Goal: Task Accomplishment & Management: Contribute content

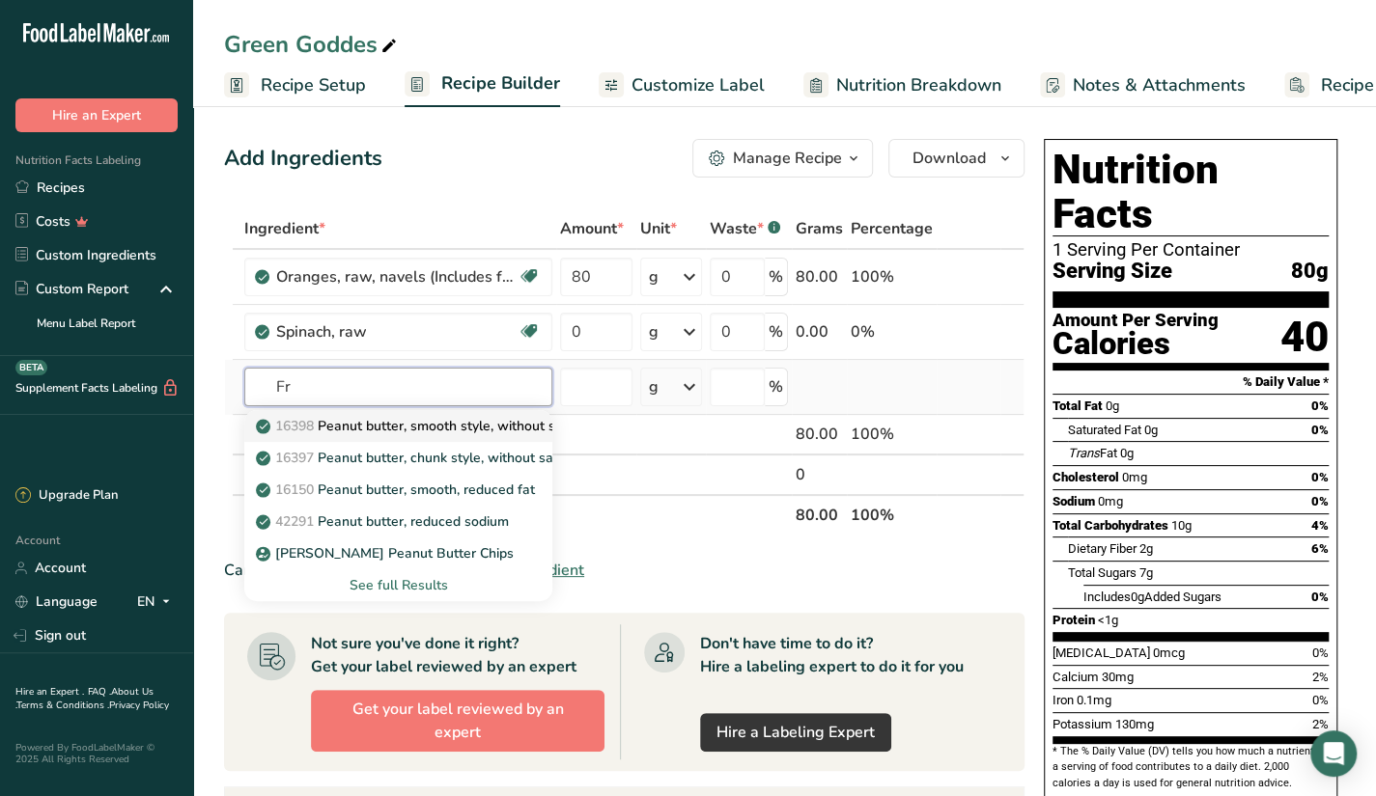
type input "F"
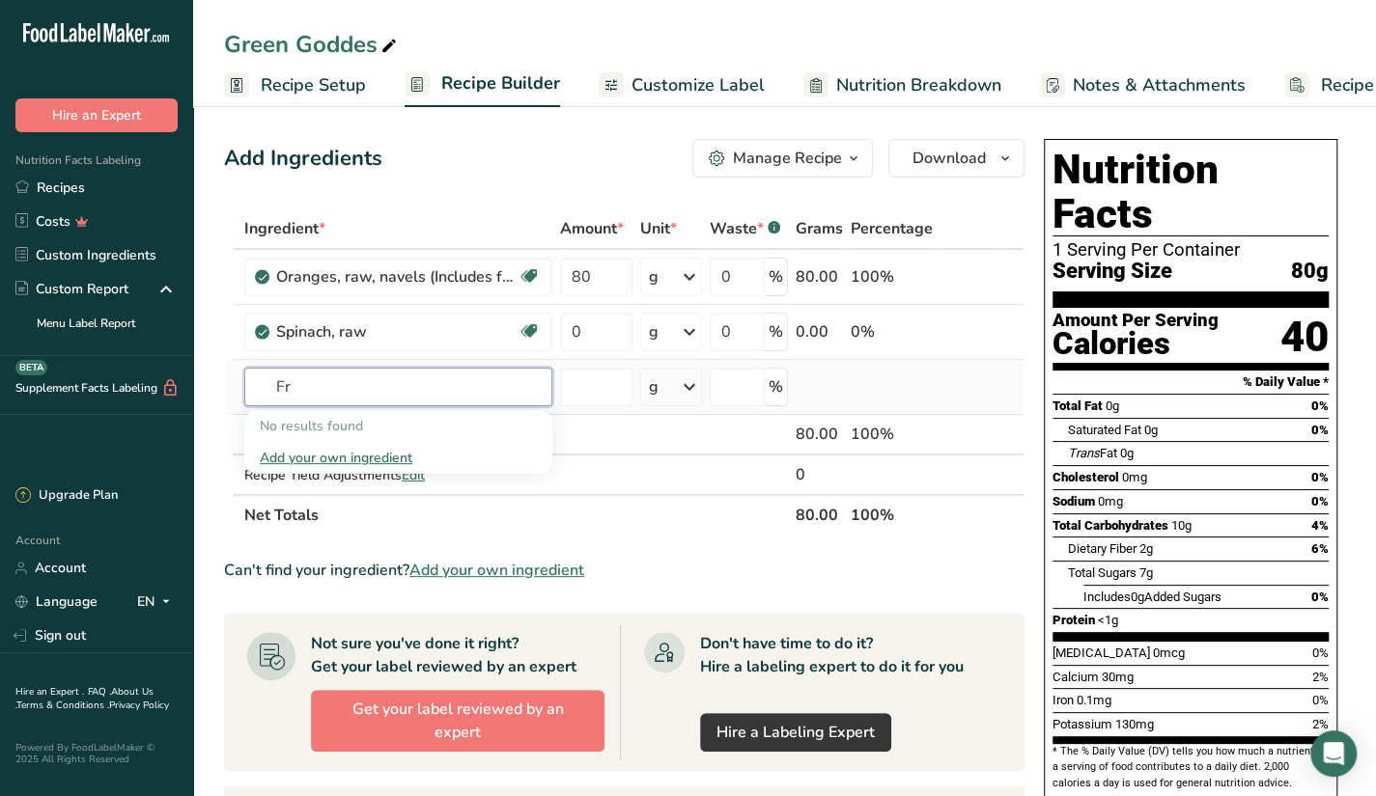
type input "F"
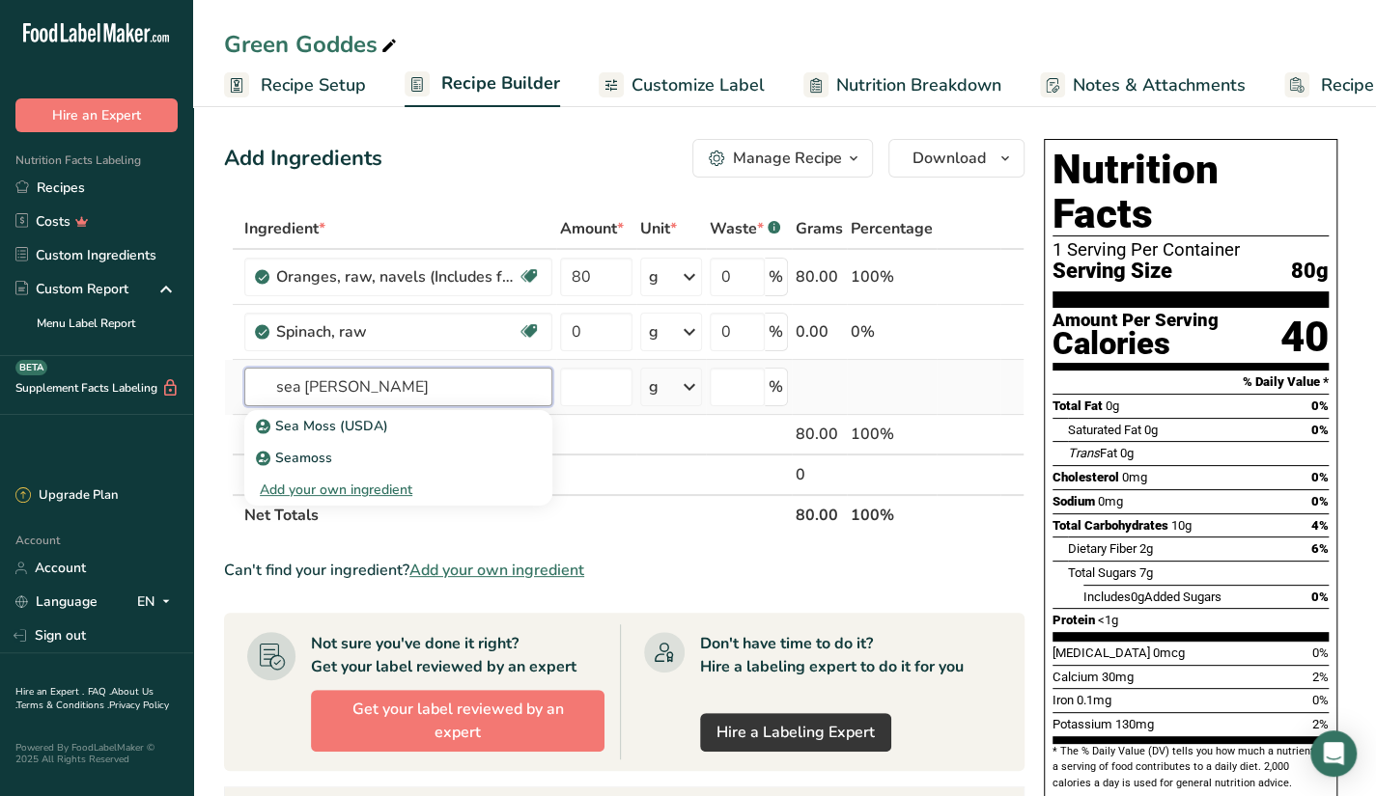
type input "sea moss"
click at [595, 334] on input "0" at bounding box center [596, 332] width 72 height 39
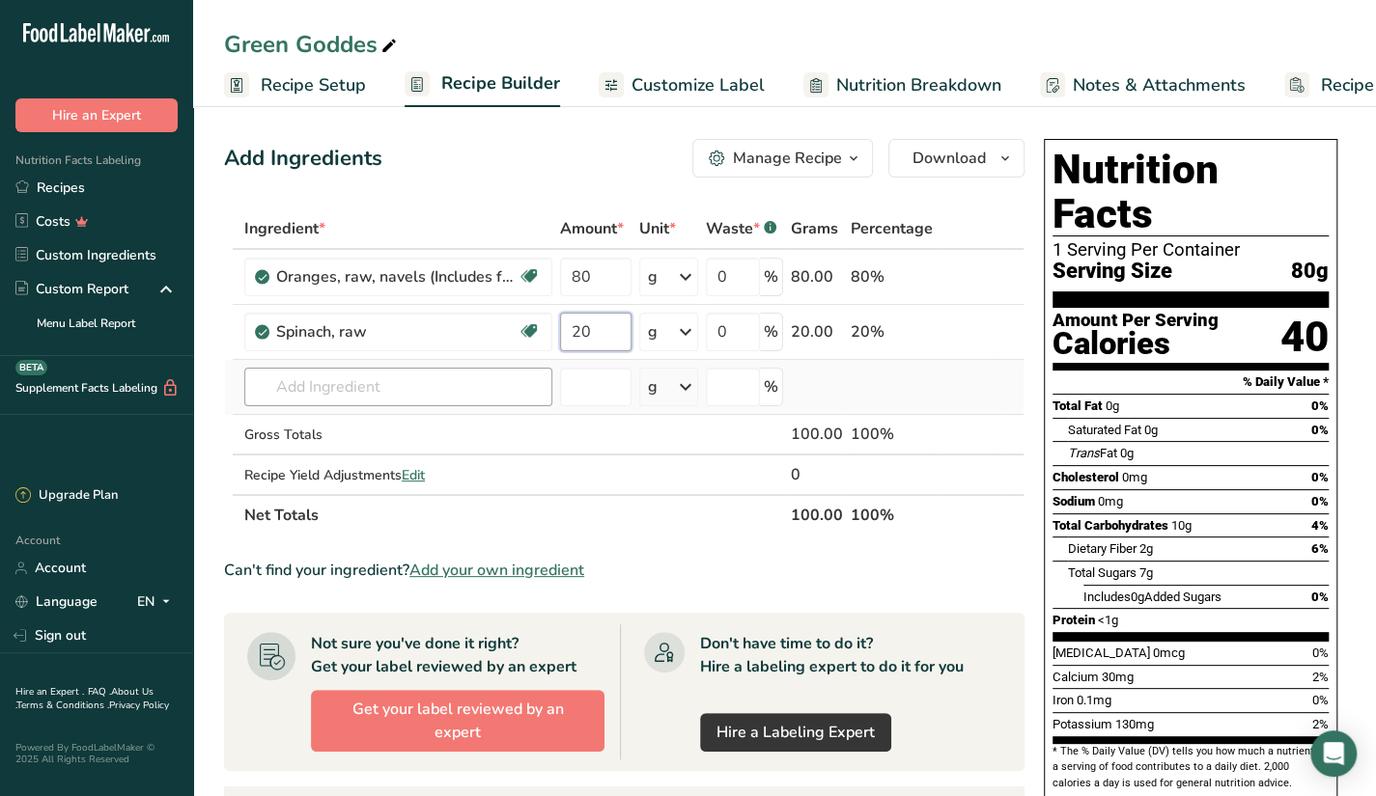
type input "20"
click at [439, 372] on div "Ingredient * Amount * Unit * Waste * .a-a{fill:#347362;}.b-a{fill:#fff;} Grams …" at bounding box center [624, 372] width 800 height 327
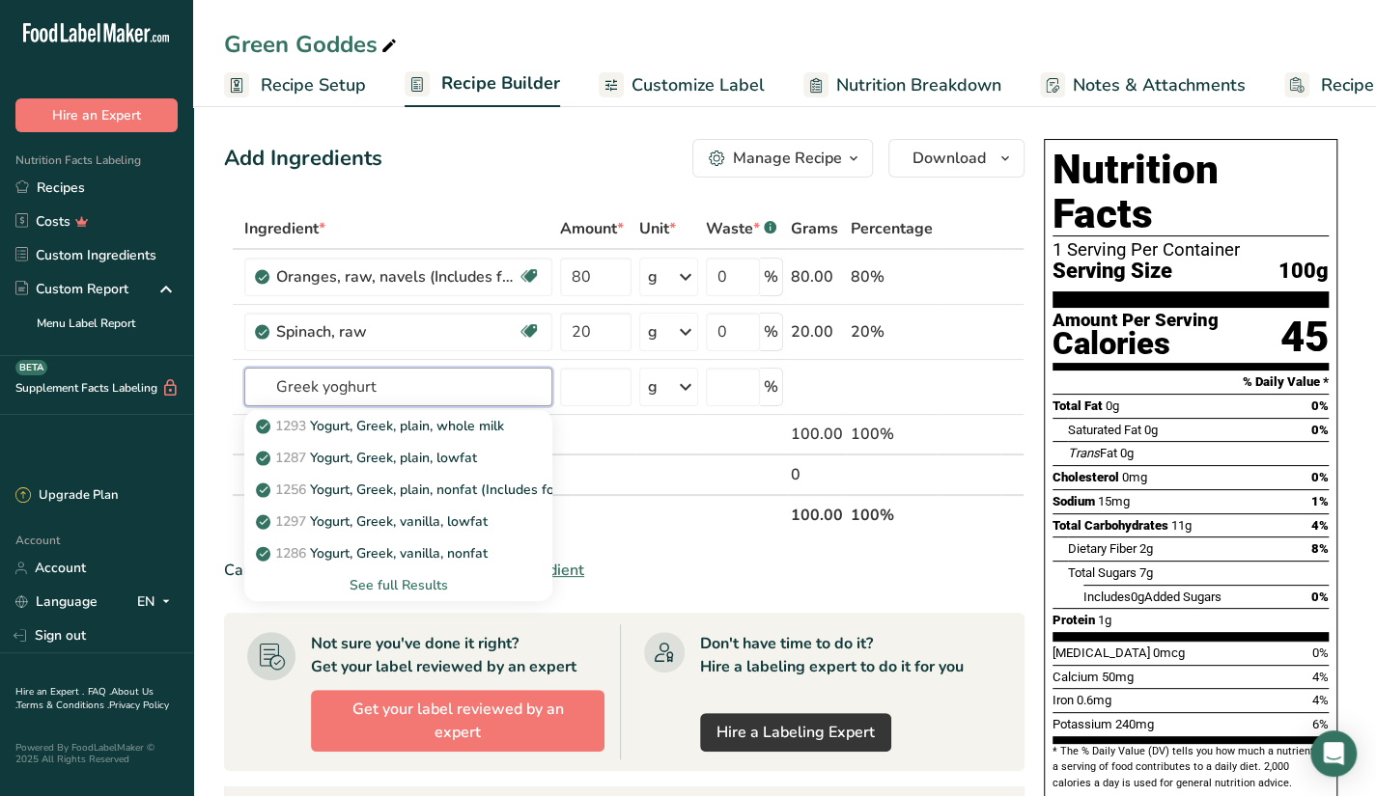
type input "Greek yoghurt"
type input "Peanut butter"
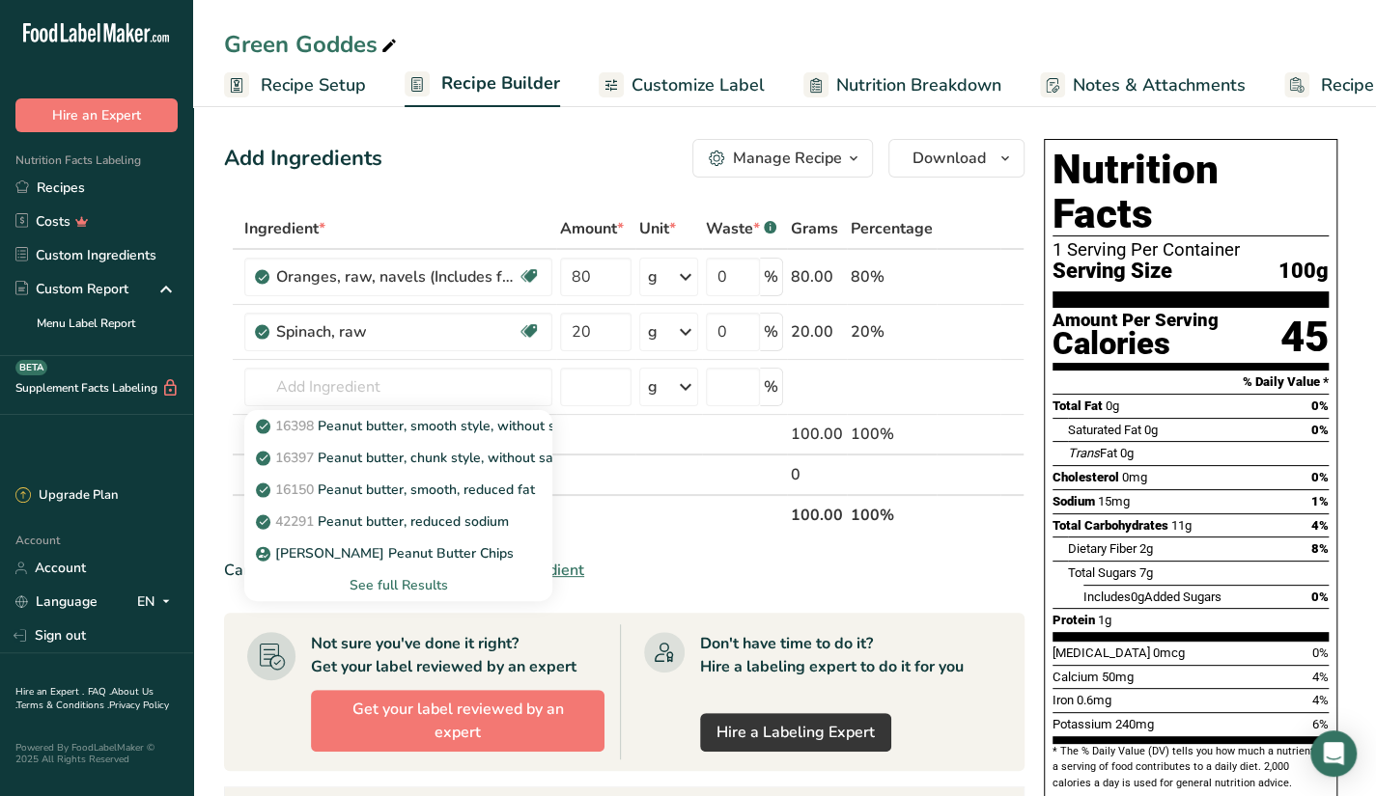
click at [424, 578] on div "See full Results" at bounding box center [398, 585] width 277 height 20
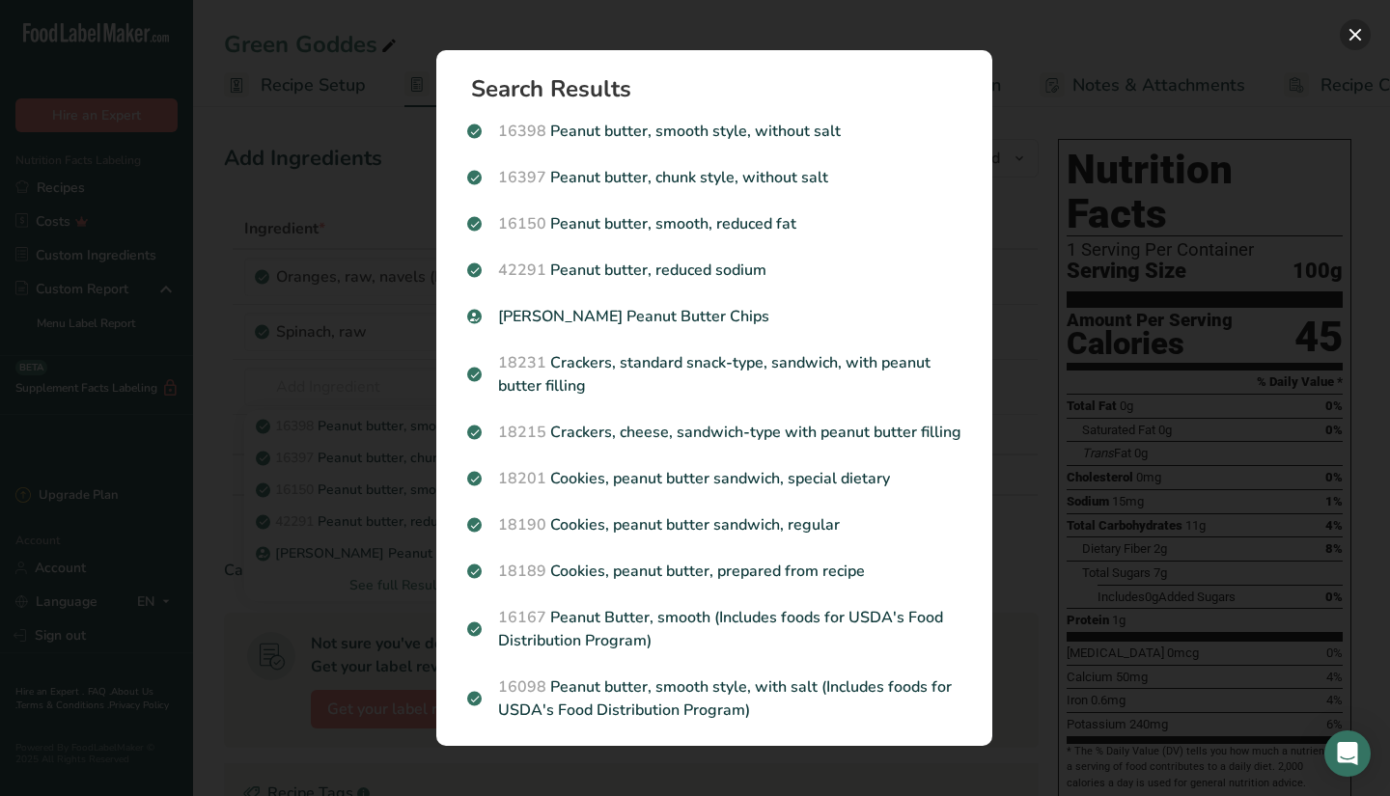
click at [1358, 42] on button "Search results modal" at bounding box center [1355, 34] width 31 height 31
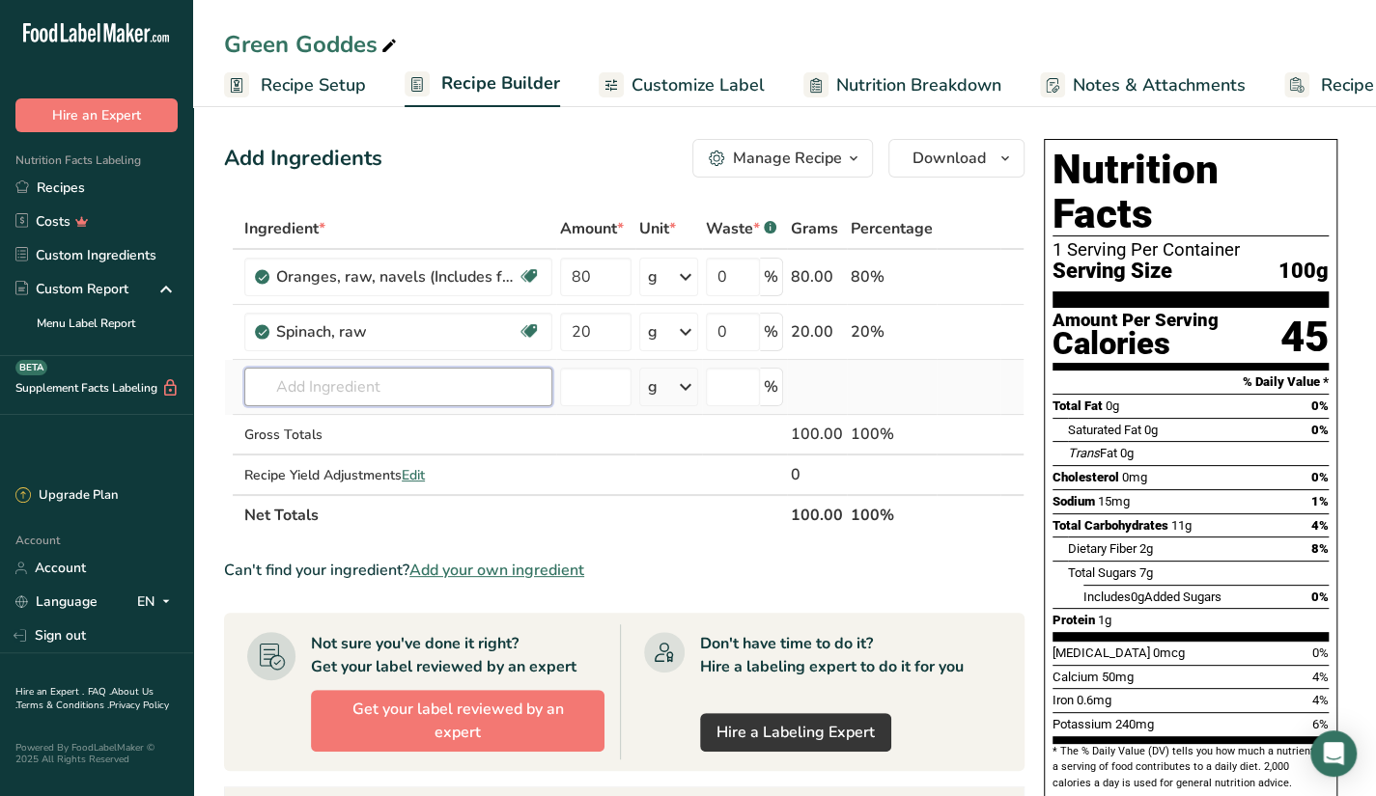
click at [402, 398] on input "text" at bounding box center [398, 387] width 308 height 39
type input "o"
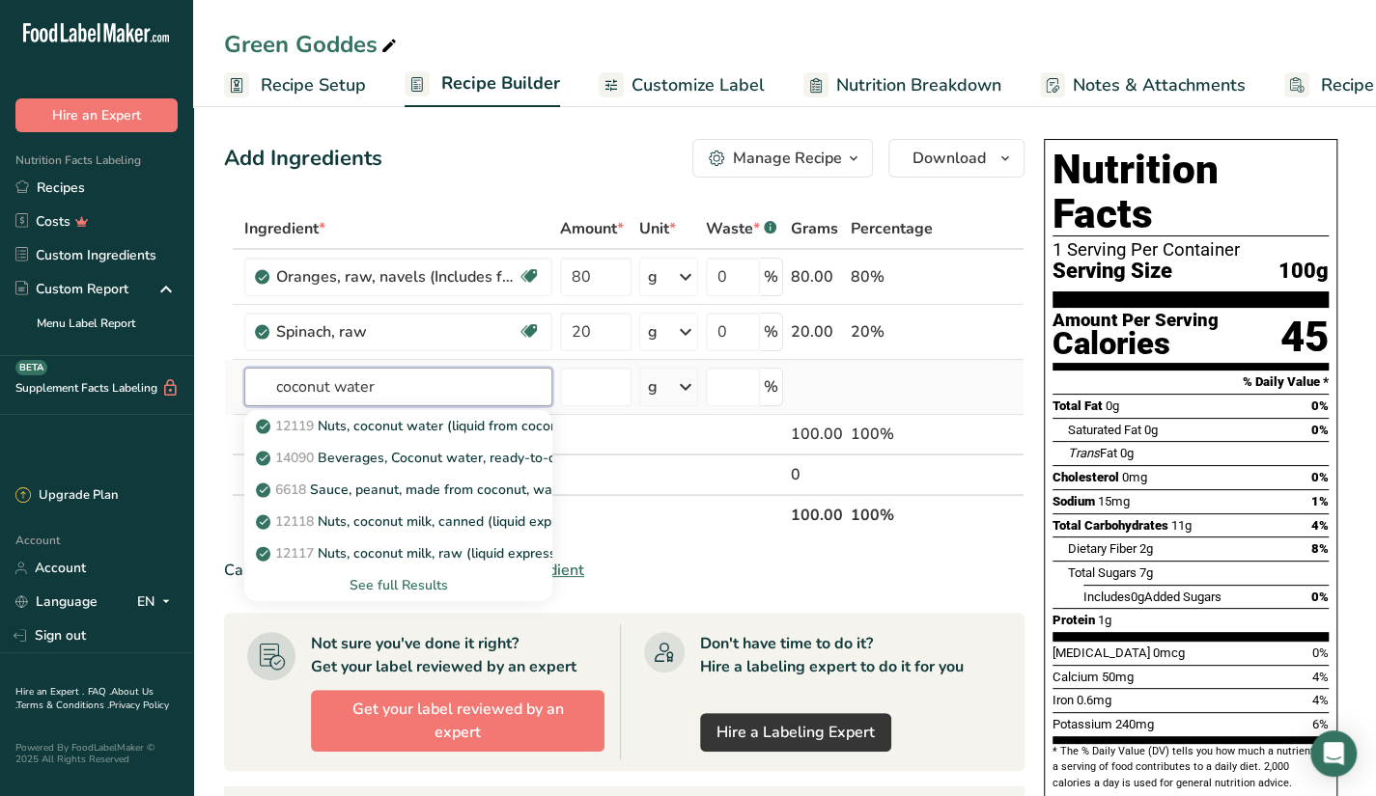
type input "coconut water"
click at [393, 575] on div "See full Results" at bounding box center [398, 585] width 277 height 20
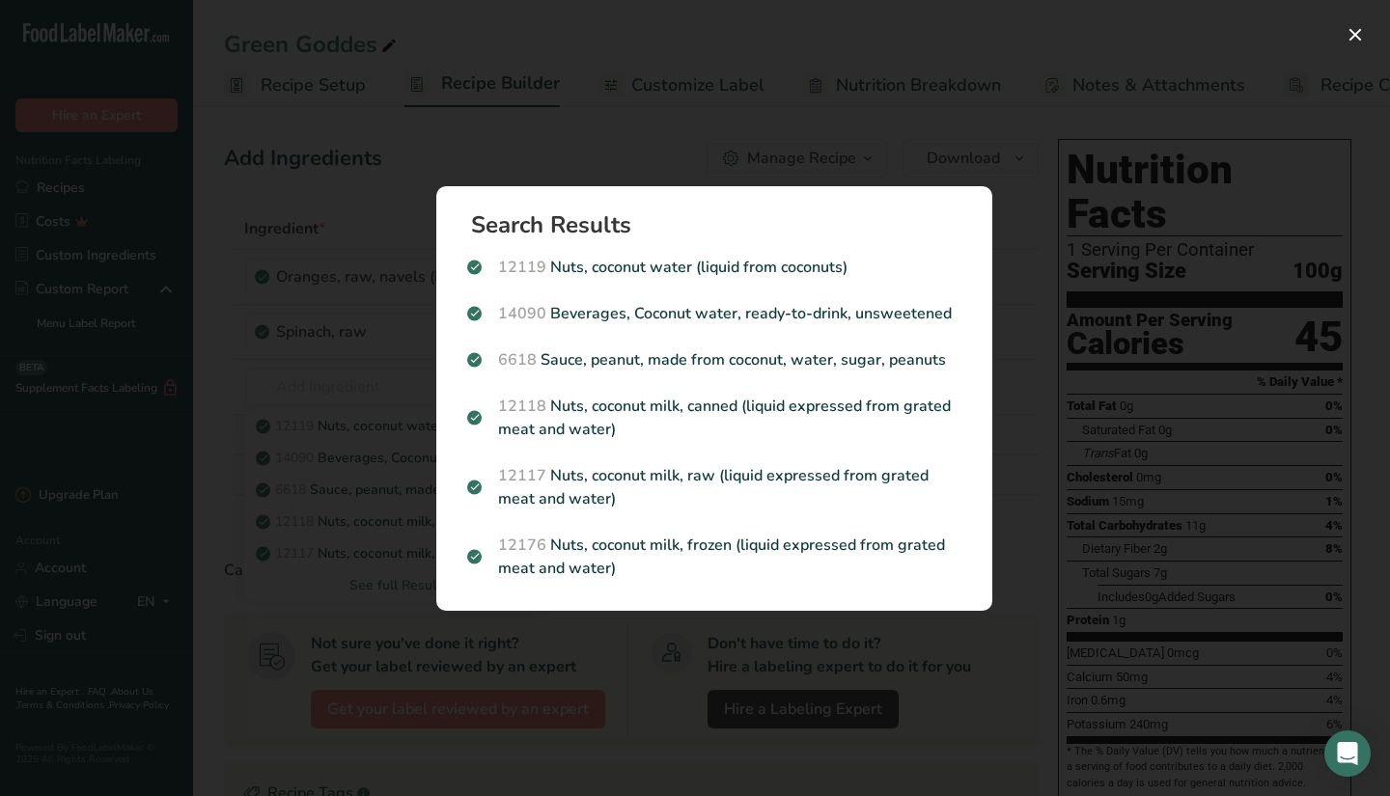
click at [661, 696] on div "Search results modal" at bounding box center [695, 398] width 1390 height 796
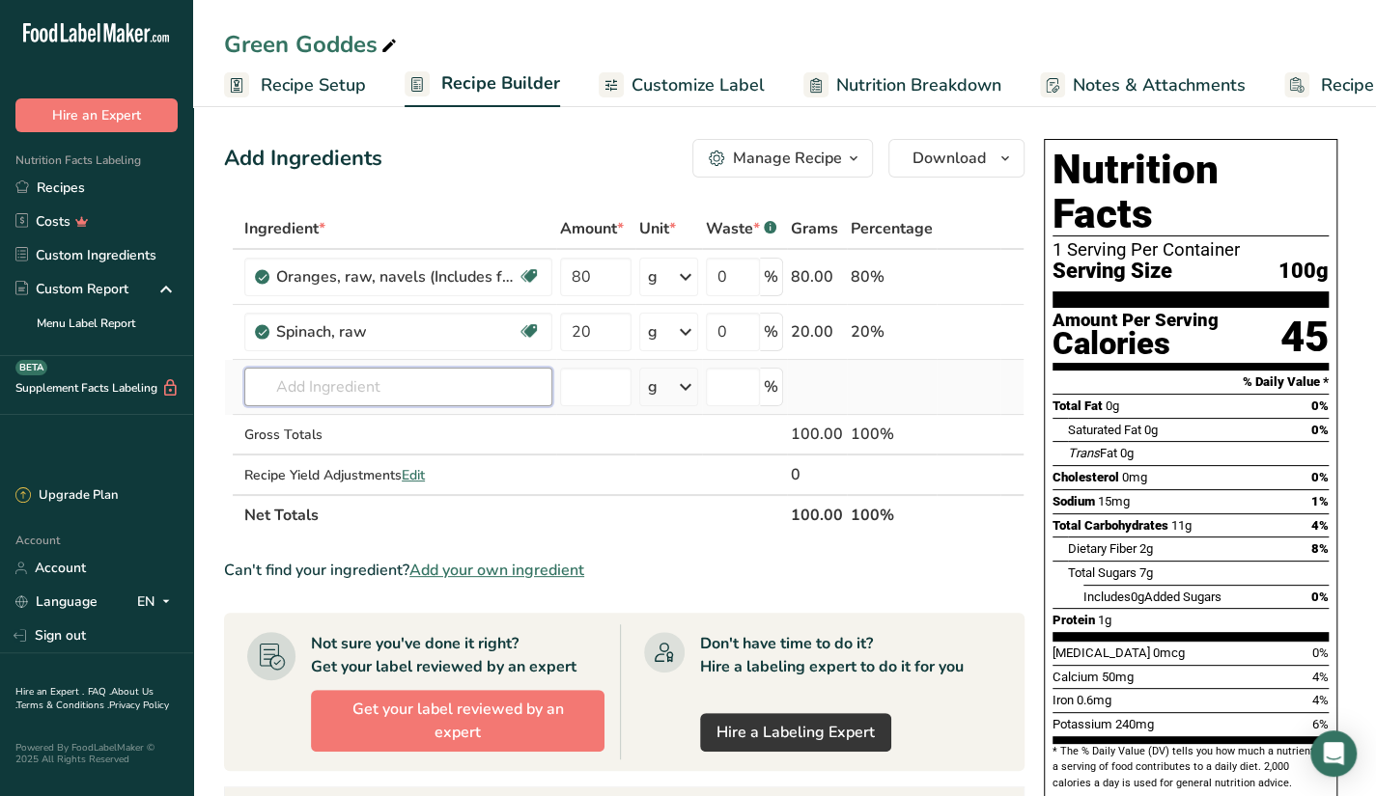
click at [419, 397] on input "text" at bounding box center [398, 387] width 308 height 39
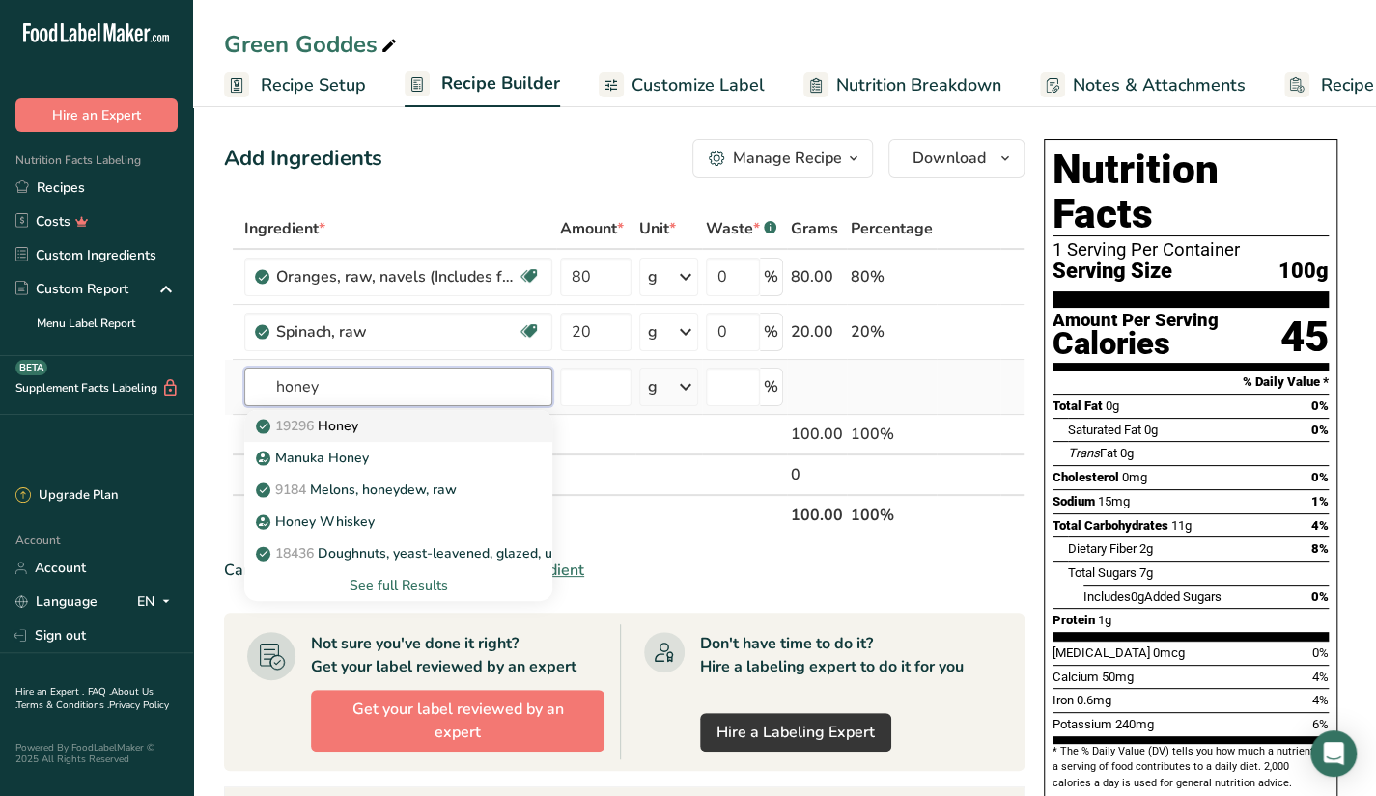
type input "honey"
click at [385, 435] on link "19296 Honey" at bounding box center [398, 426] width 308 height 32
type input "Honey"
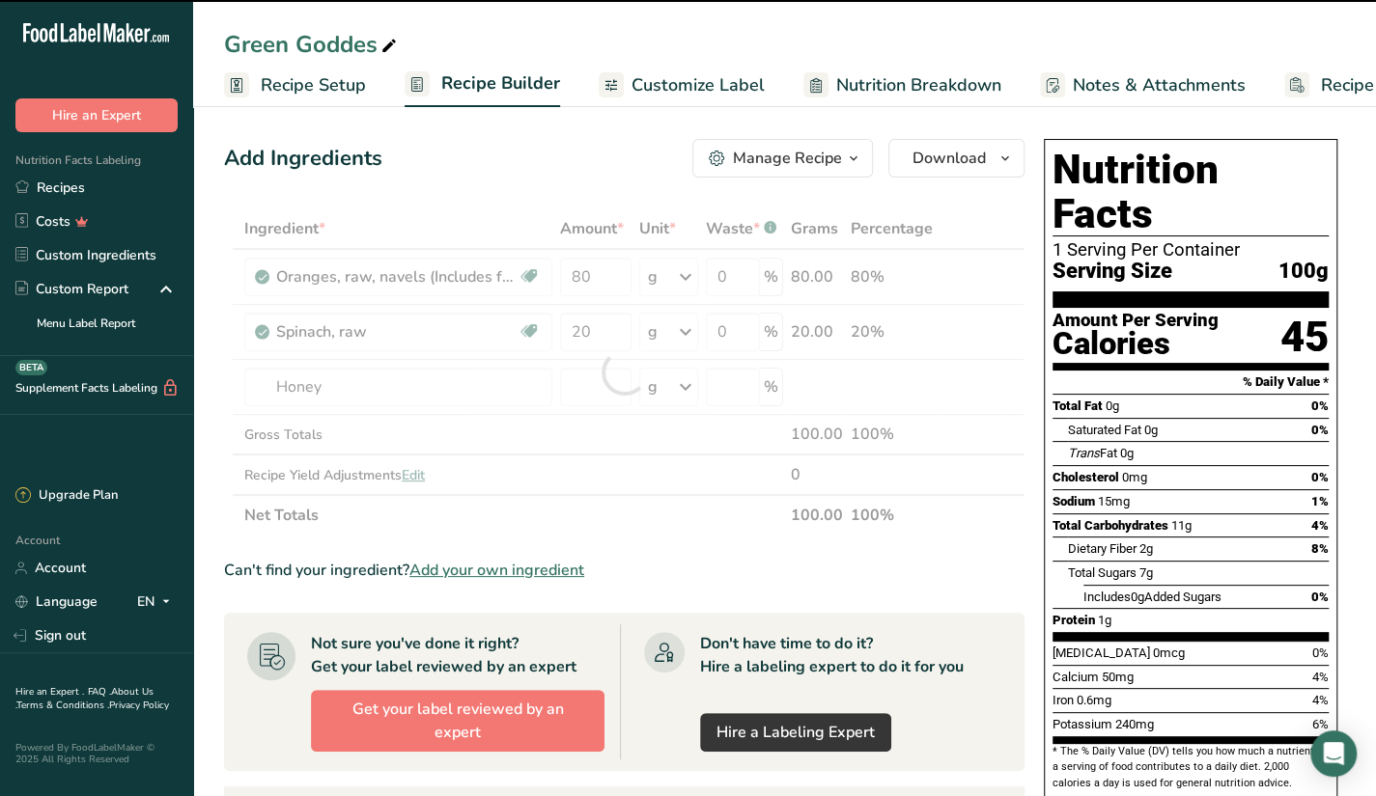
type input "0"
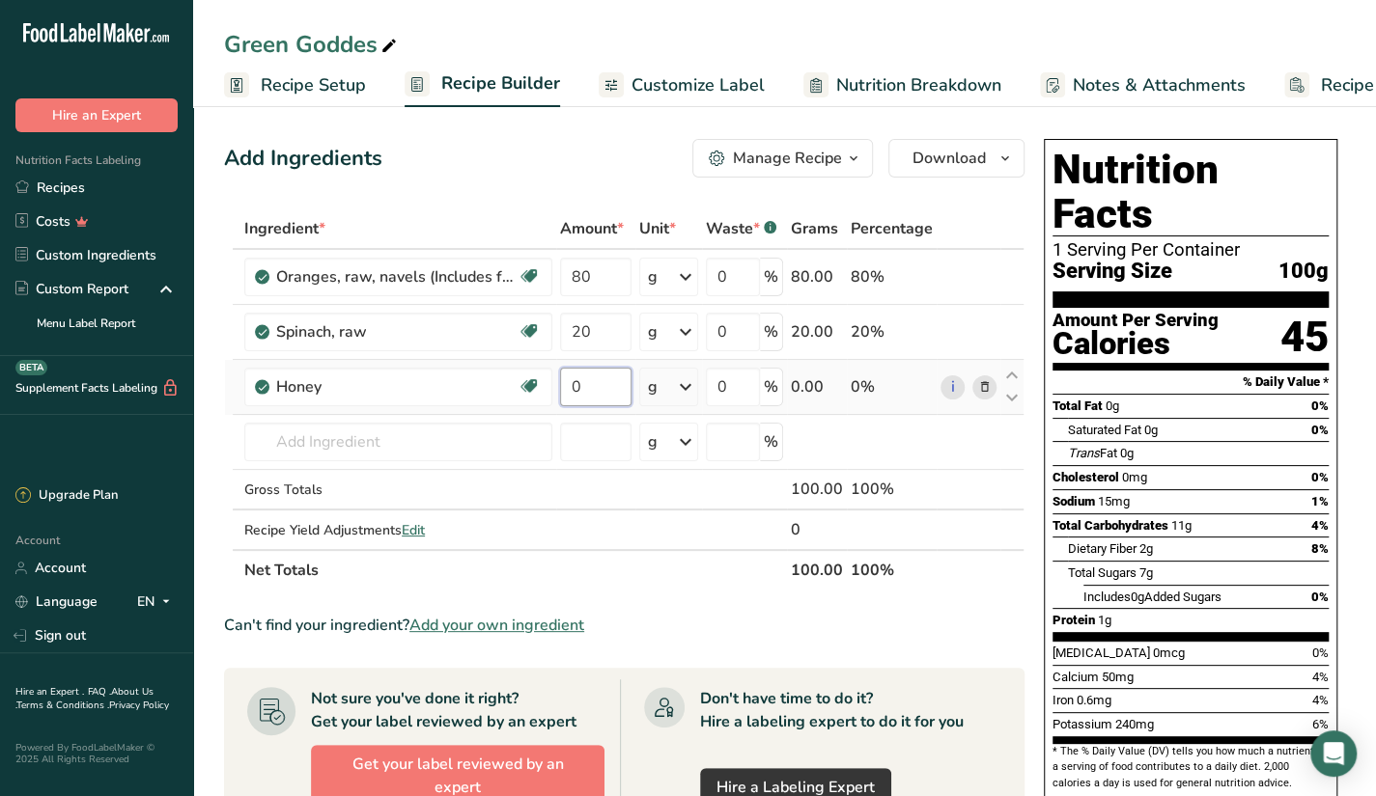
click at [584, 397] on input "0" at bounding box center [595, 387] width 71 height 39
type input "10"
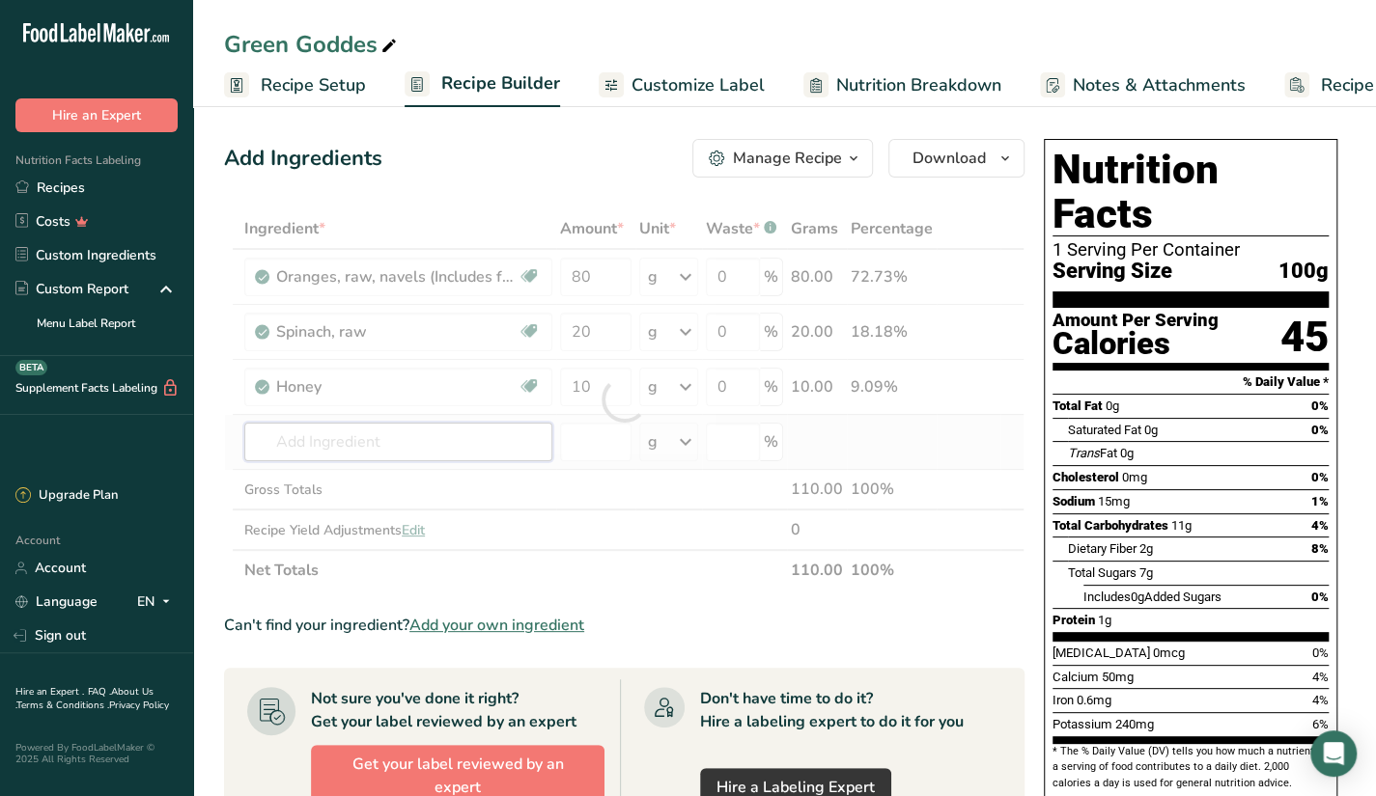
click at [436, 433] on div "Ingredient * Amount * Unit * Waste * .a-a{fill:#347362;}.b-a{fill:#fff;} Grams …" at bounding box center [624, 400] width 800 height 382
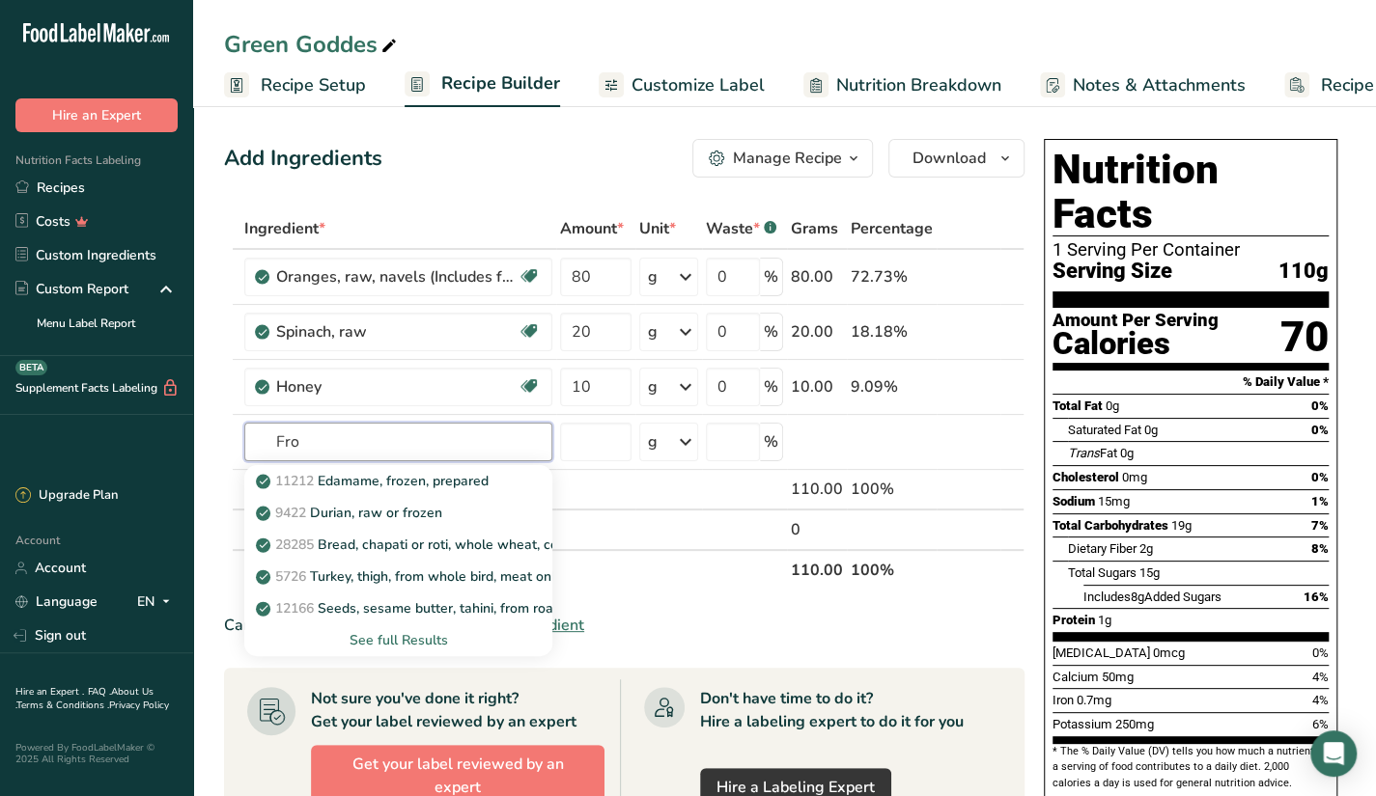
type input "Fro"
type input "Banana"
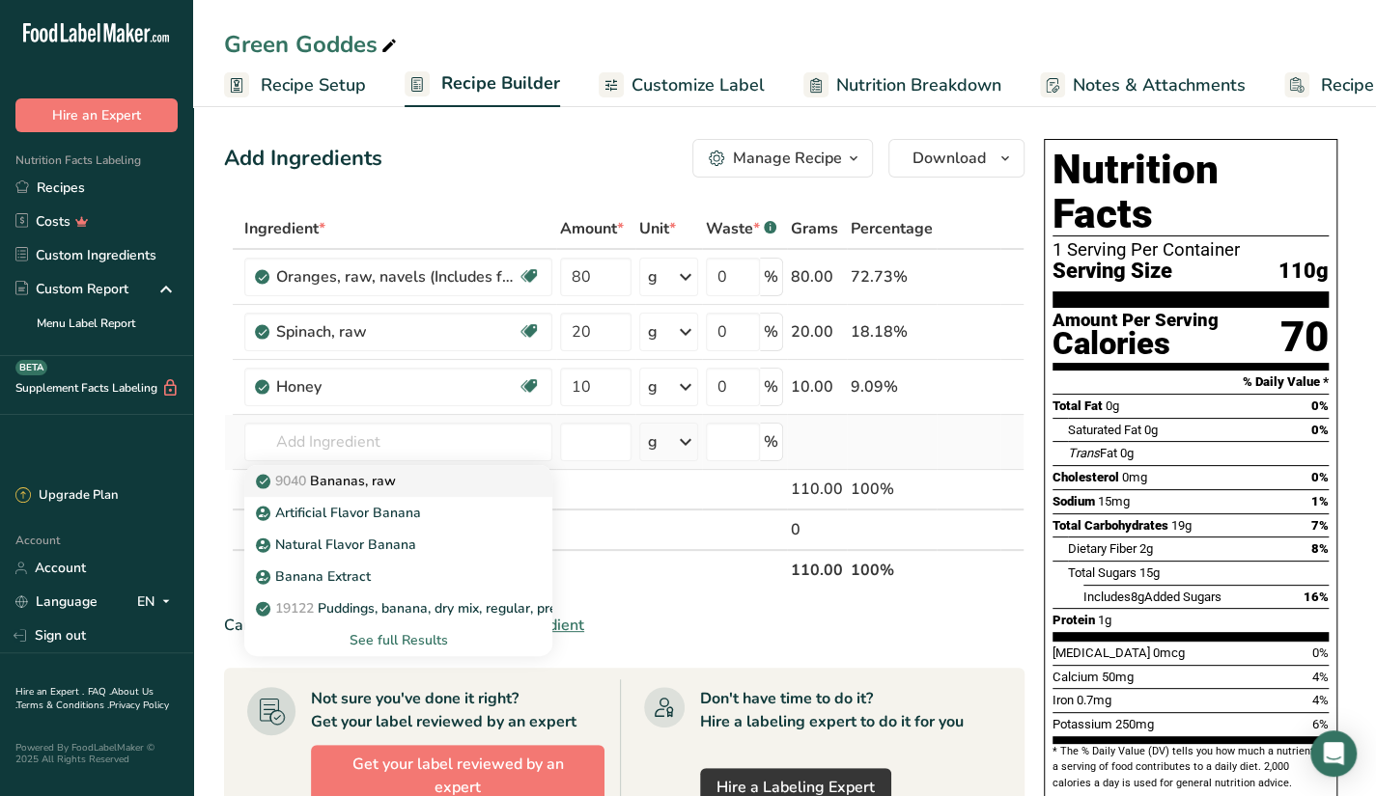
click at [381, 472] on p "9040 Bananas, raw" at bounding box center [328, 481] width 136 height 20
type input "Bananas, raw"
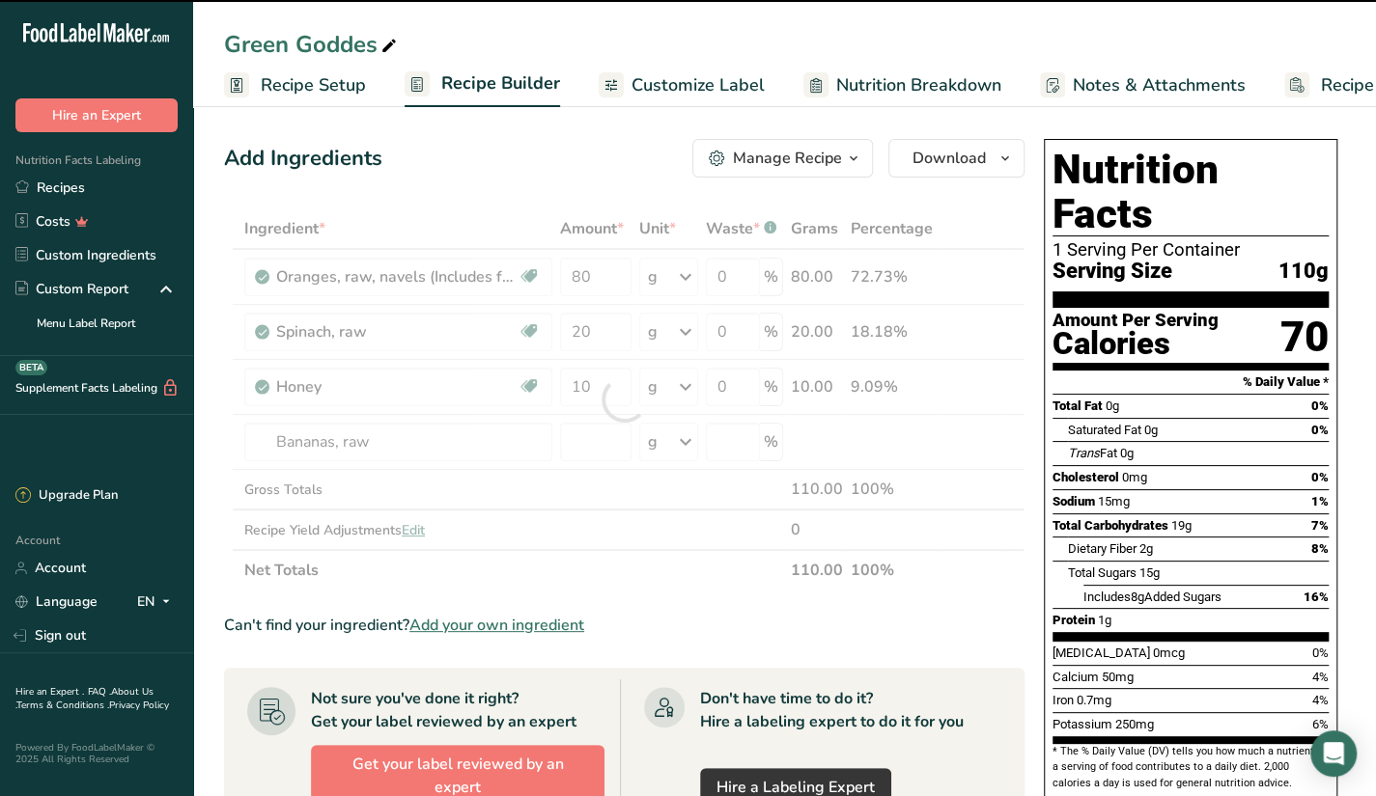
type input "0"
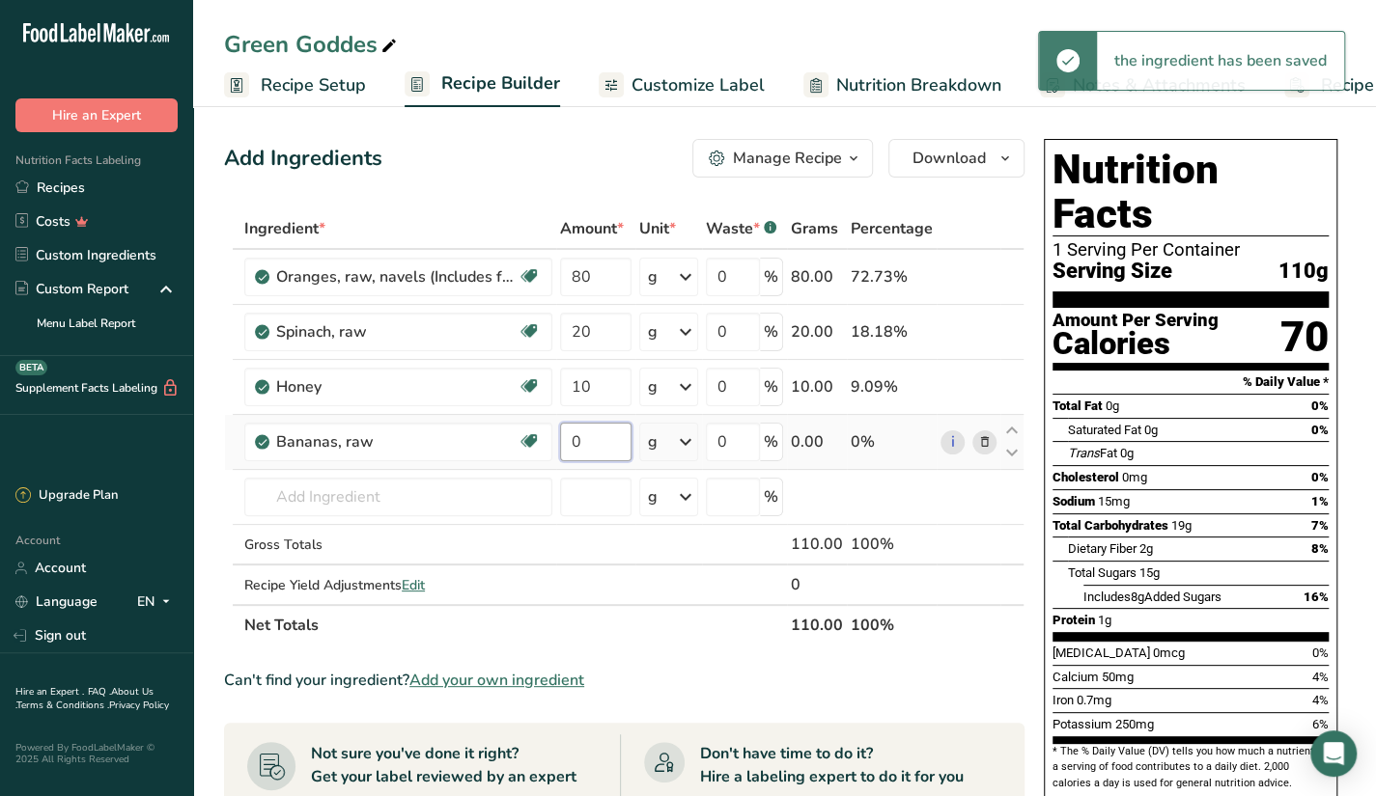
click at [595, 440] on input "0" at bounding box center [595, 442] width 71 height 39
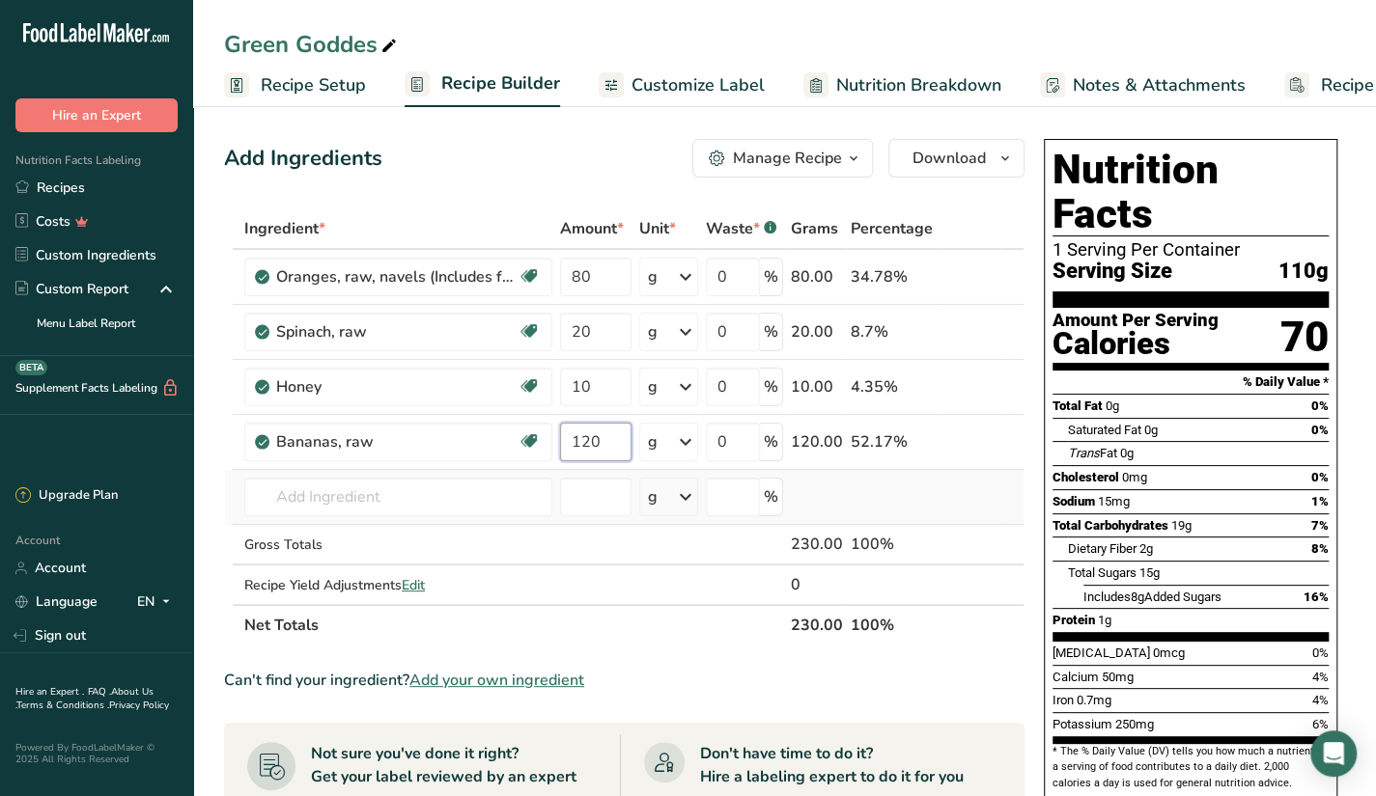
type input "120"
click at [434, 470] on div "Ingredient * Amount * Unit * Waste * .a-a{fill:#347362;}.b-a{fill:#fff;} Grams …" at bounding box center [624, 427] width 800 height 437
click at [424, 505] on input "text" at bounding box center [398, 497] width 308 height 39
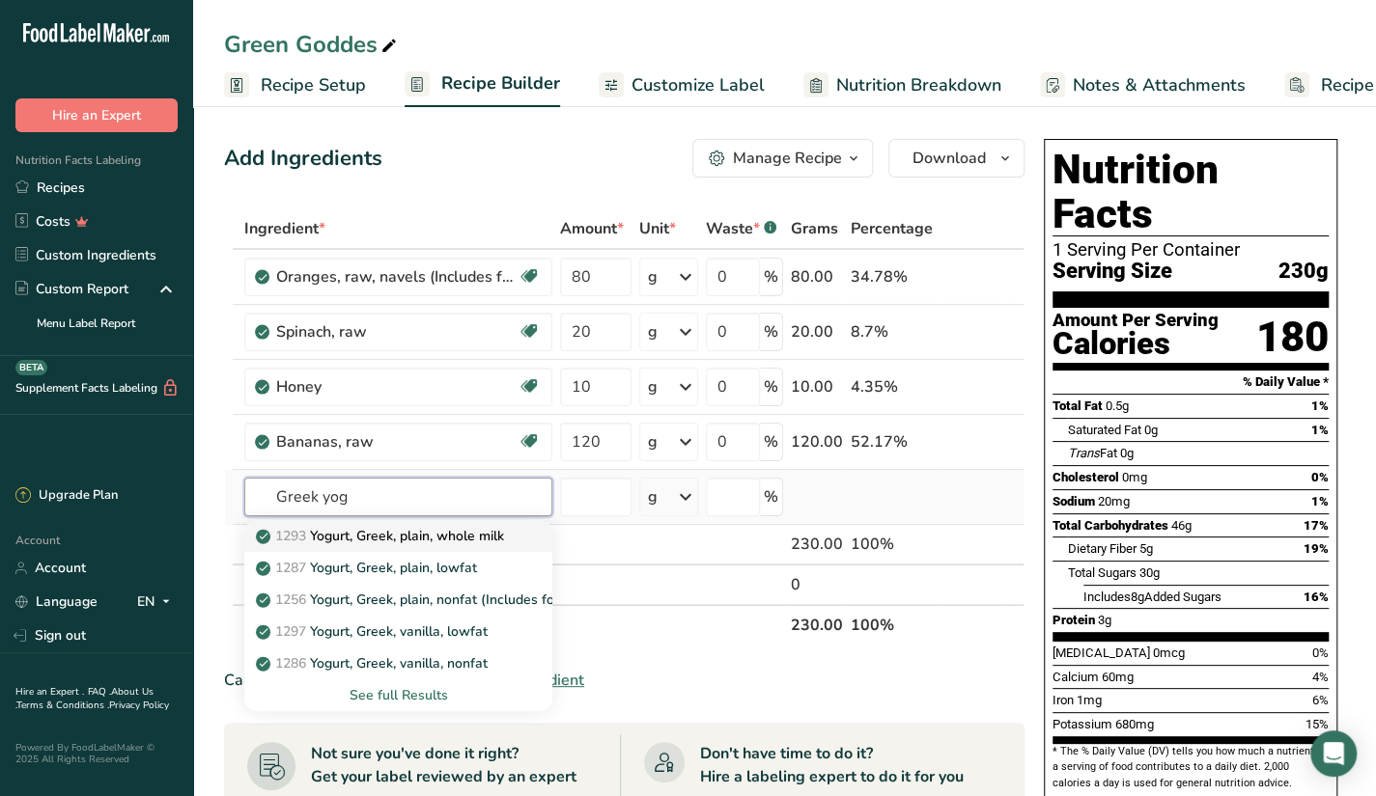
type input "Greek yog"
click at [496, 542] on p "1293 Yogurt, Greek, plain, whole milk" at bounding box center [382, 536] width 244 height 20
type input "Yogurt, Greek, plain, whole milk"
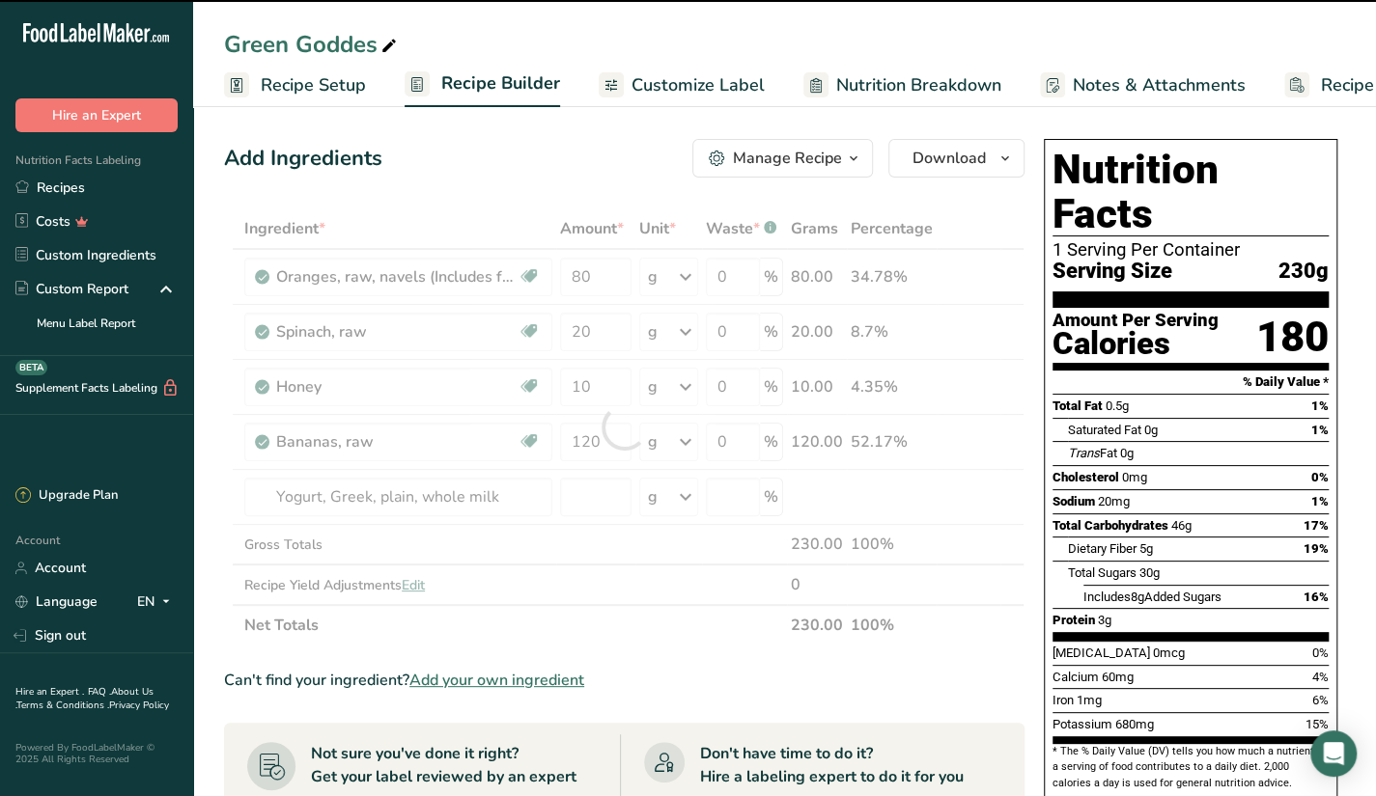
type input "0"
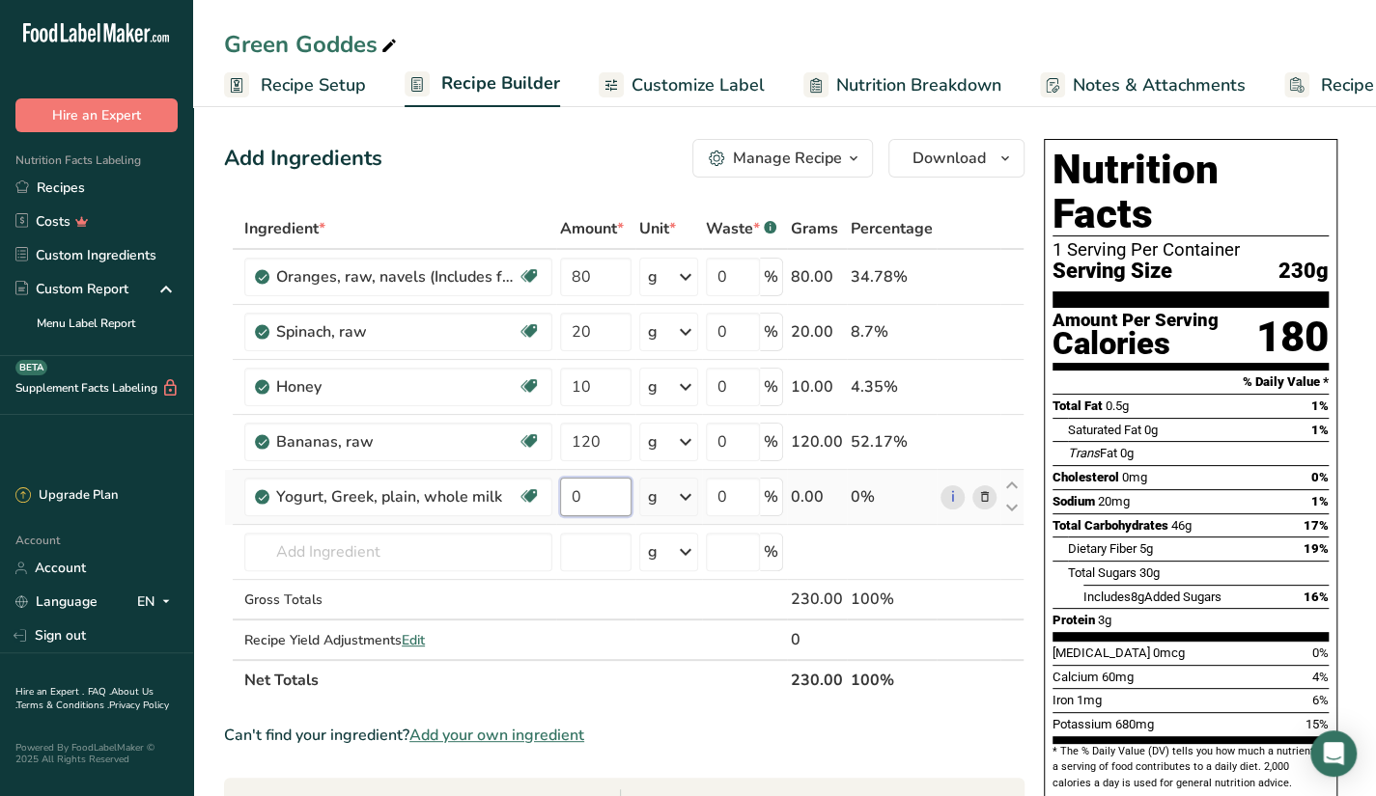
click at [618, 493] on input "0" at bounding box center [595, 497] width 71 height 39
type input "30"
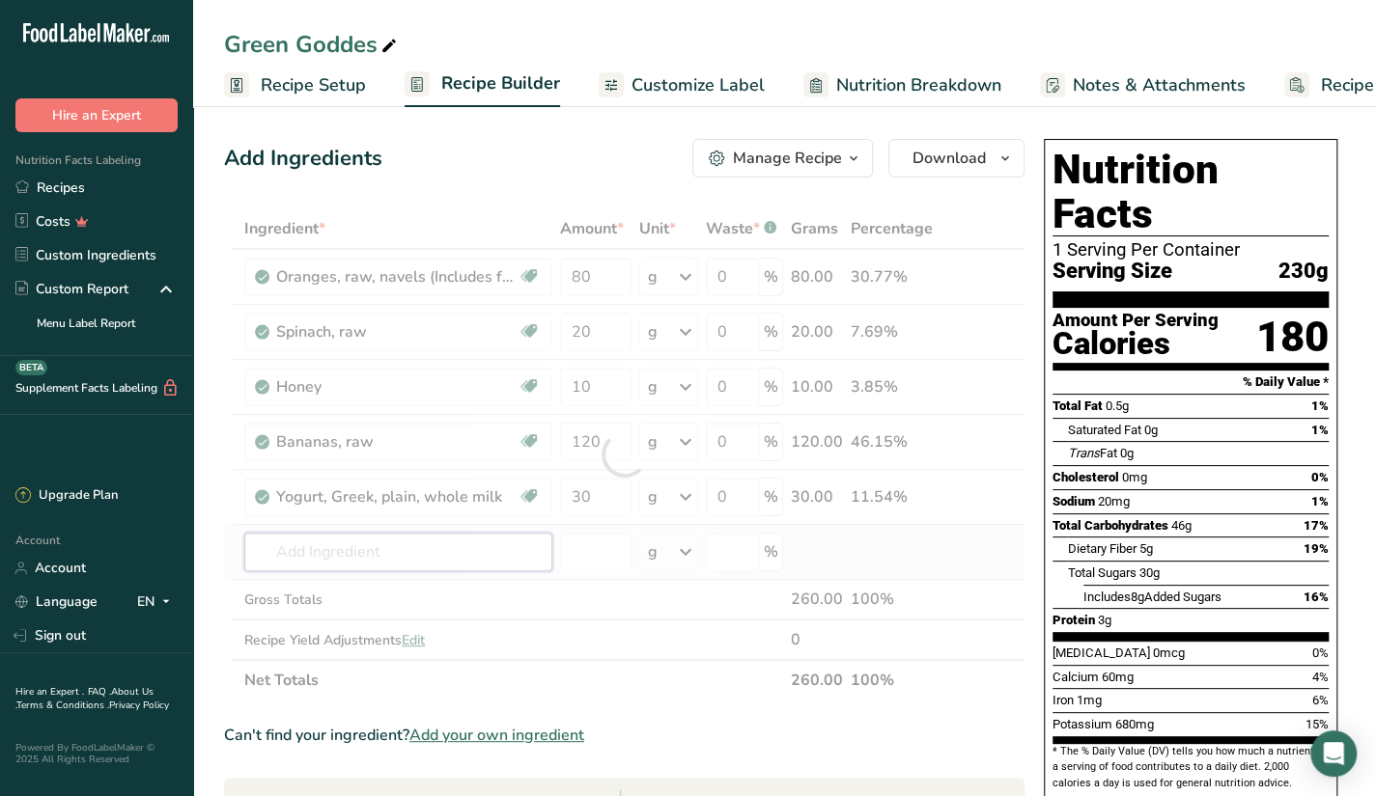
click at [495, 552] on div "Ingredient * Amount * Unit * Waste * .a-a{fill:#347362;}.b-a{fill:#fff;} Grams …" at bounding box center [624, 455] width 800 height 492
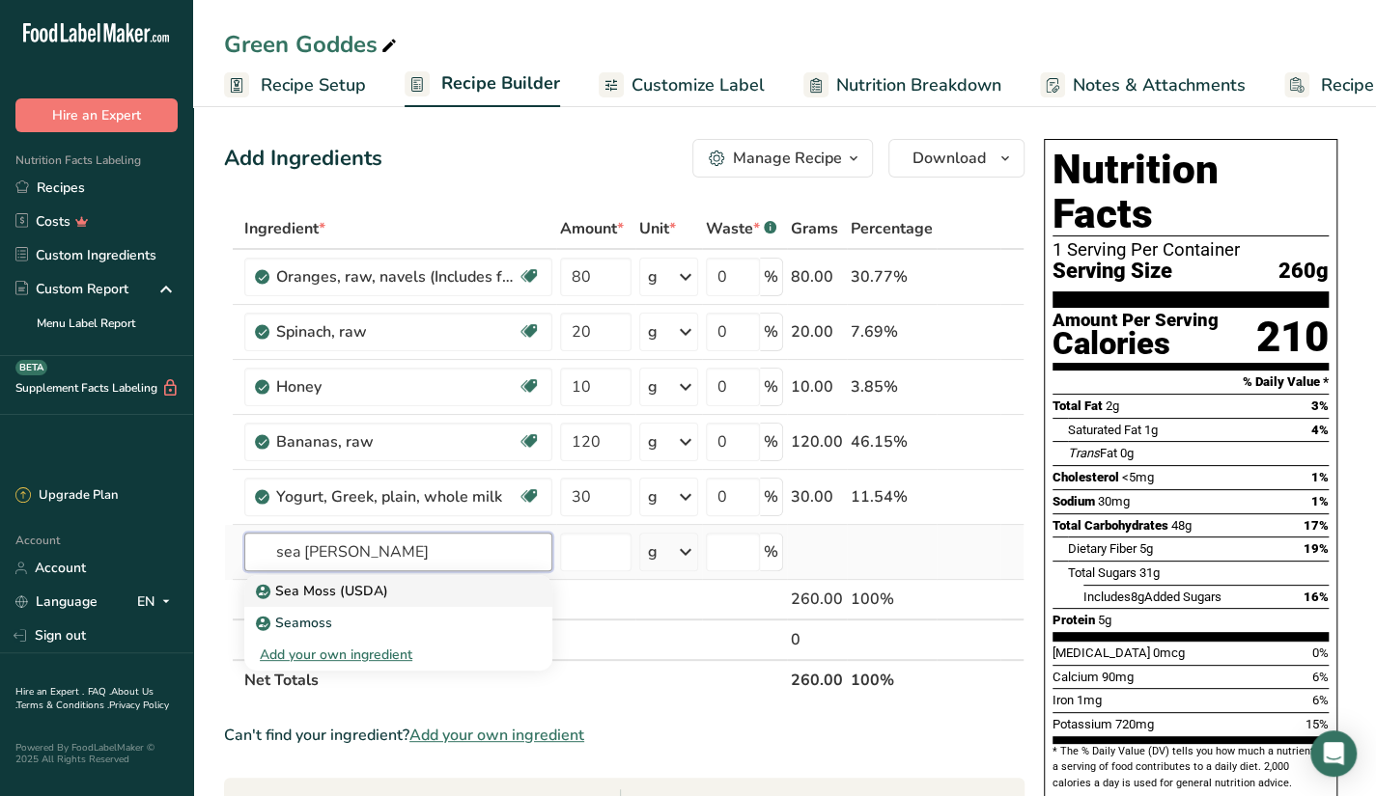
type input "sea moss"
click at [521, 589] on link "Sea Moss (USDA)" at bounding box center [398, 591] width 308 height 32
type input "Sea Moss (USDA)"
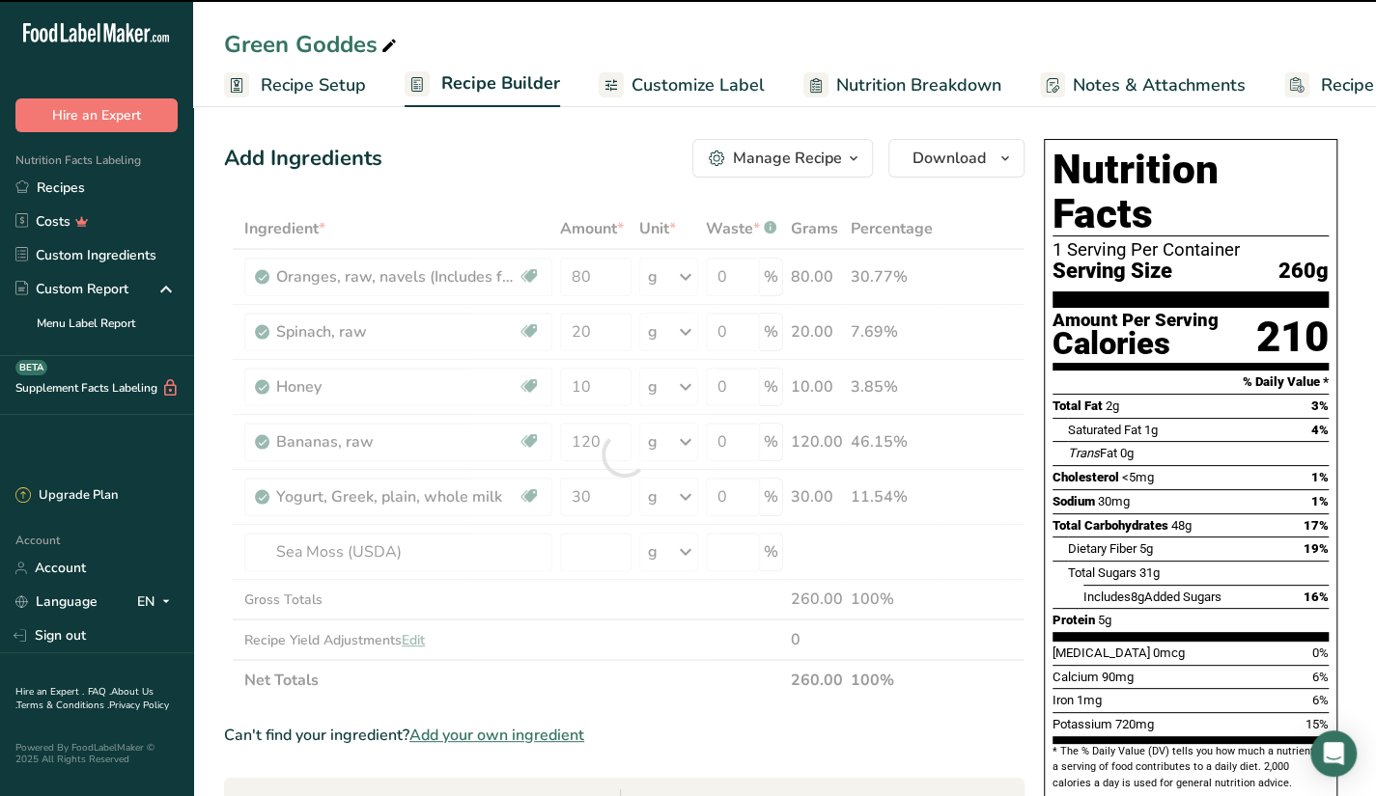
type input "0"
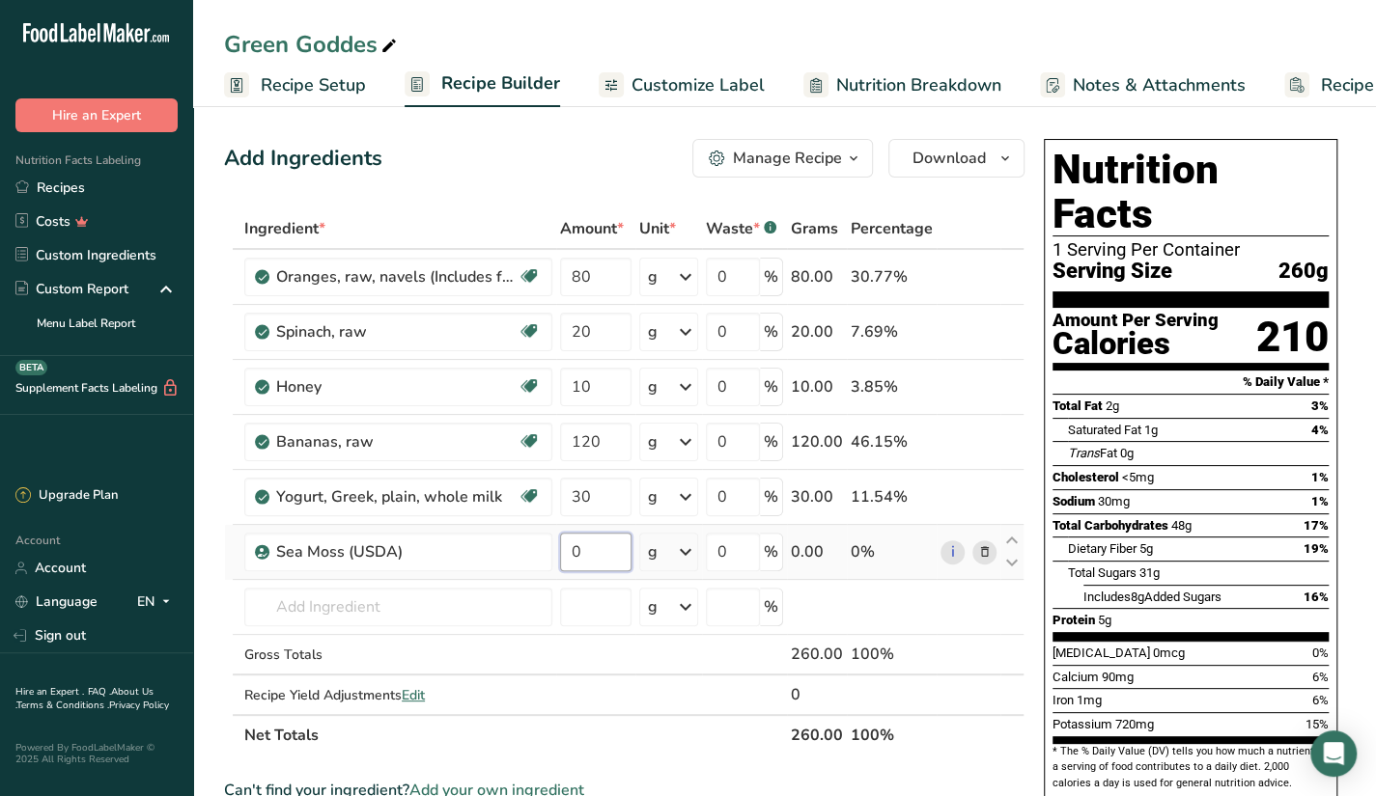
click at [606, 567] on input "0" at bounding box center [595, 552] width 71 height 39
type input "30"
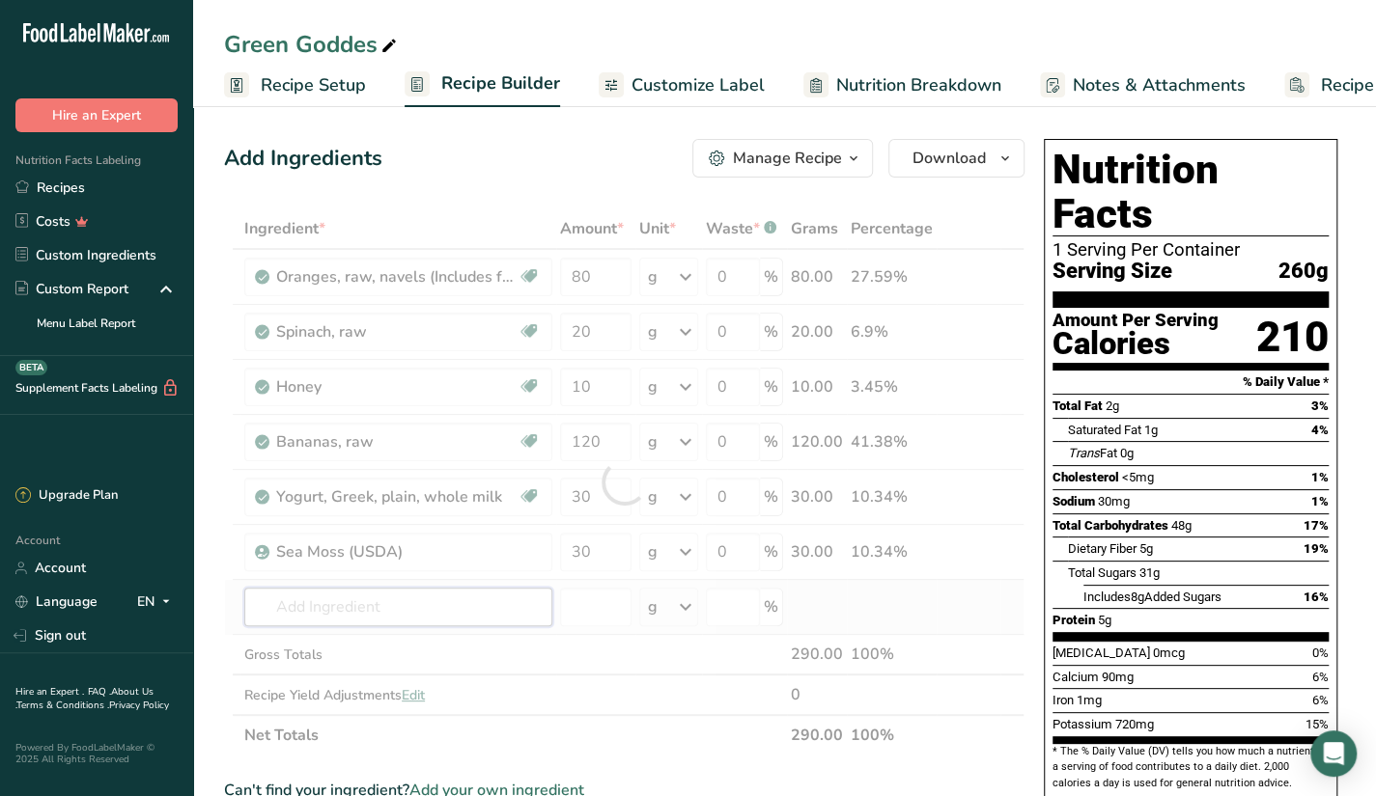
click at [403, 596] on div "Ingredient * Amount * Unit * Waste * .a-a{fill:#347362;}.b-a{fill:#fff;} Grams …" at bounding box center [624, 482] width 800 height 547
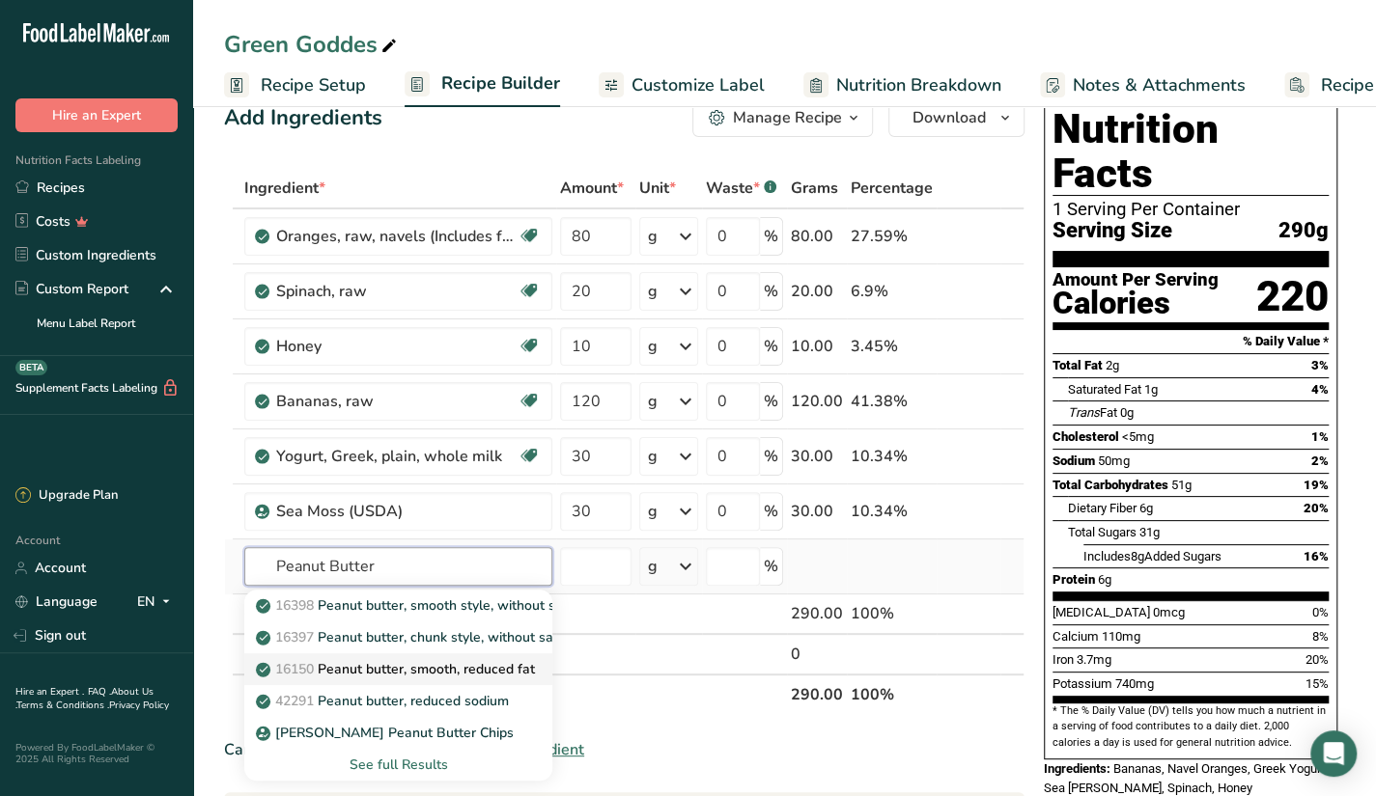
scroll to position [64, 0]
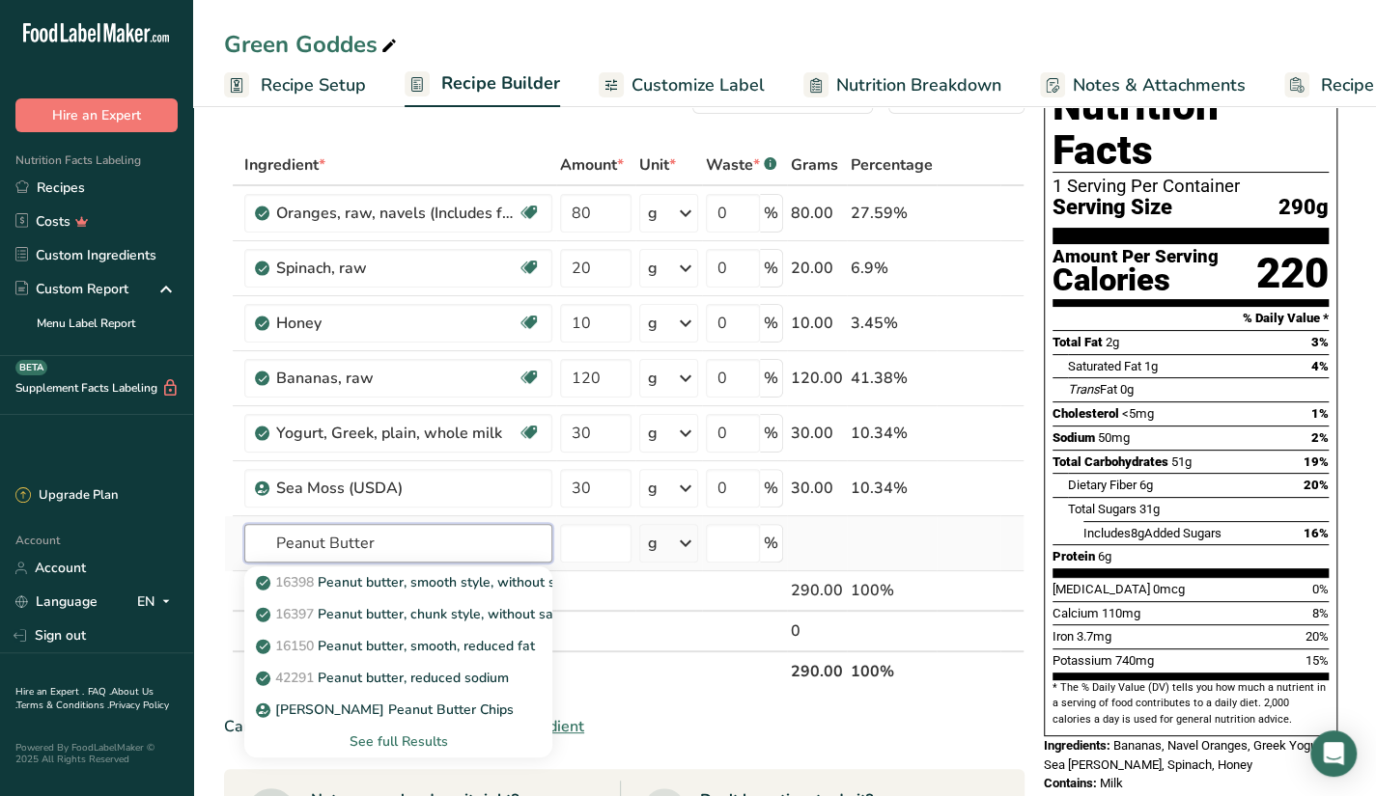
type input "Peanut Butter"
click at [433, 736] on div "See full Results" at bounding box center [398, 742] width 277 height 20
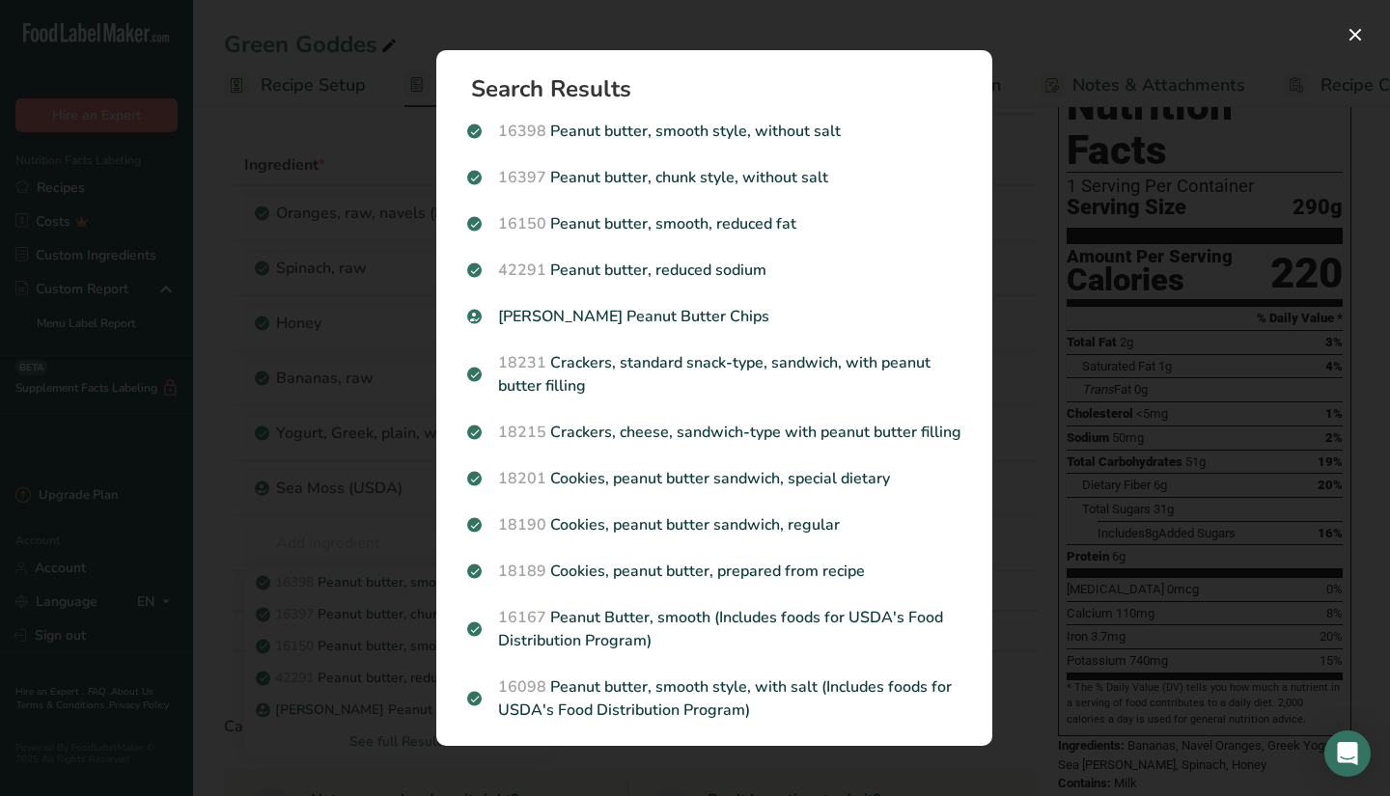
click at [392, 409] on div "Search results modal" at bounding box center [695, 398] width 1390 height 796
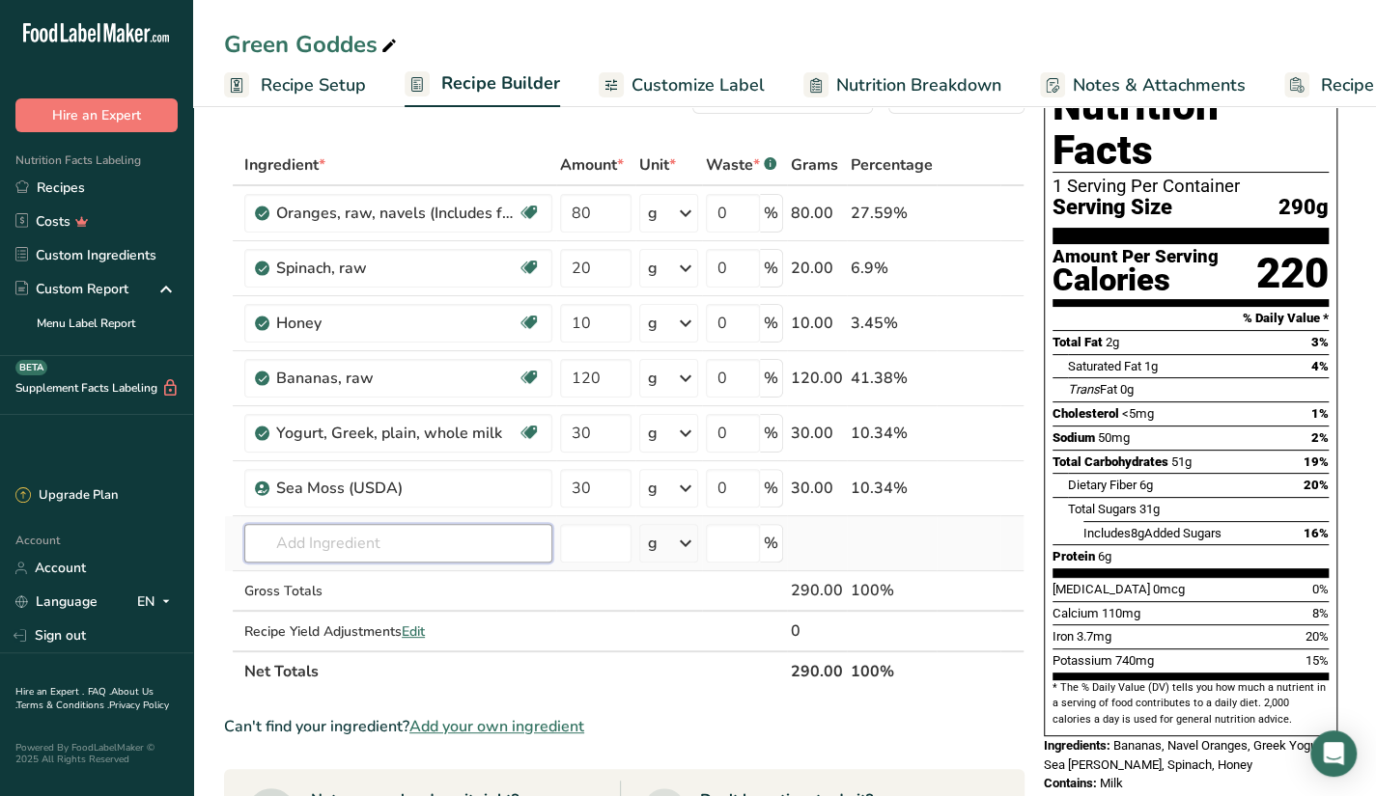
click at [457, 553] on input "text" at bounding box center [398, 543] width 308 height 39
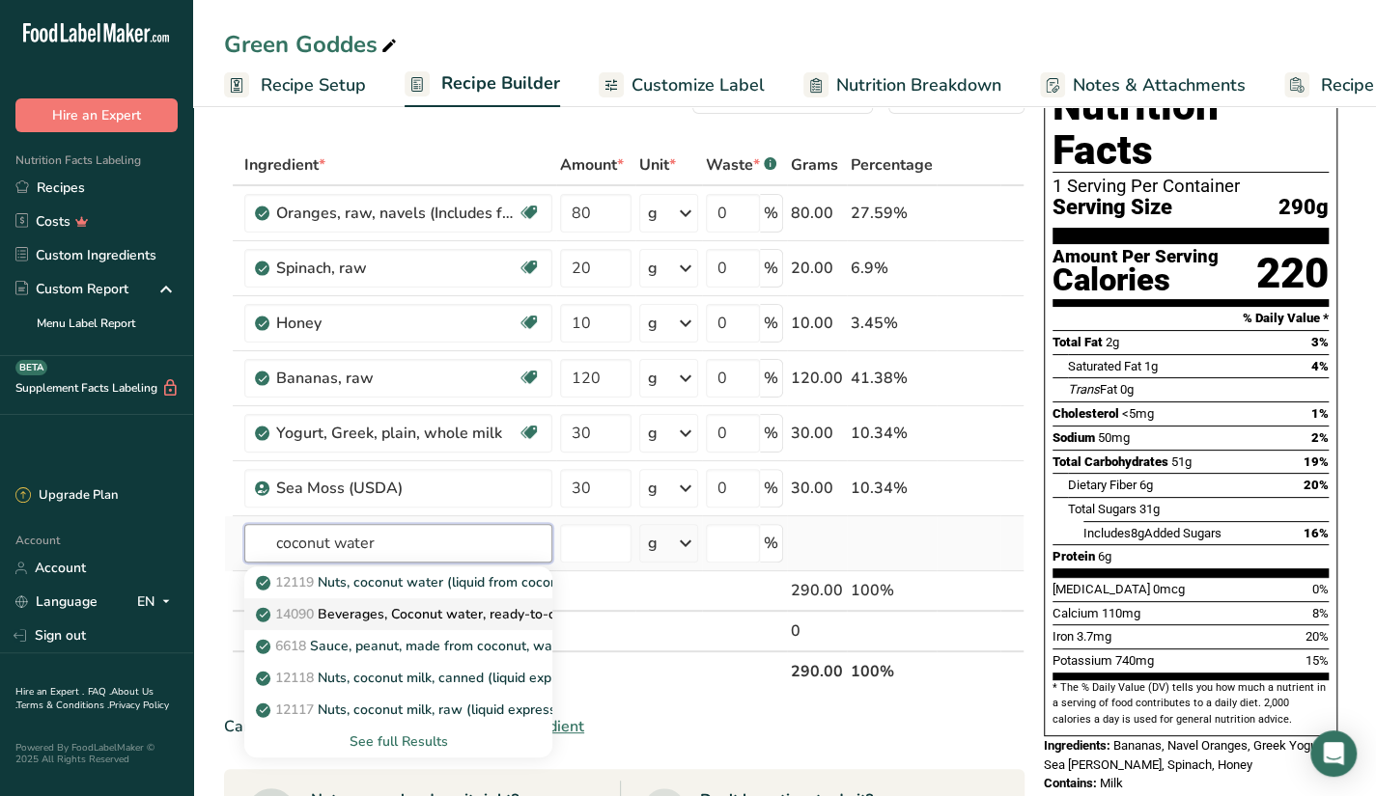
type input "coconut water"
click at [475, 608] on p "14090 Beverages, Coconut water, ready-to-drink, unsweetened" at bounding box center [465, 614] width 410 height 20
type input "Beverages, Coconut water, ready-to-drink, unsweetened"
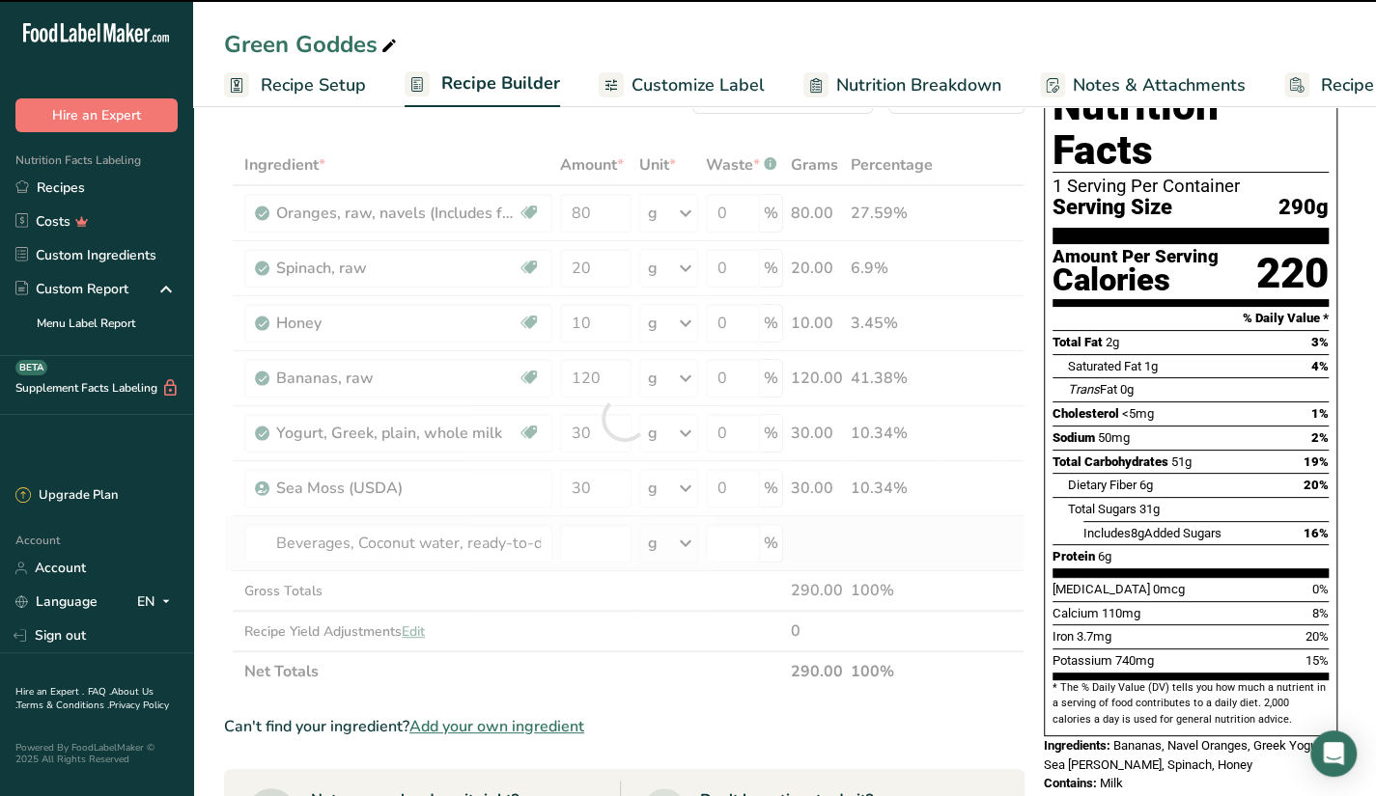
type input "0"
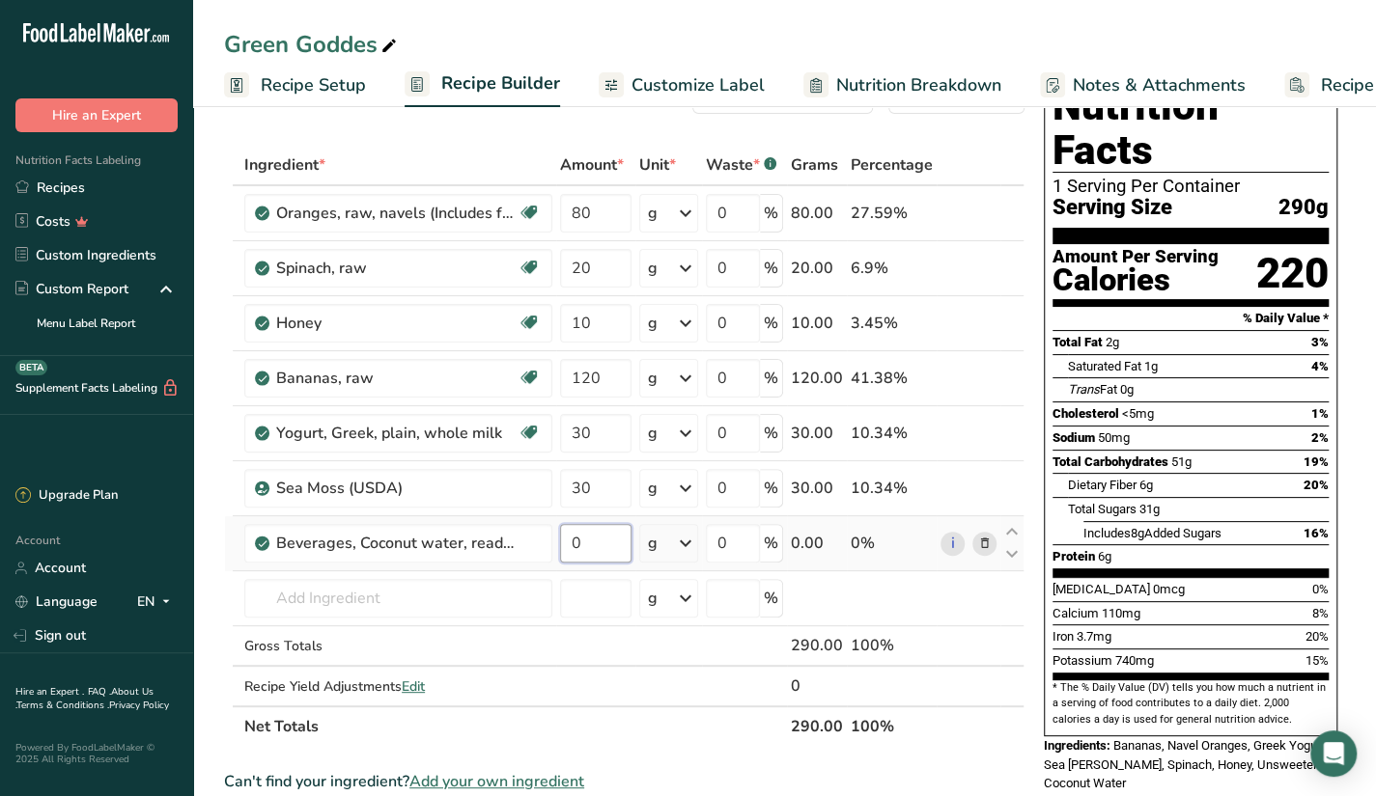
click at [575, 544] on input "0" at bounding box center [595, 543] width 71 height 39
type input "100"
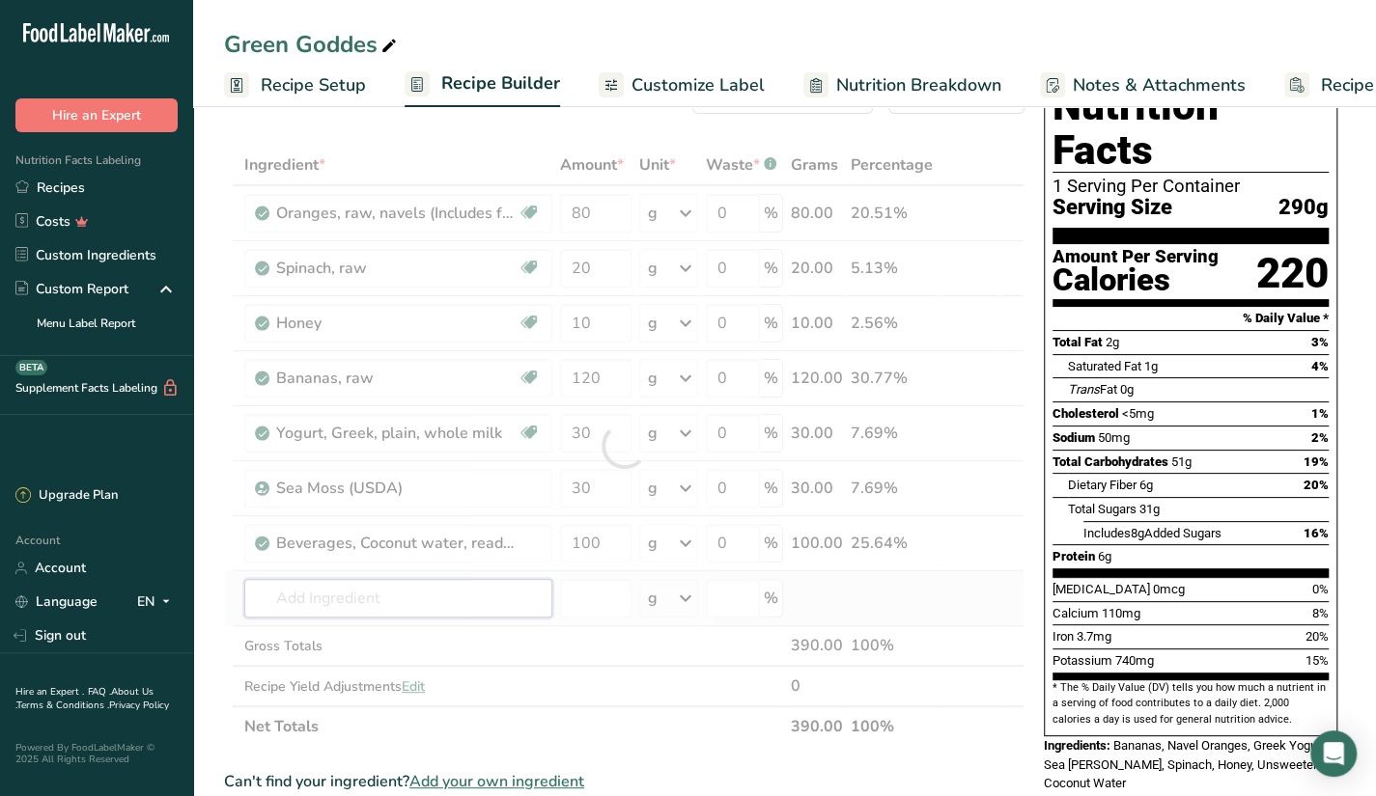
click at [478, 587] on div "Ingredient * Amount * Unit * Waste * .a-a{fill:#347362;}.b-a{fill:#fff;} Grams …" at bounding box center [624, 446] width 800 height 602
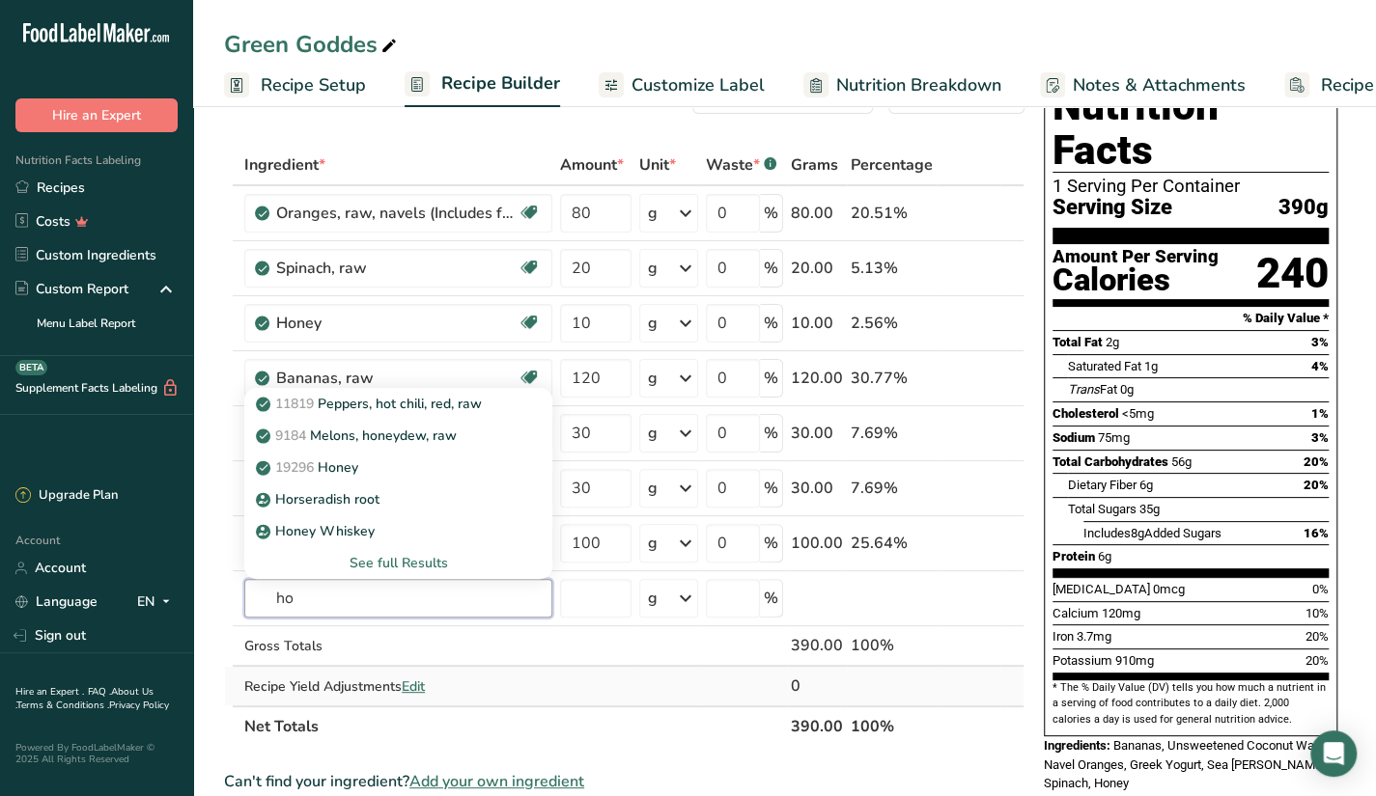
type input "h"
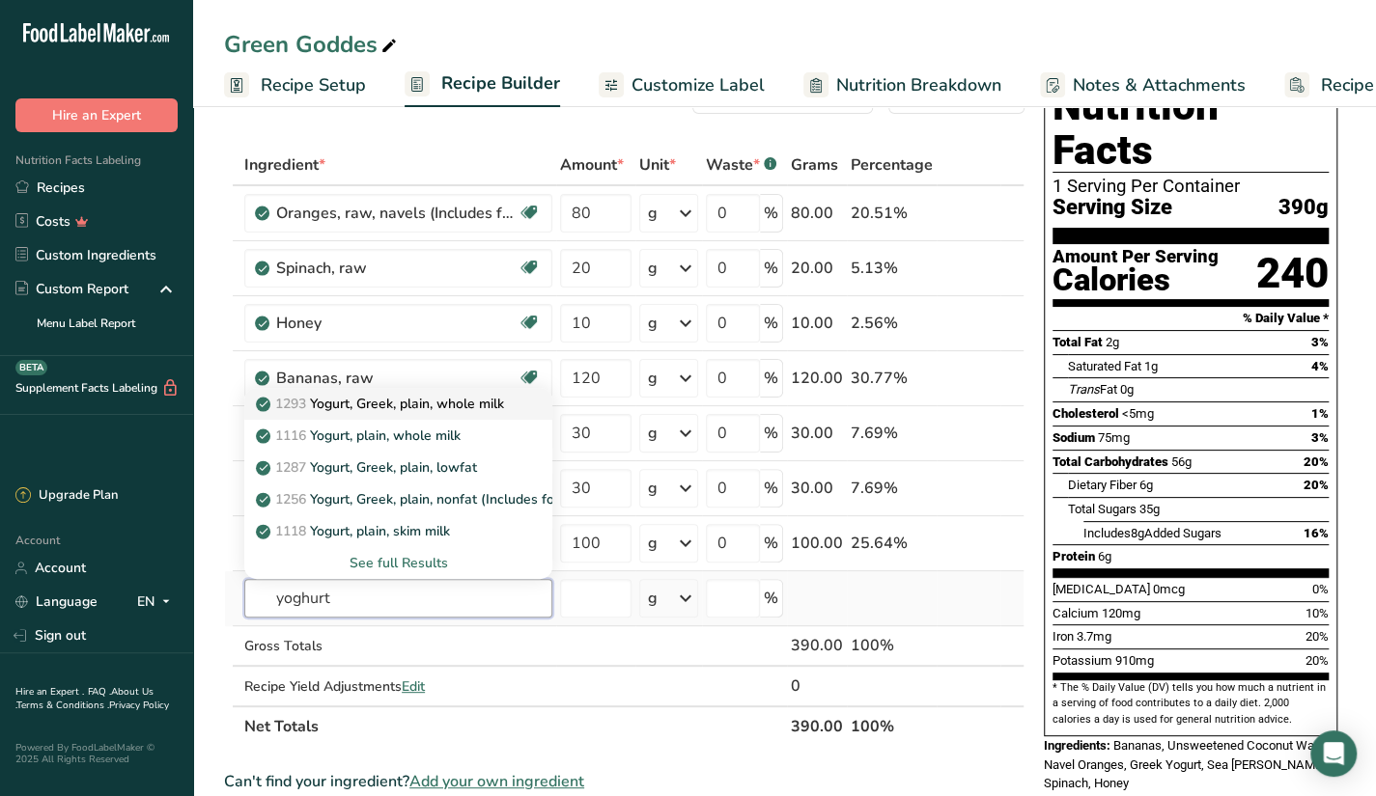
type input "yoghurt"
click at [480, 403] on p "1293 Yogurt, Greek, plain, whole milk" at bounding box center [382, 404] width 244 height 20
type input "Yogurt, Greek, plain, whole milk"
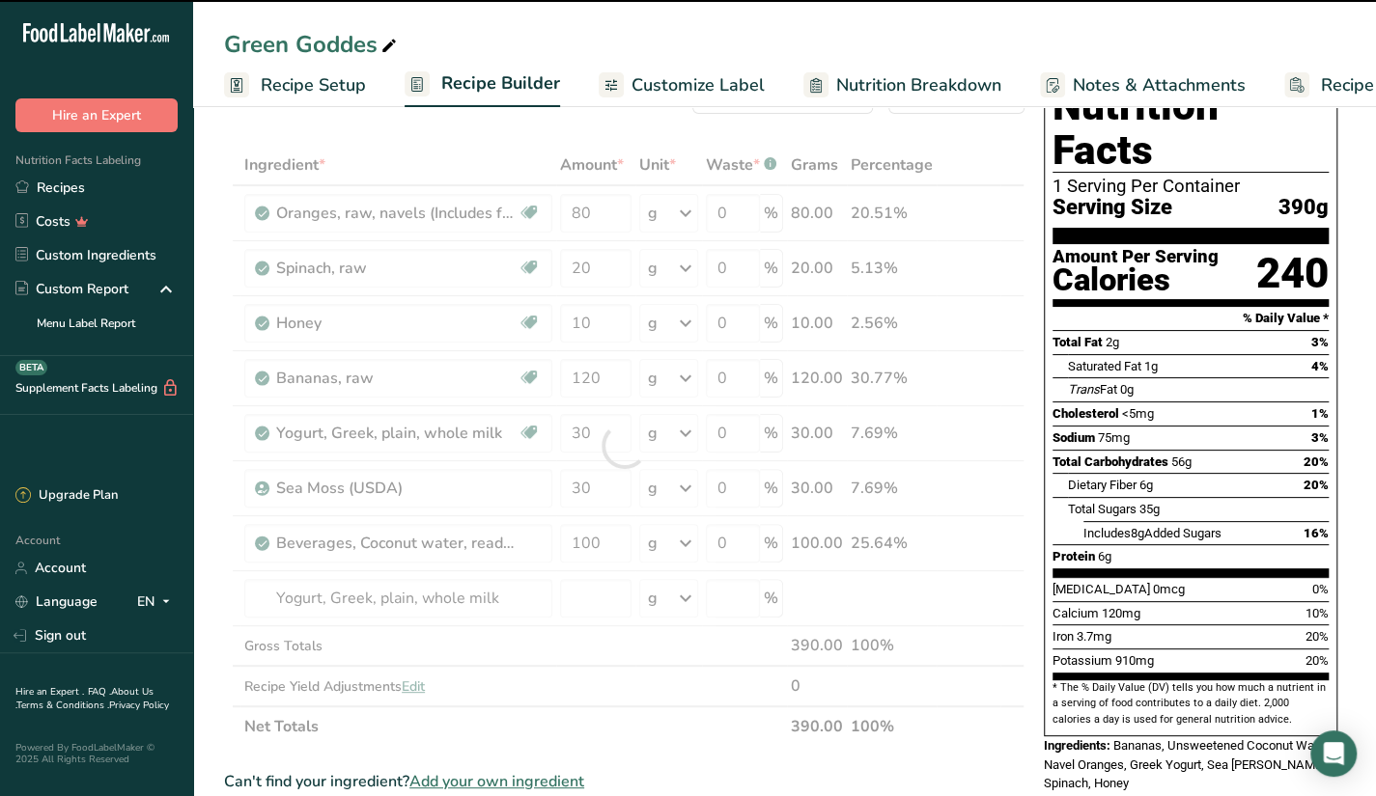
type input "0"
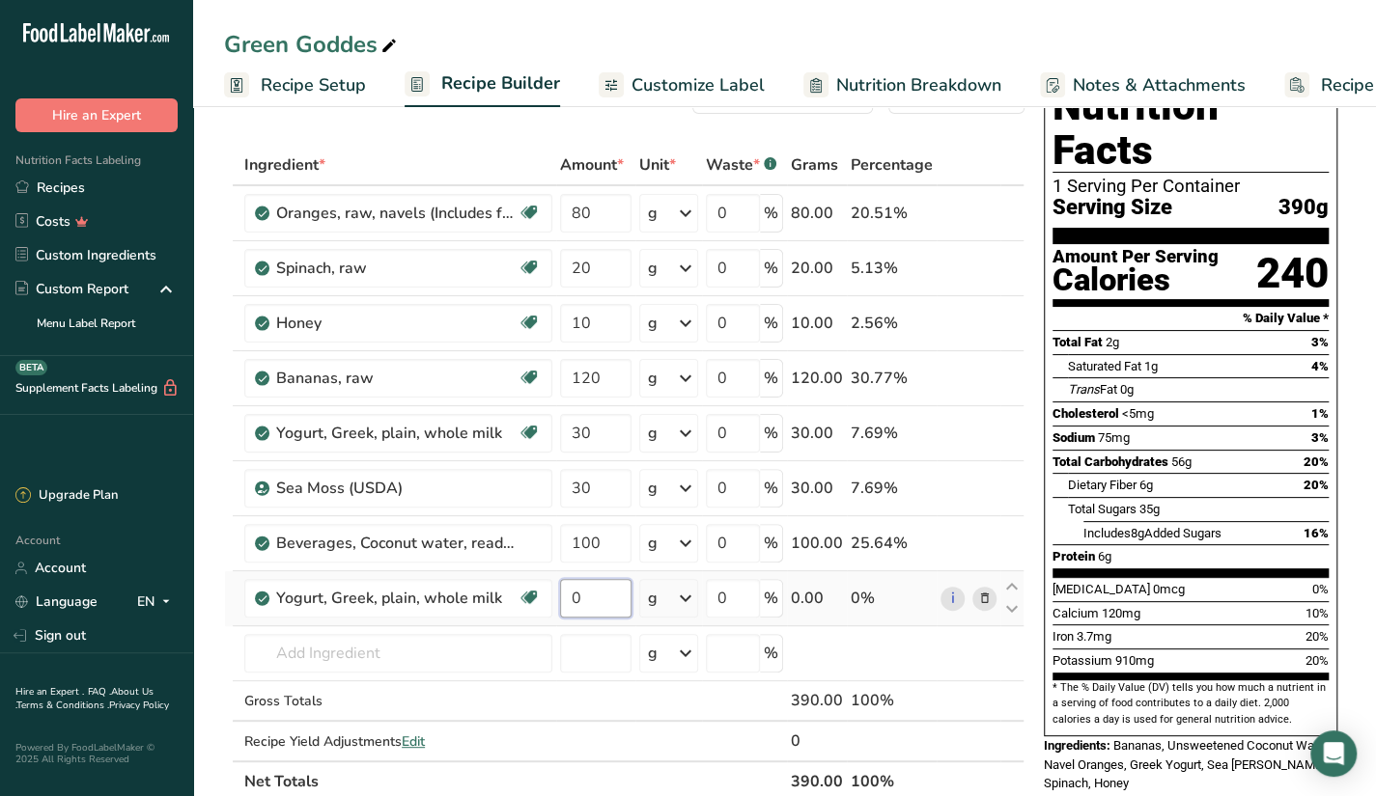
click at [577, 603] on input "0" at bounding box center [595, 598] width 71 height 39
type input "15"
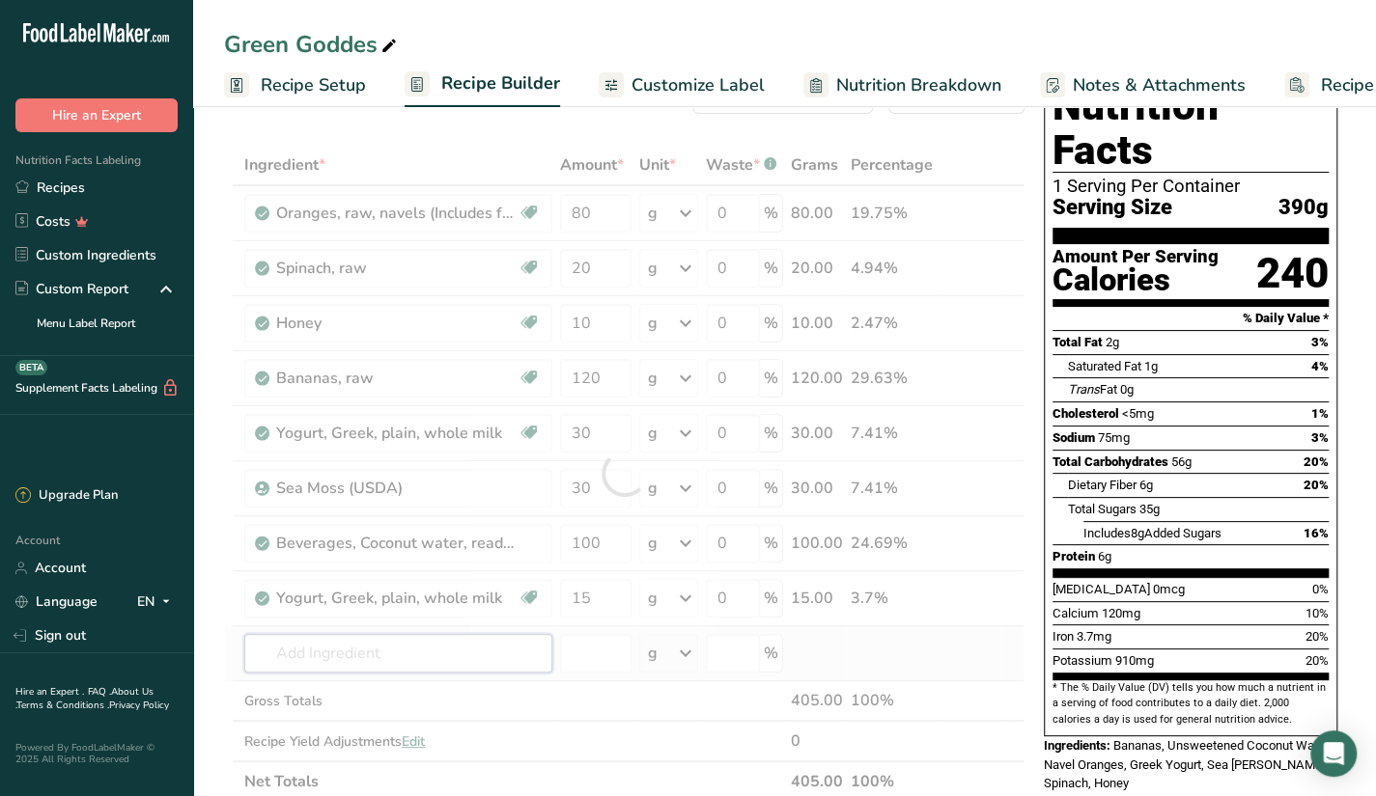
click at [478, 645] on div "Ingredient * Amount * Unit * Waste * .a-a{fill:#347362;}.b-a{fill:#fff;} Grams …" at bounding box center [624, 473] width 800 height 657
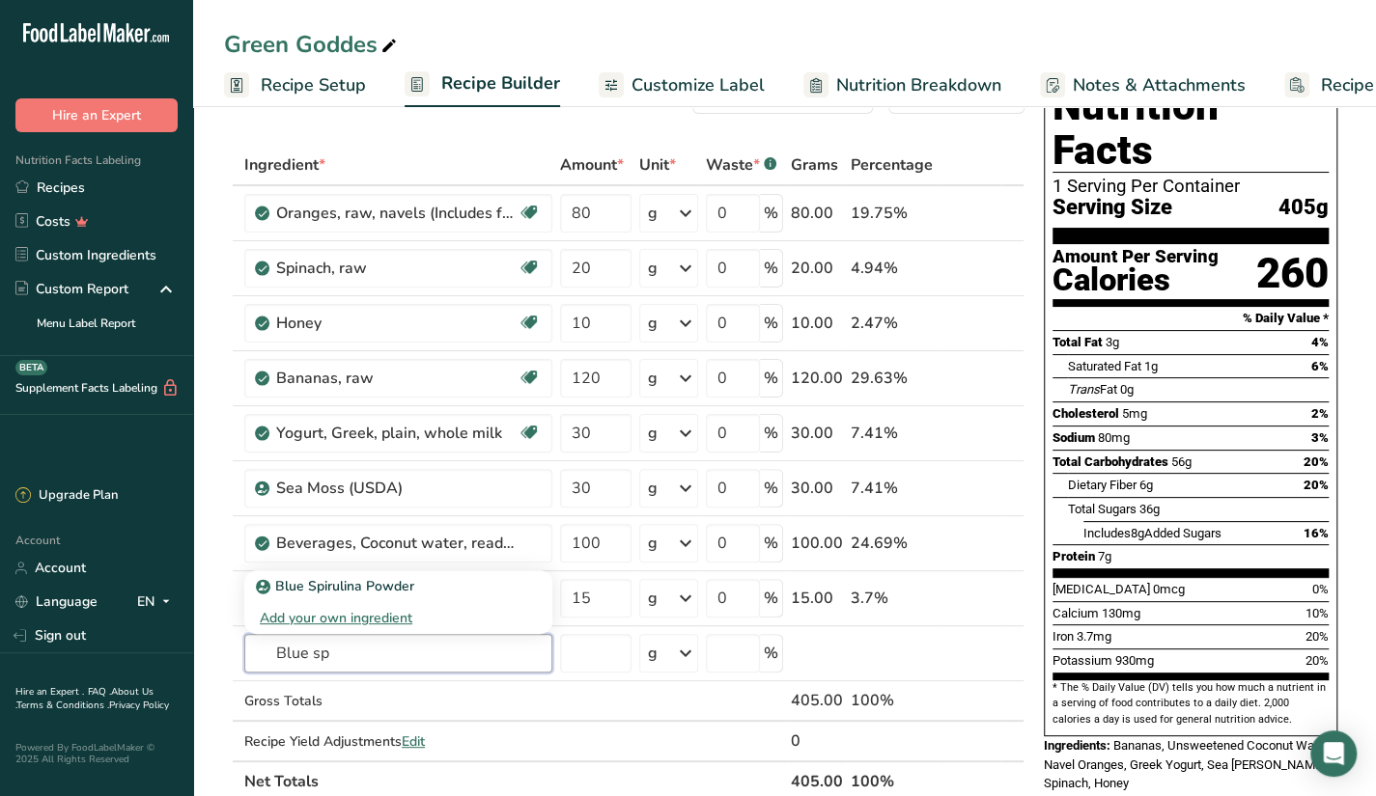
type input "Blue sp"
click at [465, 586] on div "Blue Spirulina Powder" at bounding box center [383, 586] width 246 height 20
type input "Blue Spirulina Powder"
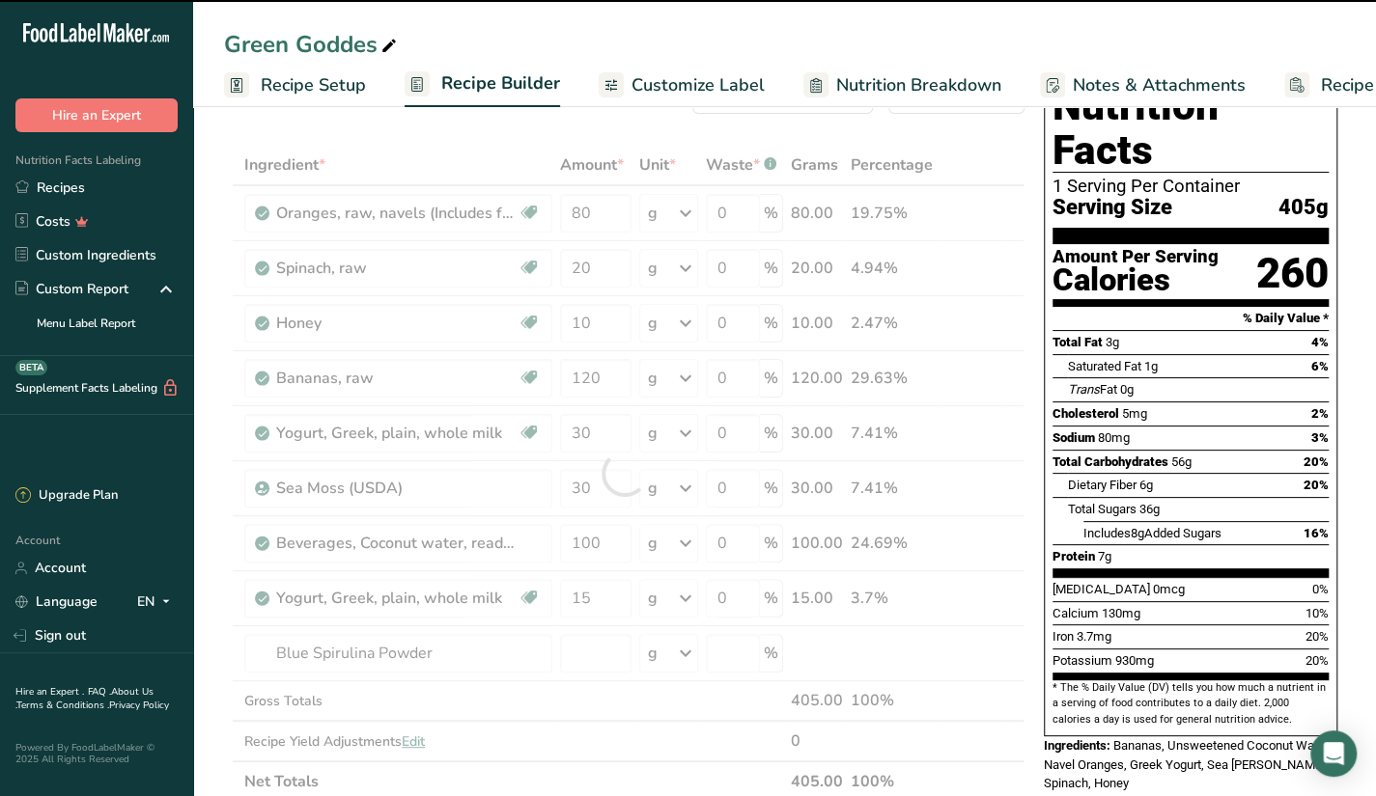
type input "0"
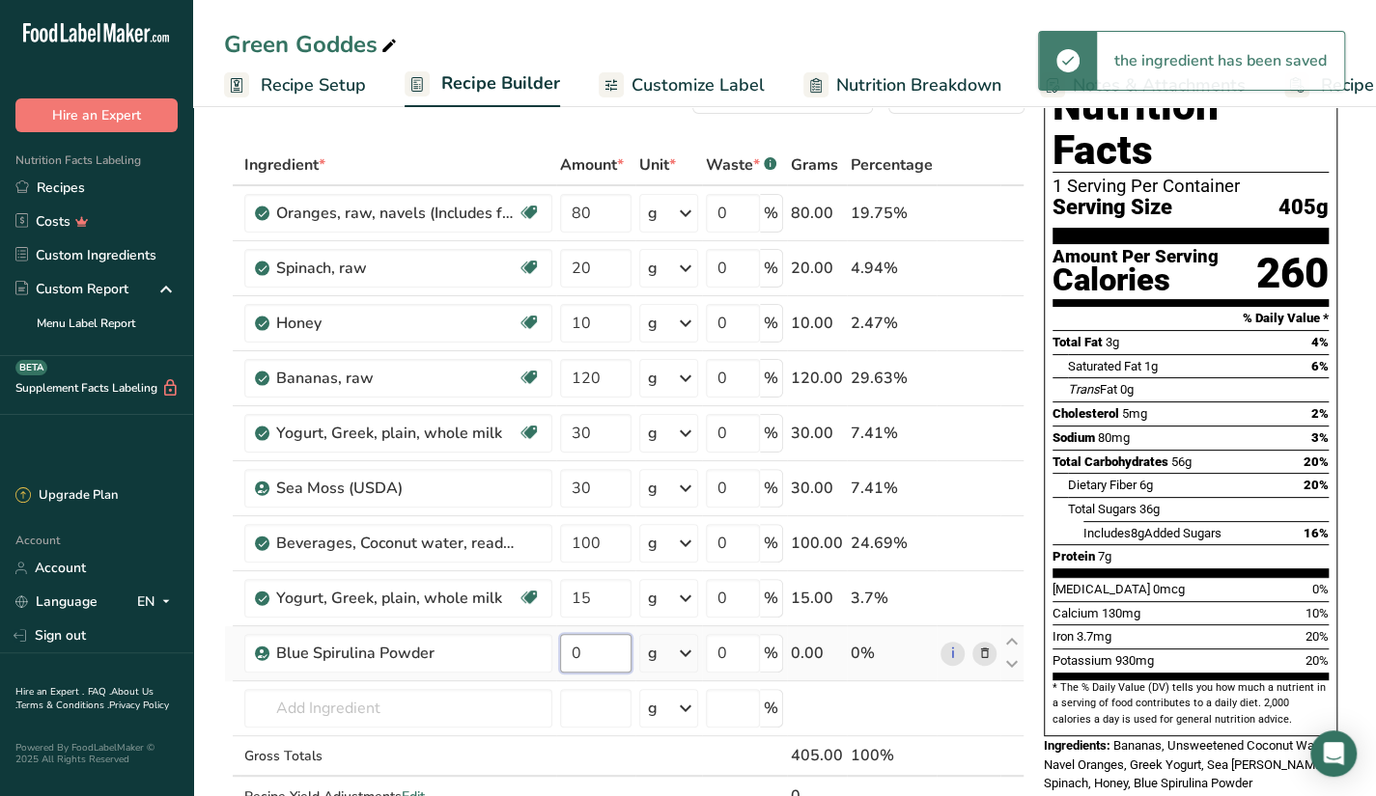
click at [616, 655] on input "0" at bounding box center [595, 653] width 71 height 39
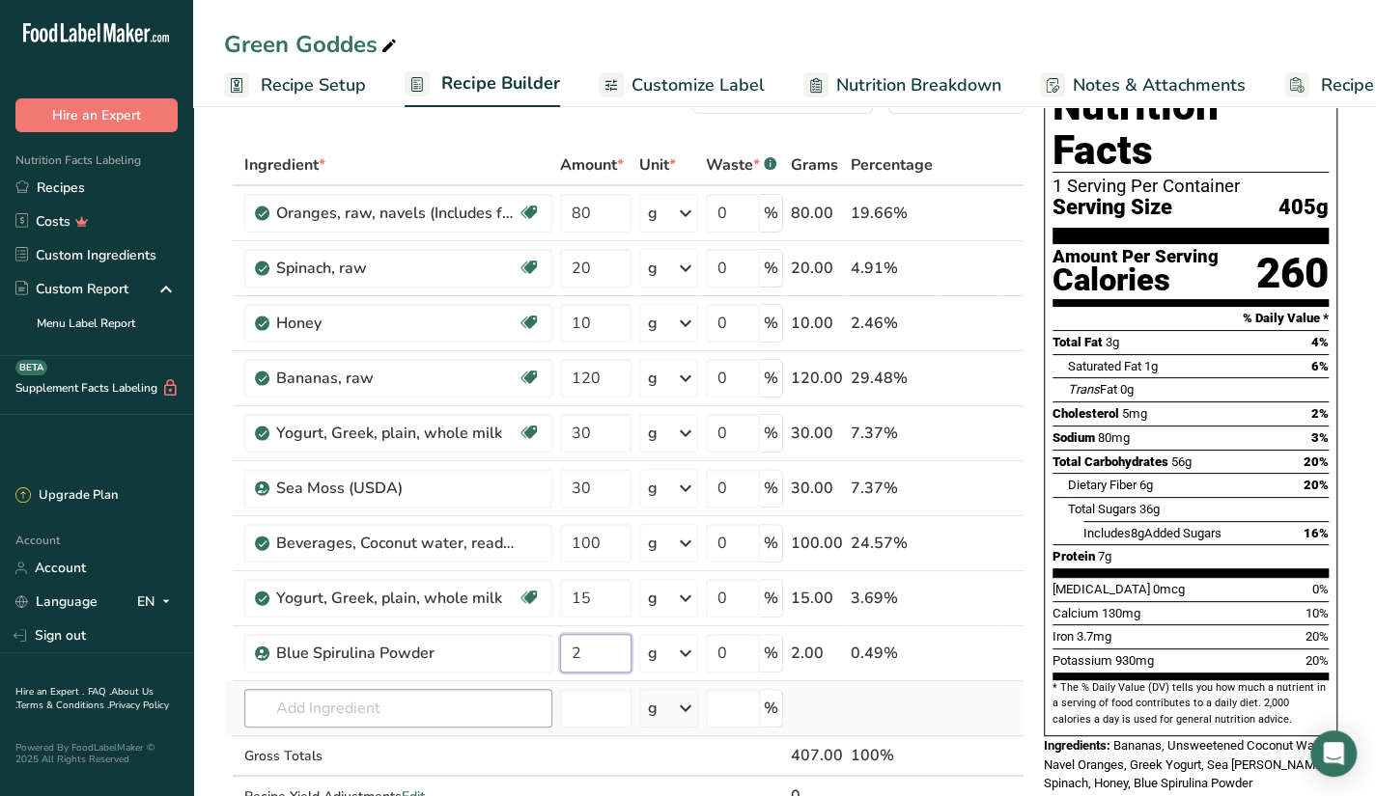
type input "2"
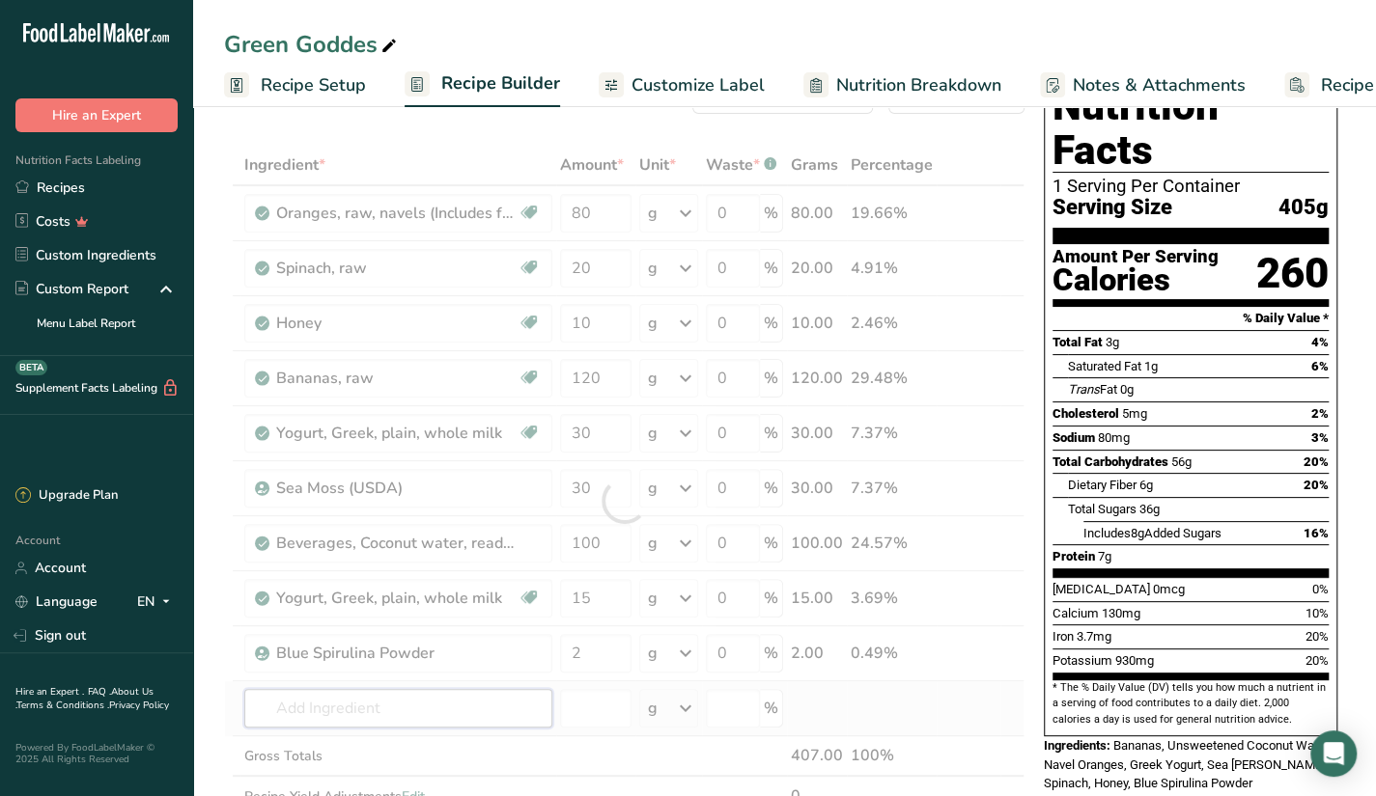
click at [467, 719] on div "Ingredient * Amount * Unit * Waste * .a-a{fill:#347362;}.b-a{fill:#fff;} Grams …" at bounding box center [624, 501] width 800 height 712
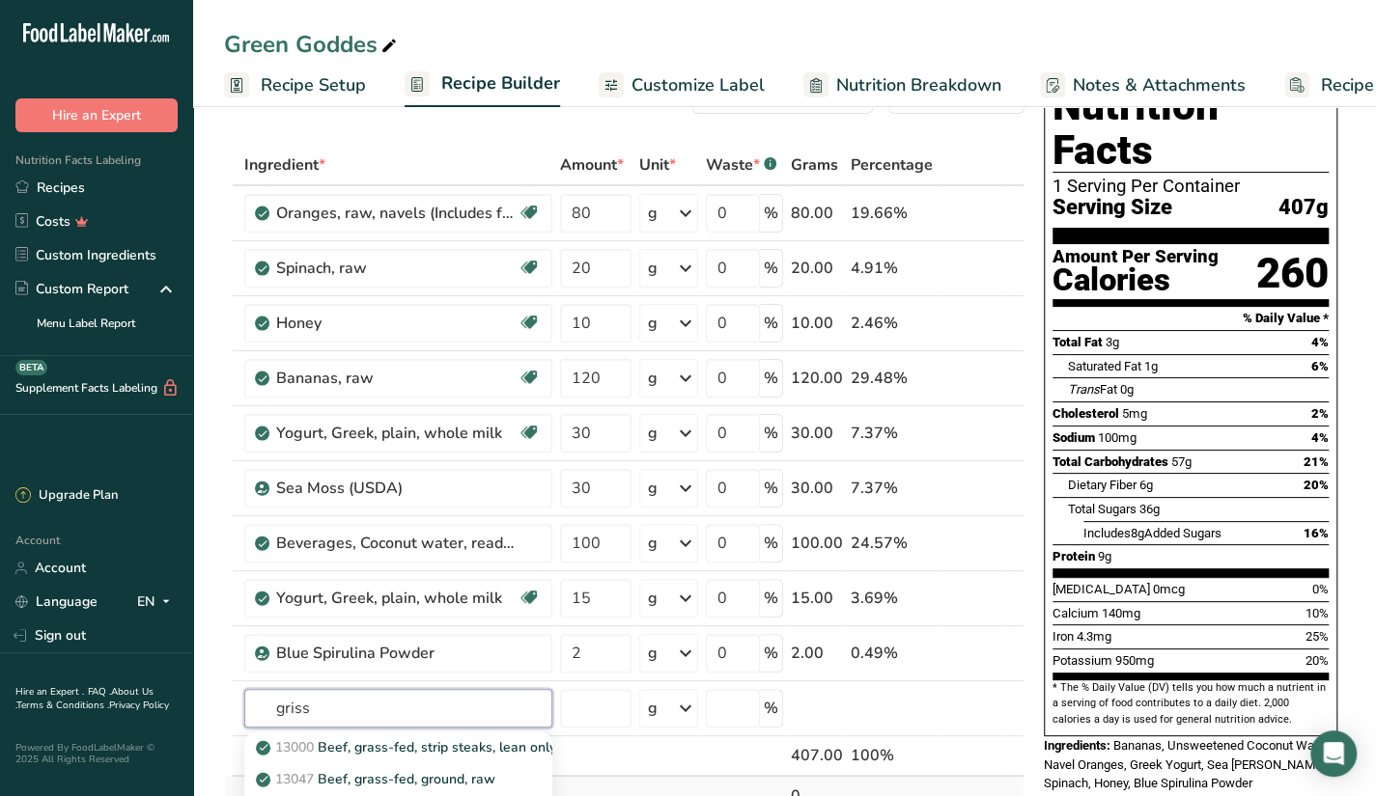
type input "griss"
type input "grissini"
type input "toasted coconut"
click at [516, 749] on p "12114 Nuts, coconut meat, dried (desiccated), toasted" at bounding box center [435, 748] width 350 height 20
type input "Nuts, coconut meat, dried (desiccated), toasted"
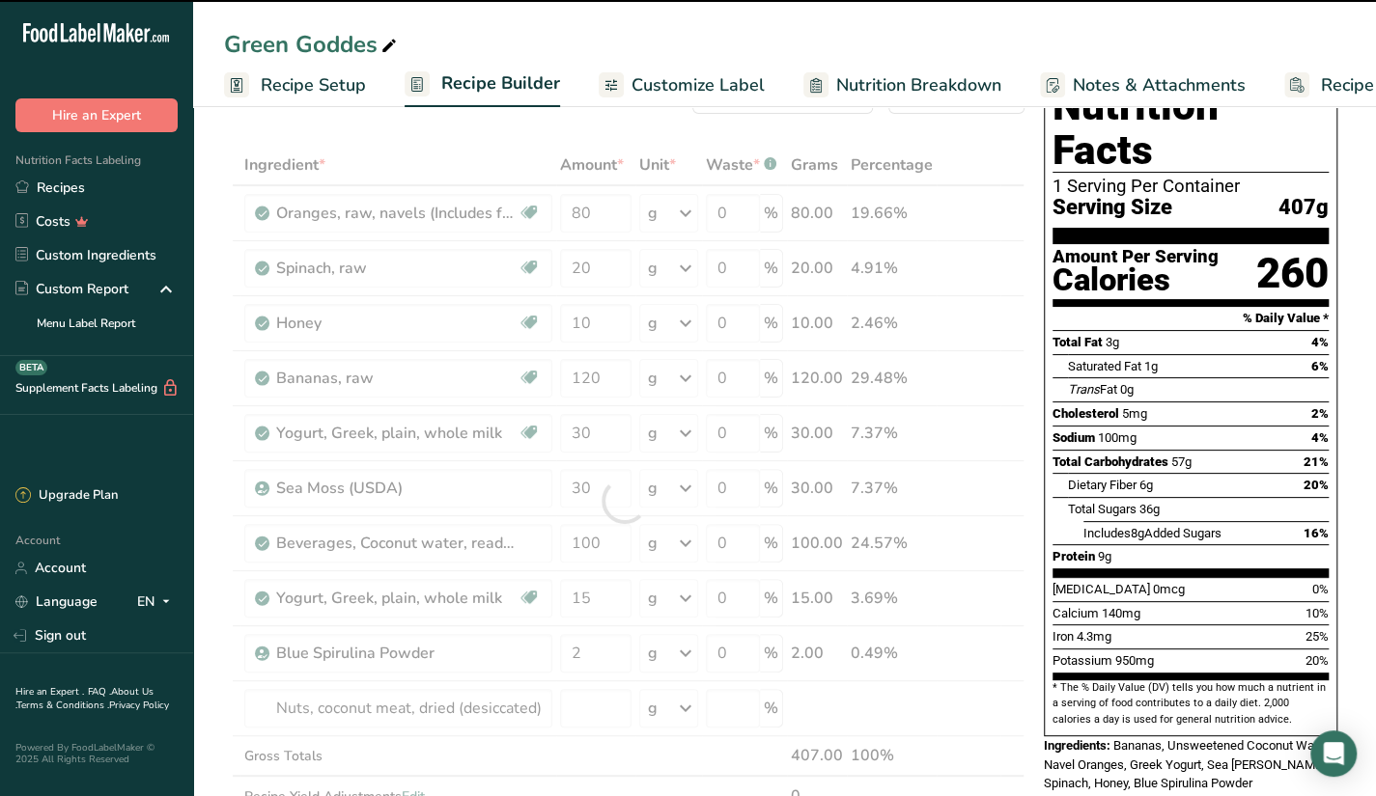
type input "0"
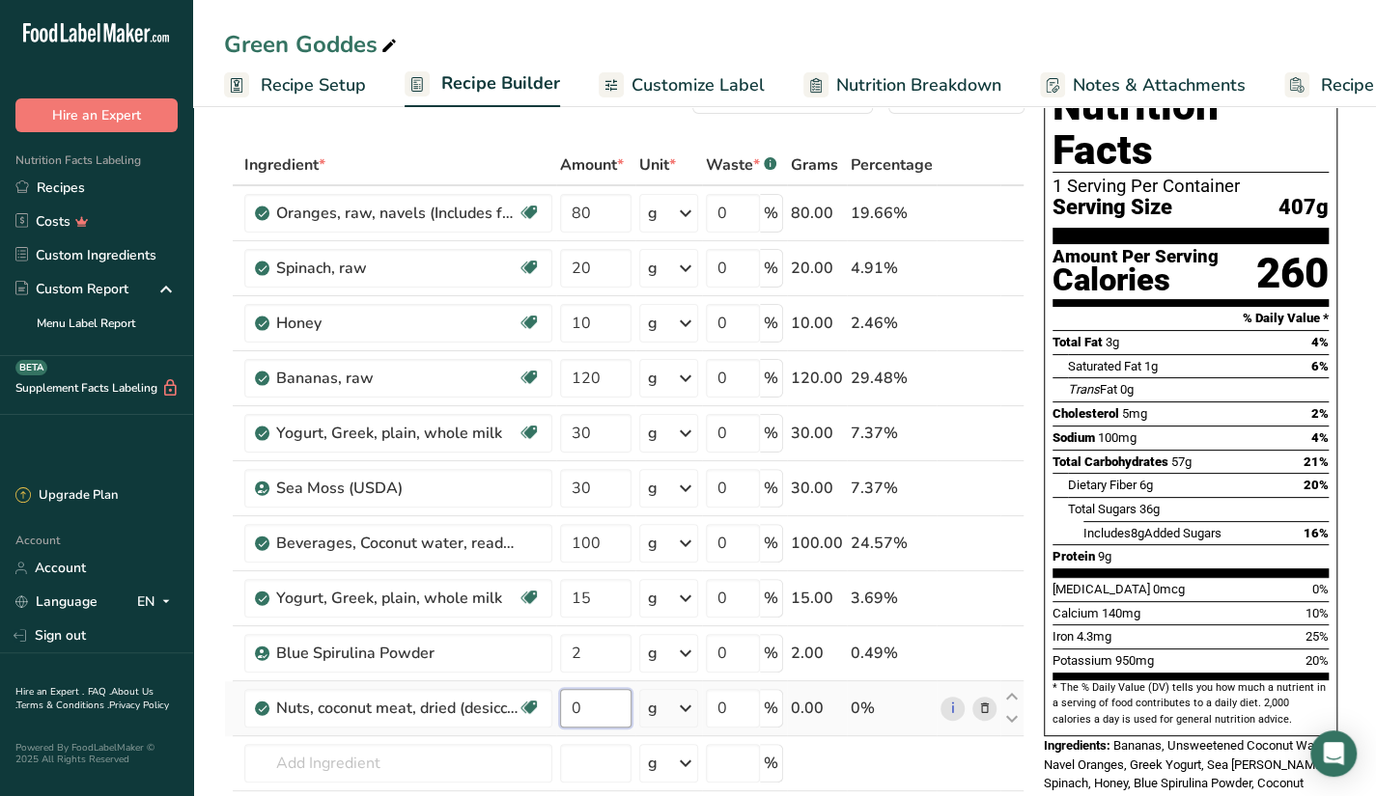
click at [616, 700] on input "0" at bounding box center [595, 708] width 71 height 39
type input "10"
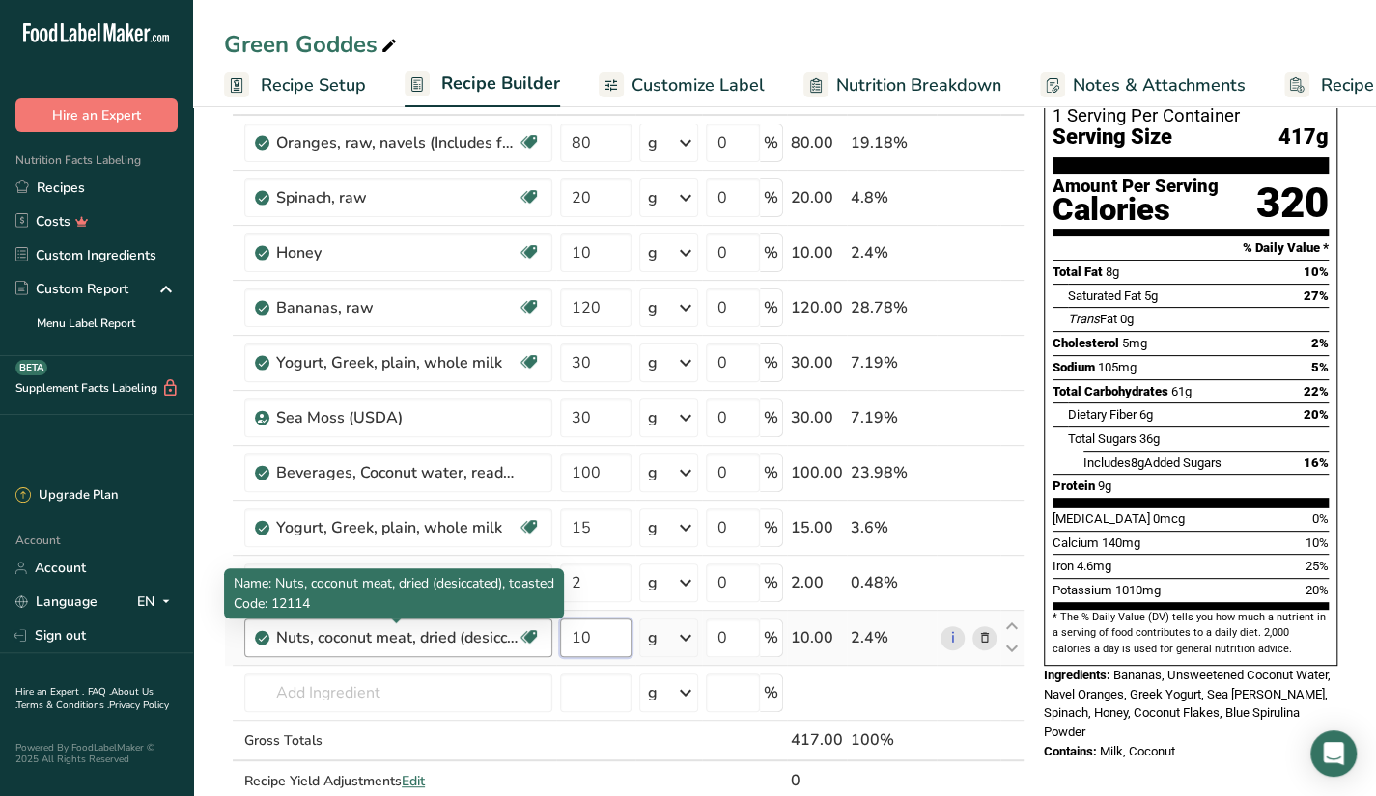
scroll to position [209, 0]
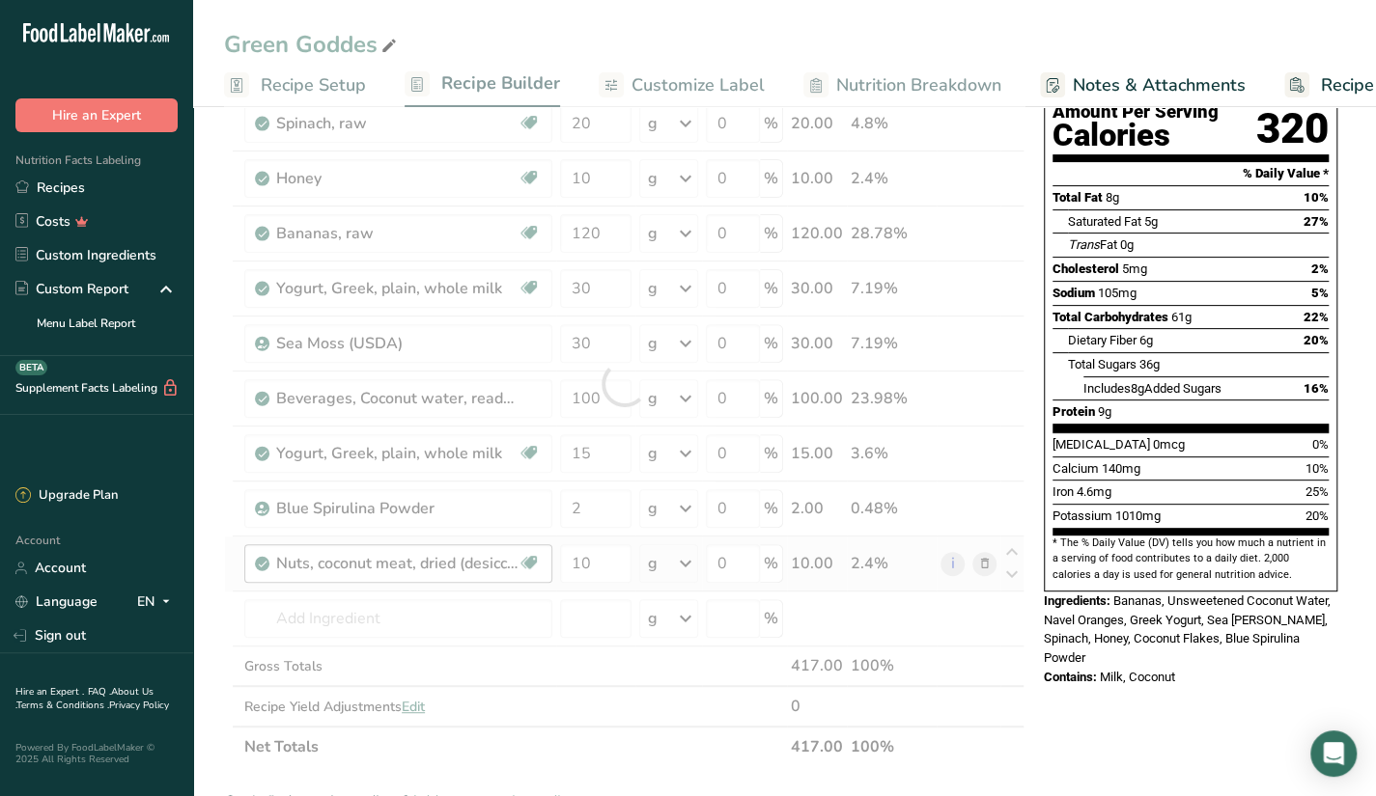
click at [433, 656] on div "Ingredient * Amount * Unit * Waste * .a-a{fill:#347362;}.b-a{fill:#fff;} Grams …" at bounding box center [624, 384] width 800 height 768
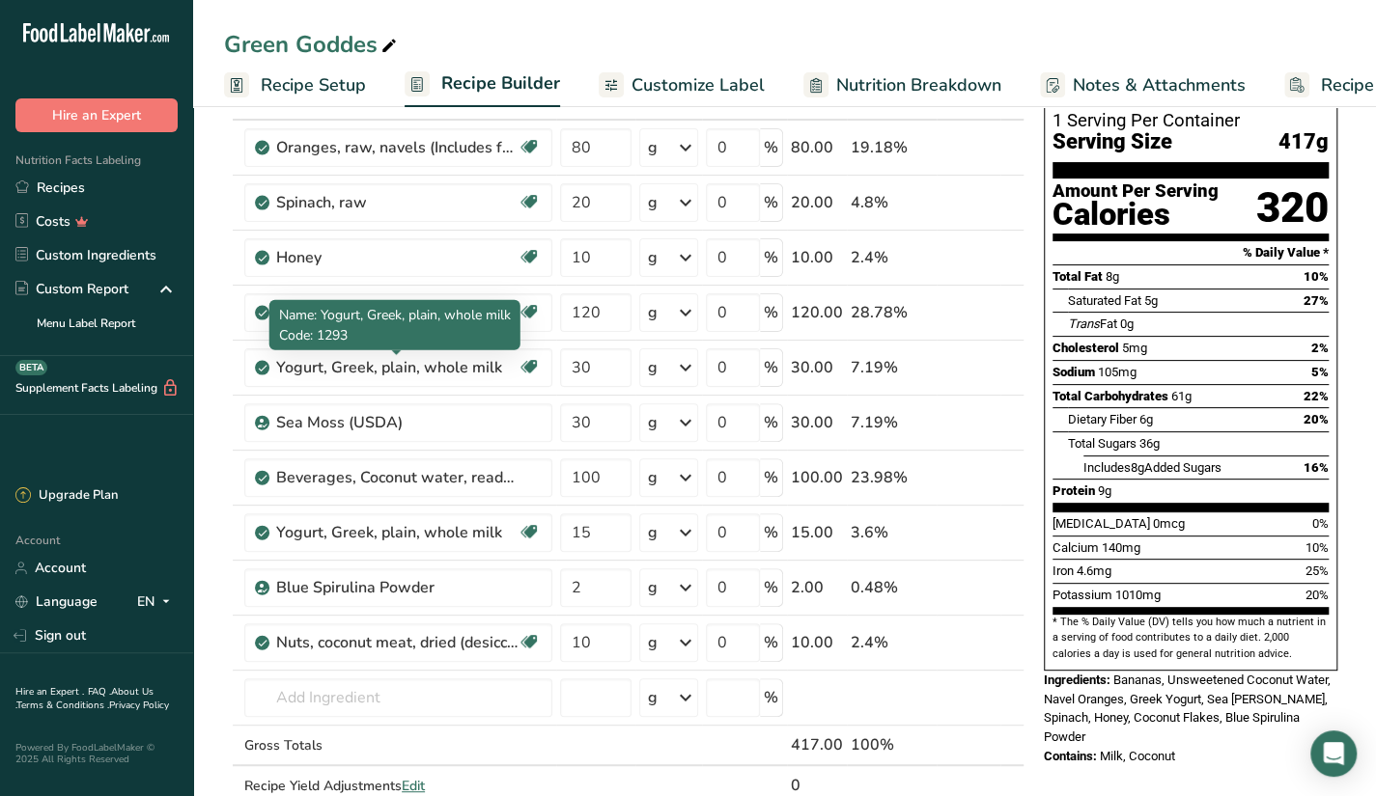
scroll to position [128, 0]
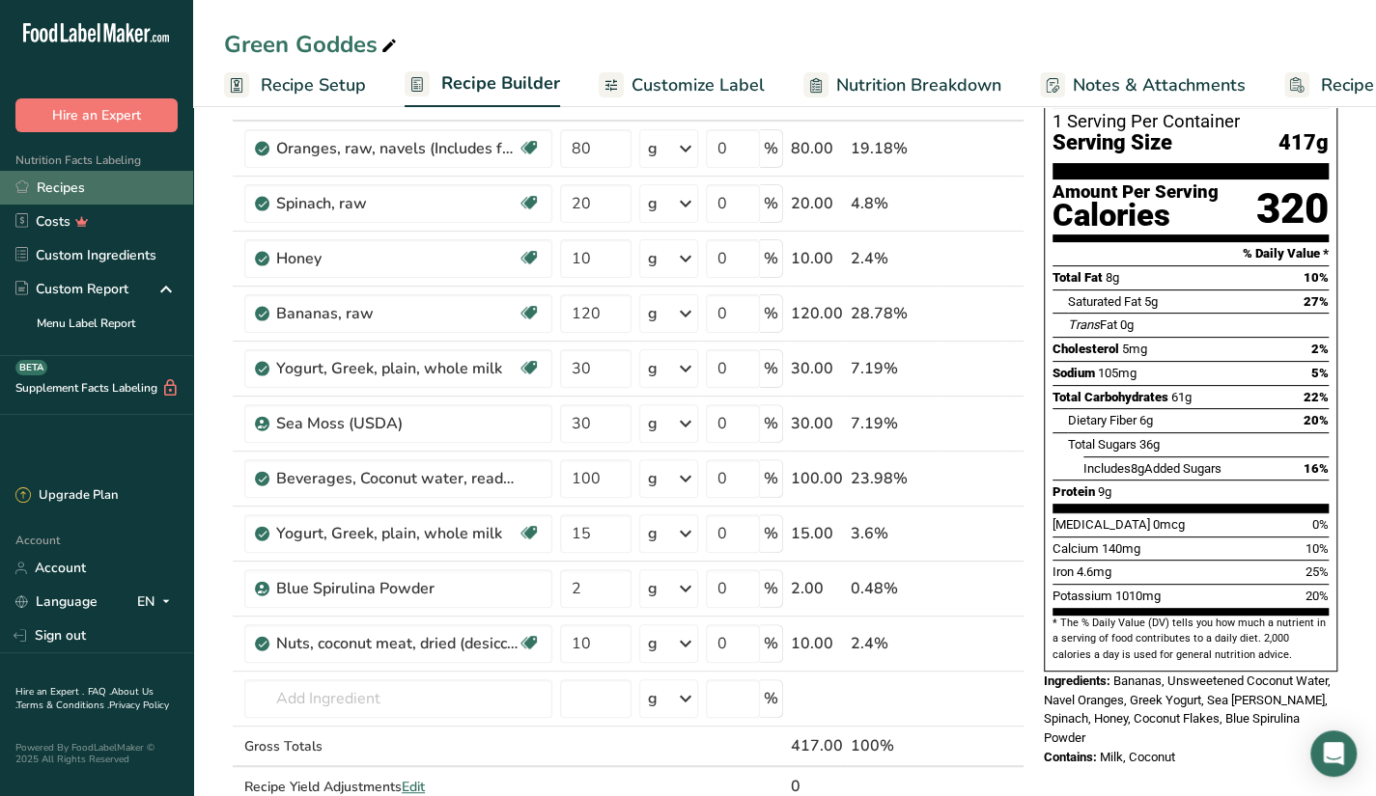
click at [145, 193] on link "Recipes" at bounding box center [96, 188] width 193 height 34
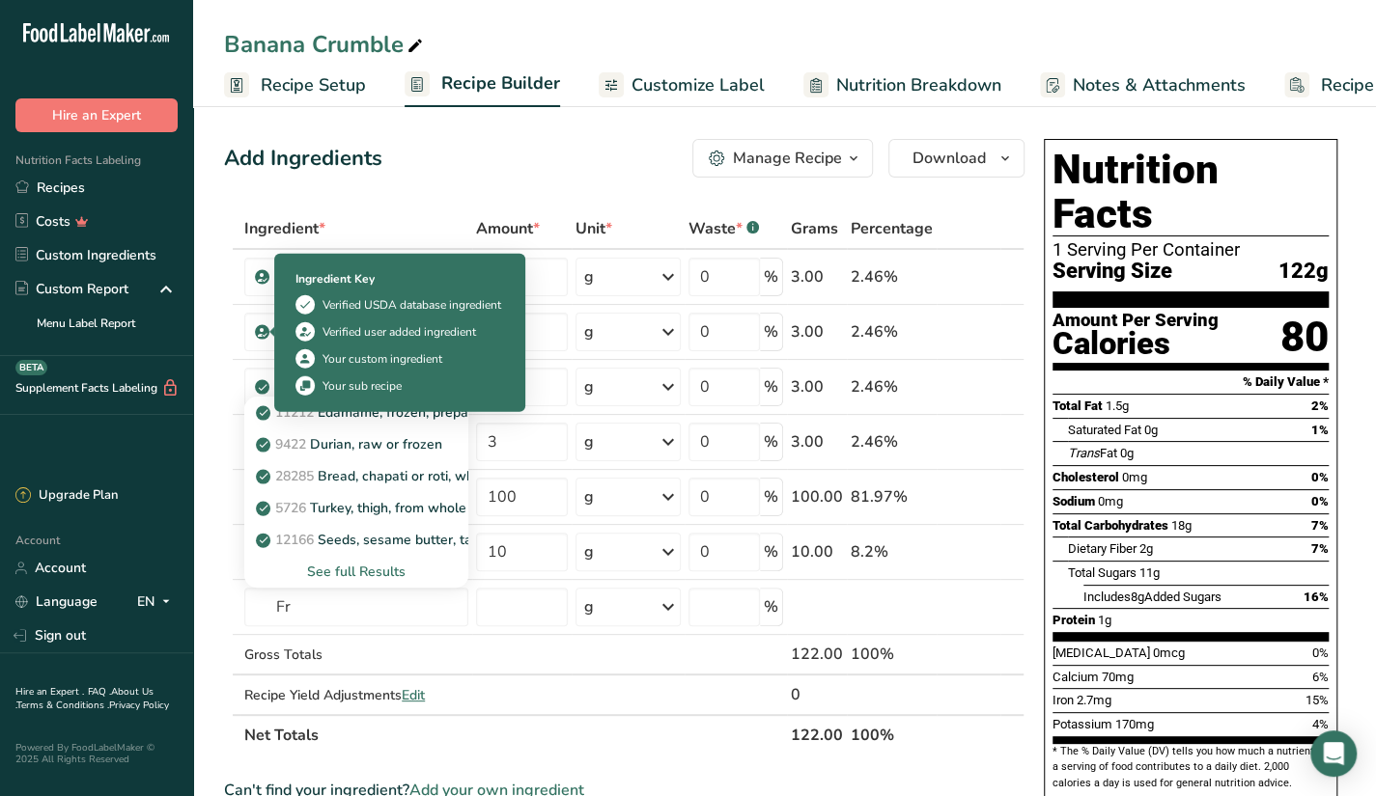
type input "F"
type input "frozen banana"
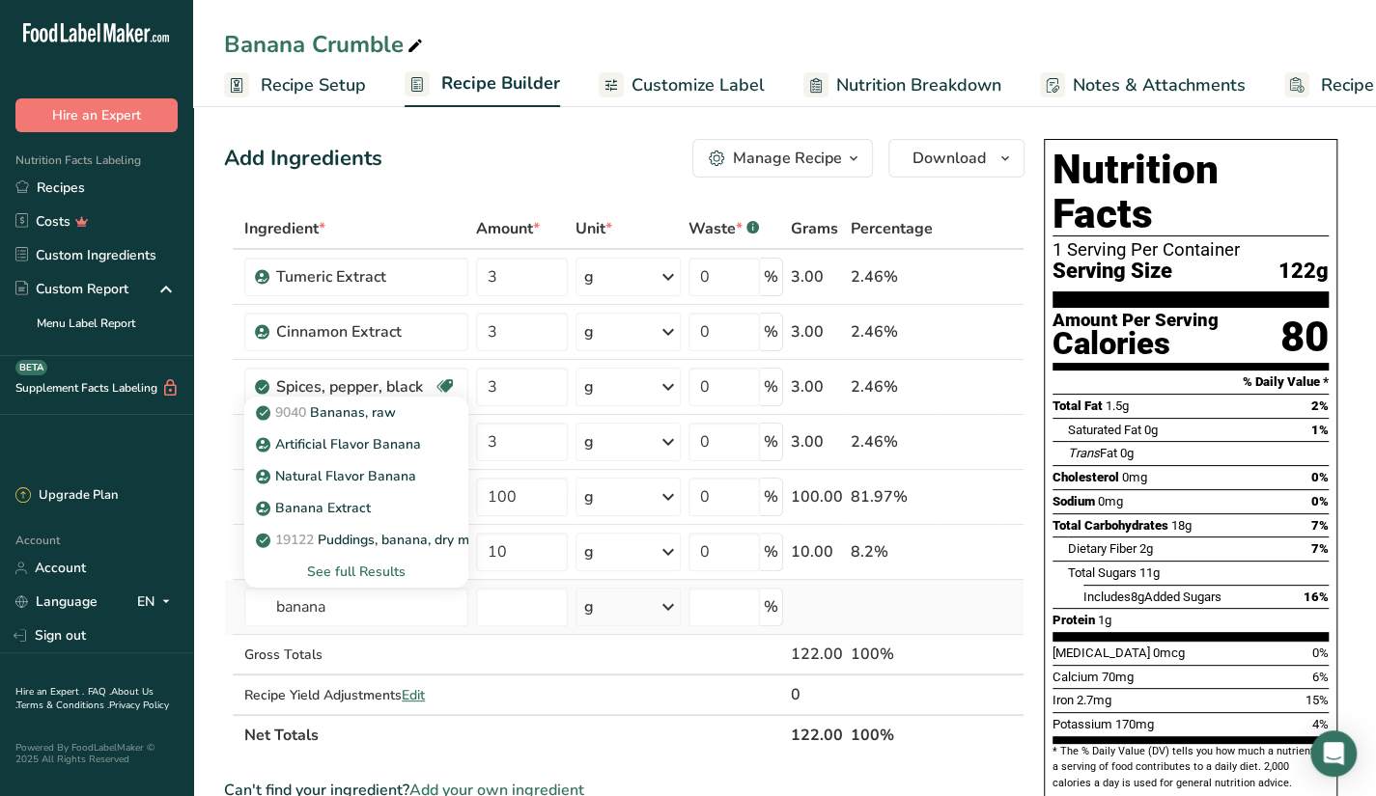
type input "banana"
click at [336, 563] on div "See full Results" at bounding box center [356, 572] width 193 height 20
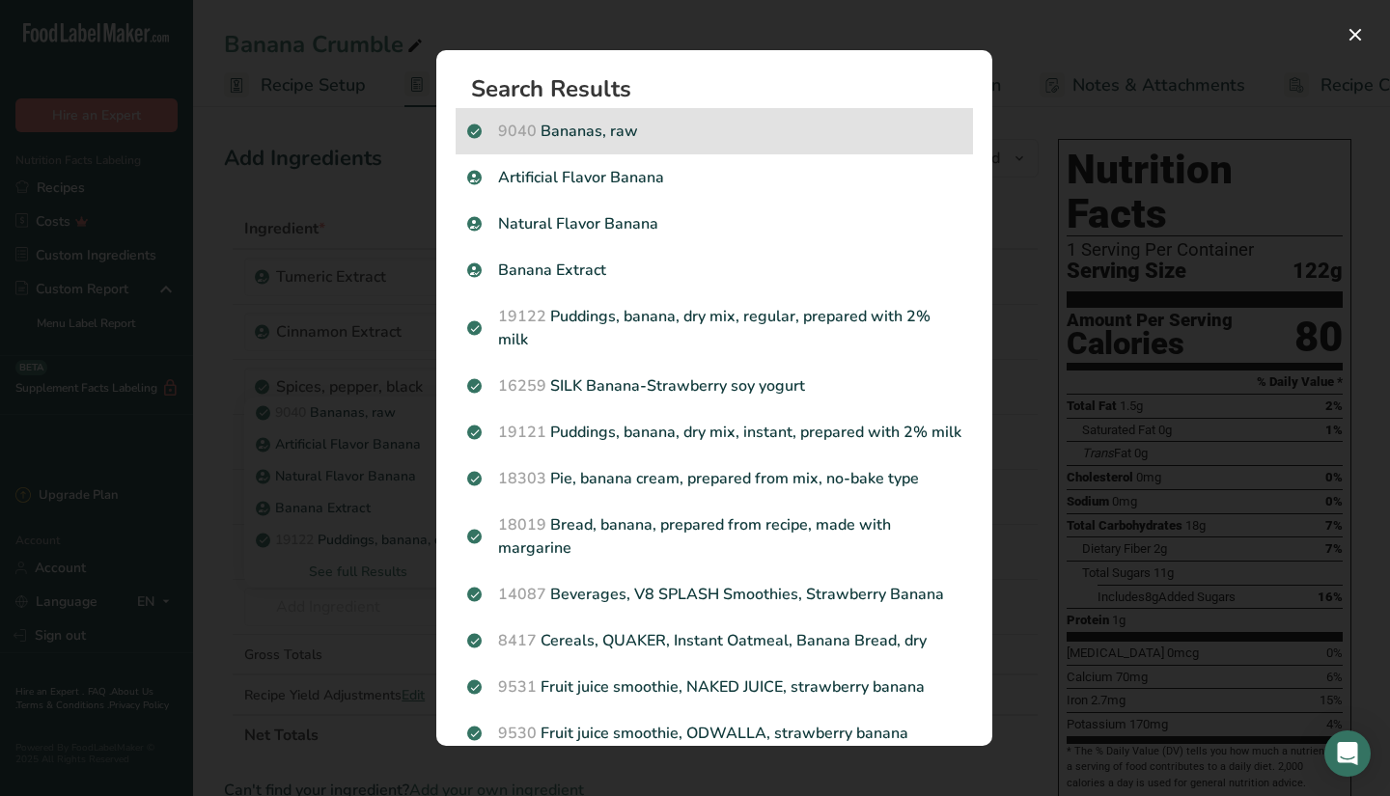
click at [716, 109] on div "9040 Bananas, raw" at bounding box center [714, 131] width 517 height 46
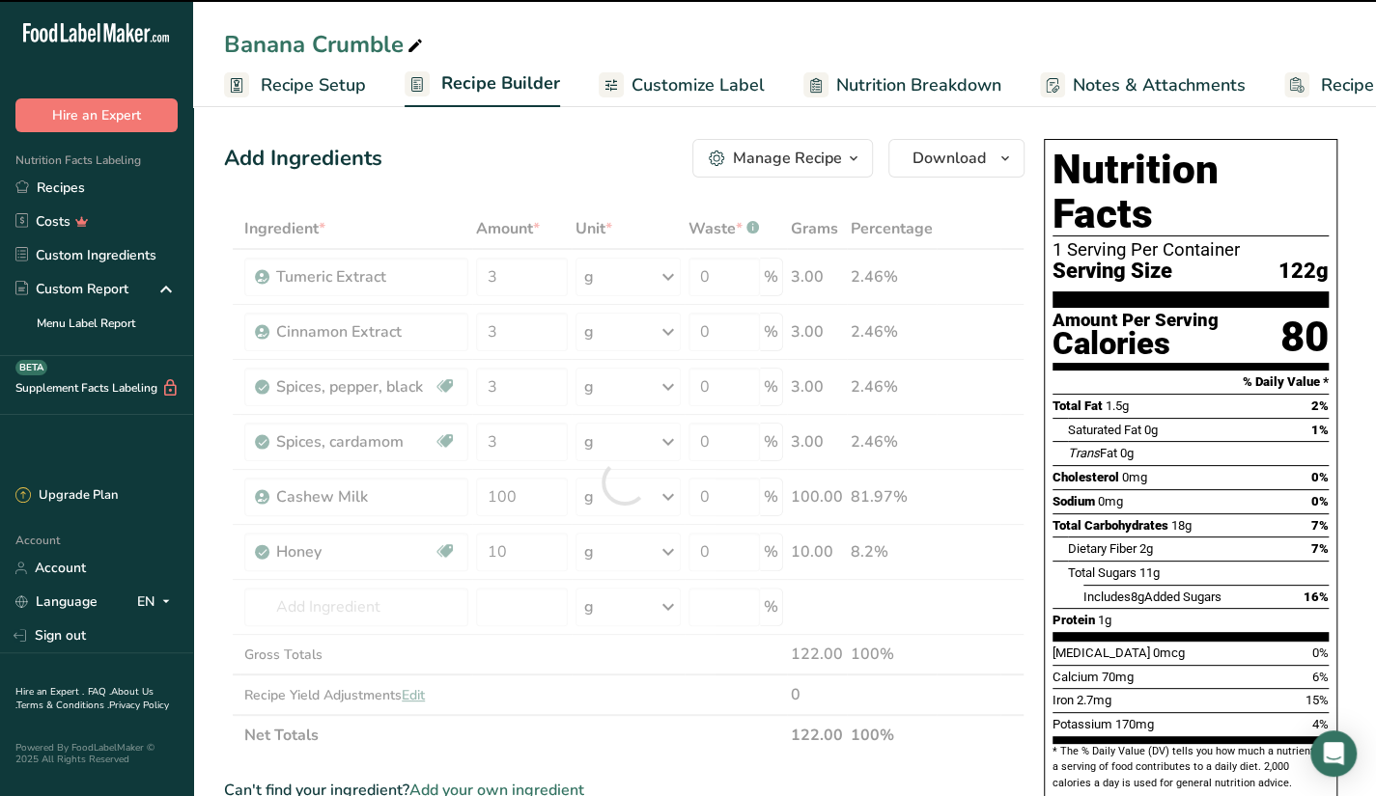
type input "0"
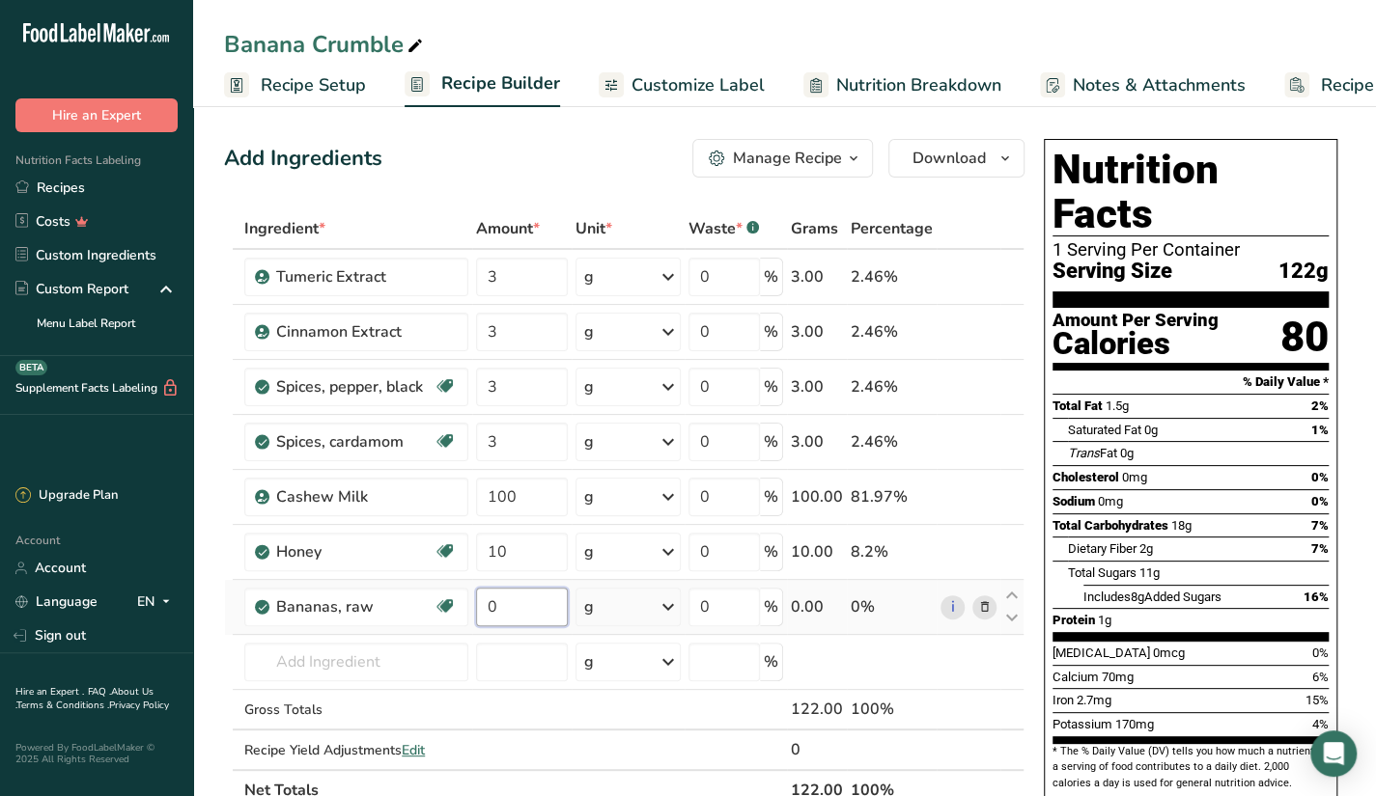
click at [533, 617] on input "0" at bounding box center [522, 607] width 92 height 39
type input "200"
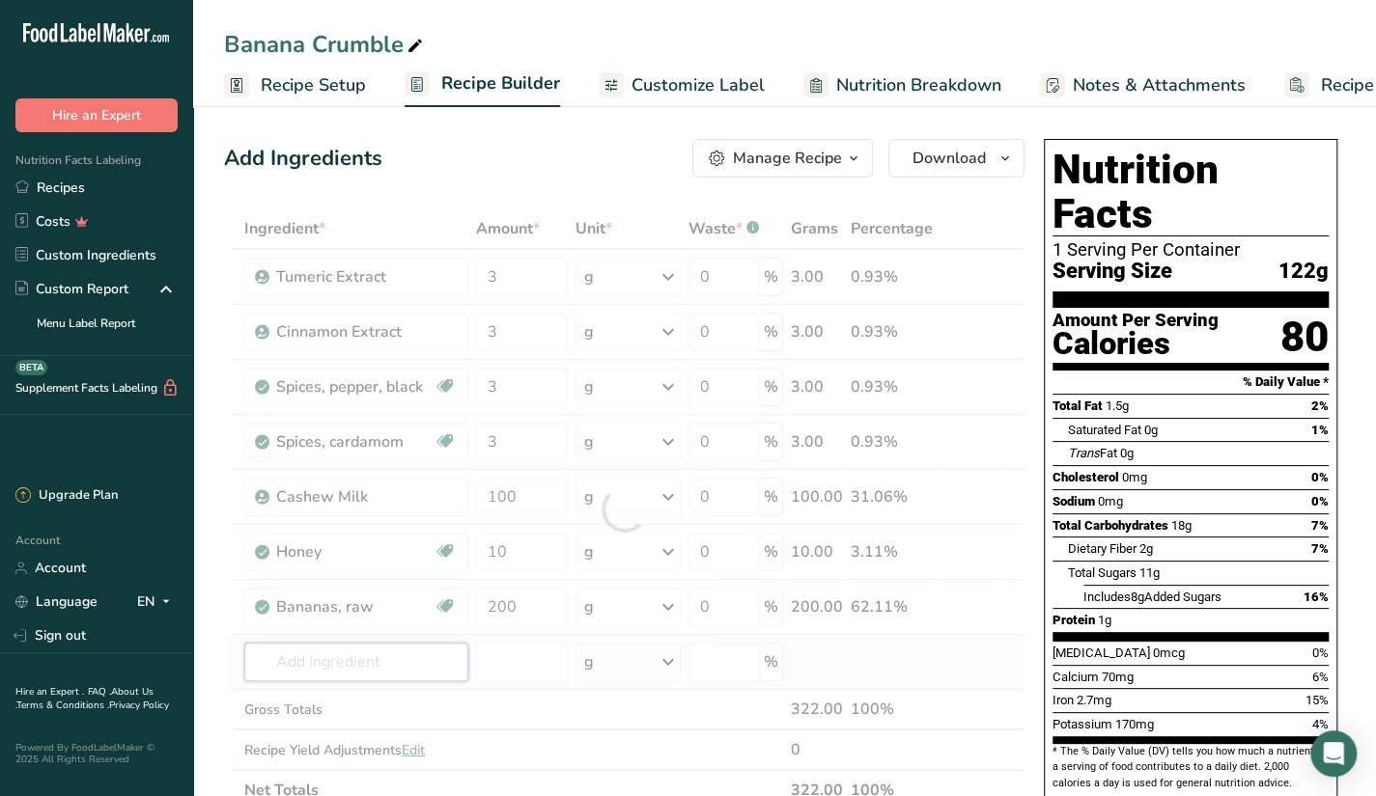
click at [417, 665] on div "Ingredient * Amount * Unit * Waste * .a-a{fill:#347362;}.b-a{fill:#fff;} Grams …" at bounding box center [624, 510] width 800 height 602
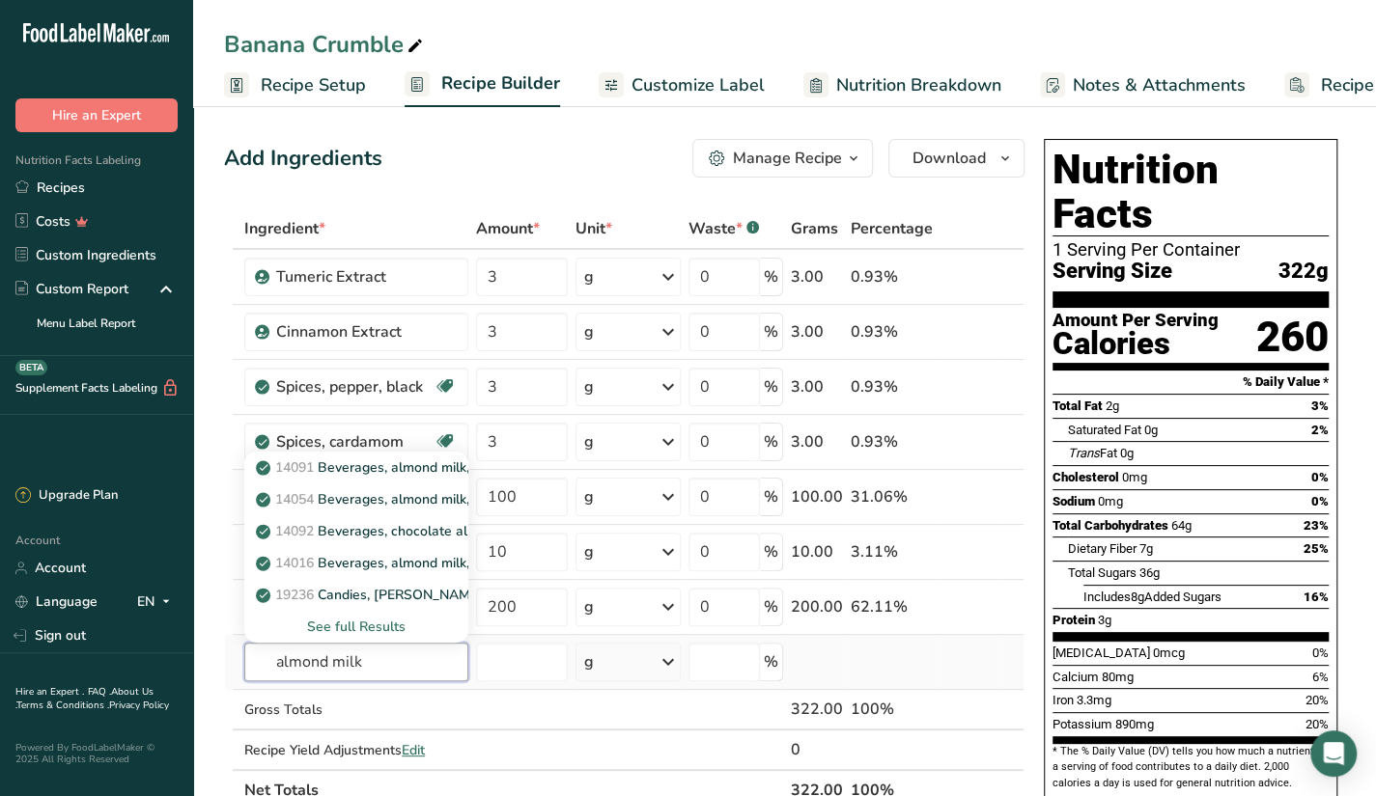
type input "almond milk"
click at [362, 620] on div "See full Results" at bounding box center [356, 627] width 193 height 20
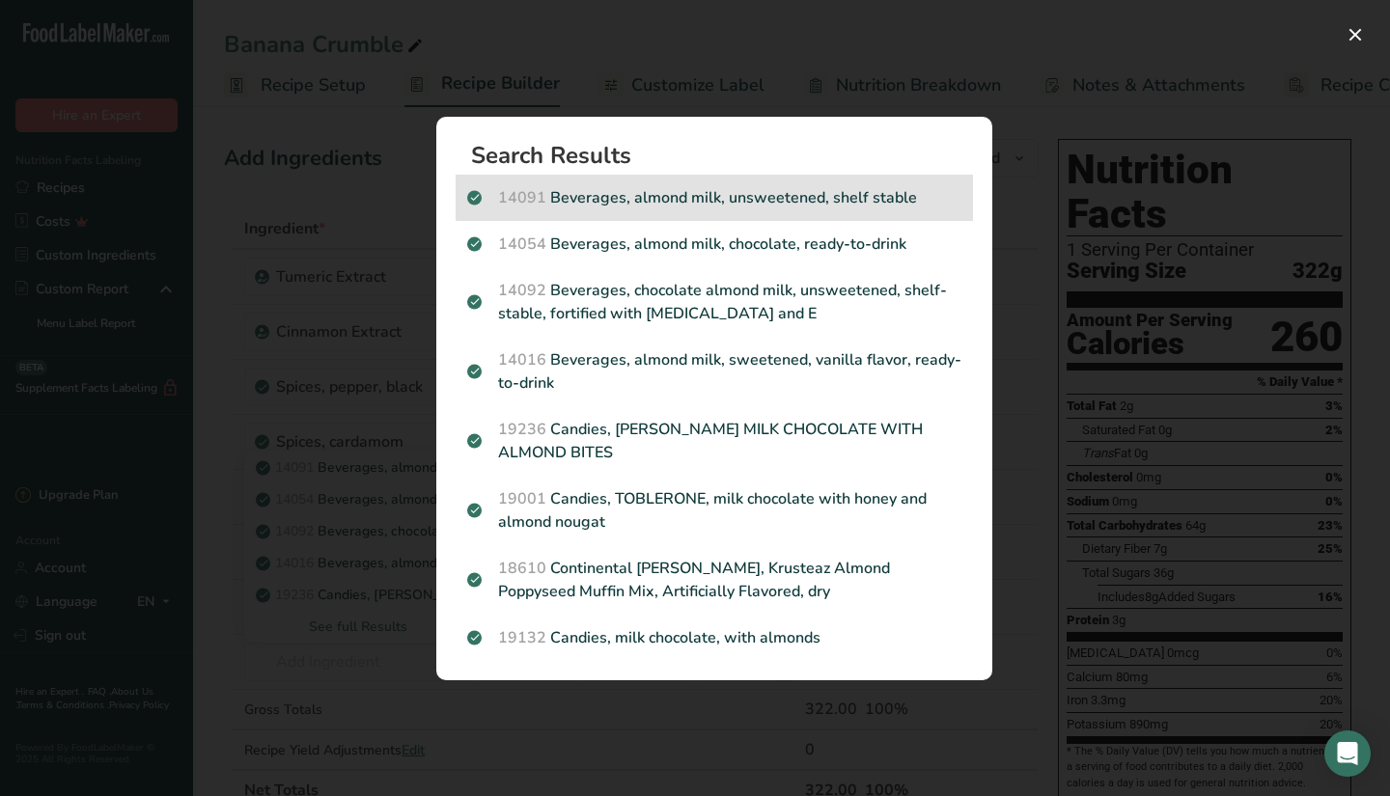
click at [805, 206] on p "14091 Beverages, almond milk, unsweetened, shelf stable" at bounding box center [714, 197] width 494 height 23
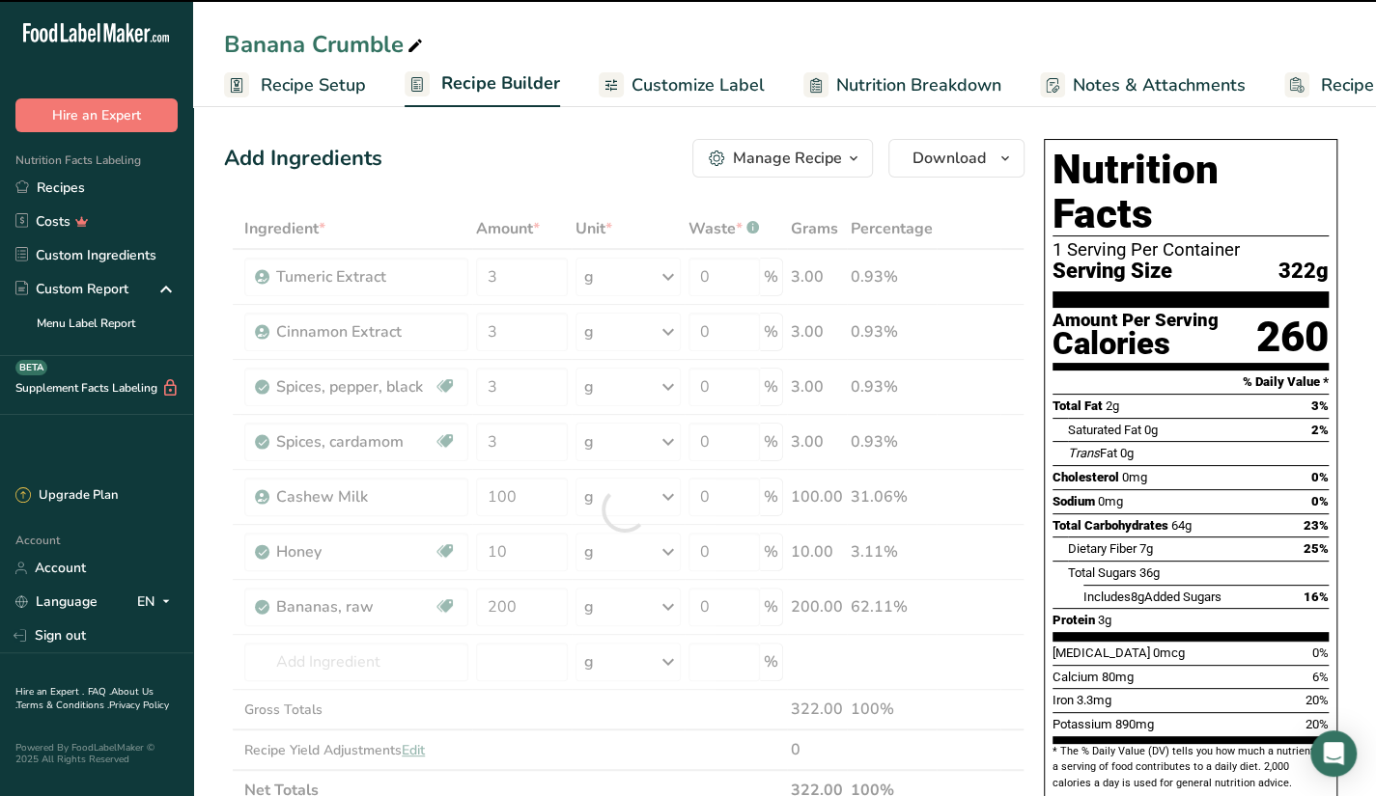
type input "0"
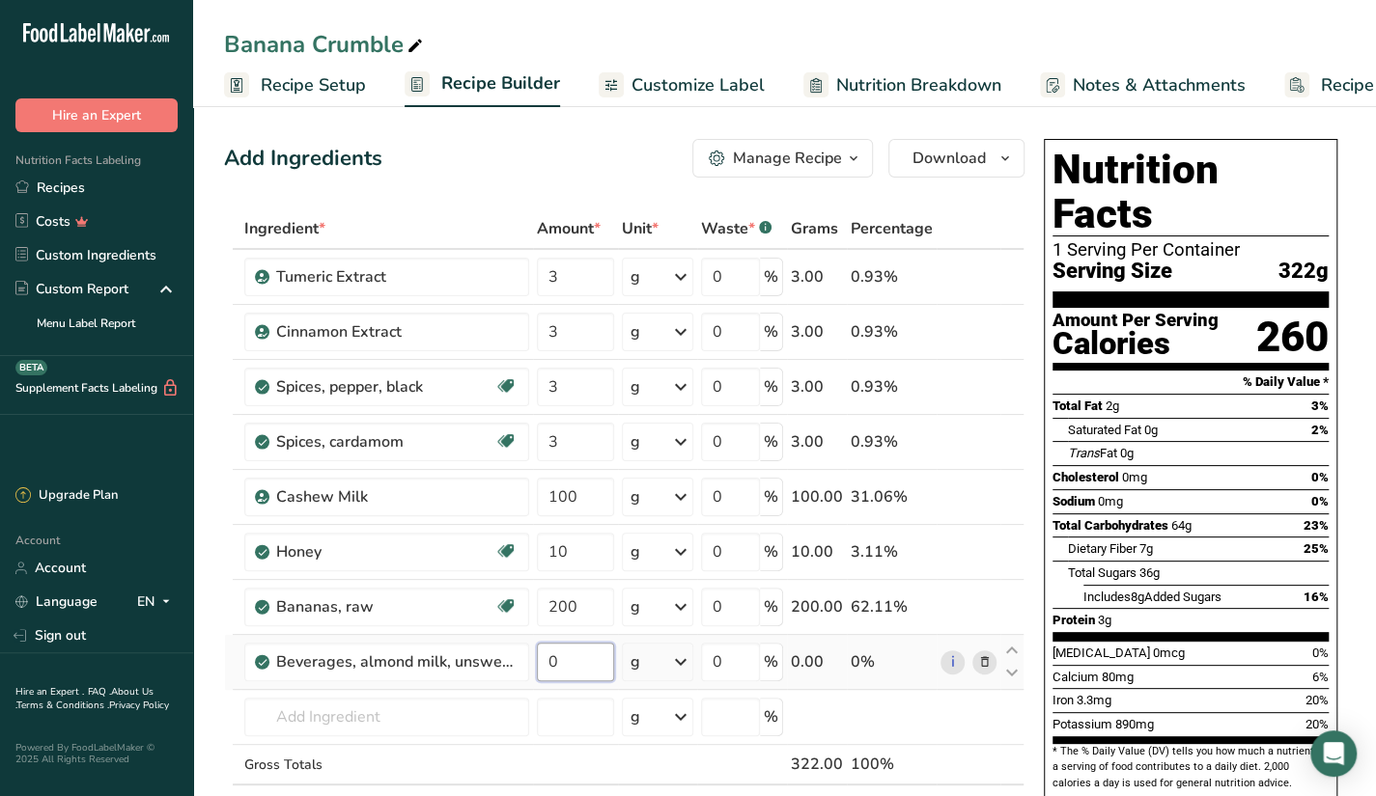
click at [596, 657] on input "0" at bounding box center [575, 662] width 77 height 39
type input "100"
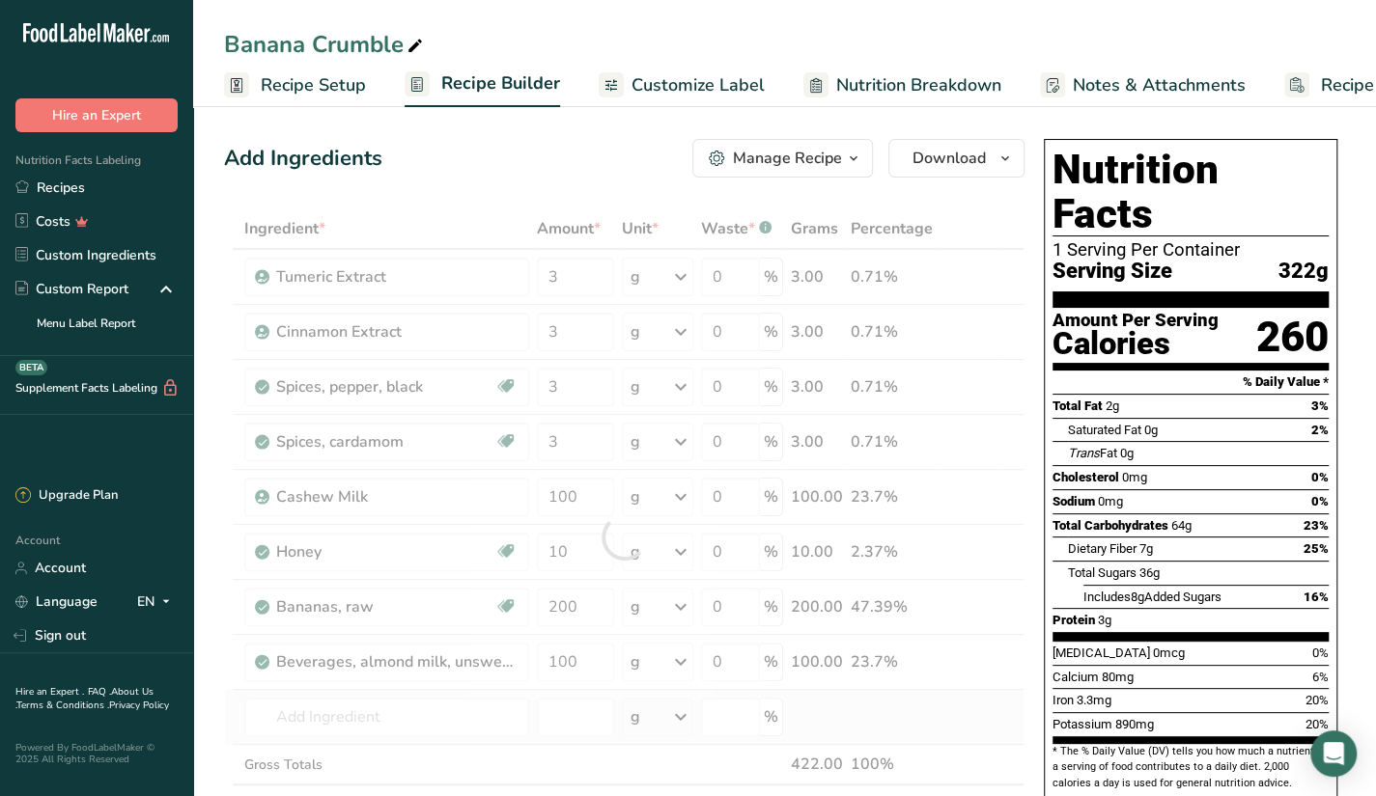
click at [452, 693] on div "Ingredient * Amount * Unit * Waste * .a-a{fill:#347362;}.b-a{fill:#fff;} Grams …" at bounding box center [624, 537] width 800 height 657
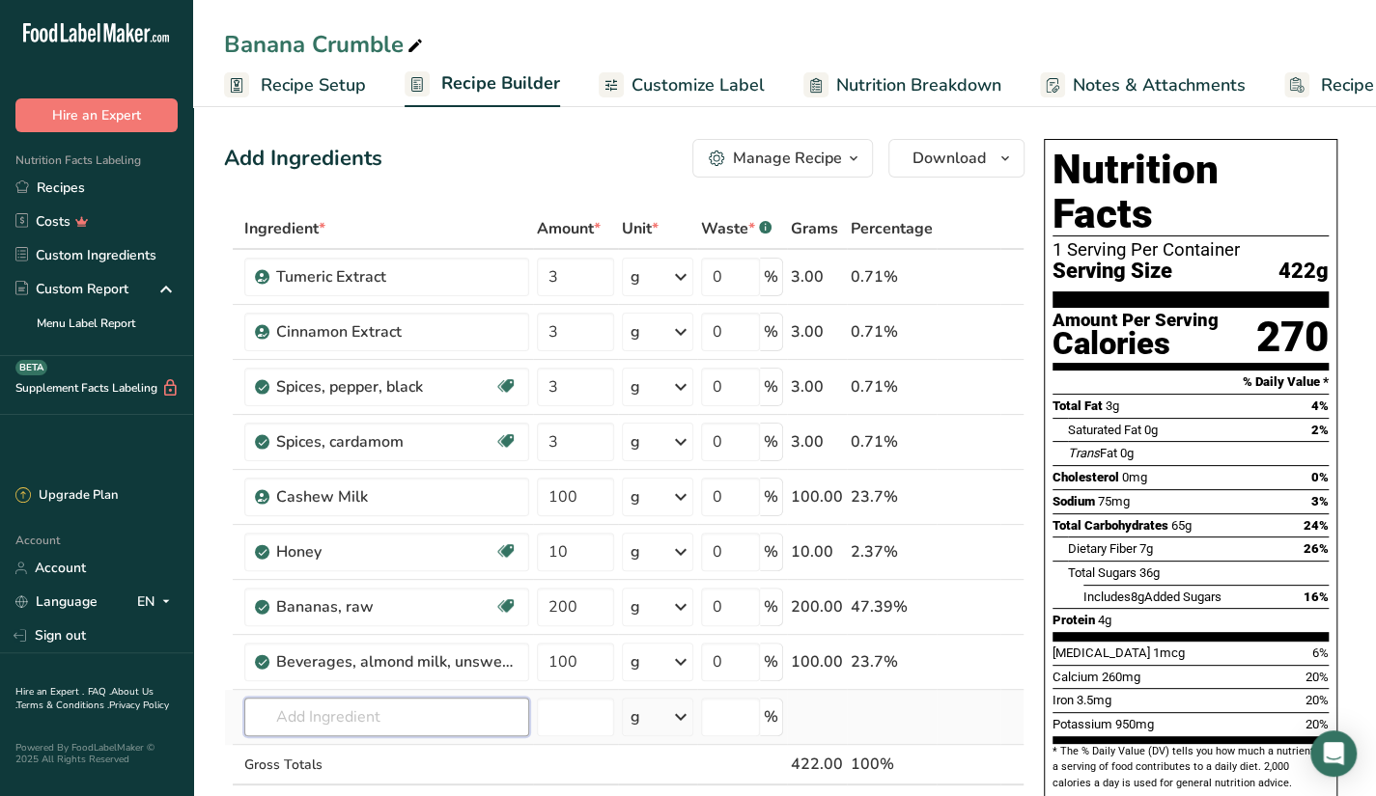
click at [400, 718] on input "text" at bounding box center [386, 717] width 285 height 39
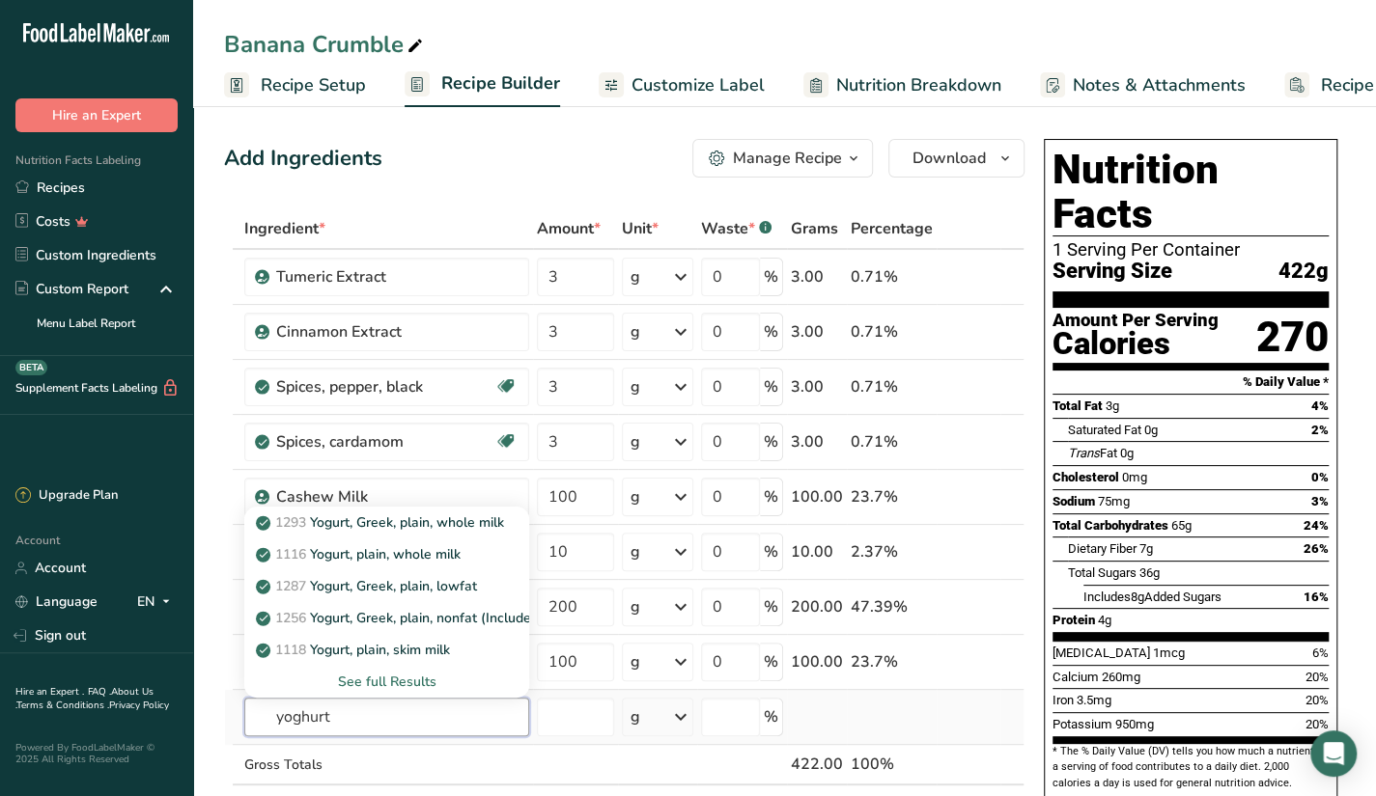
type input "yoghurt"
click at [396, 679] on div "See full Results" at bounding box center [387, 682] width 254 height 20
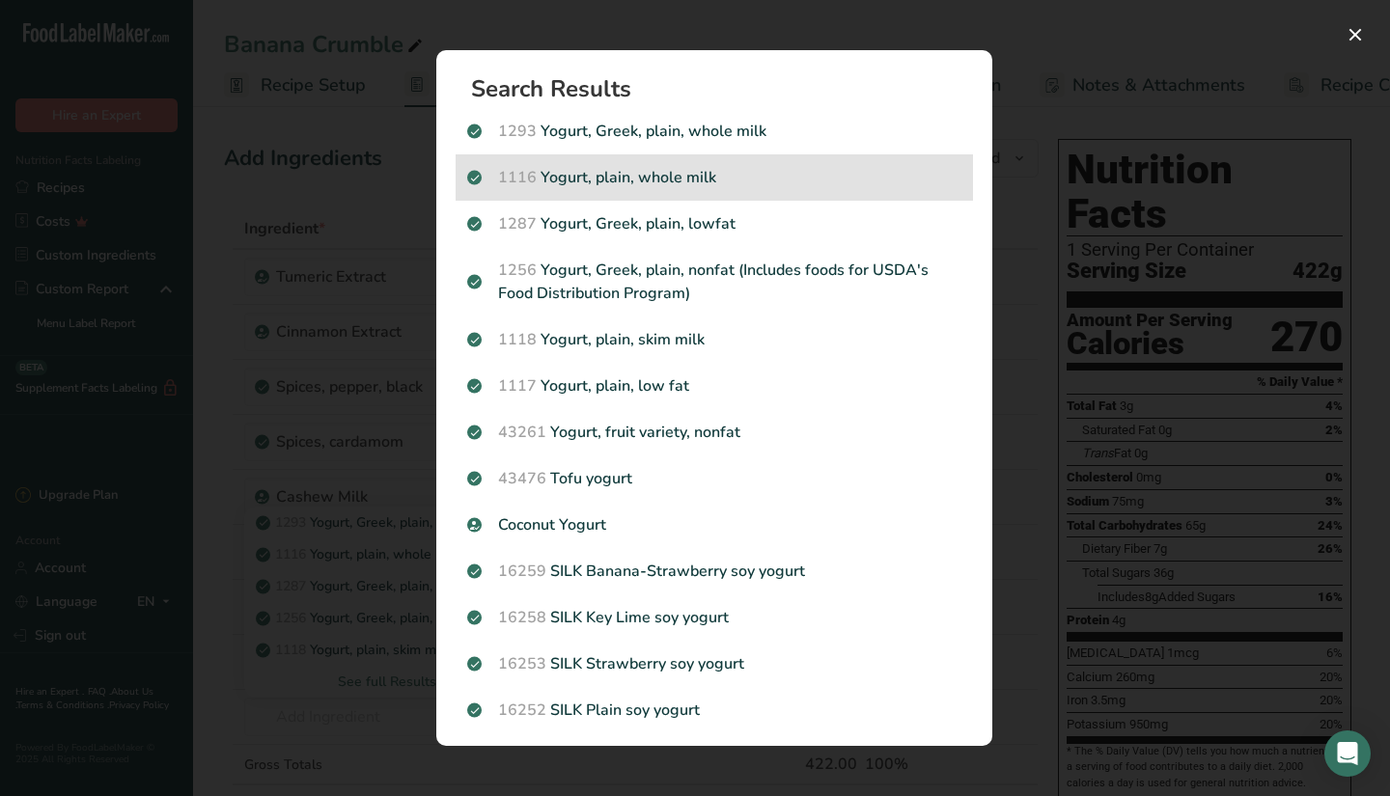
click at [765, 190] on div "1116 Yogurt, plain, whole milk" at bounding box center [714, 177] width 517 height 46
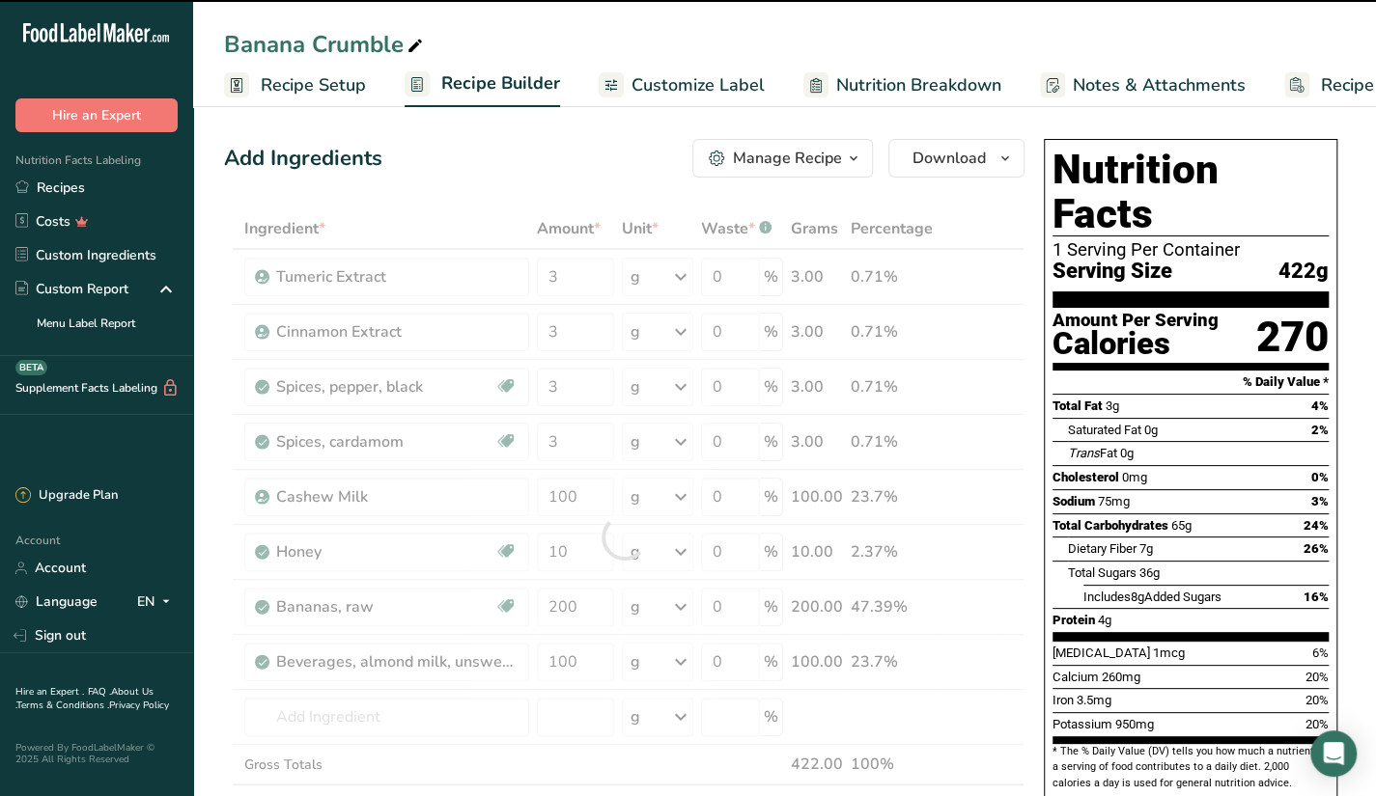
type input "0"
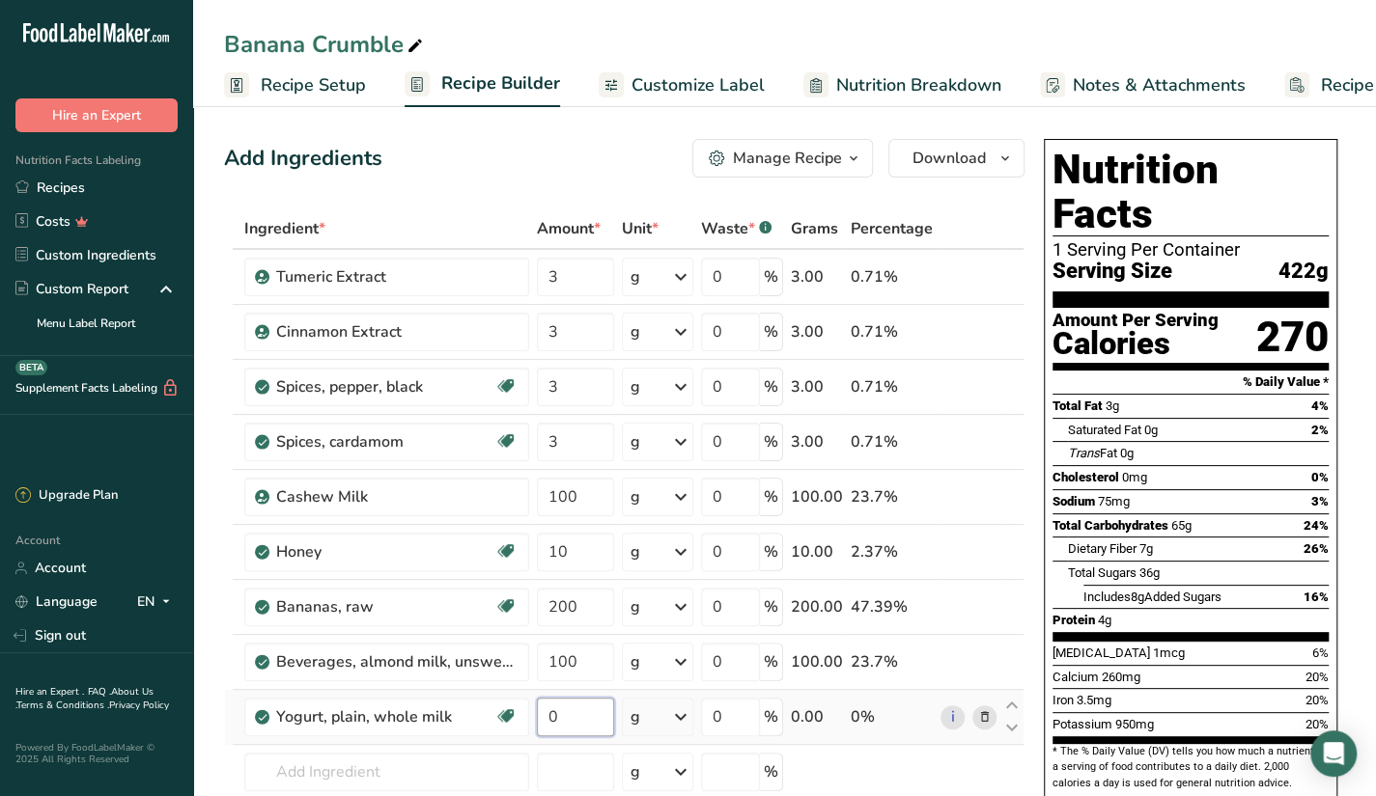
click at [569, 704] on input "0" at bounding box center [575, 717] width 77 height 39
type input "15"
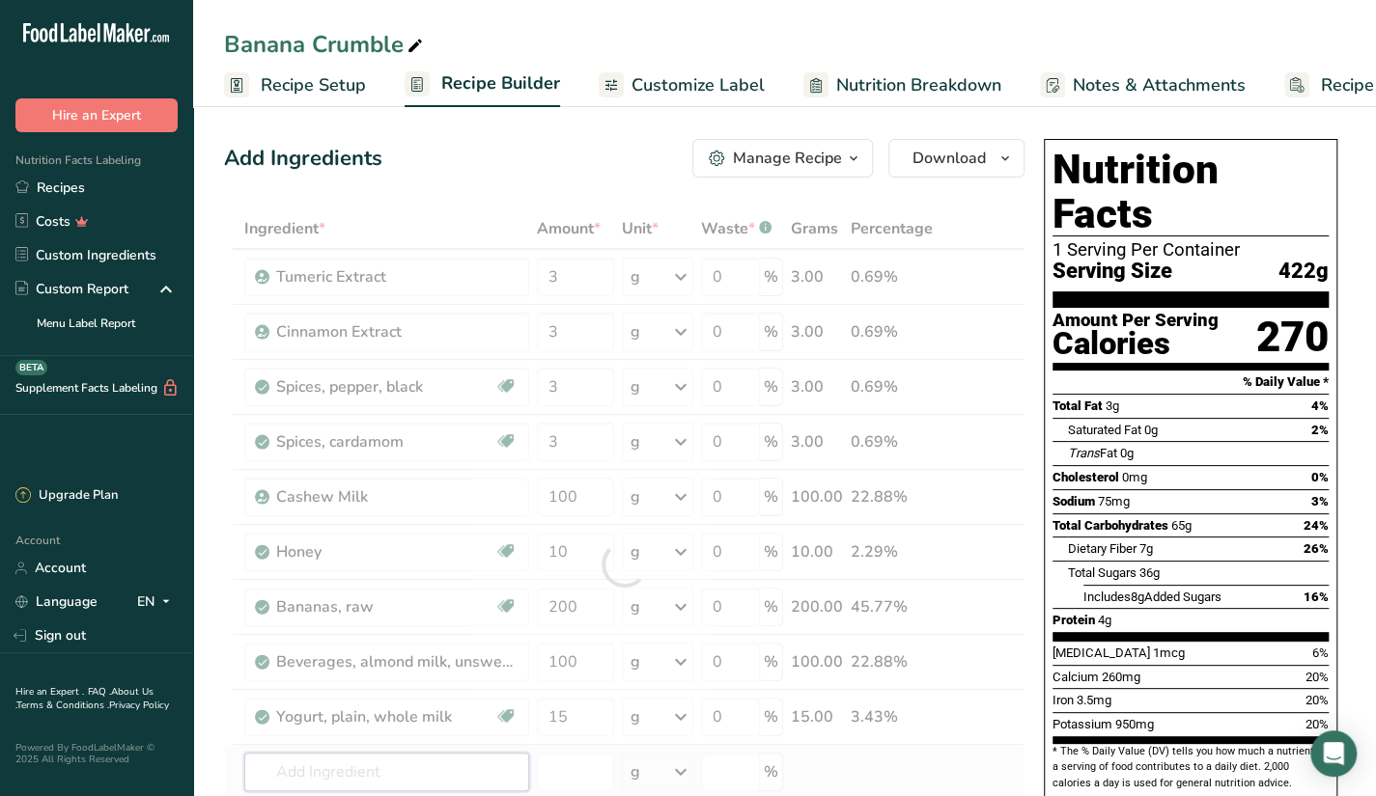
click at [461, 781] on div "Ingredient * Amount * Unit * Waste * .a-a{fill:#347362;}.b-a{fill:#fff;} Grams …" at bounding box center [624, 565] width 800 height 712
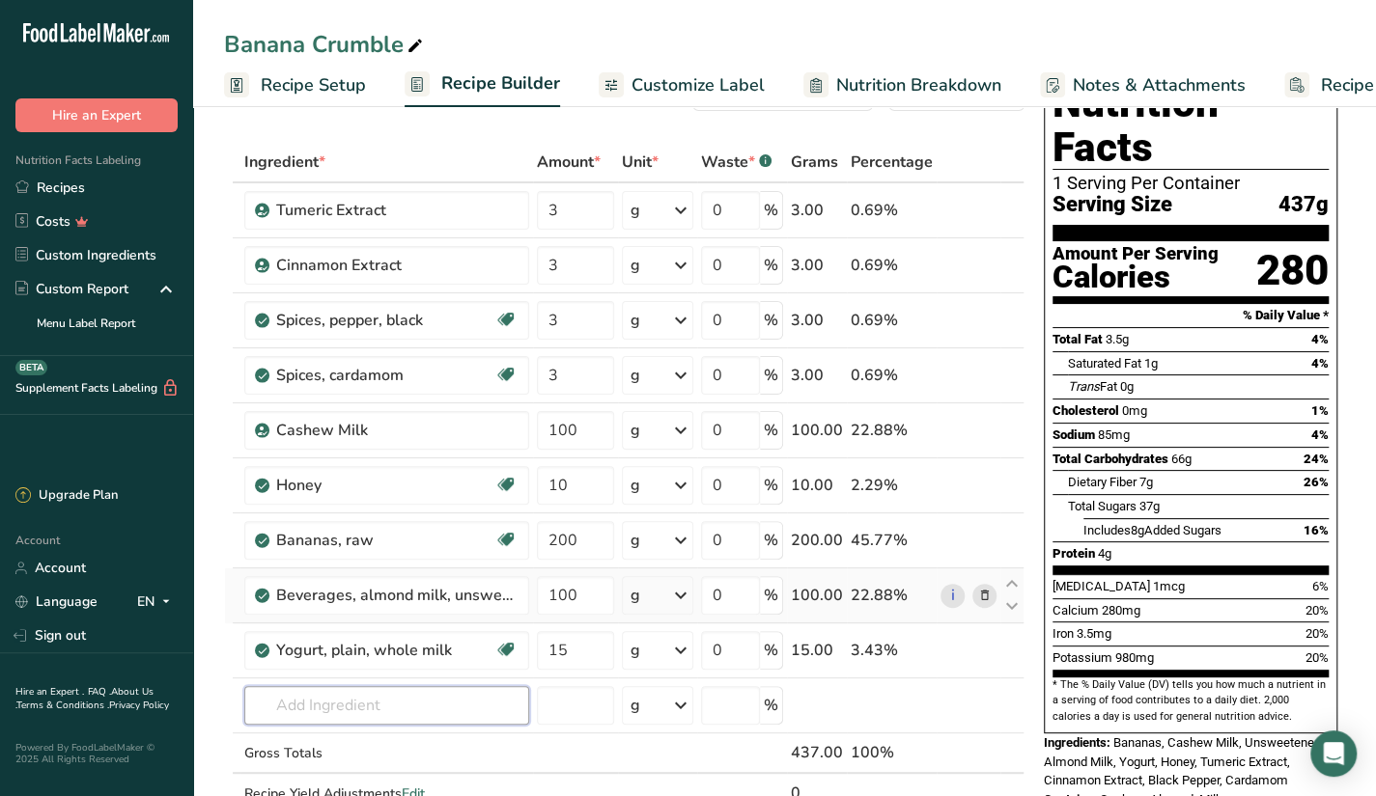
scroll to position [68, 0]
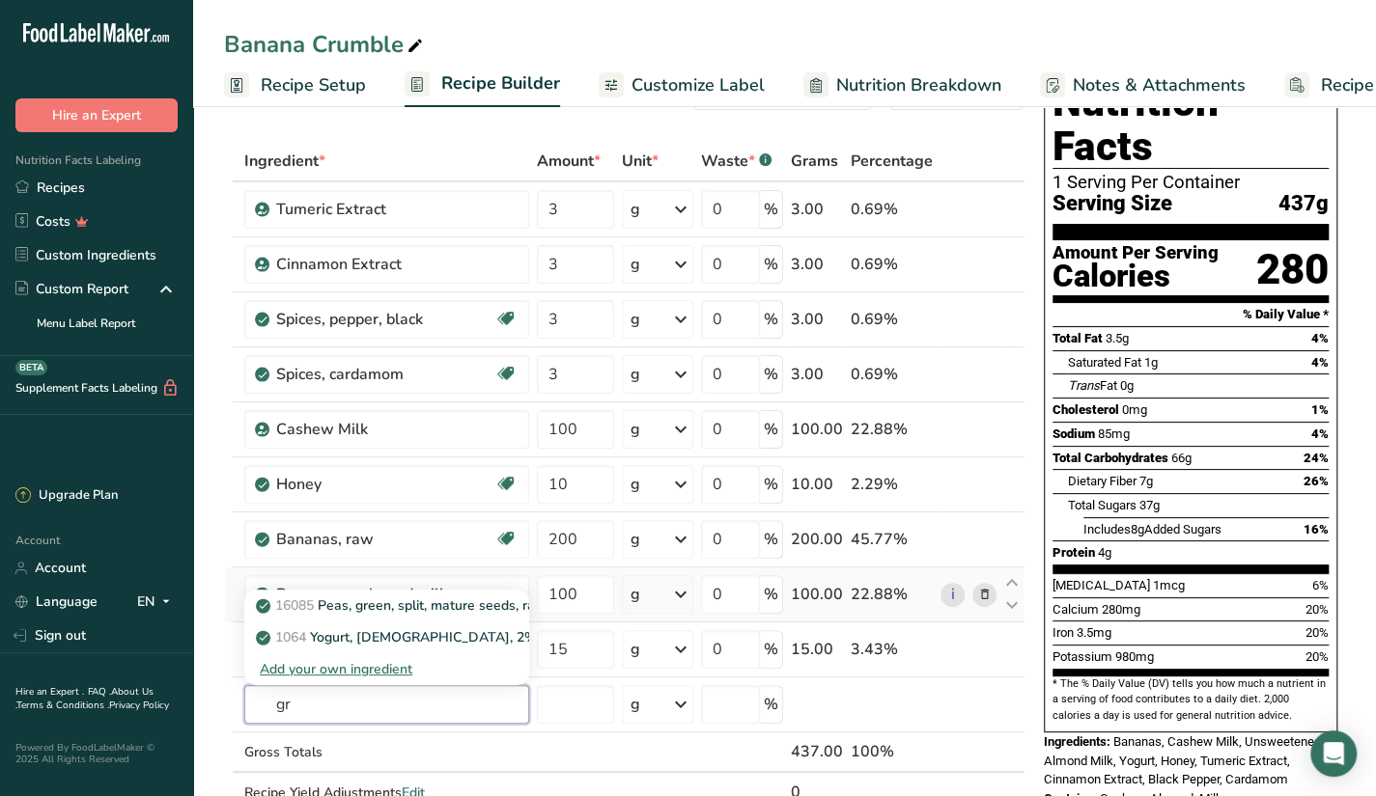
type input "g"
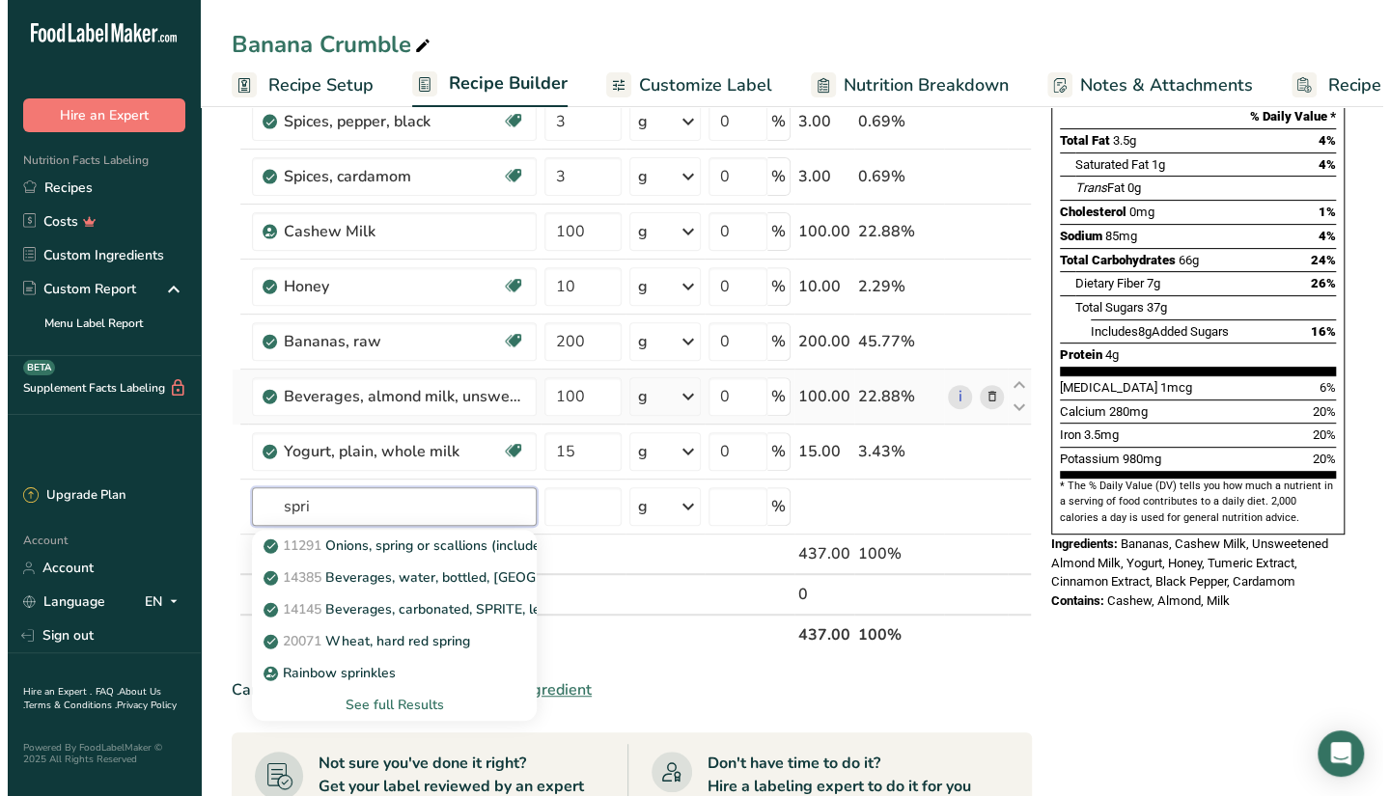
scroll to position [265, 0]
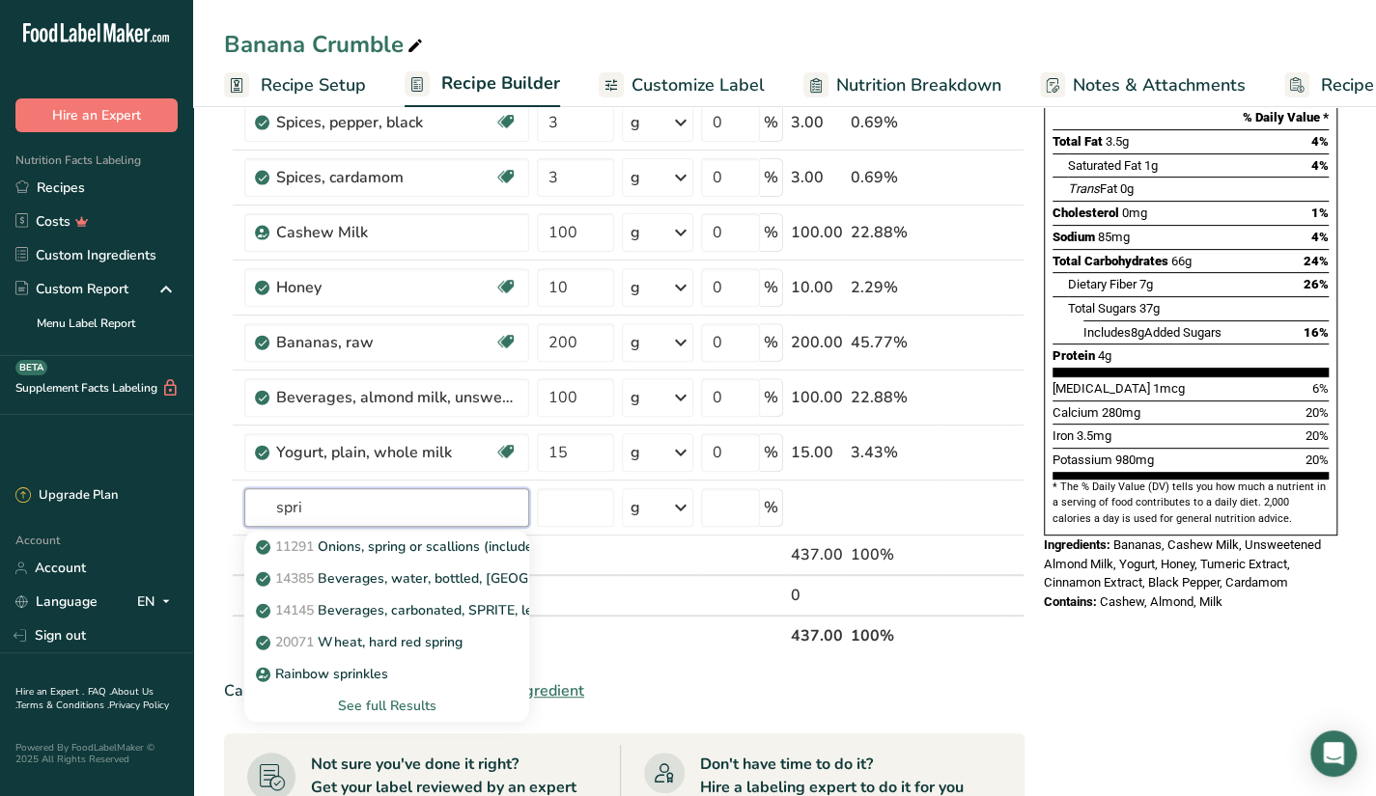
type input "spri"
paste input "spirulina"
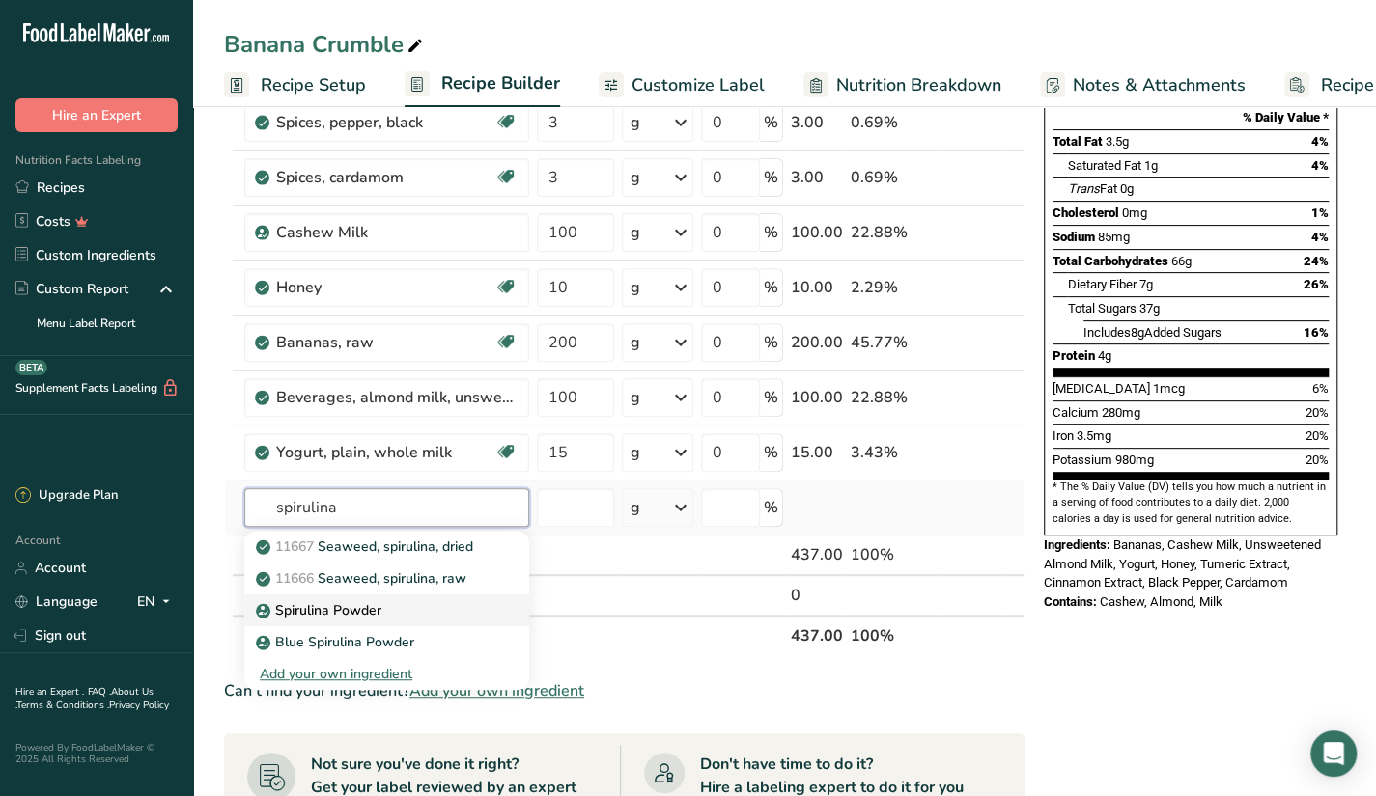
type input "spirulina"
click at [411, 607] on div "Spirulina Powder" at bounding box center [371, 610] width 223 height 20
type input "Spirulina Powder"
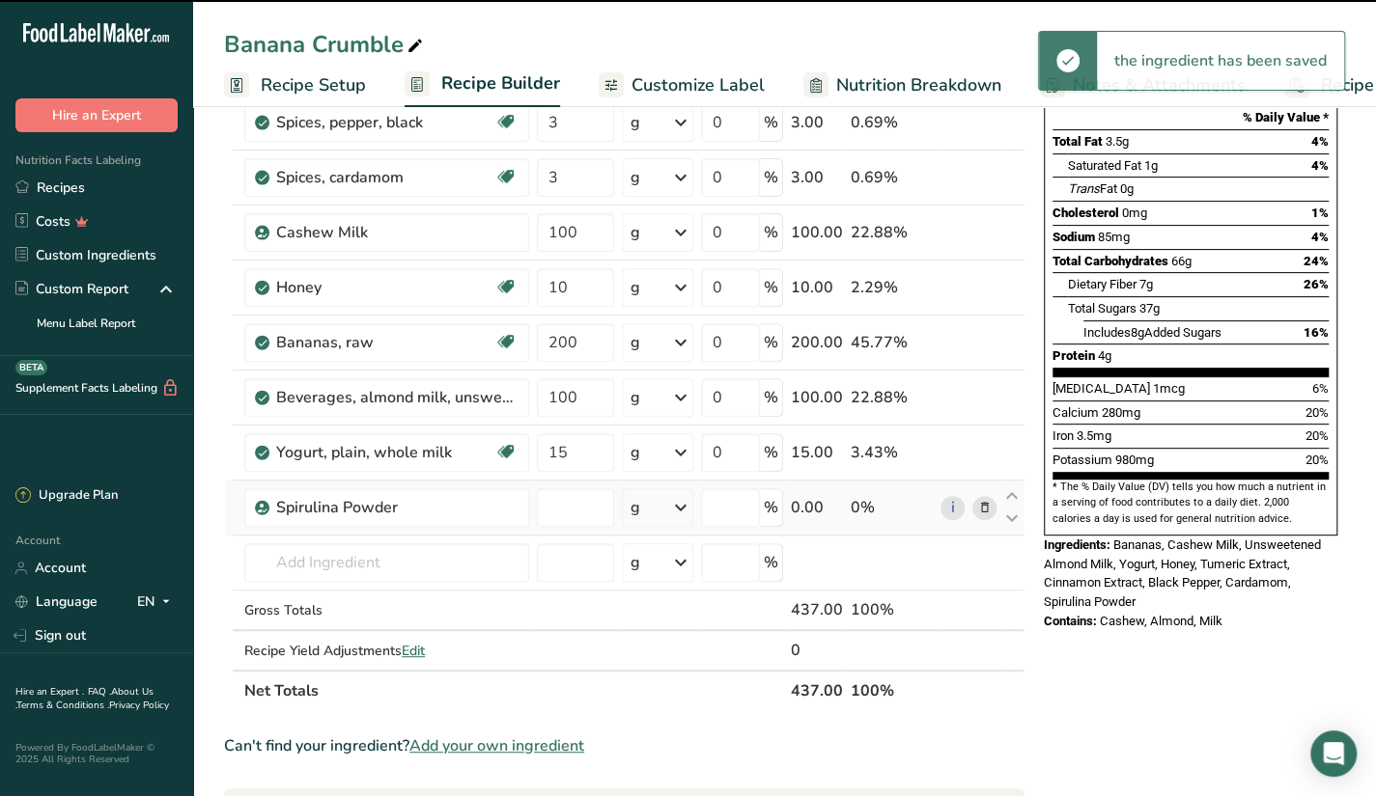
type input "0"
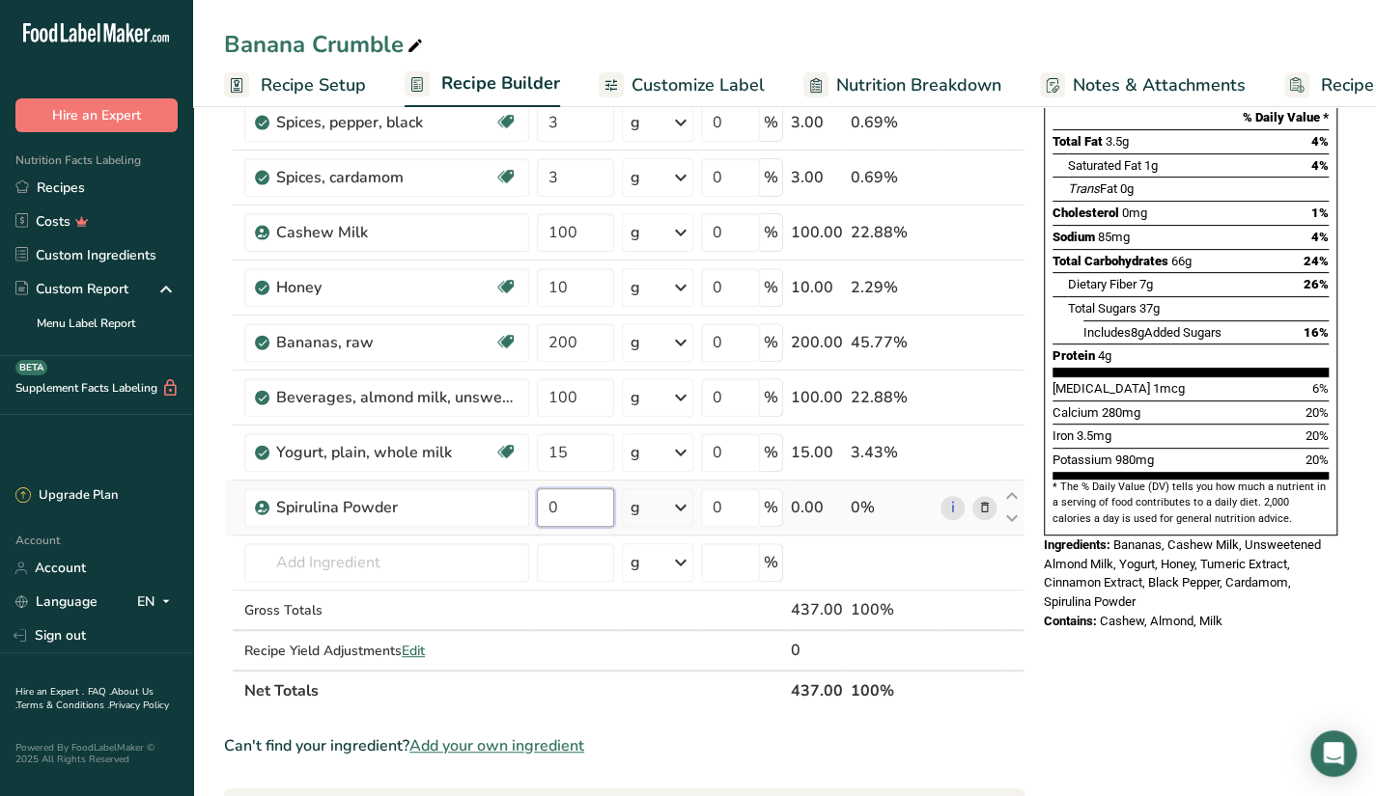
click at [607, 503] on input "0" at bounding box center [575, 508] width 77 height 39
type input "2"
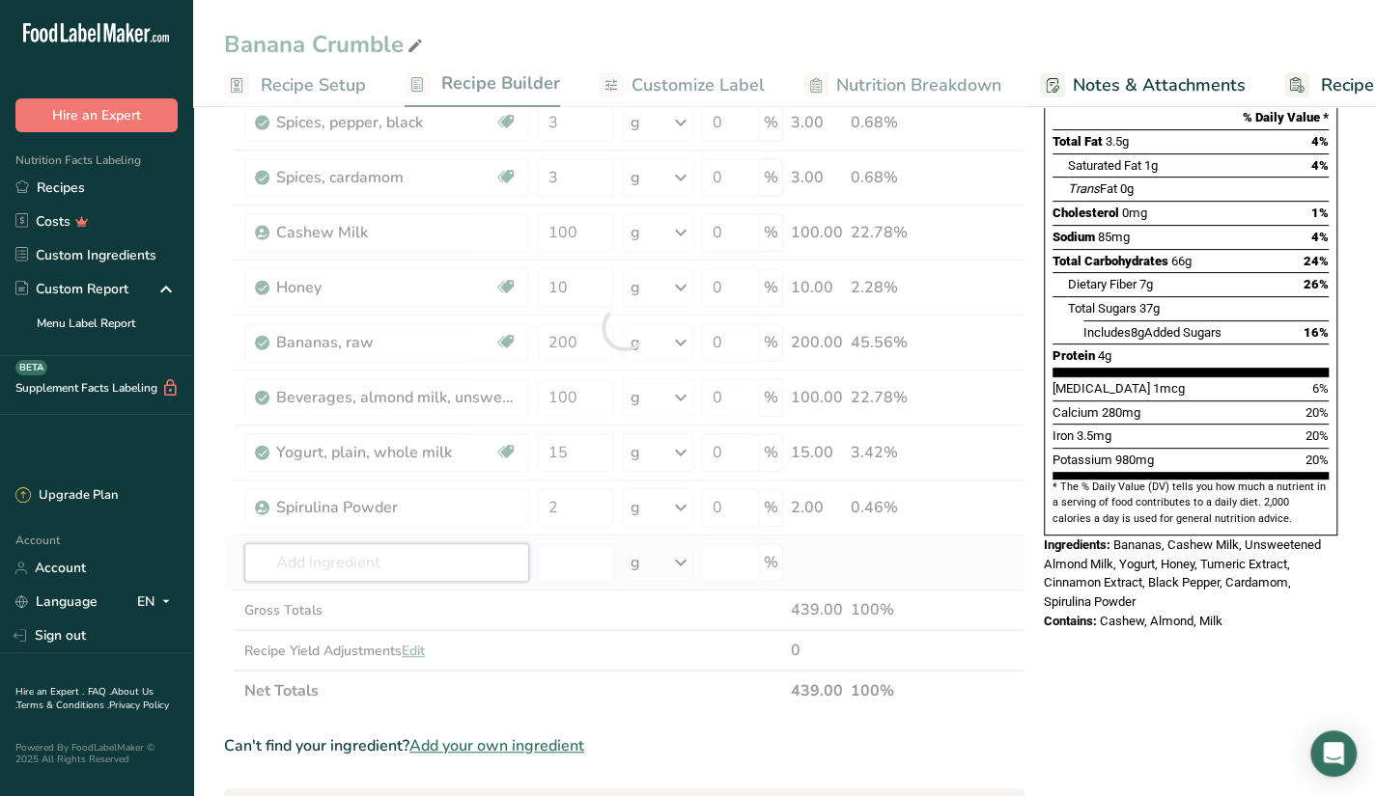
click at [498, 558] on div "Ingredient * Amount * Unit * Waste * .a-a{fill:#347362;}.b-a{fill:#fff;} Grams …" at bounding box center [624, 328] width 800 height 768
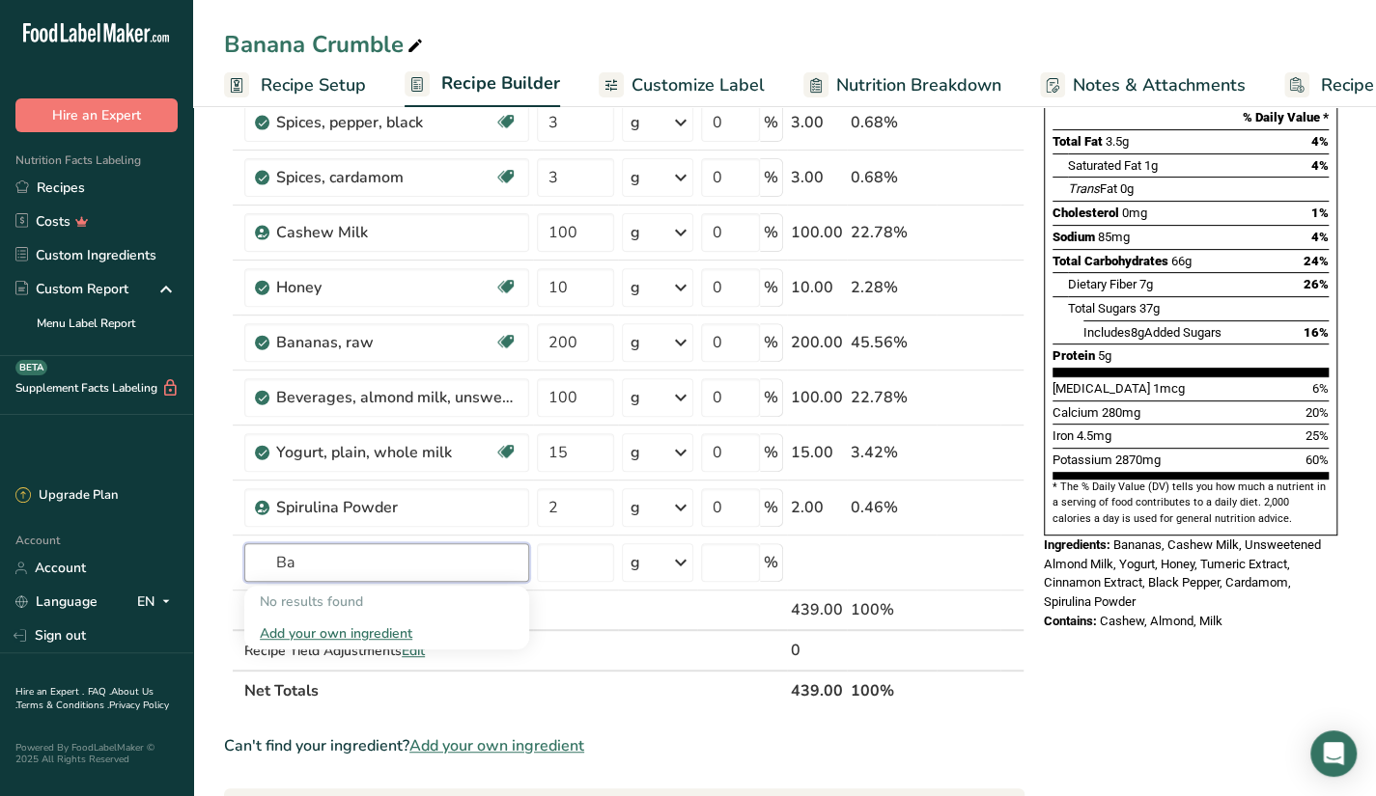
type input "B"
type input "f"
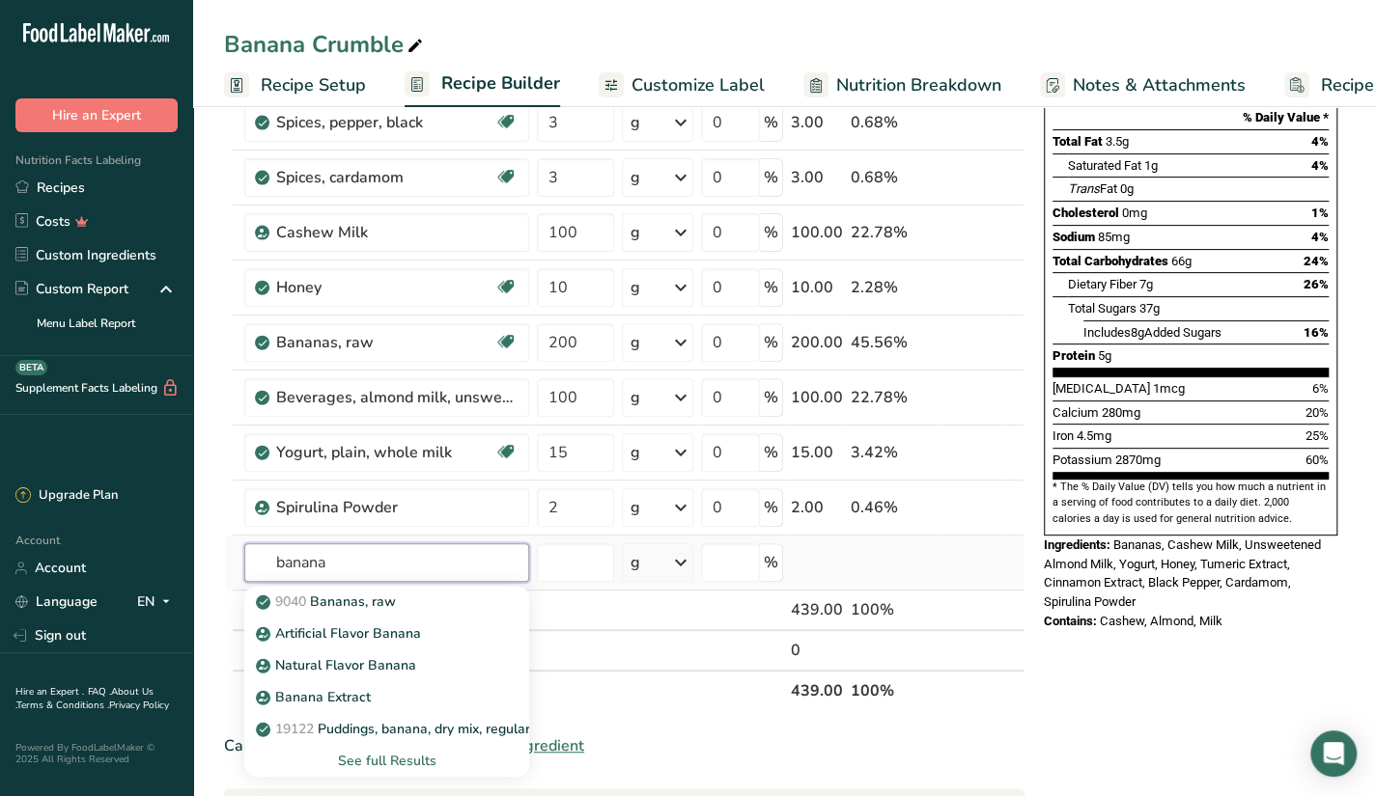
type input "banana"
click at [369, 751] on div "See full Results" at bounding box center [387, 761] width 254 height 20
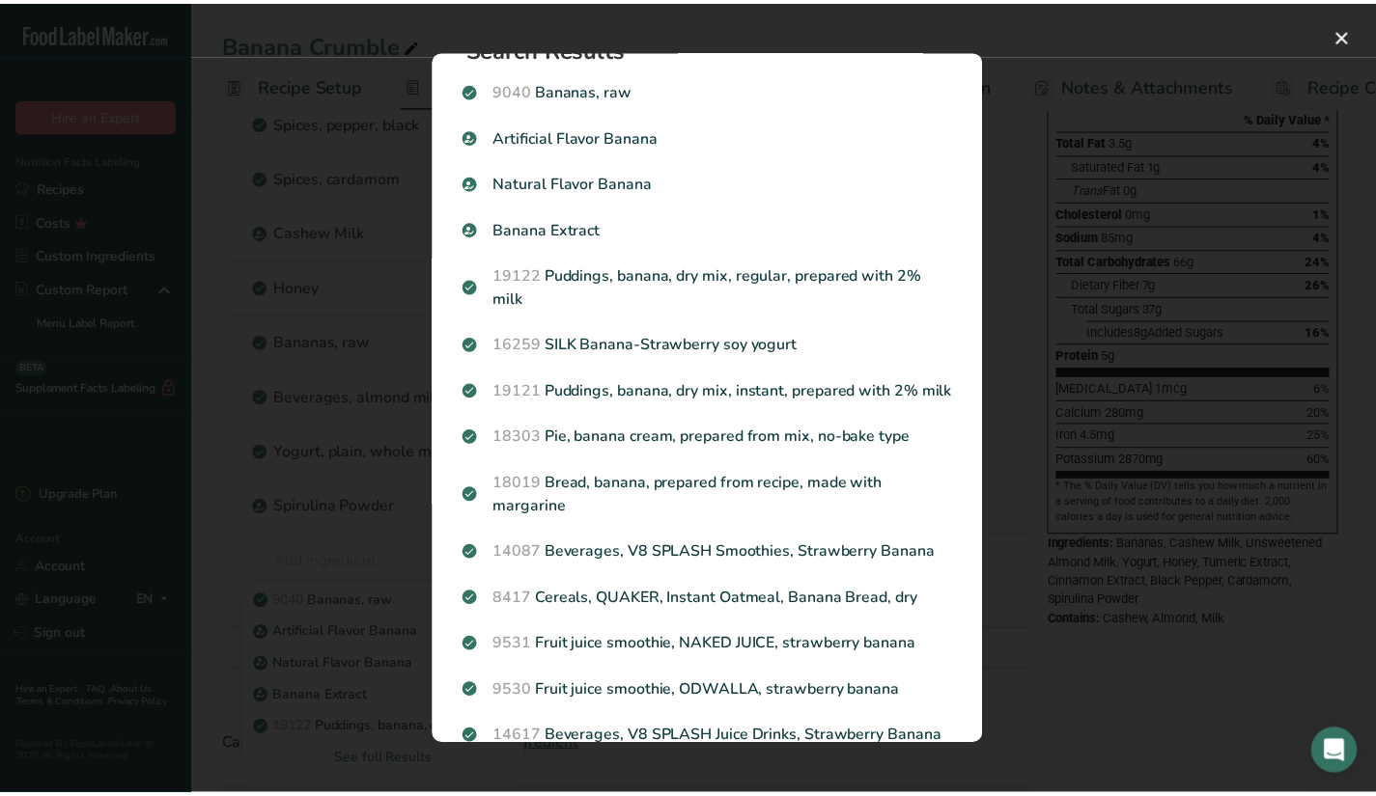
scroll to position [0, 0]
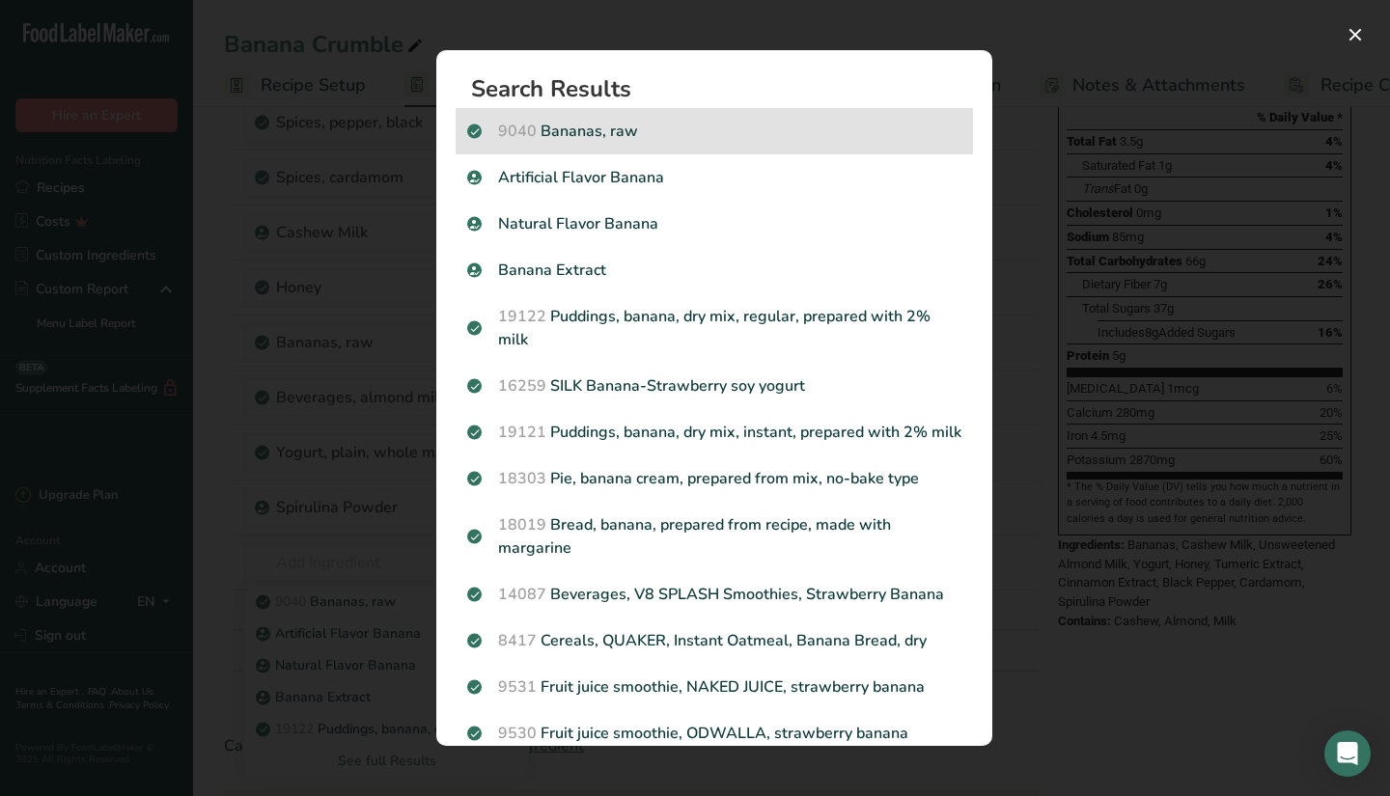
click at [678, 126] on p "9040 Bananas, raw" at bounding box center [714, 131] width 494 height 23
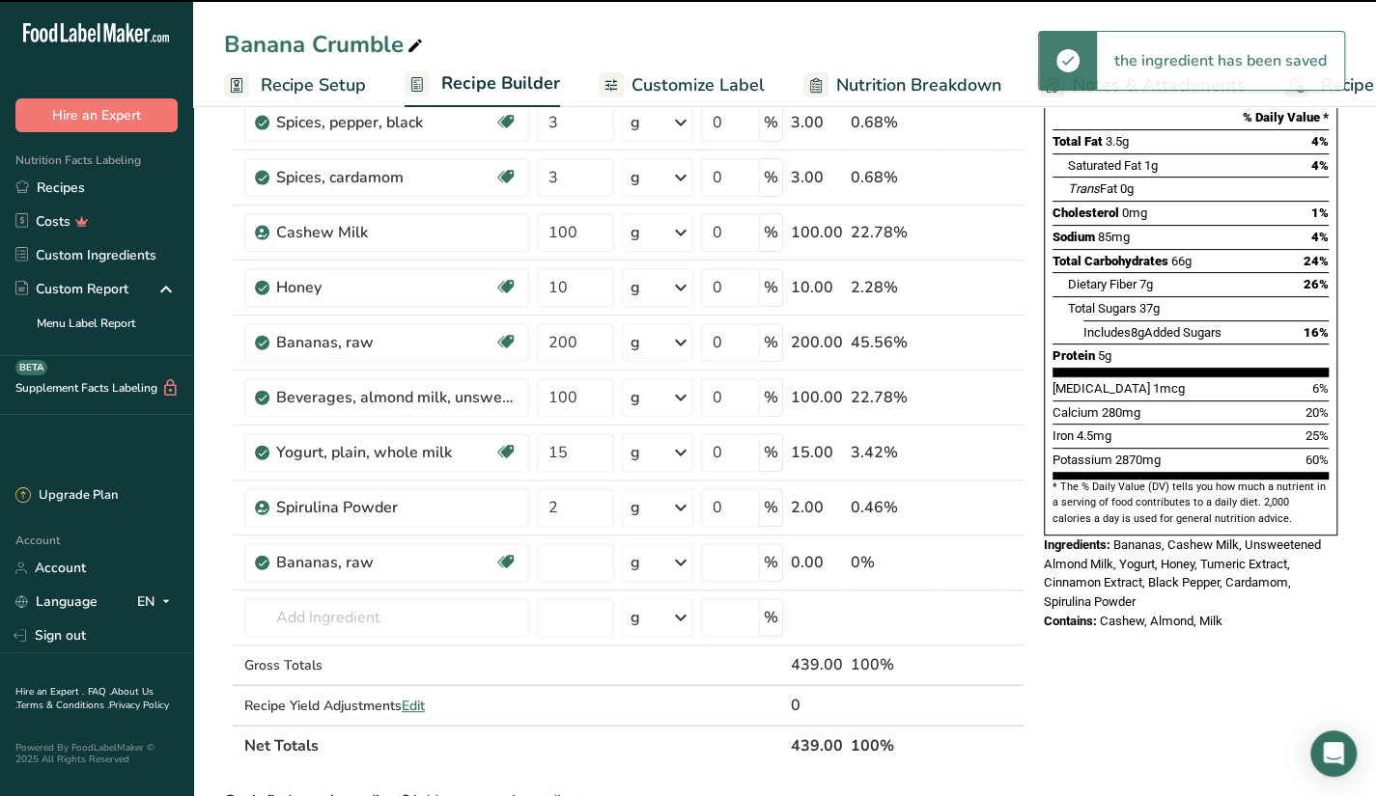
type input "0"
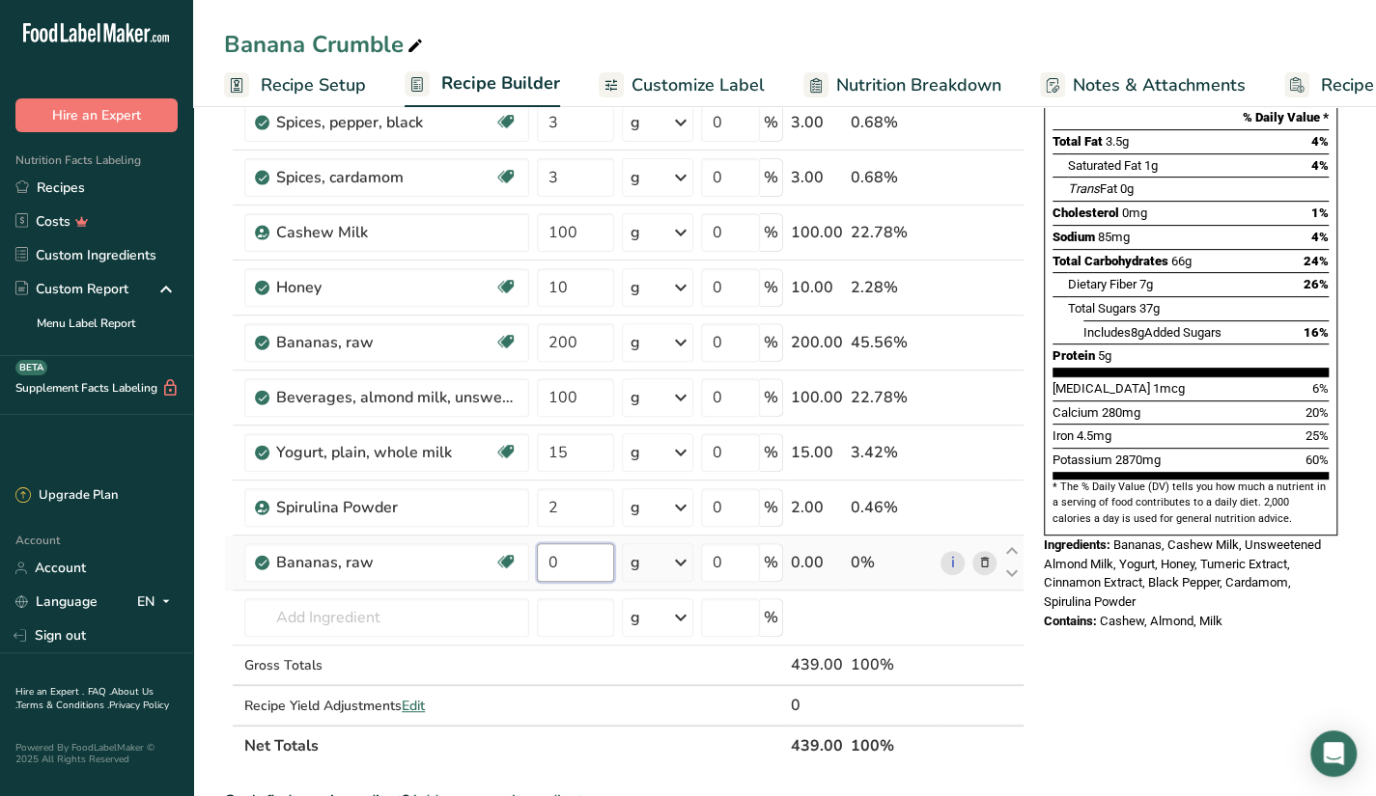
click at [583, 565] on input "0" at bounding box center [575, 563] width 77 height 39
type input "45"
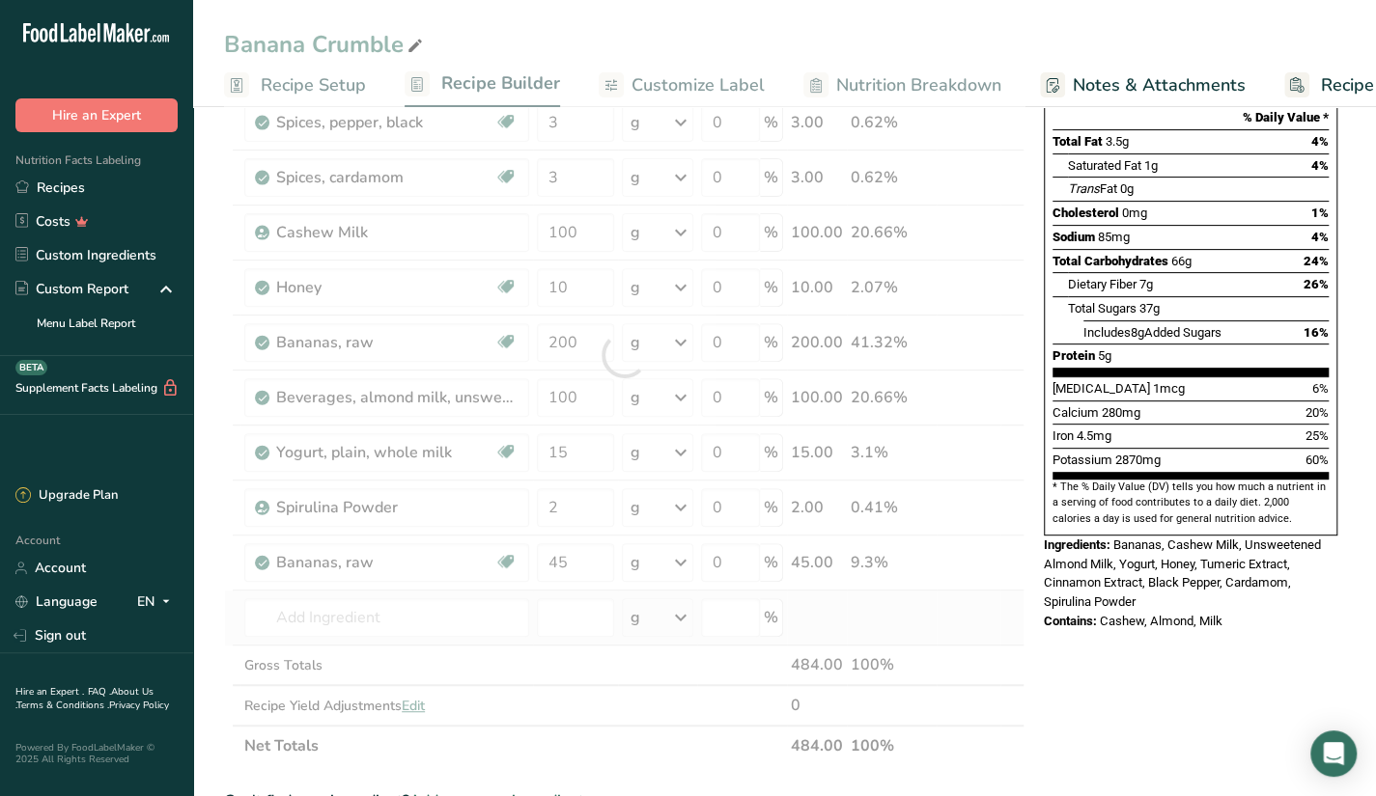
click at [822, 611] on div "Ingredient * Amount * Unit * Waste * .a-a{fill:#347362;}.b-a{fill:#fff;} Grams …" at bounding box center [624, 355] width 800 height 823
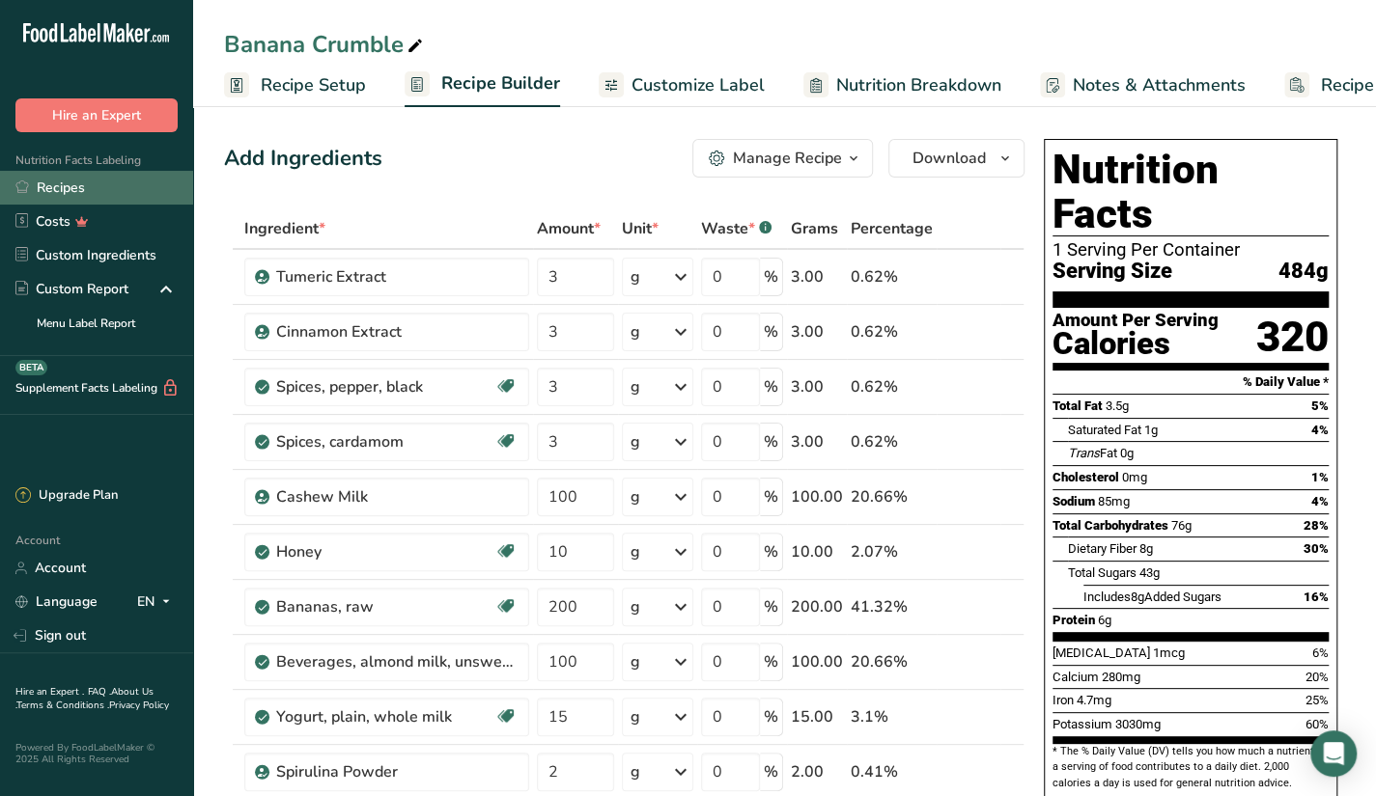
click at [100, 188] on link "Recipes" at bounding box center [96, 188] width 193 height 34
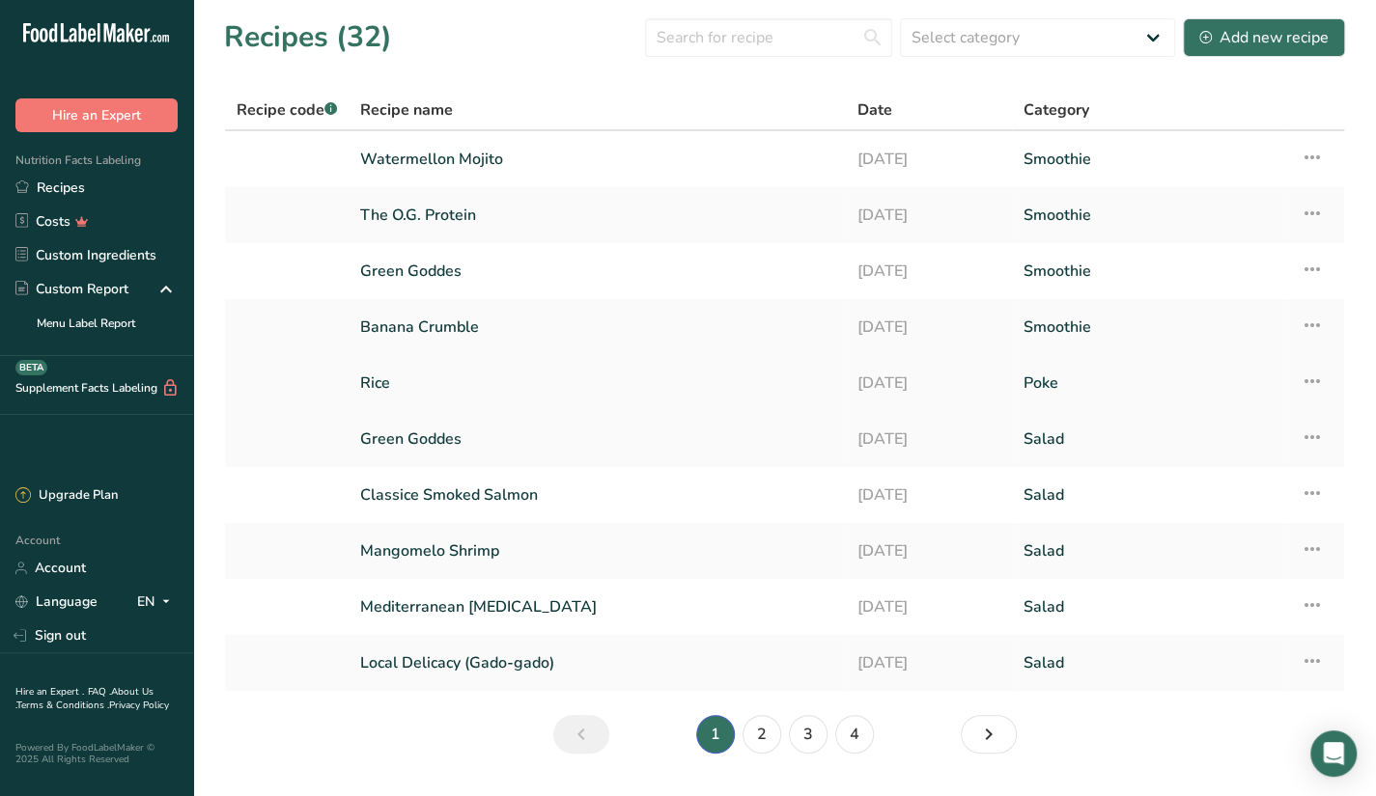
click at [1131, 395] on link "Poke" at bounding box center [1149, 383] width 253 height 41
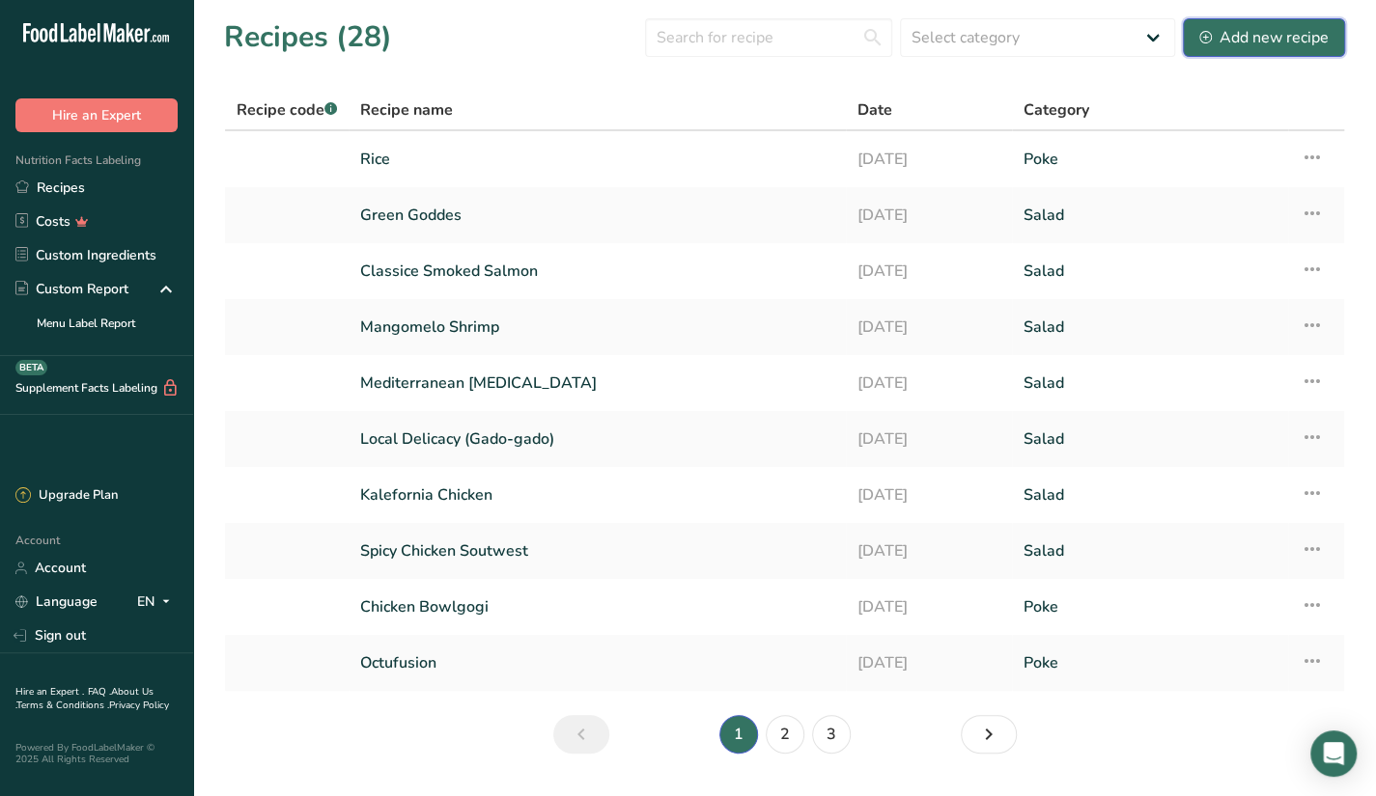
click at [1232, 20] on button "Add new recipe" at bounding box center [1264, 37] width 162 height 39
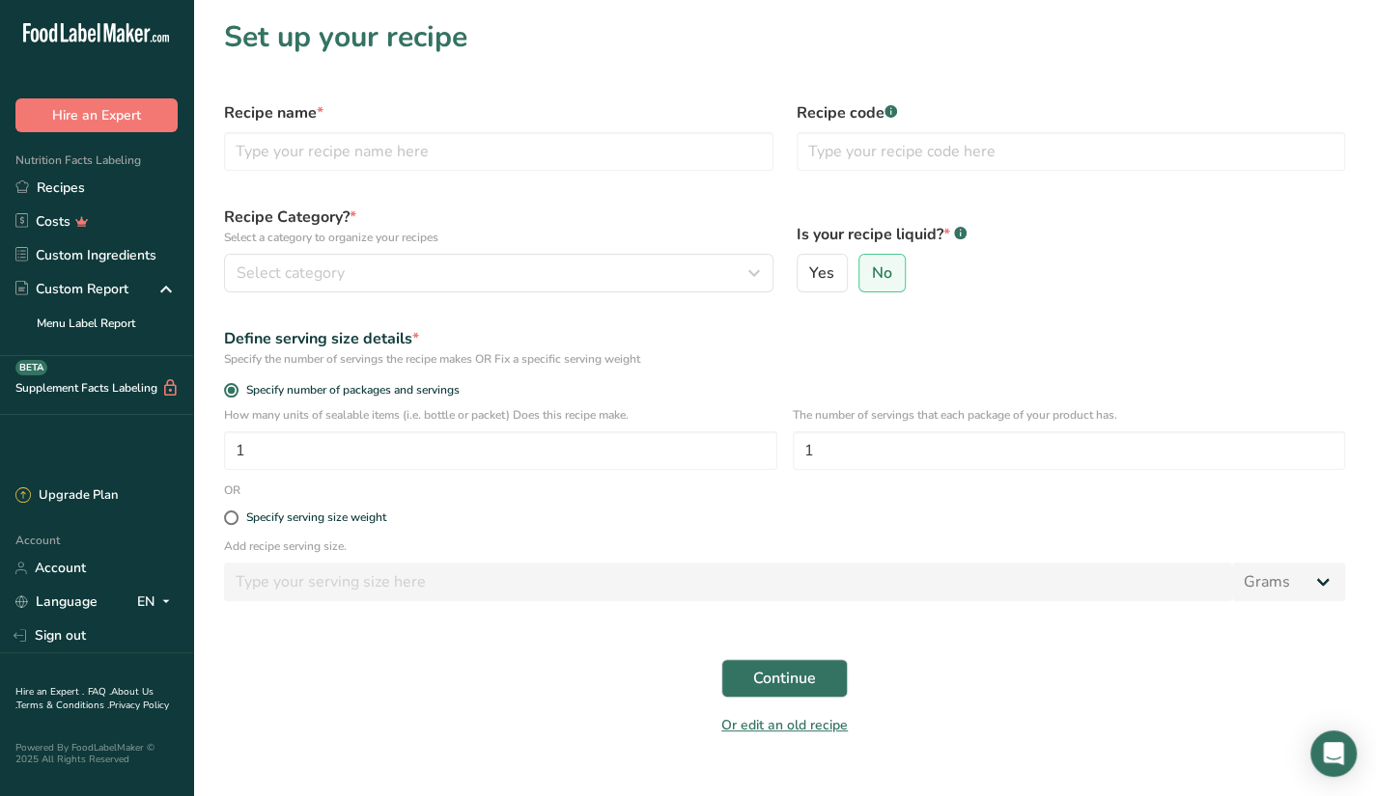
click at [487, 129] on div "Recipe name *" at bounding box center [498, 136] width 572 height 93
click at [481, 140] on input "text" at bounding box center [498, 151] width 549 height 39
paste input "The O.G. Protein"
type input "The O.G. Protein"
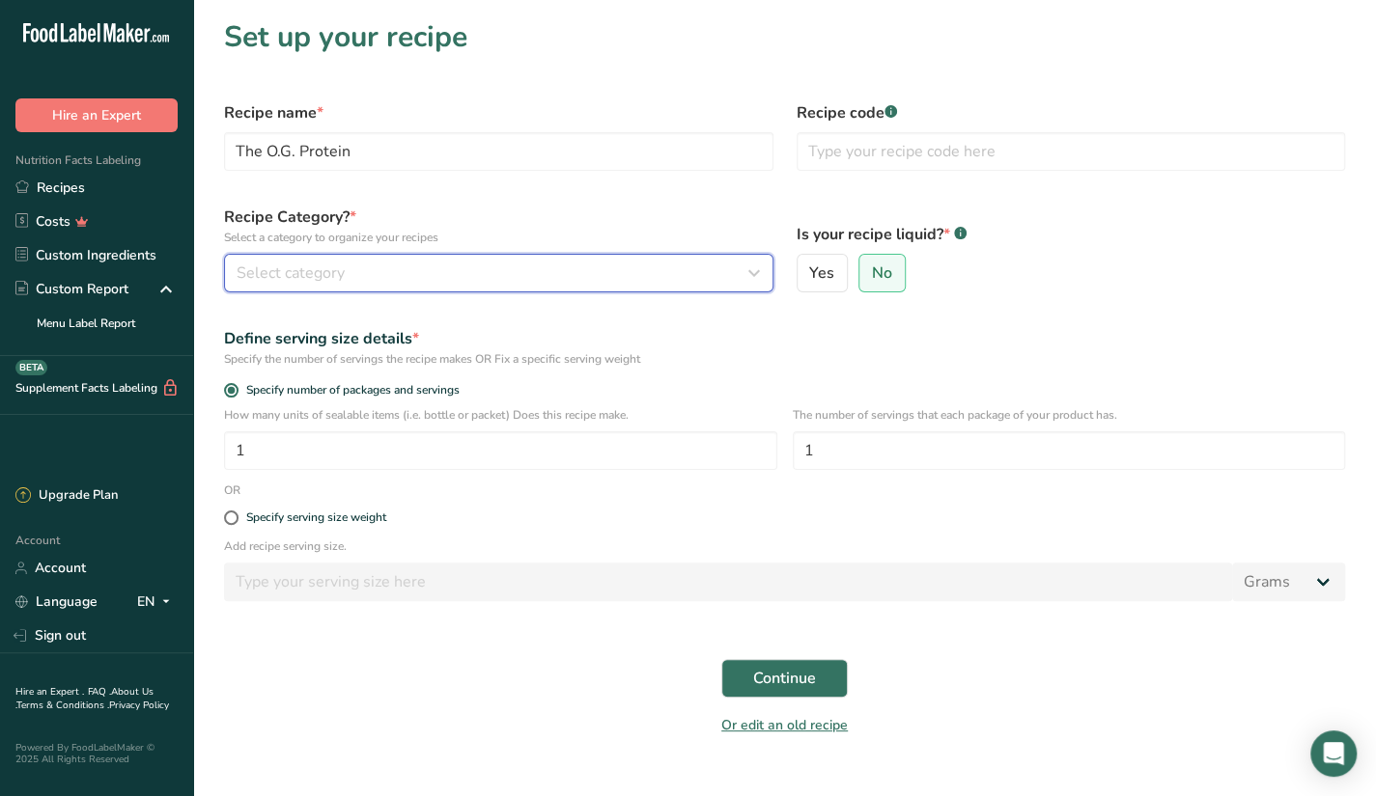
click at [355, 279] on div "Select category" at bounding box center [493, 273] width 513 height 23
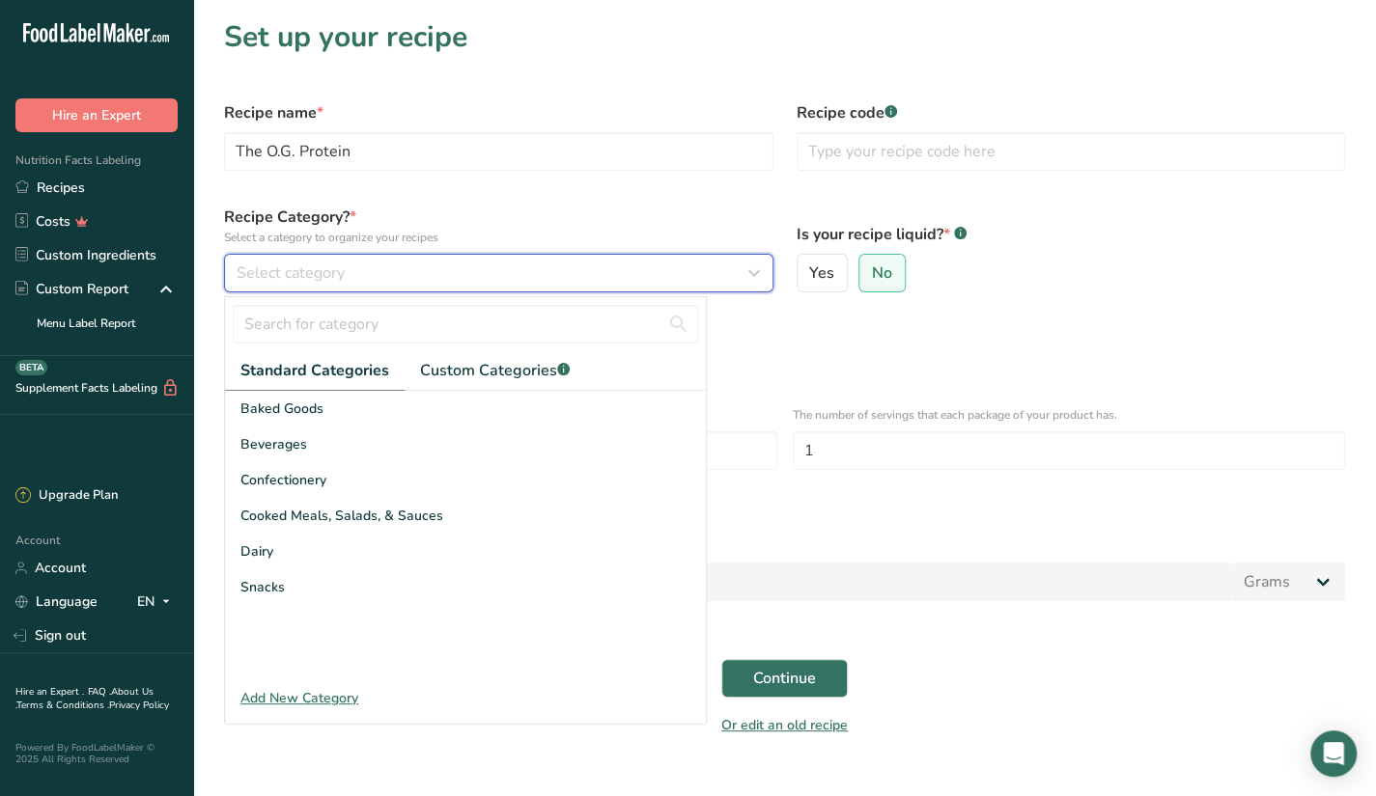
click at [355, 279] on div "Select category" at bounding box center [493, 273] width 513 height 23
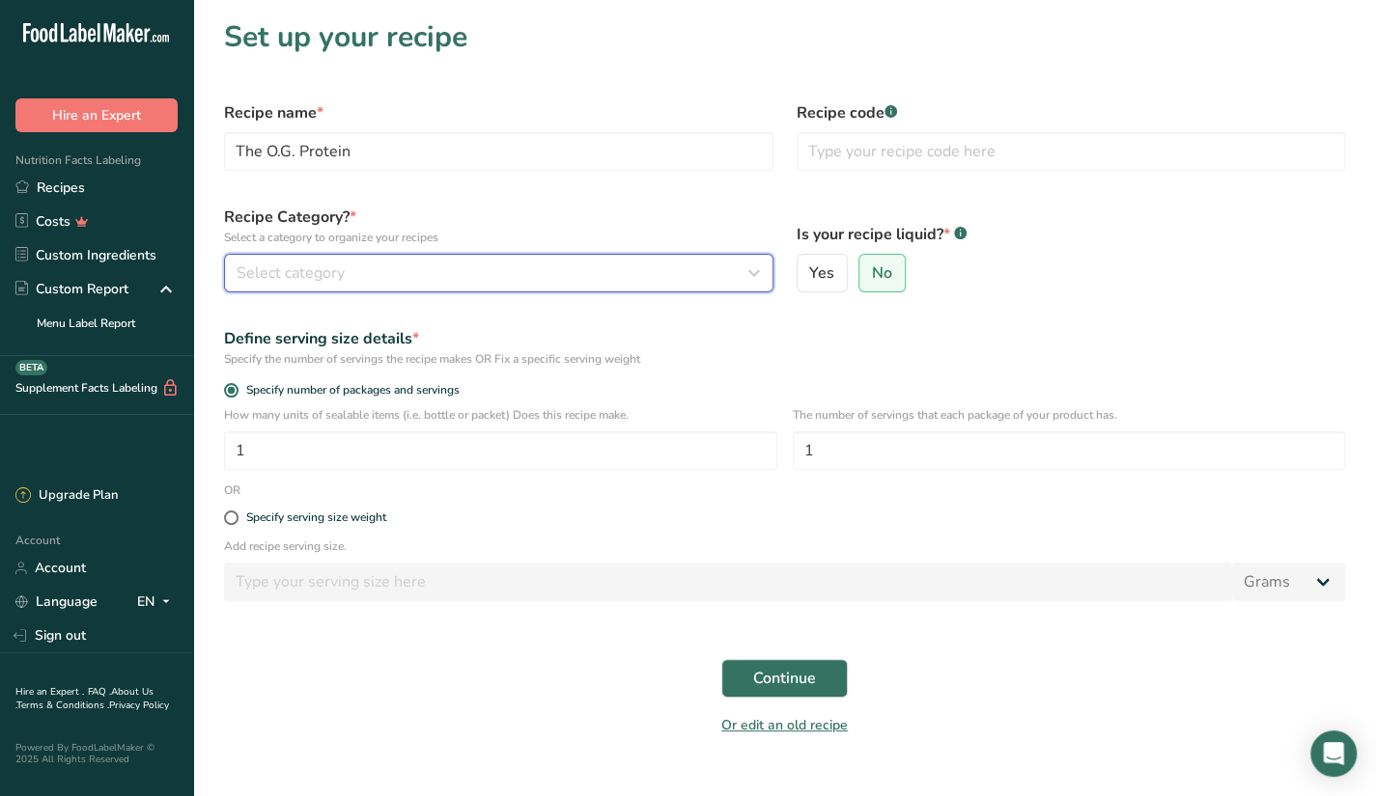
click at [379, 273] on div "Select category" at bounding box center [493, 273] width 513 height 23
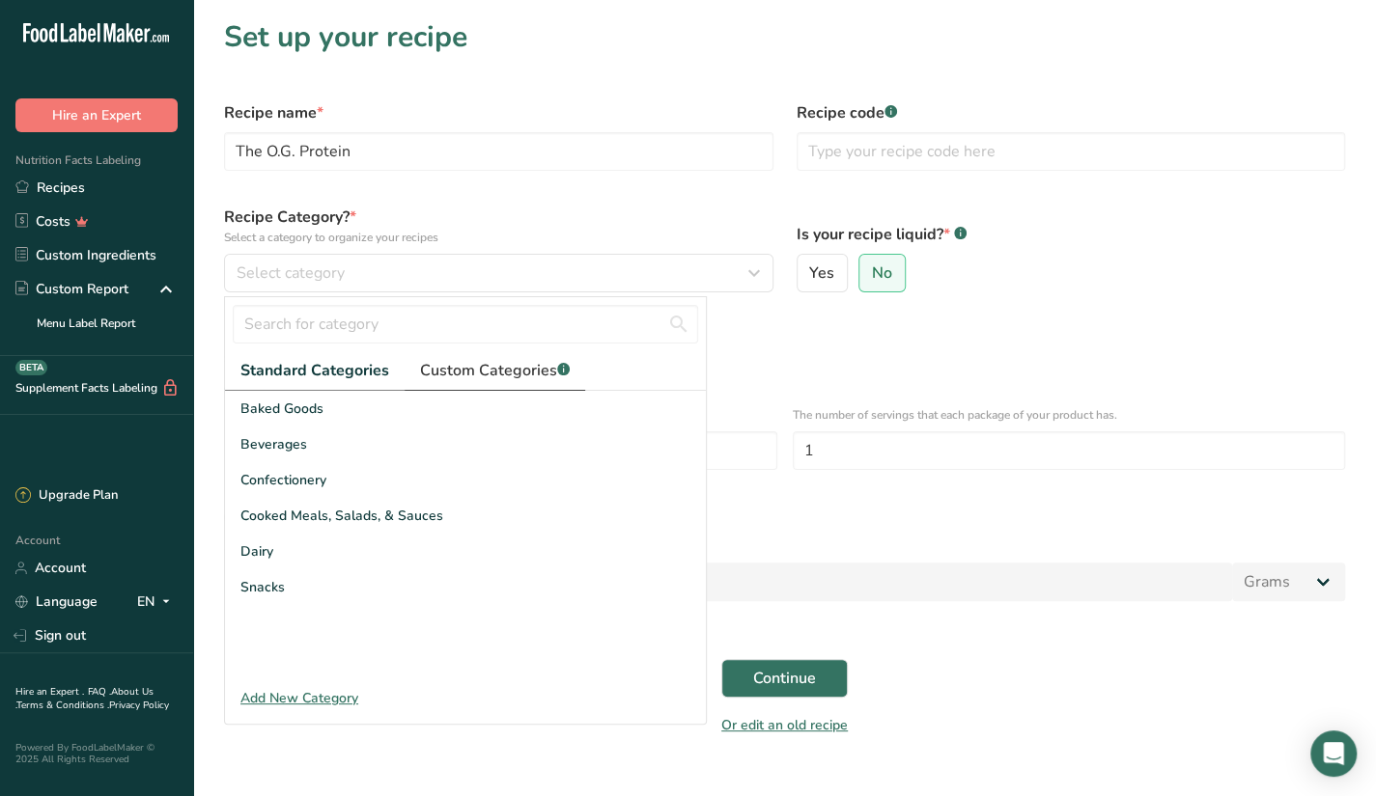
click at [445, 366] on span "Custom Categories .a-a{fill:#347362;}.b-a{fill:#fff;}" at bounding box center [495, 370] width 150 height 23
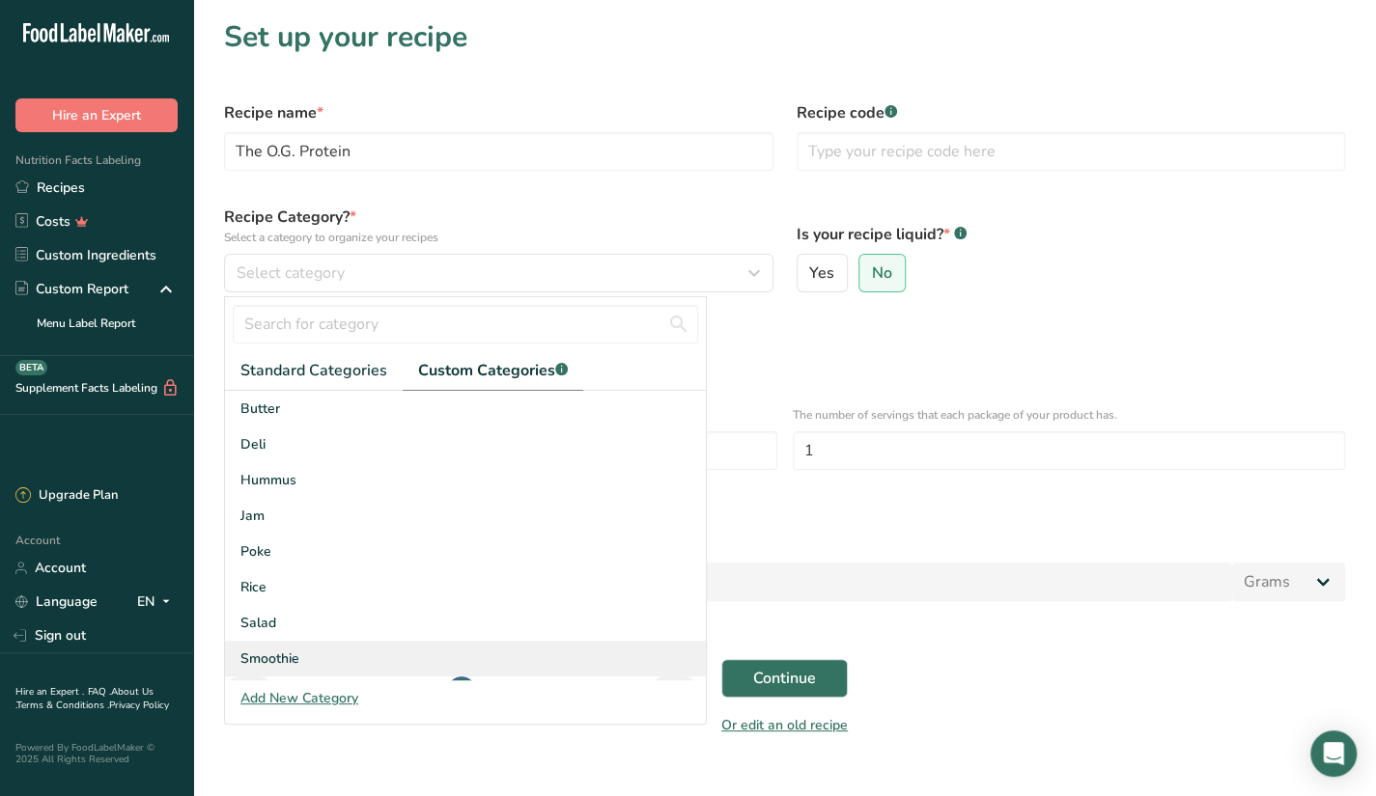
click at [298, 651] on span "Smoothie" at bounding box center [269, 659] width 59 height 20
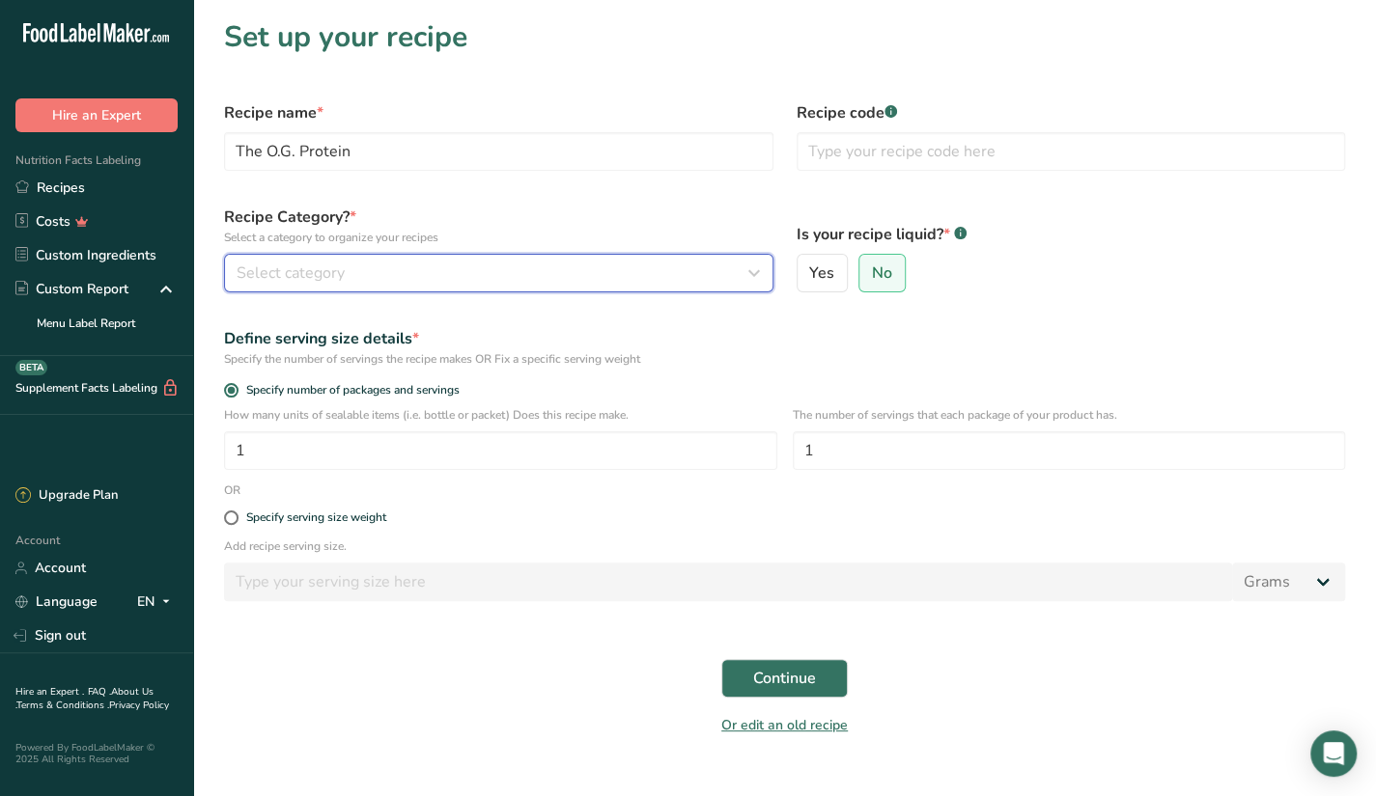
click at [431, 281] on div "Select category" at bounding box center [493, 273] width 513 height 23
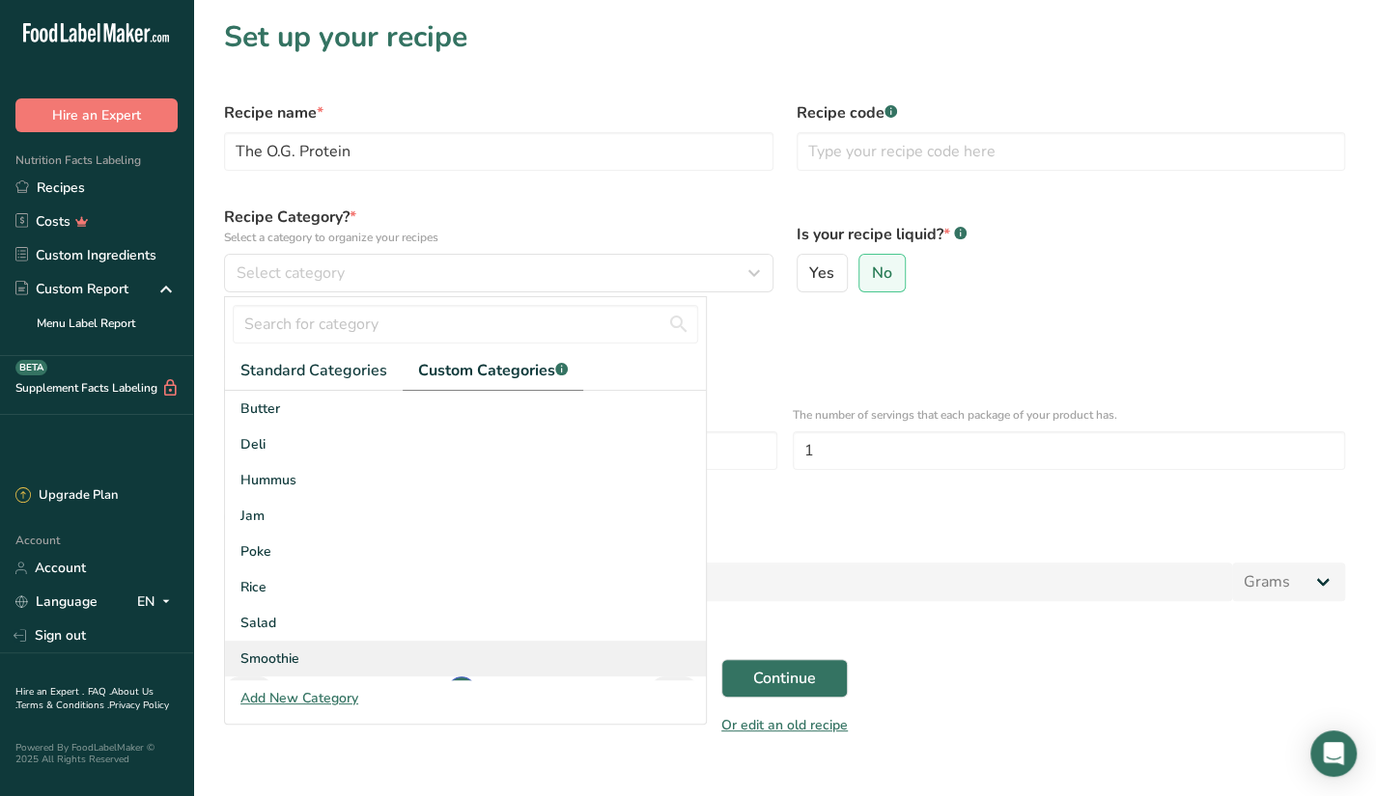
click at [324, 651] on div "Smoothie" at bounding box center [465, 659] width 481 height 36
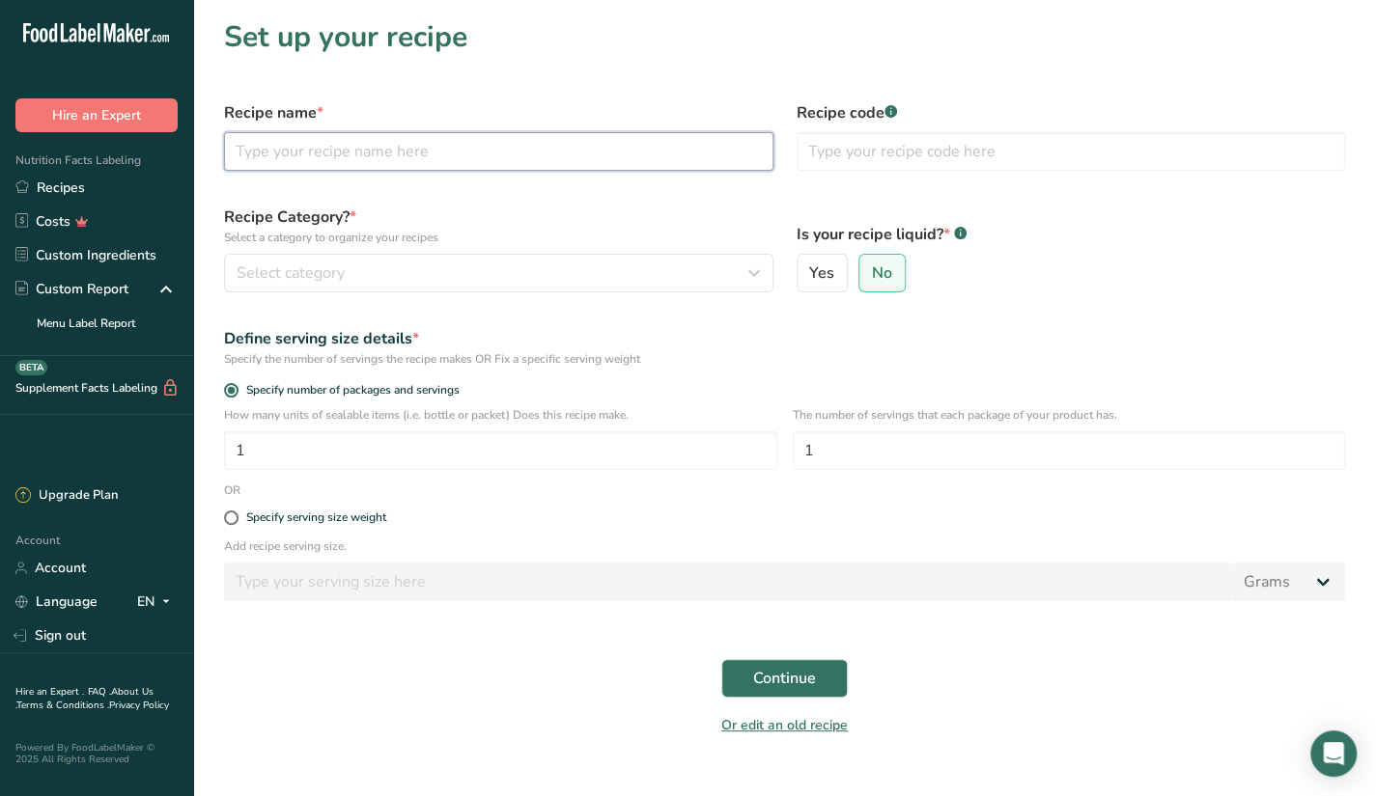
click at [265, 142] on input "text" at bounding box center [498, 151] width 549 height 39
paste input "The O.G. Protein"
type input "The O.G. Protein"
drag, startPoint x: 284, startPoint y: 252, endPoint x: 284, endPoint y: 278, distance: 26.1
click at [284, 278] on div "Recipe Category? * Select a category to organize your recipes Select category S…" at bounding box center [498, 249] width 572 height 110
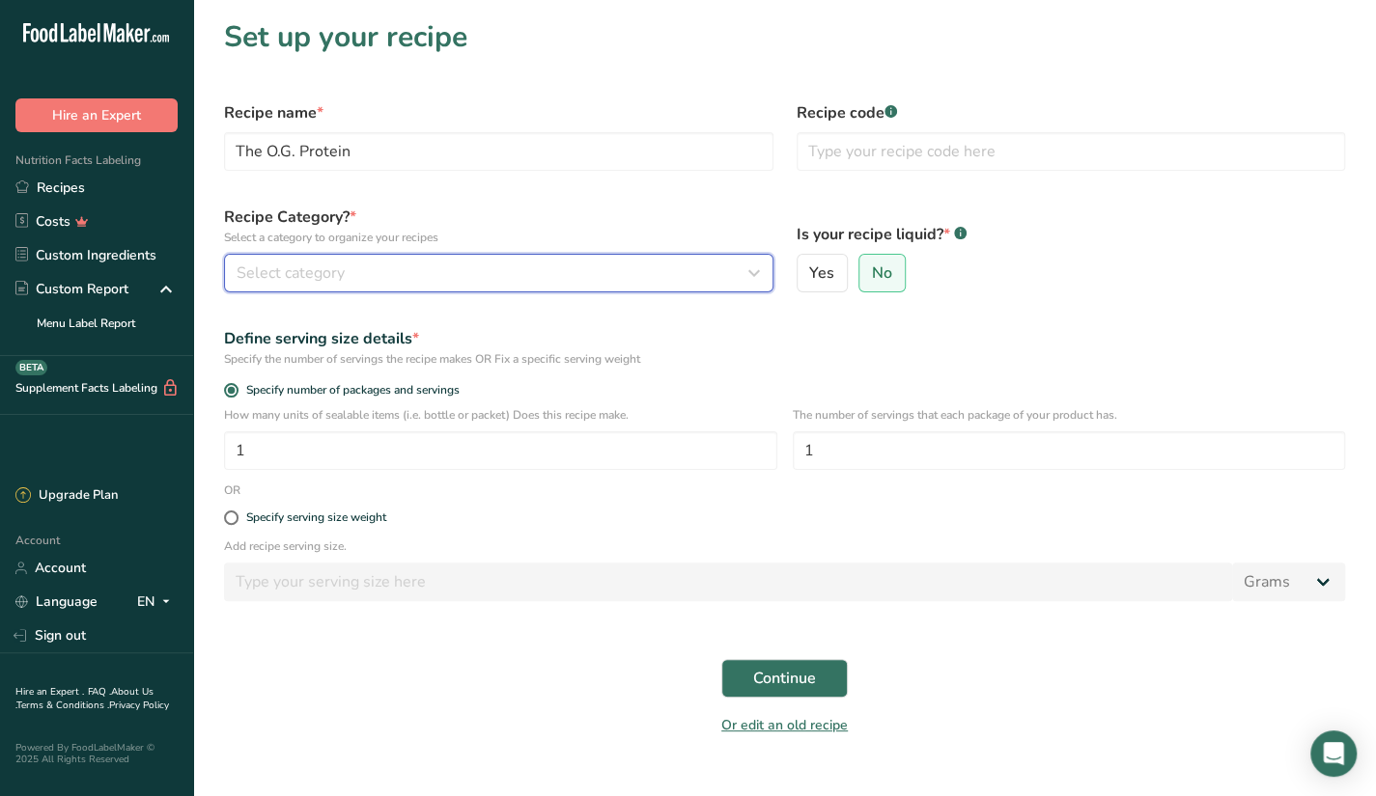
click at [284, 278] on span "Select category" at bounding box center [291, 273] width 108 height 23
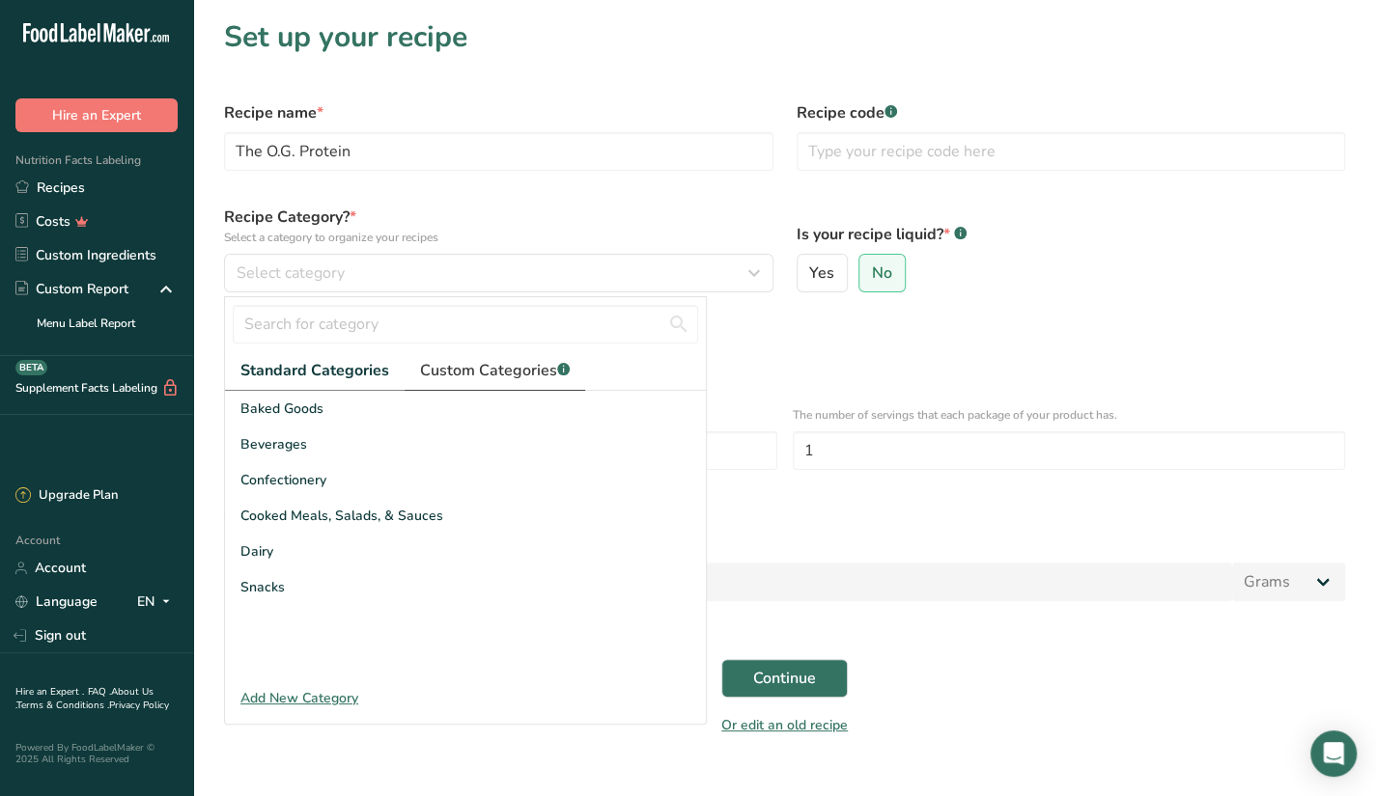
click at [467, 371] on span "Custom Categories .a-a{fill:#347362;}.b-a{fill:#fff;}" at bounding box center [495, 370] width 150 height 23
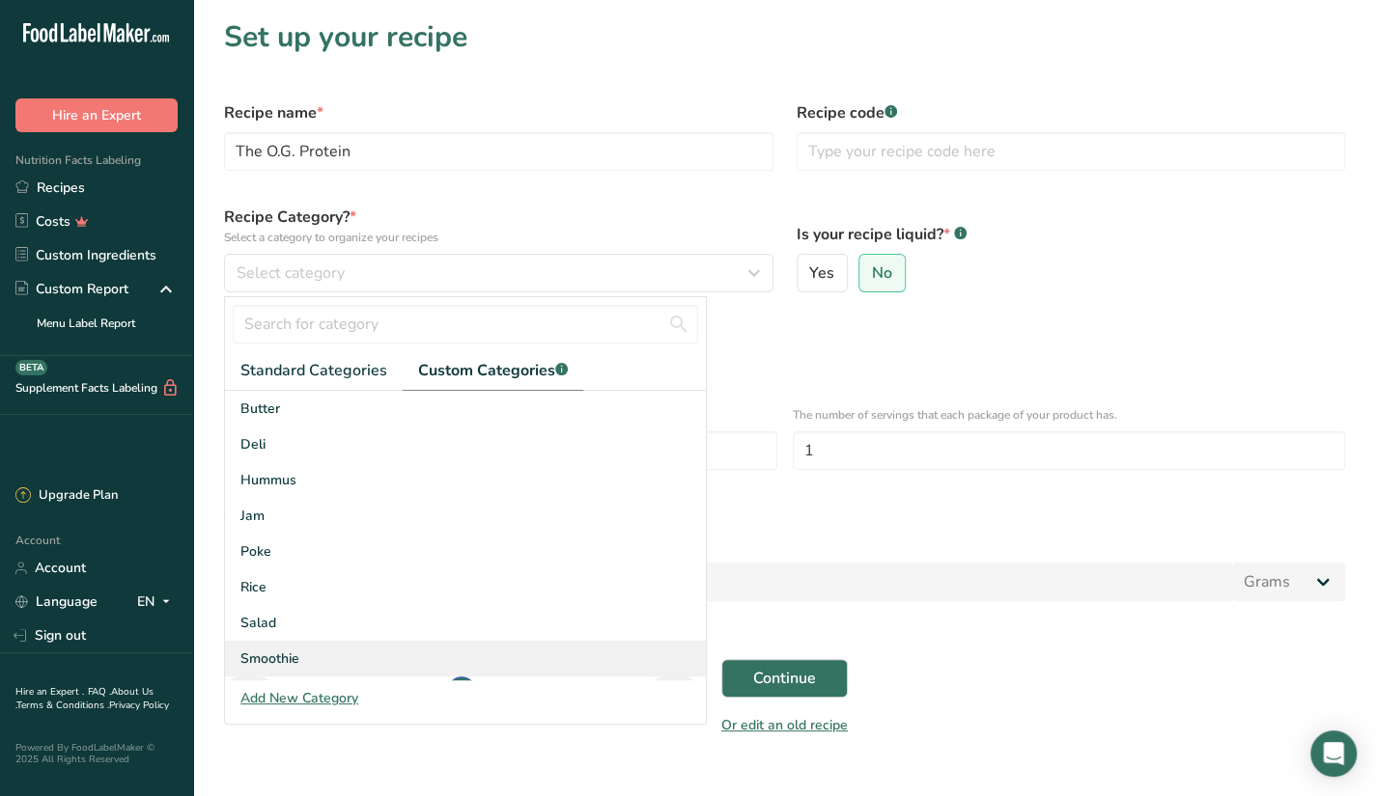
click at [338, 657] on div "Smoothie" at bounding box center [465, 659] width 481 height 36
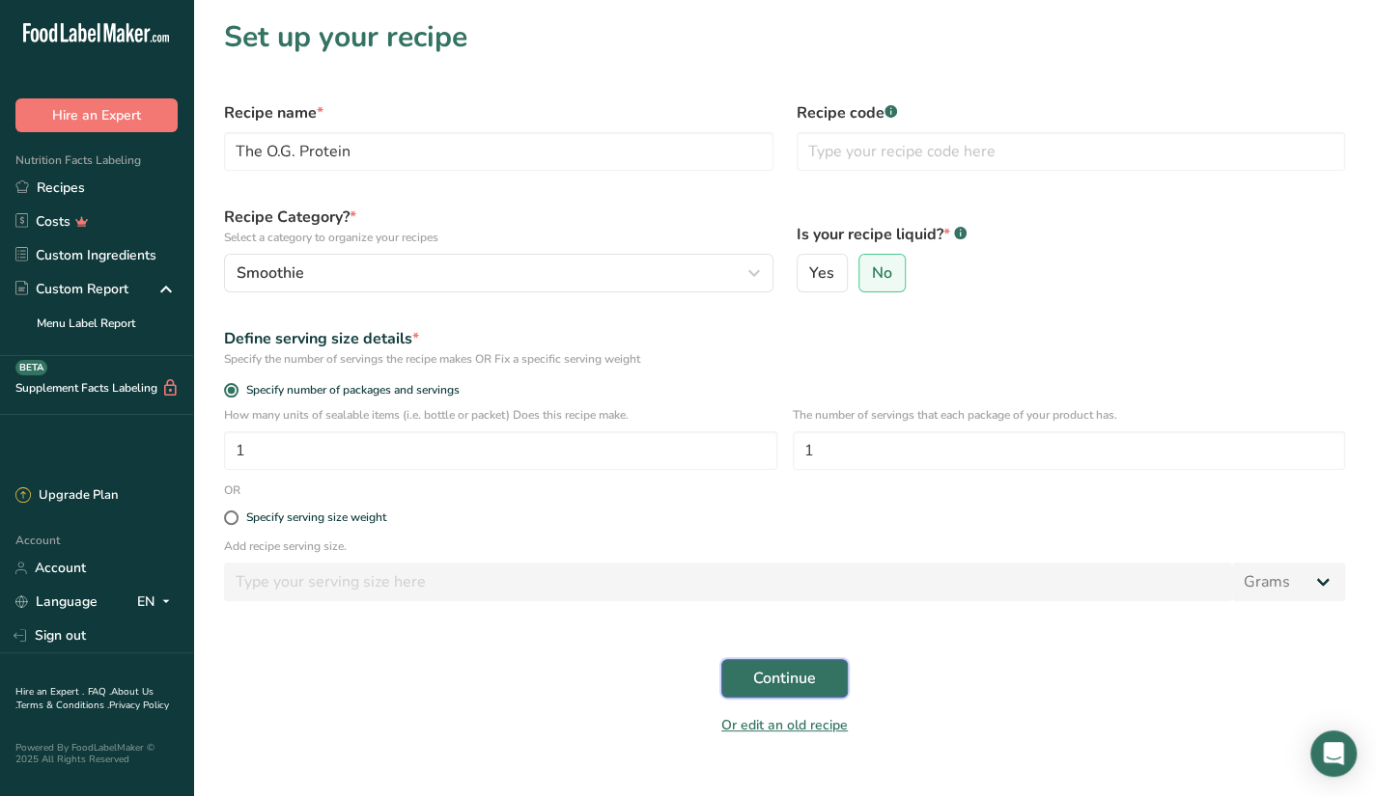
click at [764, 683] on span "Continue" at bounding box center [784, 678] width 63 height 23
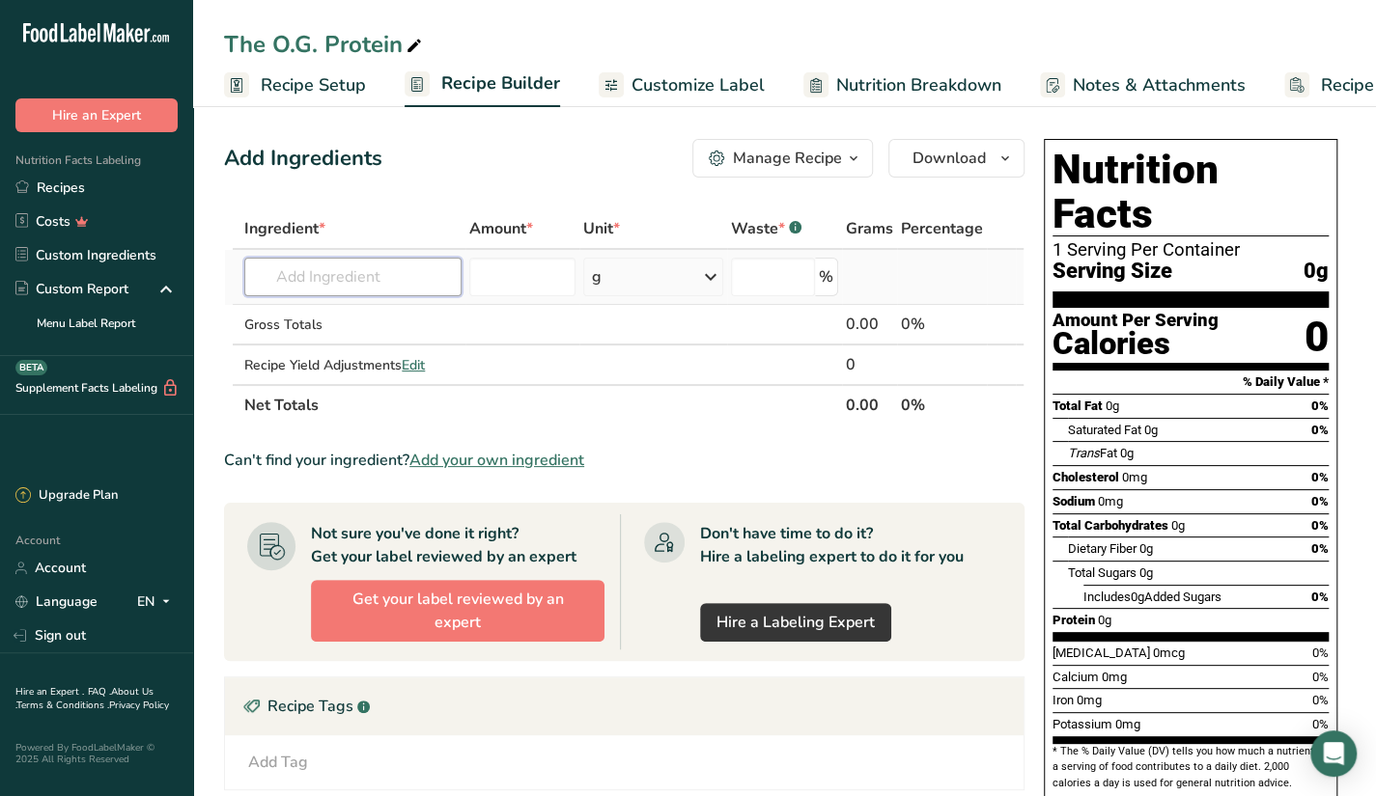
click at [359, 281] on input "text" at bounding box center [352, 277] width 217 height 39
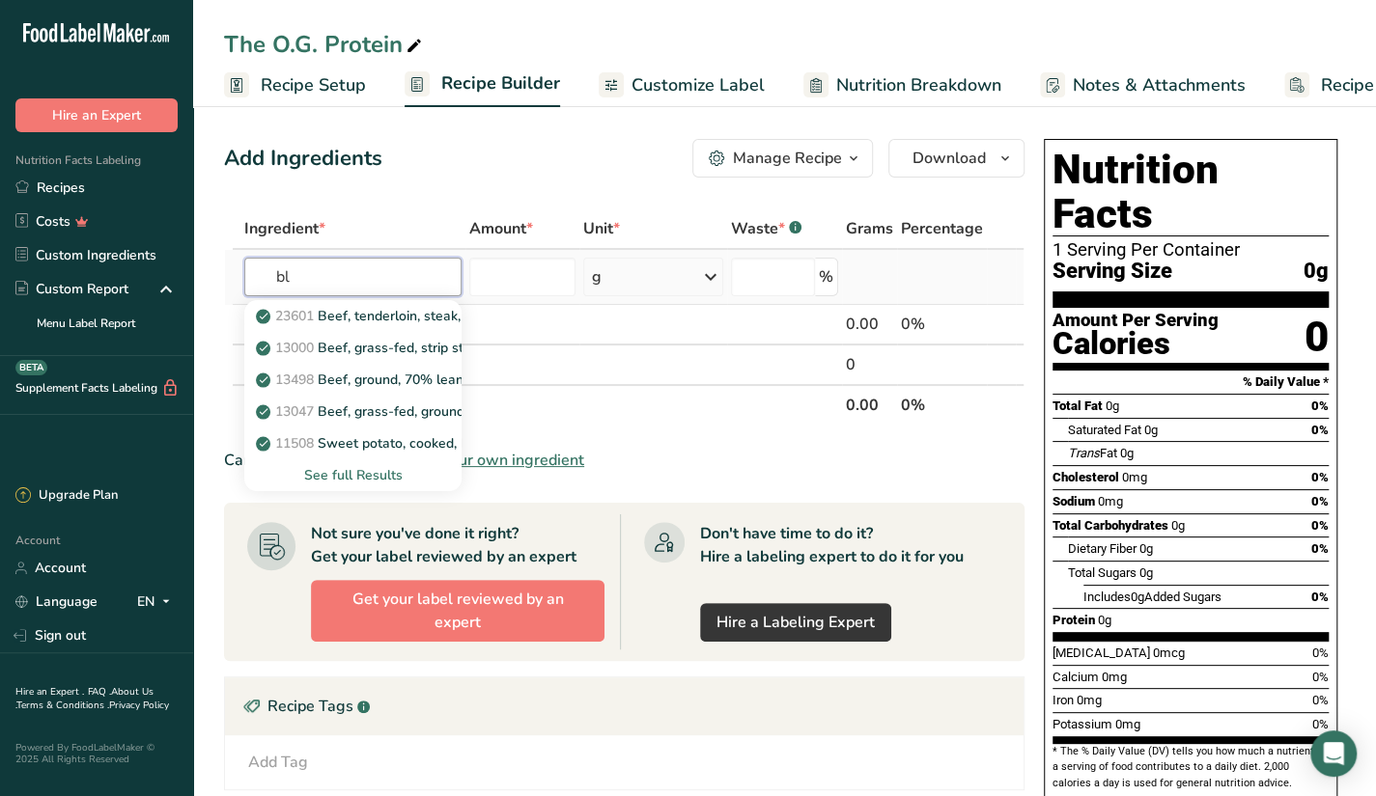
type input "b"
type input "frozen blueberry"
type input "blue"
click at [382, 408] on p "9050 Blueberries, raw" at bounding box center [336, 412] width 153 height 20
type input "Blueberries, raw"
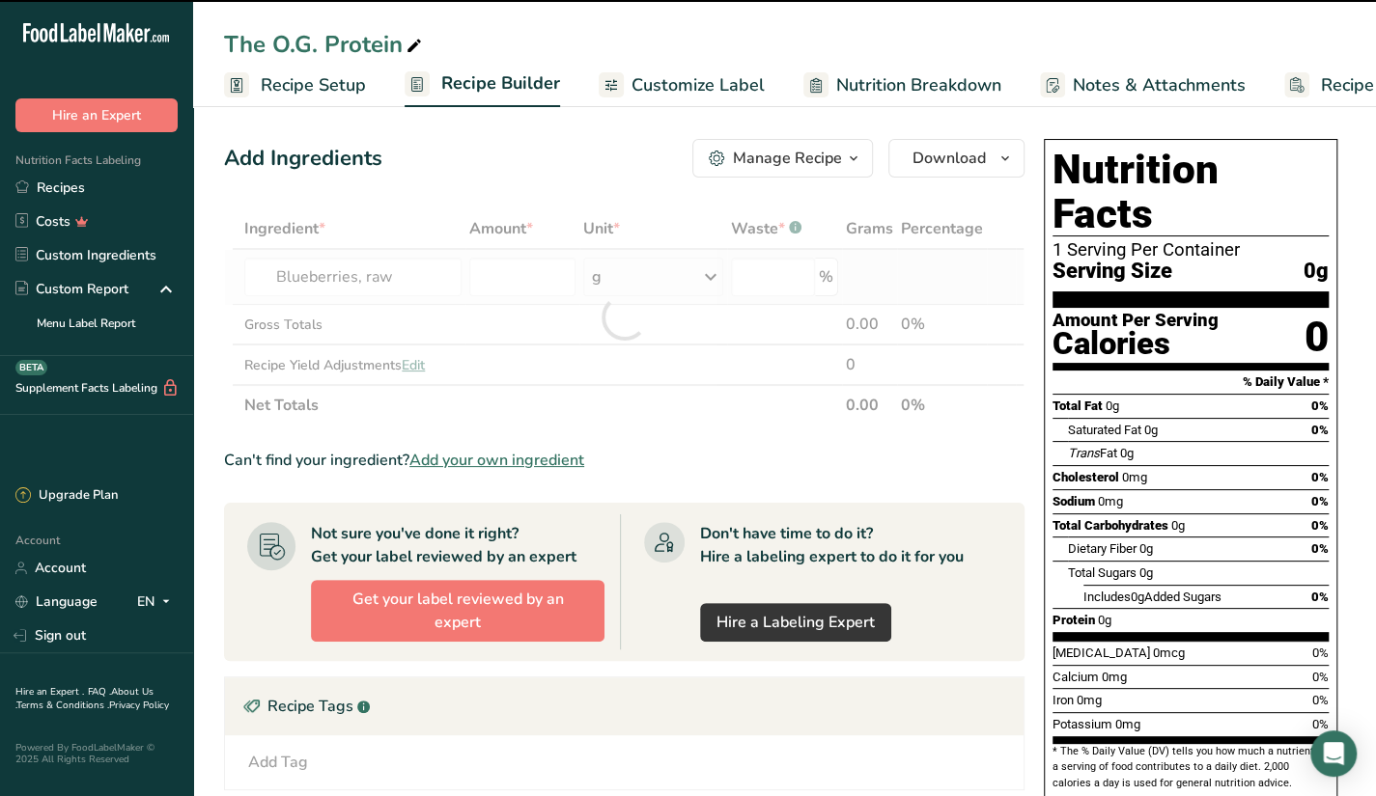
type input "0"
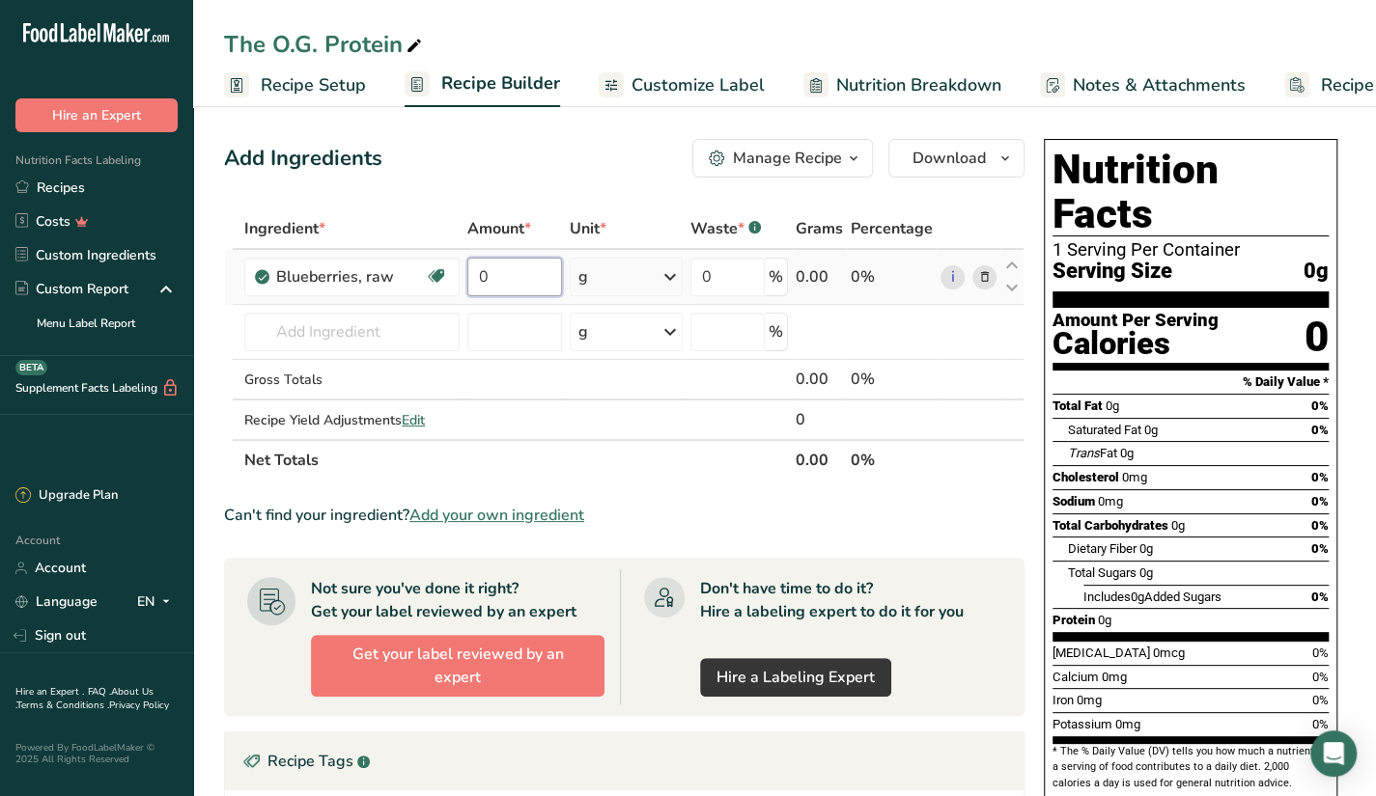
click at [513, 295] on input "0" at bounding box center [514, 277] width 95 height 39
type input "70"
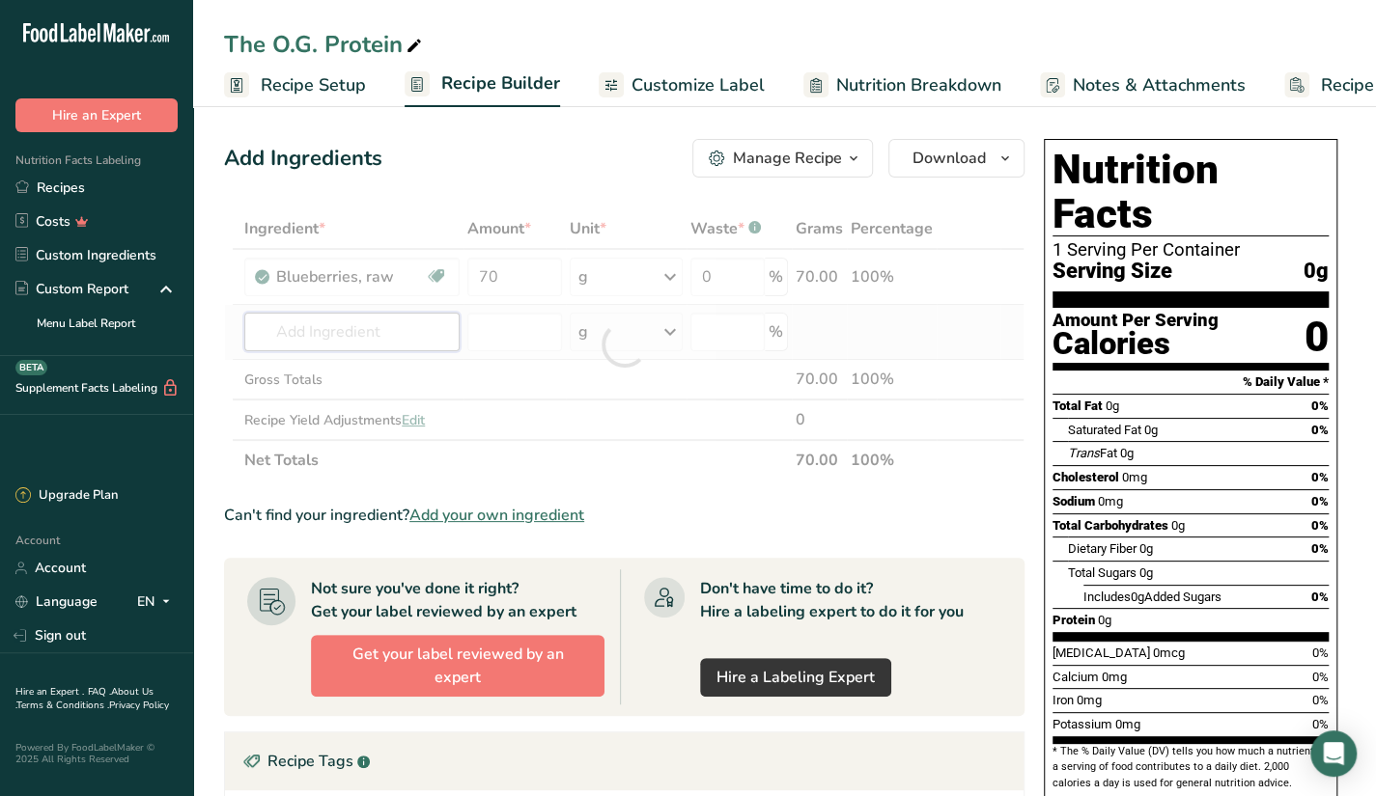
click at [398, 321] on div "Ingredient * Amount * Unit * Waste * .a-a{fill:#347362;}.b-a{fill:#fff;} Grams …" at bounding box center [624, 345] width 800 height 272
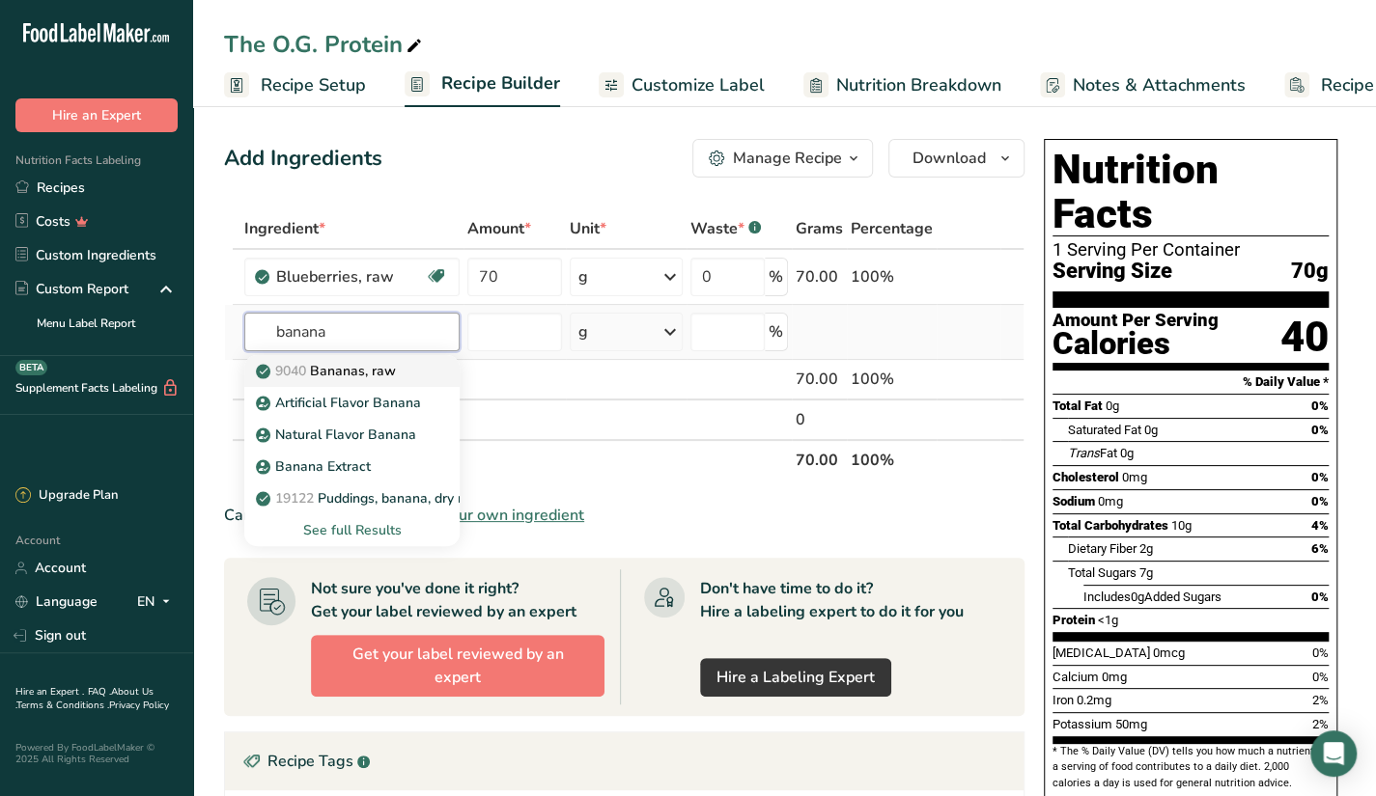
type input "banana"
click at [417, 362] on link "9040 Bananas, raw" at bounding box center [351, 371] width 215 height 32
type input "Bananas, raw"
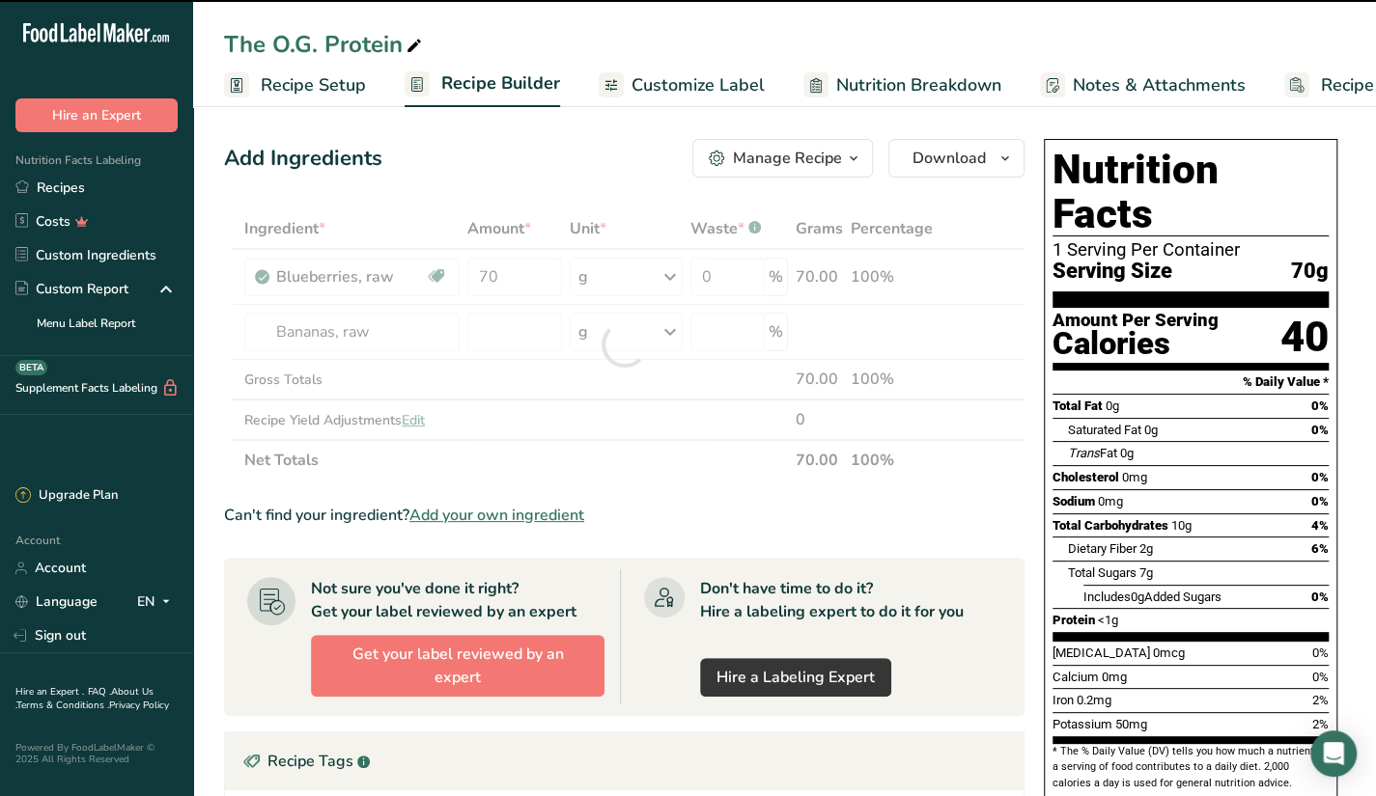
type input "0"
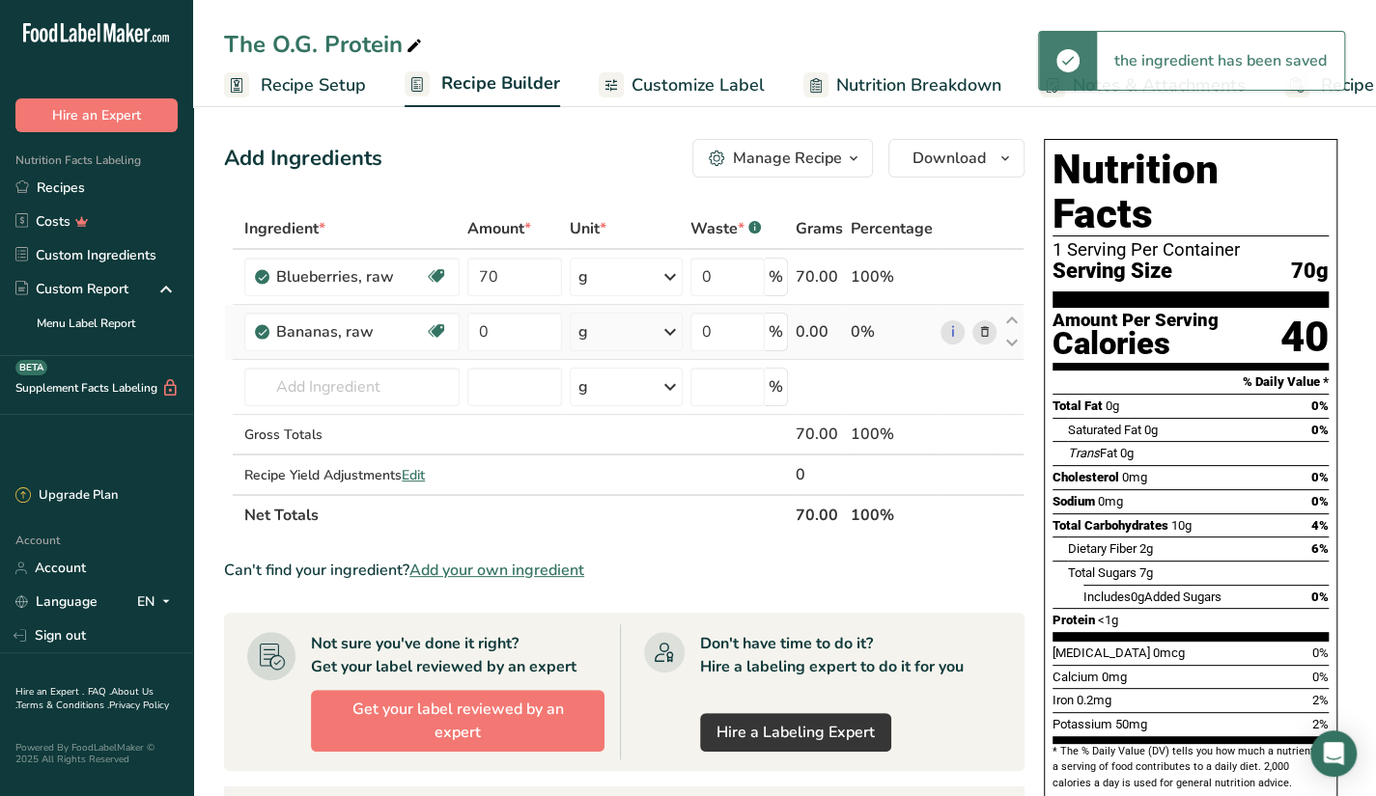
click at [562, 329] on td "0" at bounding box center [514, 332] width 102 height 55
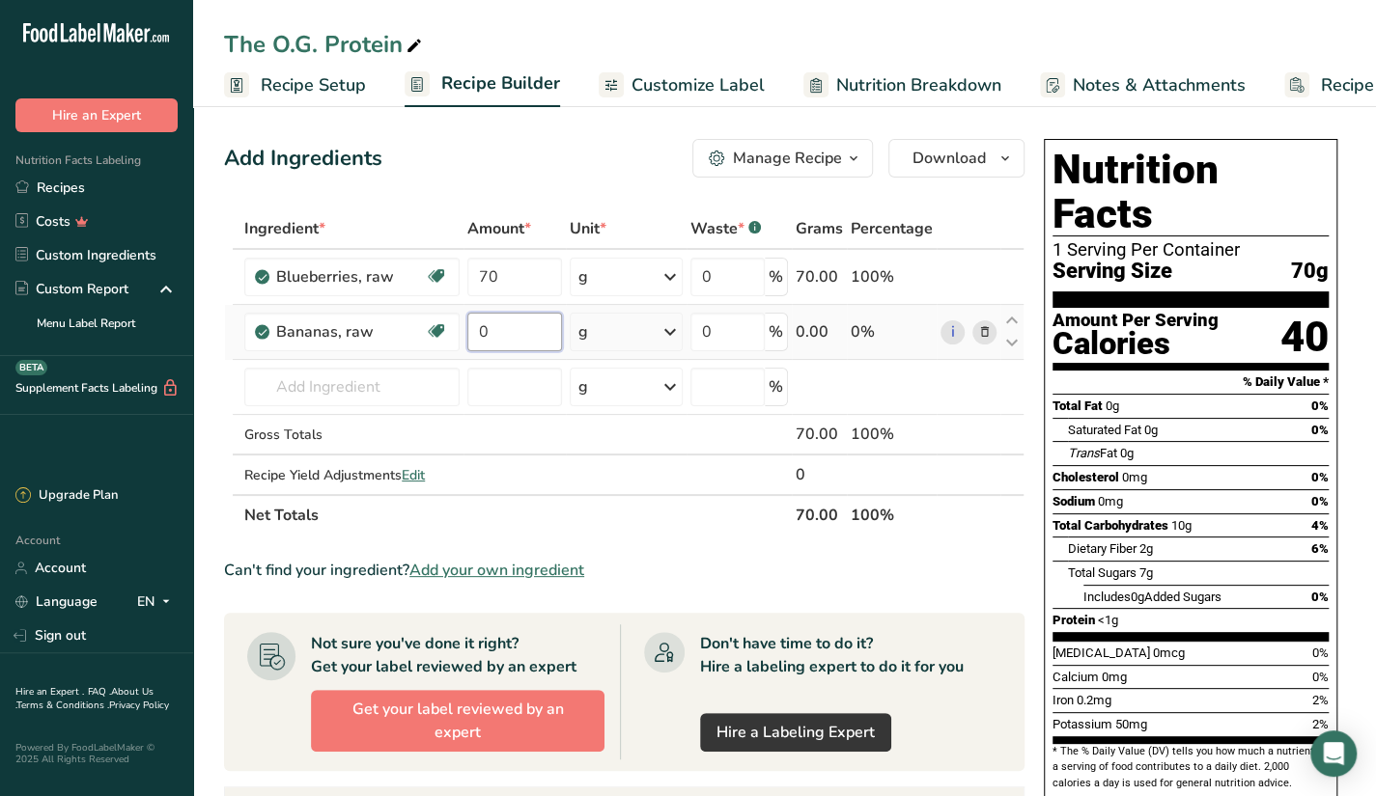
click at [560, 329] on input "0" at bounding box center [514, 332] width 95 height 39
type input "70"
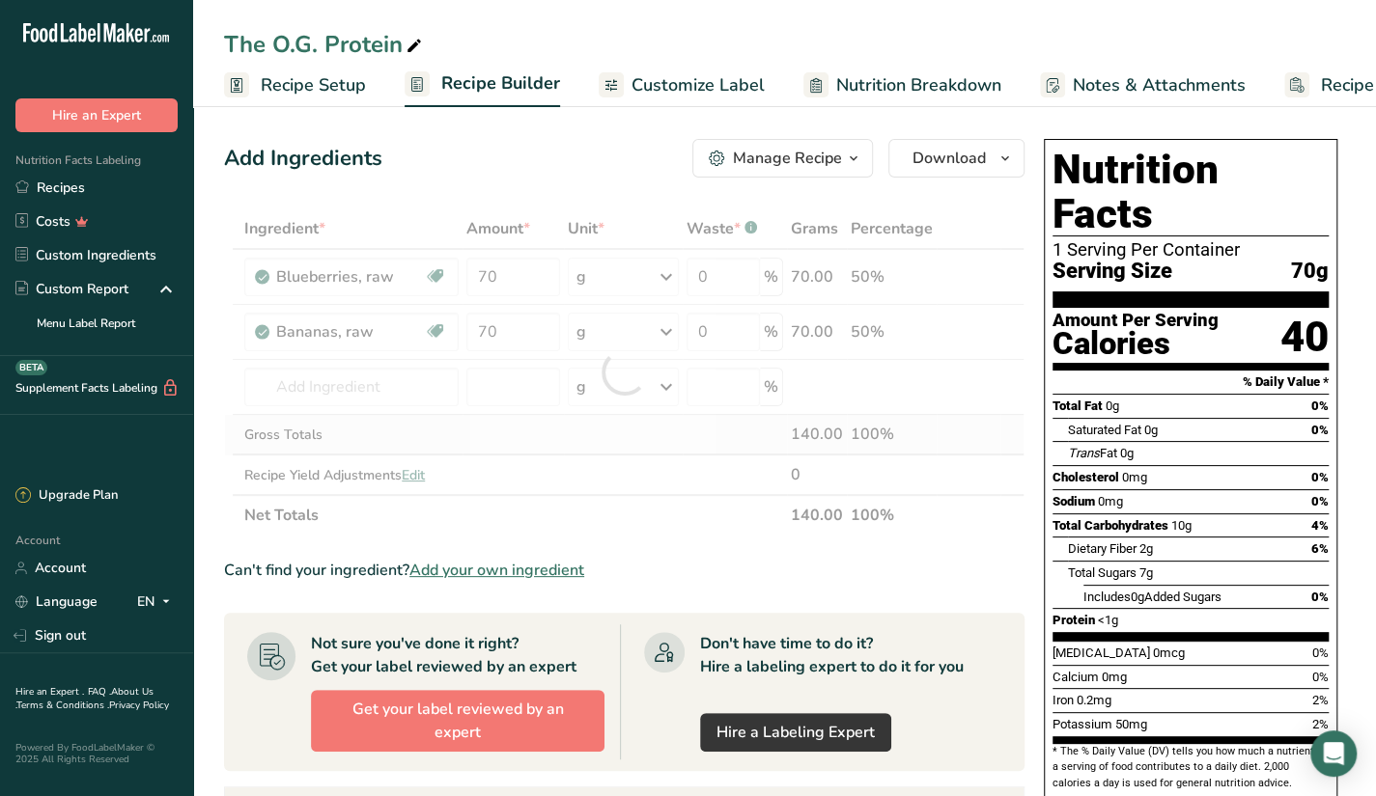
click at [664, 453] on div "Ingredient * Amount * Unit * Waste * .a-a{fill:#347362;}.b-a{fill:#fff;} Grams …" at bounding box center [624, 372] width 800 height 327
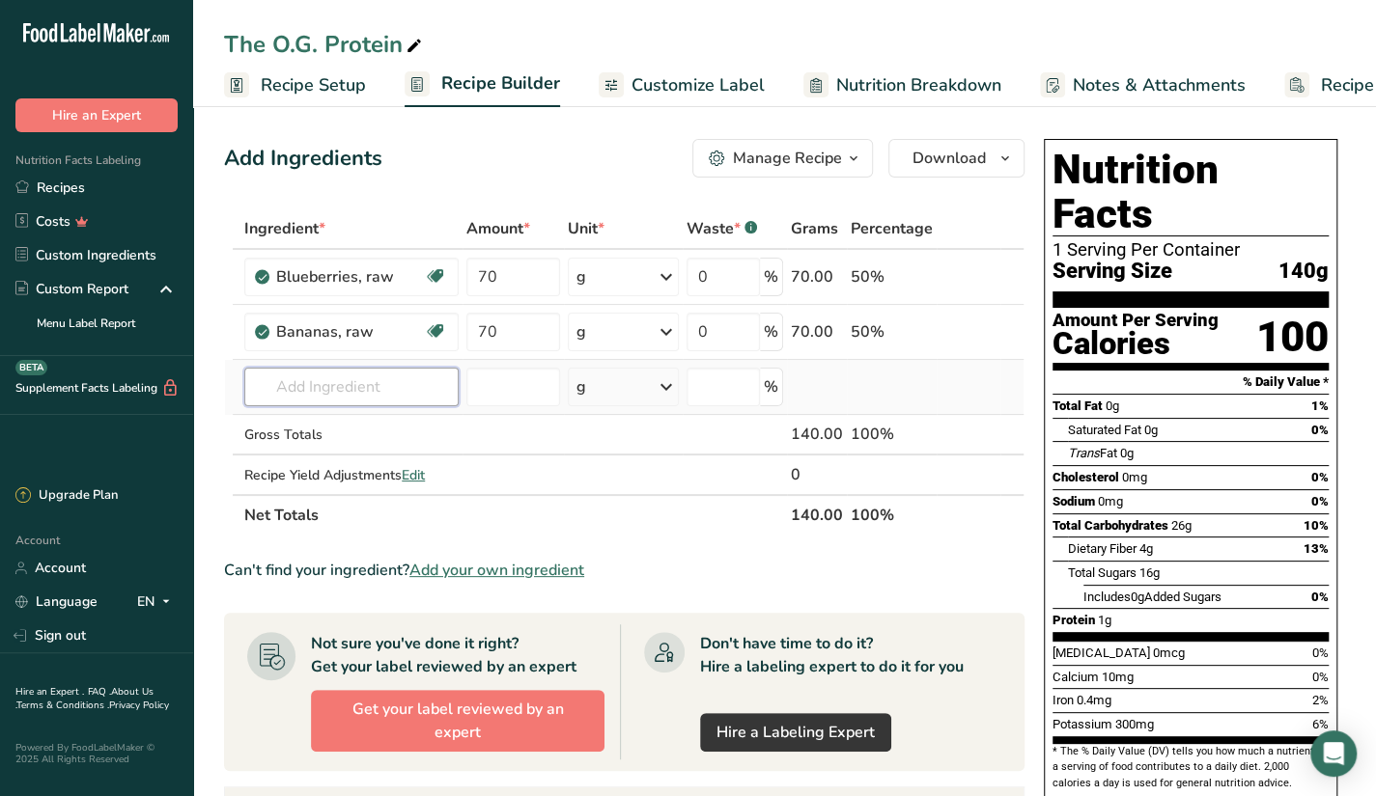
click at [299, 376] on input "text" at bounding box center [351, 387] width 214 height 39
type input "L"
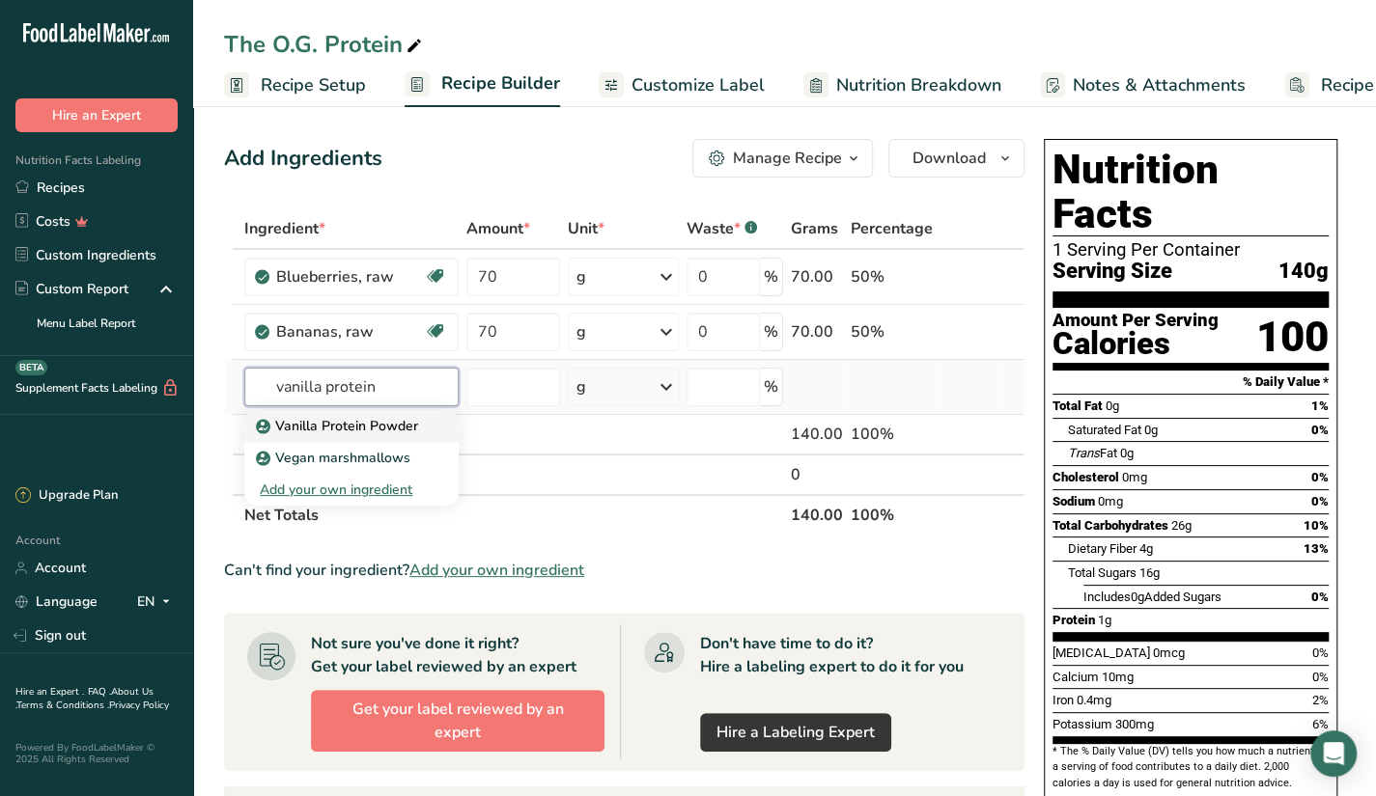
type input "vanilla protein"
click at [321, 422] on p "Vanilla Protein Powder" at bounding box center [339, 426] width 158 height 20
type input "Vanilla Protein Powder"
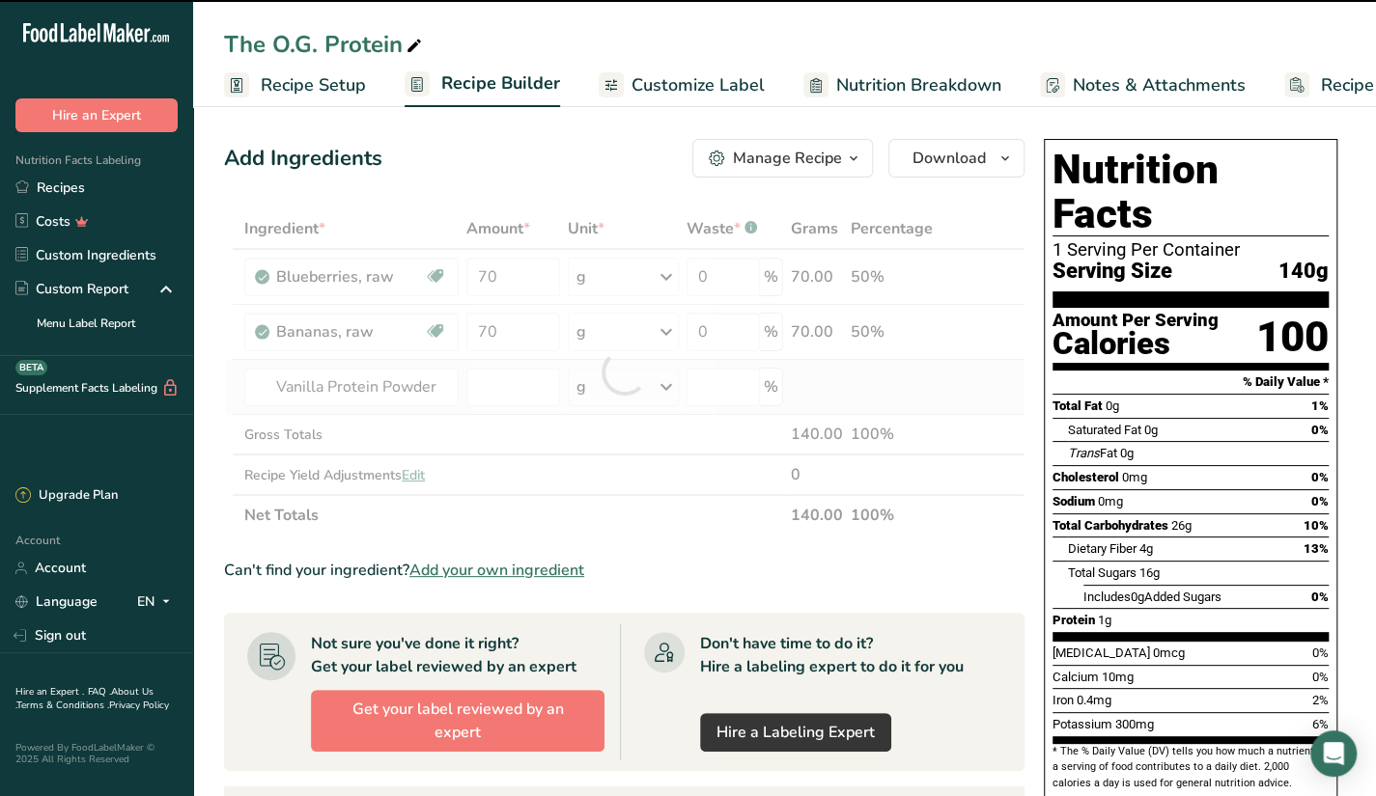
type input "0"
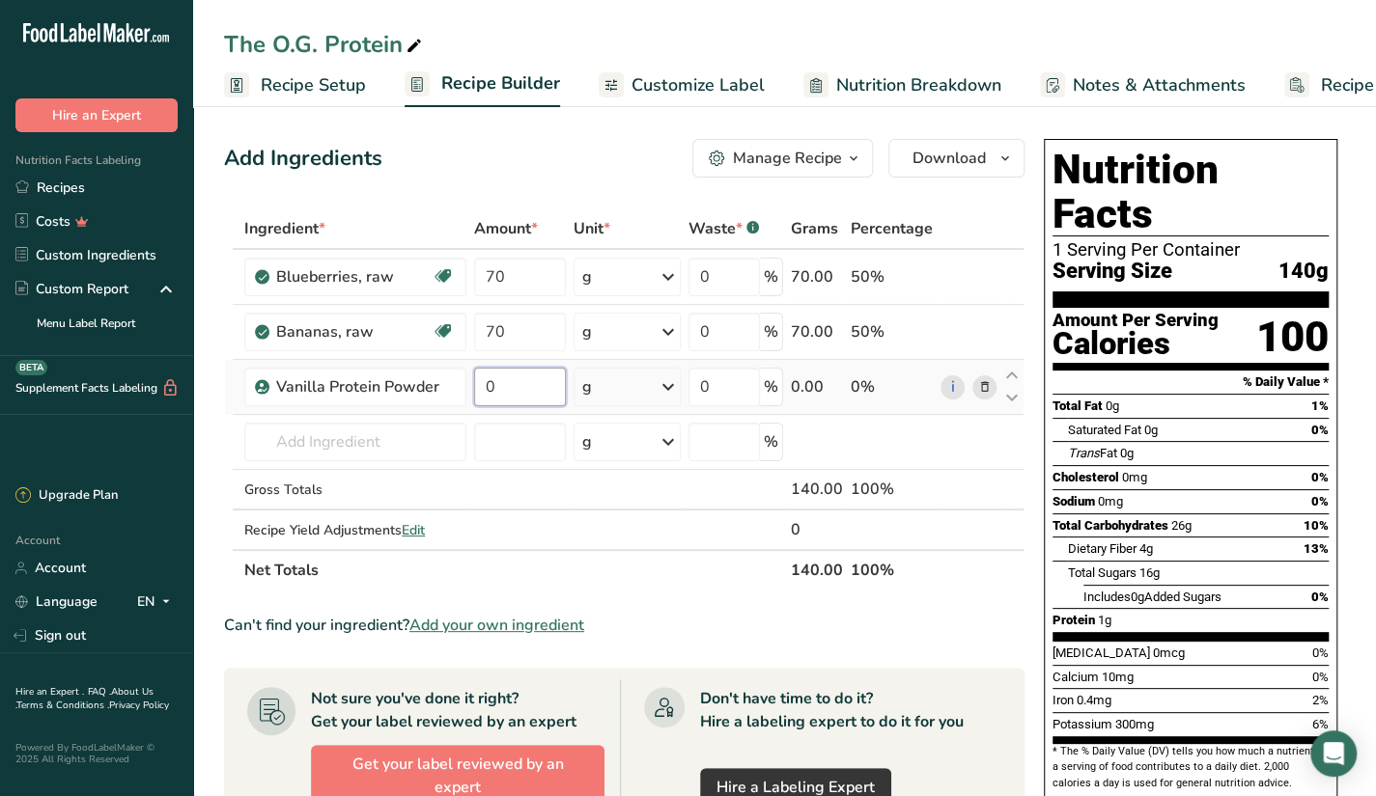
click at [528, 381] on input "0" at bounding box center [520, 387] width 92 height 39
type input "35"
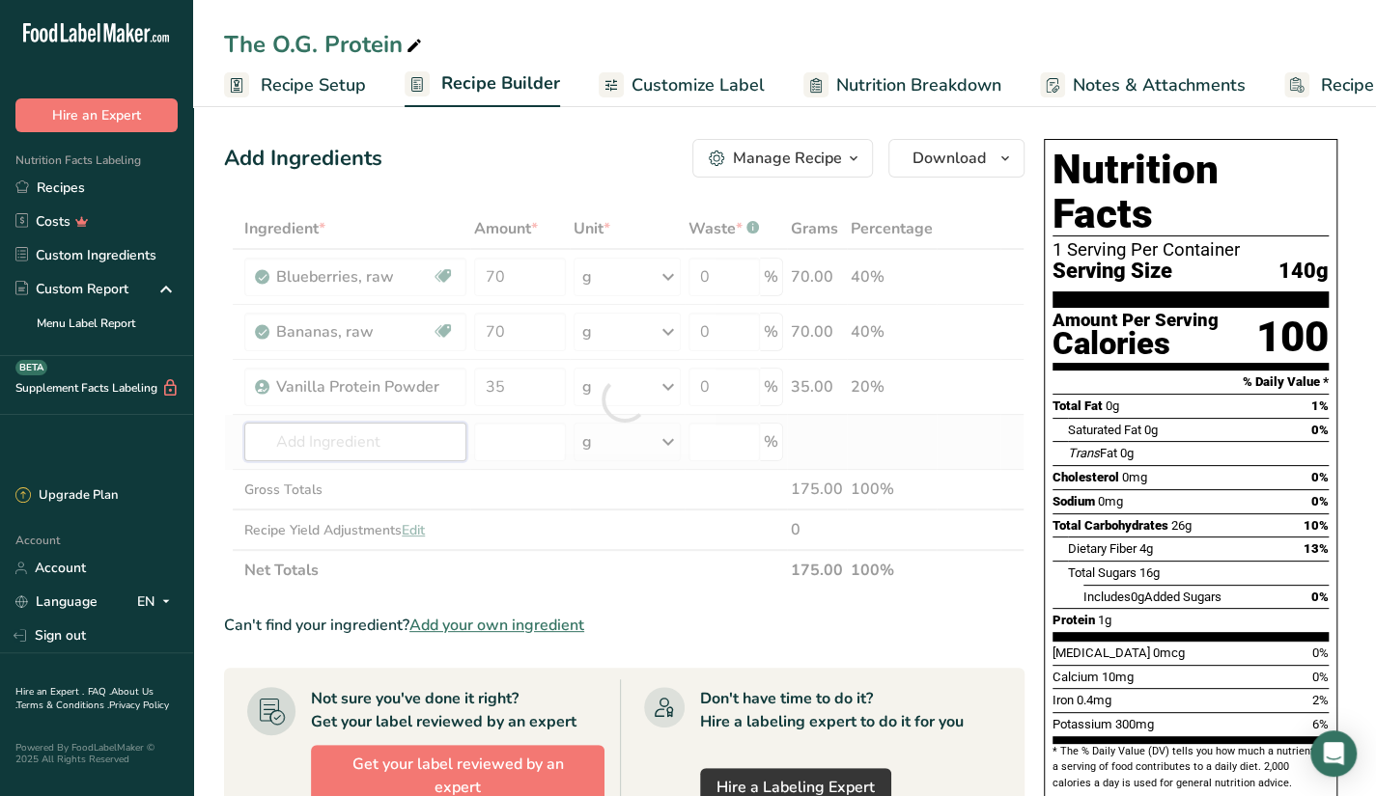
click at [377, 435] on div "Ingredient * Amount * Unit * Waste * .a-a{fill:#347362;}.b-a{fill:#fff;} Grams …" at bounding box center [624, 400] width 800 height 382
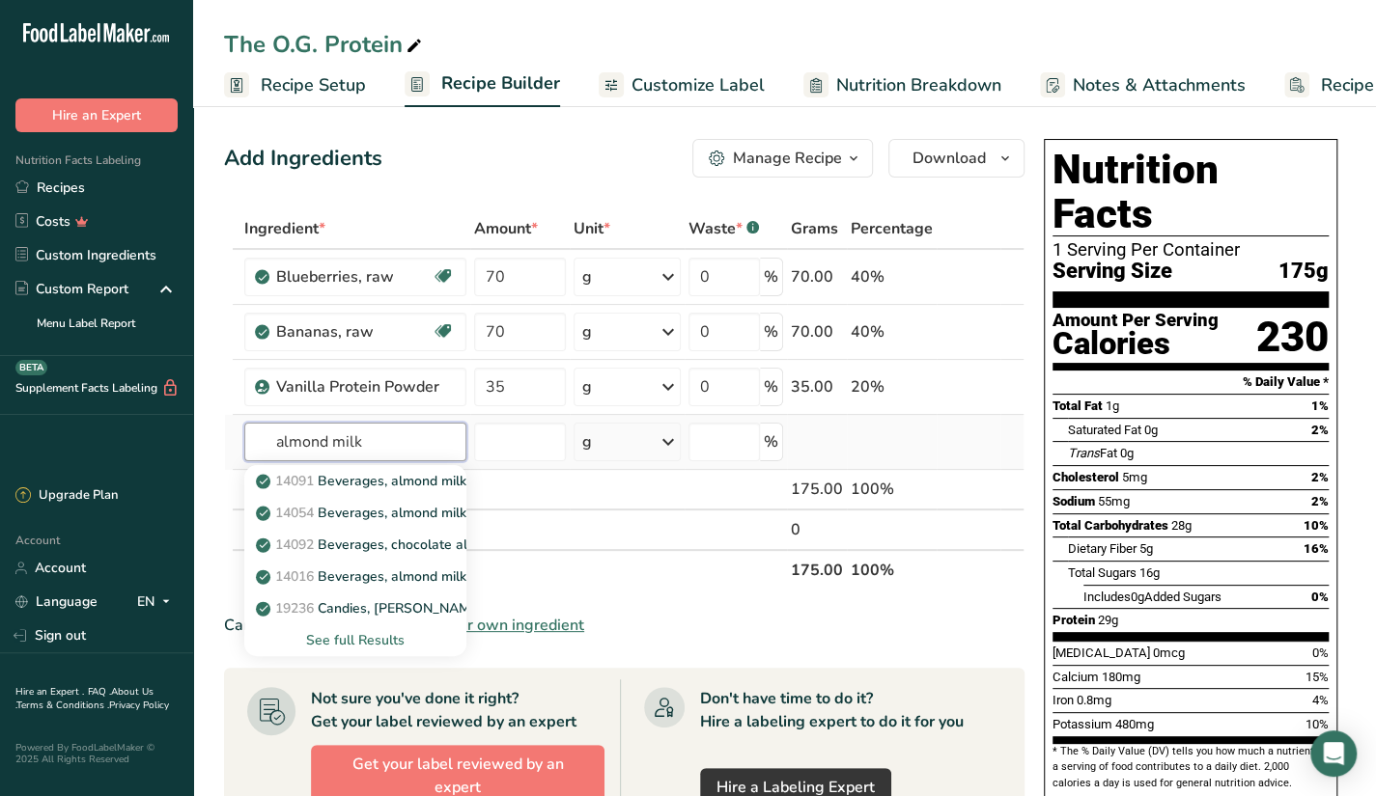
type input "almond milk"
click at [371, 630] on div "See full Results" at bounding box center [355, 640] width 190 height 20
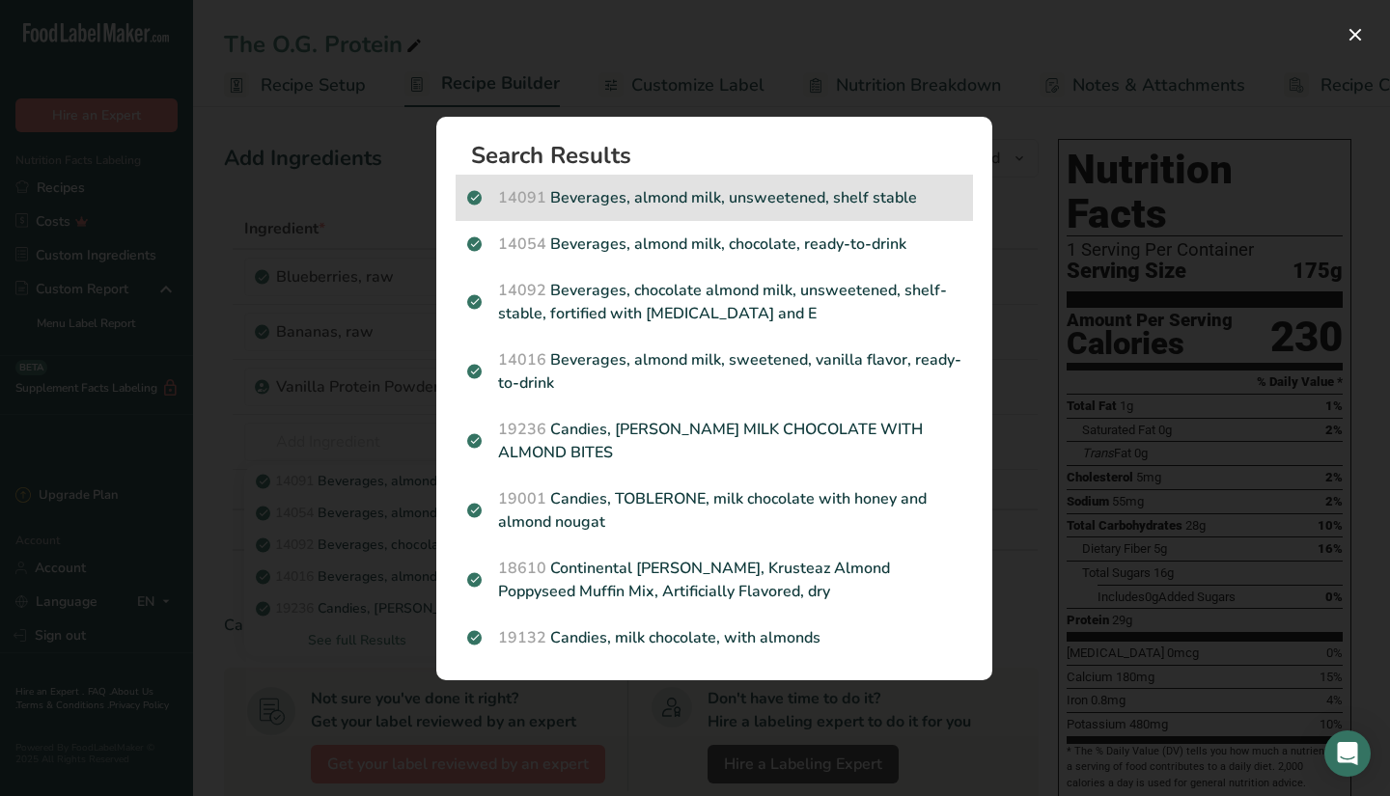
click at [699, 195] on p "14091 Beverages, almond milk, unsweetened, shelf stable" at bounding box center [714, 197] width 494 height 23
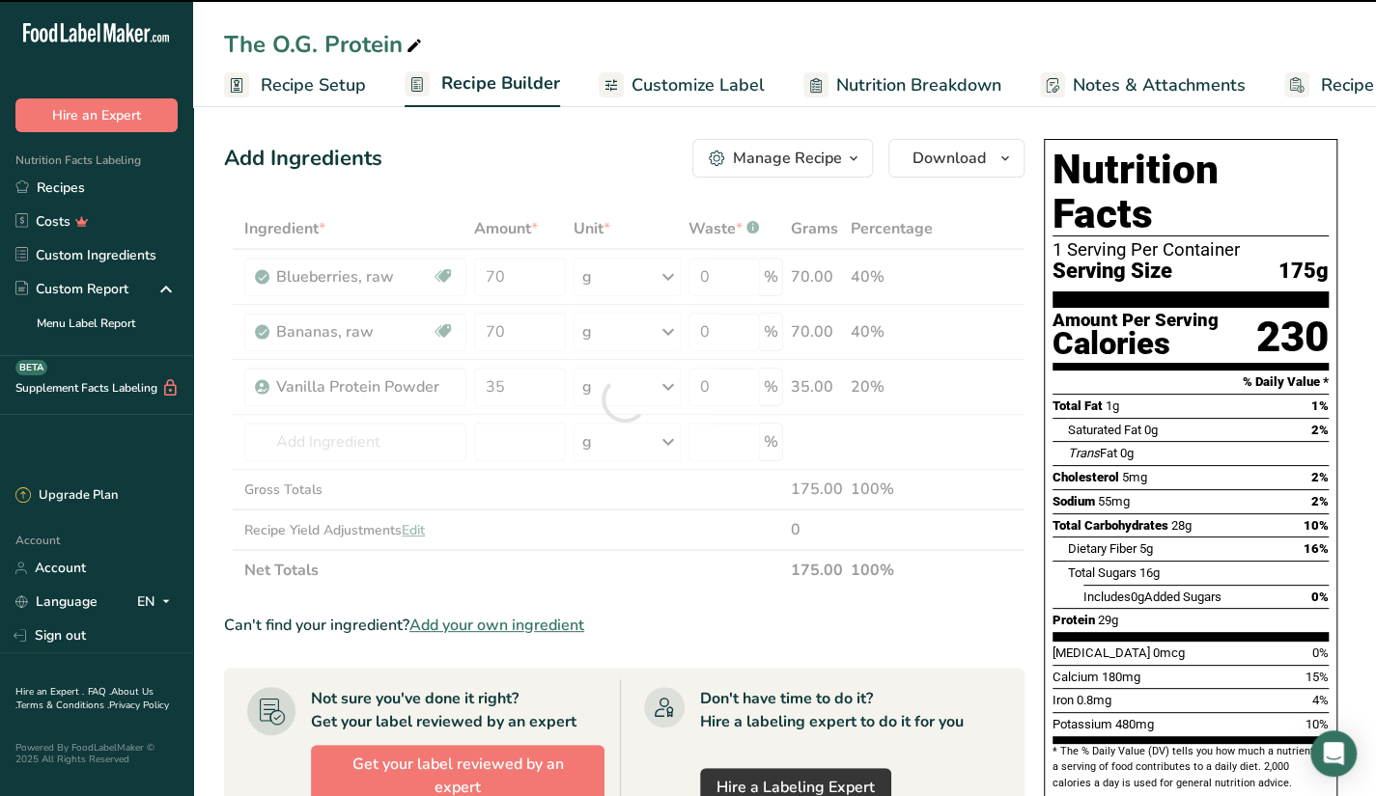
type input "0"
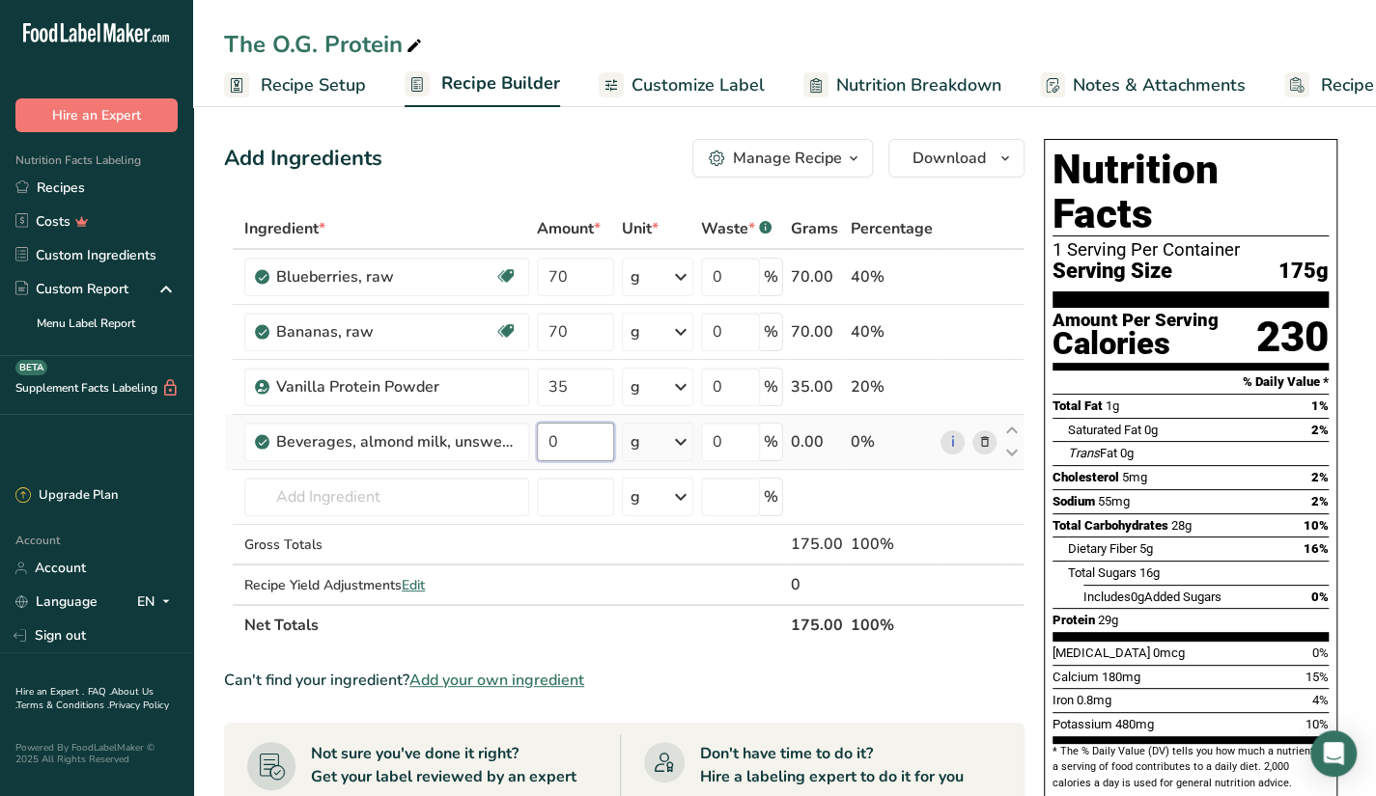
click at [569, 423] on input "0" at bounding box center [575, 442] width 77 height 39
type input "150"
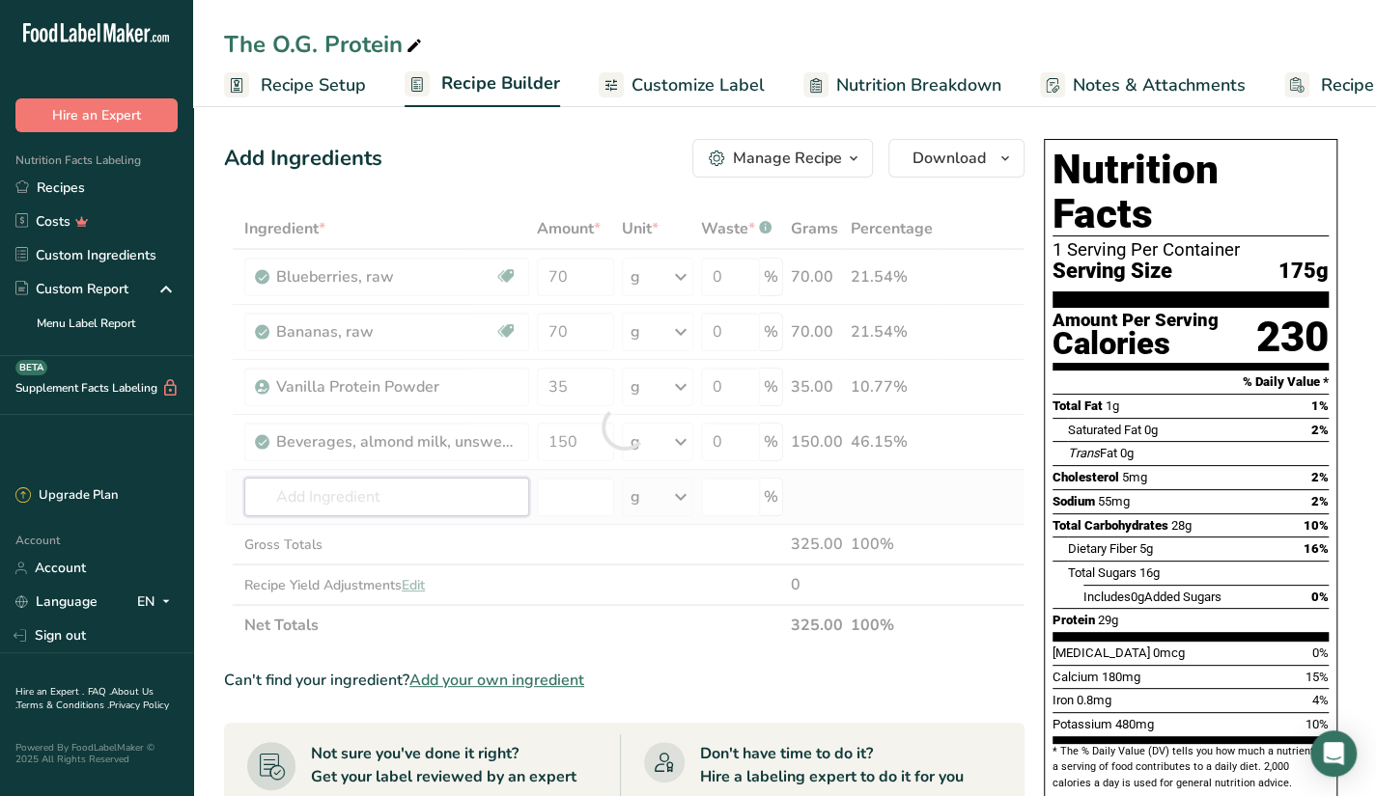
click at [442, 485] on div "Ingredient * Amount * Unit * Waste * .a-a{fill:#347362;}.b-a{fill:#fff;} Grams …" at bounding box center [624, 427] width 800 height 437
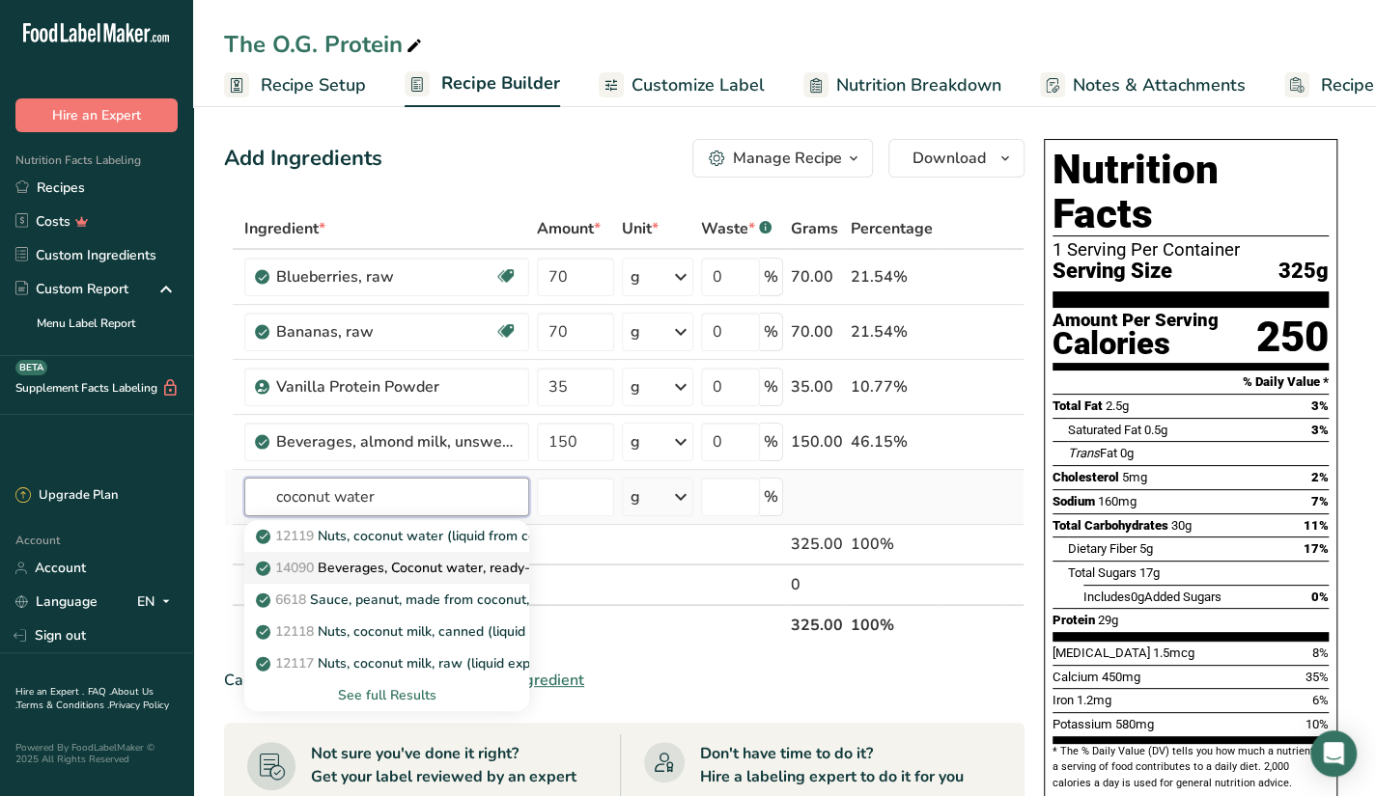
type input "coconut water"
click at [431, 580] on link "14090 Beverages, Coconut water, ready-to-drink, unsweetened" at bounding box center [386, 568] width 285 height 32
type input "Beverages, Coconut water, ready-to-drink, unsweetened"
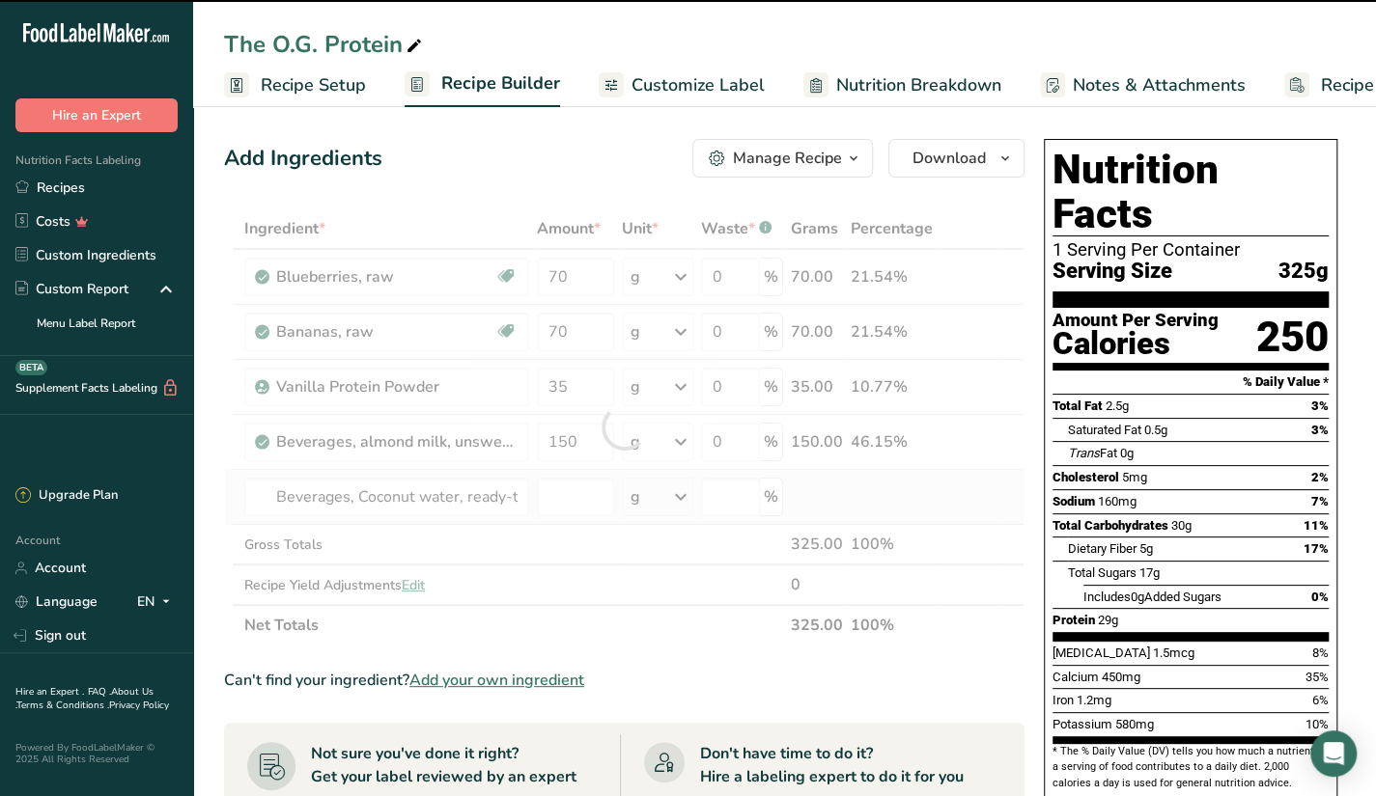
type input "0"
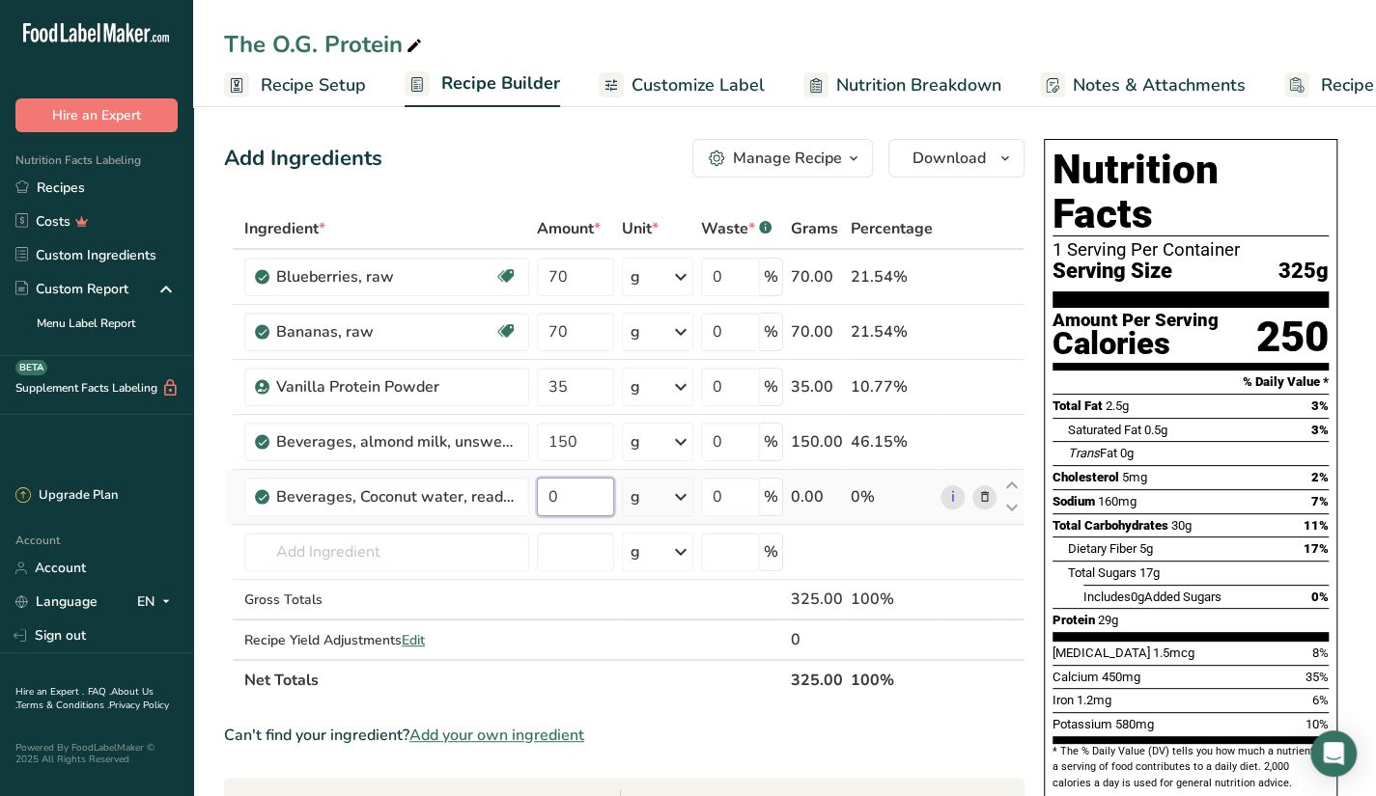
click at [578, 499] on input "0" at bounding box center [575, 497] width 77 height 39
type input "50"
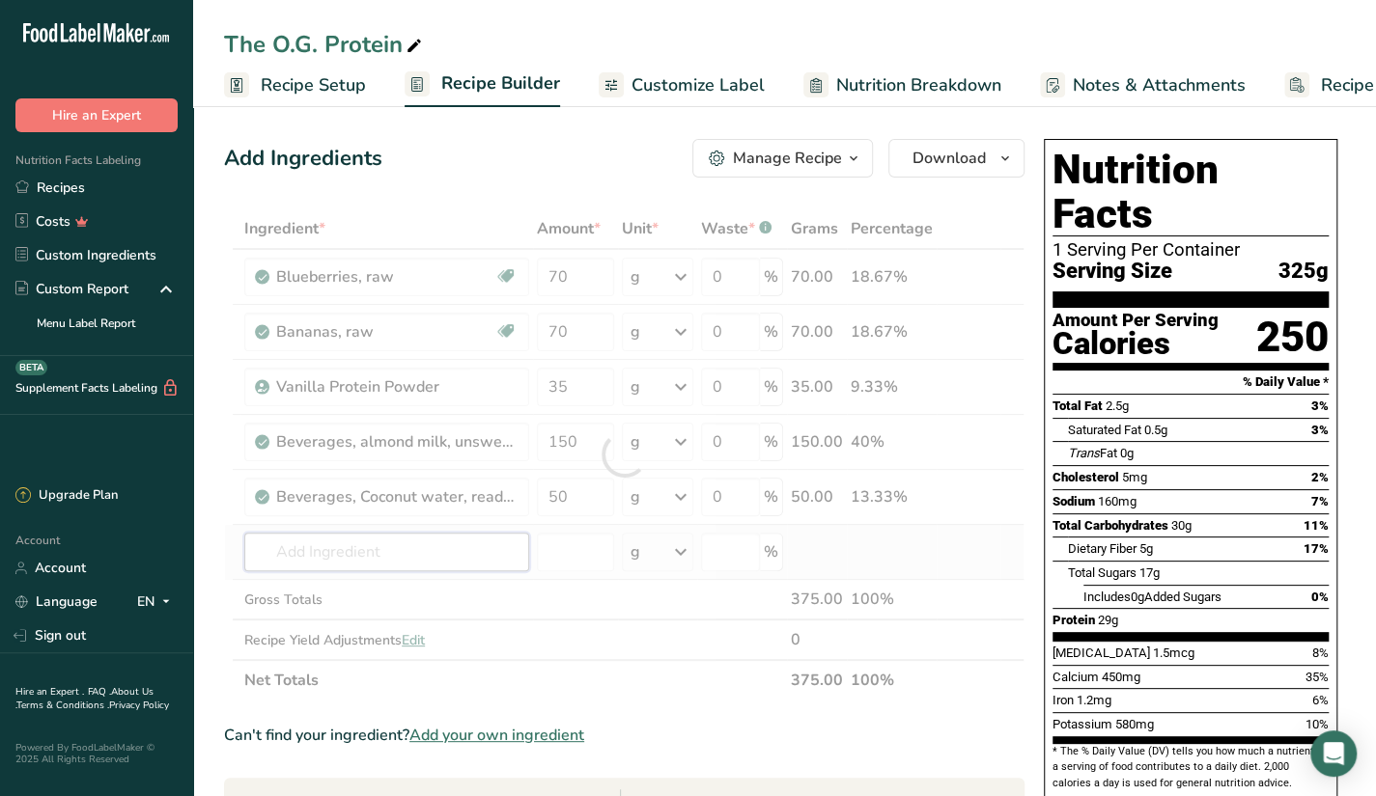
click at [488, 561] on div "Ingredient * Amount * Unit * Waste * .a-a{fill:#347362;}.b-a{fill:#fff;} Grams …" at bounding box center [624, 455] width 800 height 492
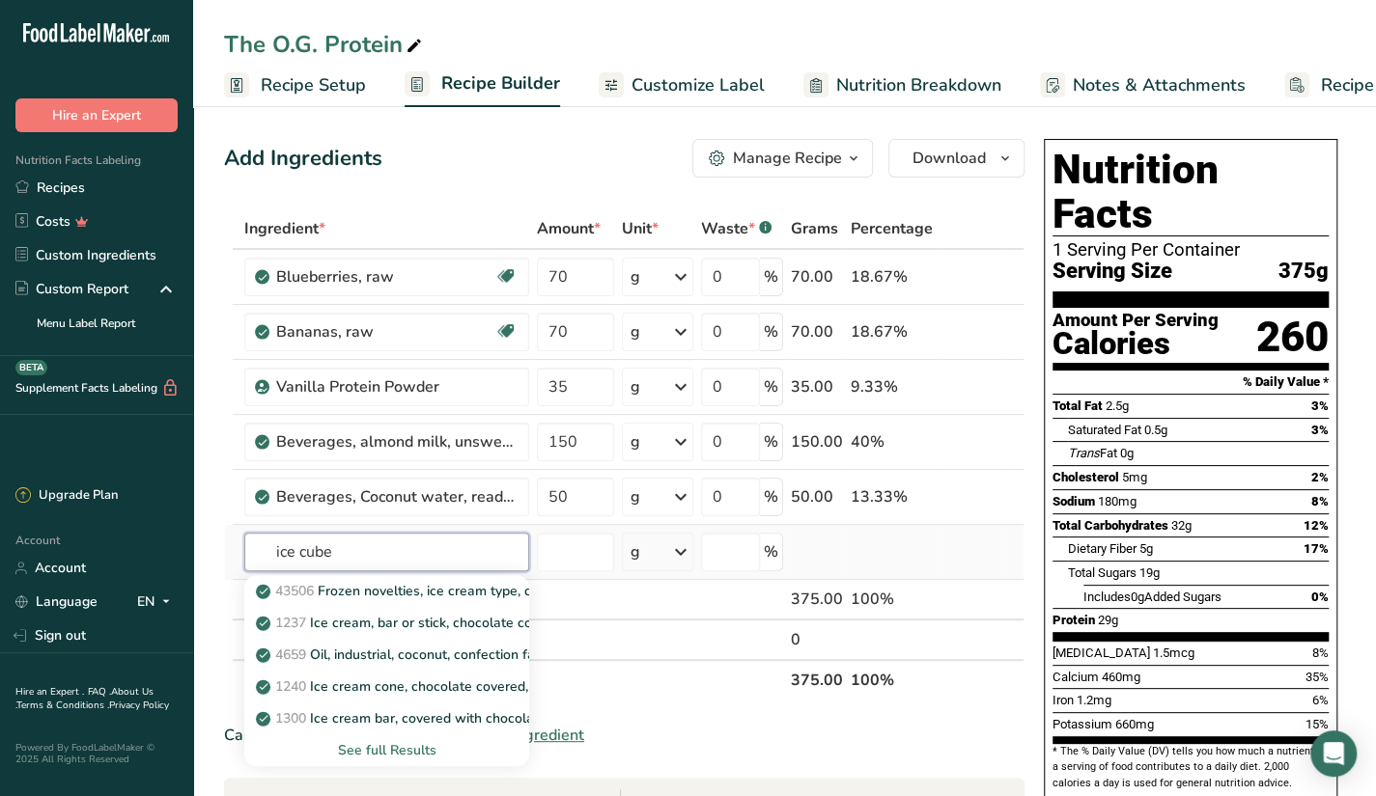
type input "ice cube"
click at [385, 749] on div "See full Results" at bounding box center [387, 750] width 254 height 20
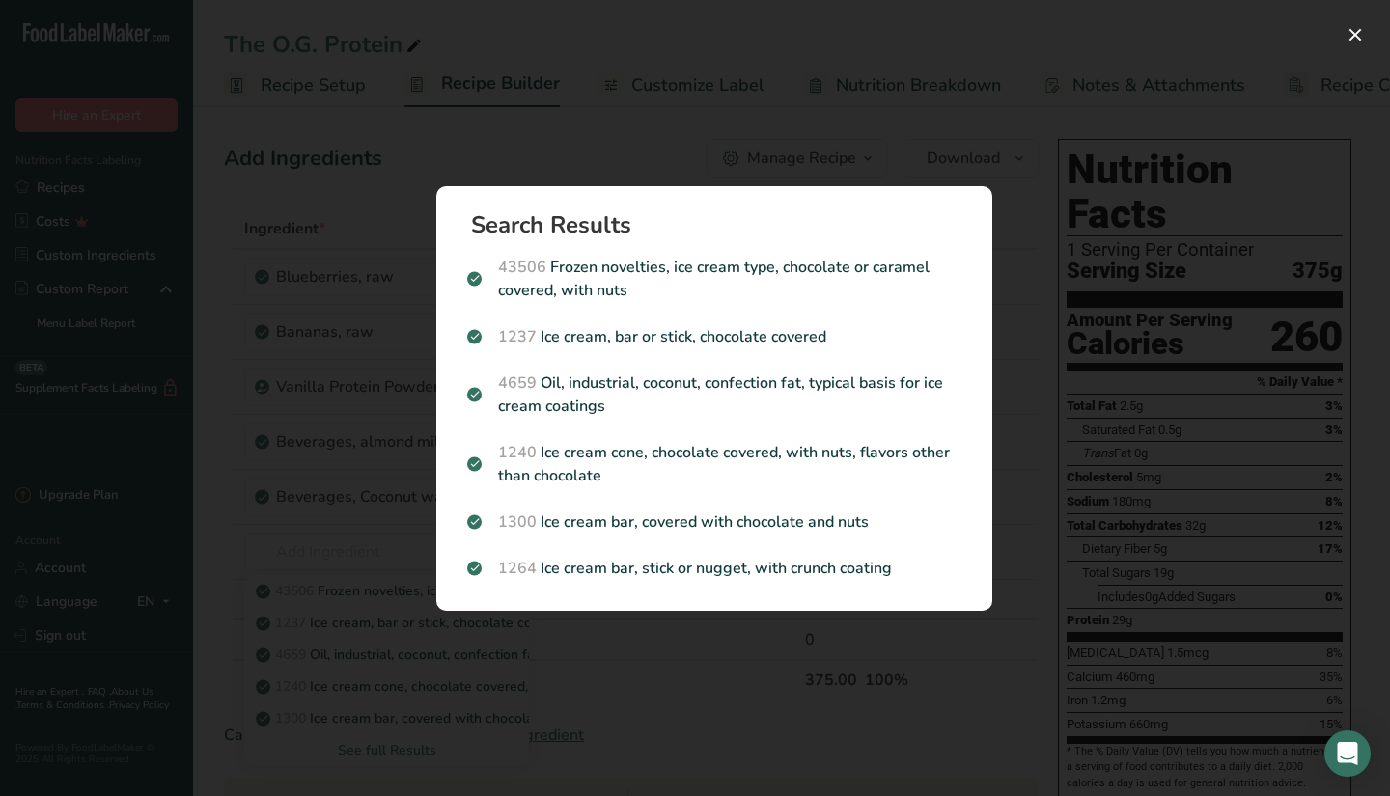
click at [745, 695] on div "Search results modal" at bounding box center [695, 398] width 1390 height 796
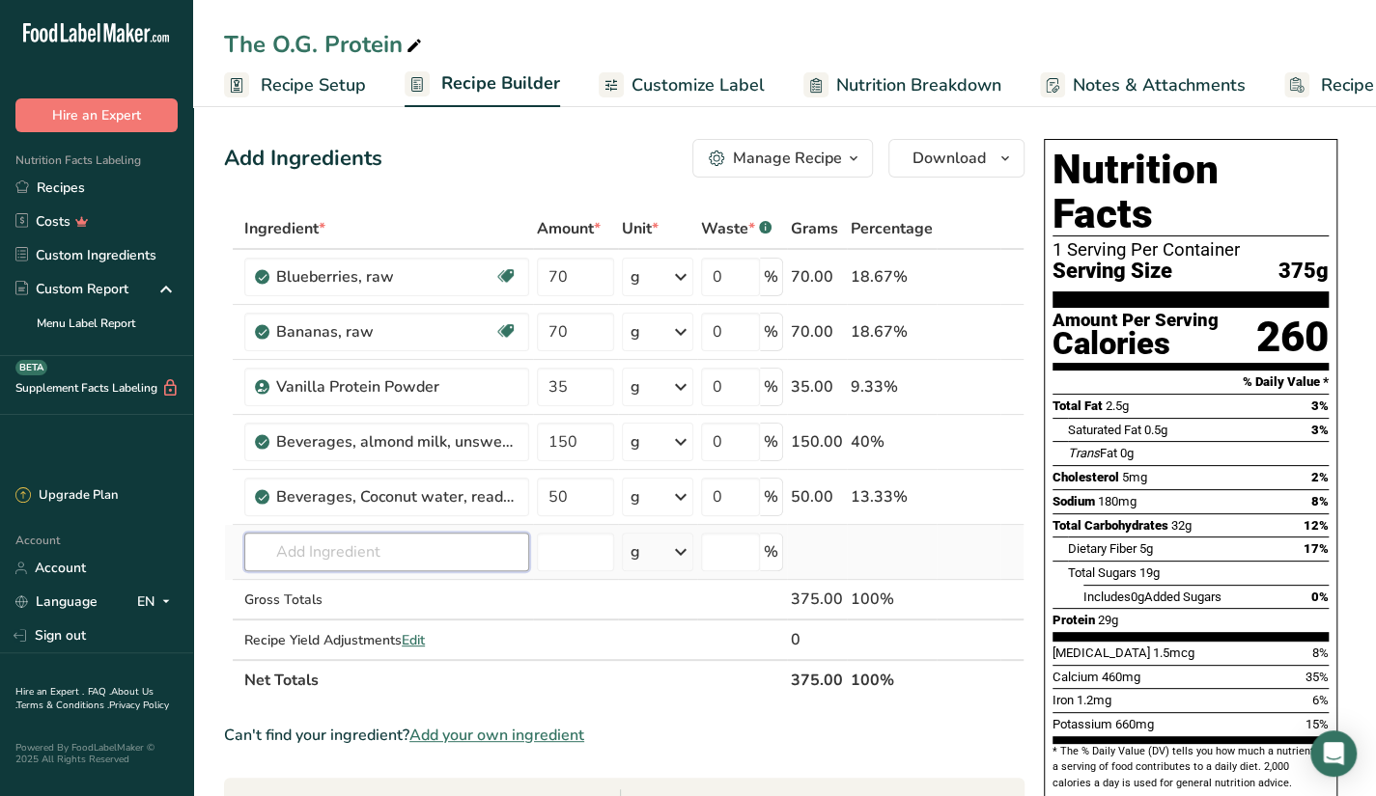
click at [394, 565] on input "text" at bounding box center [386, 552] width 285 height 39
type input "d"
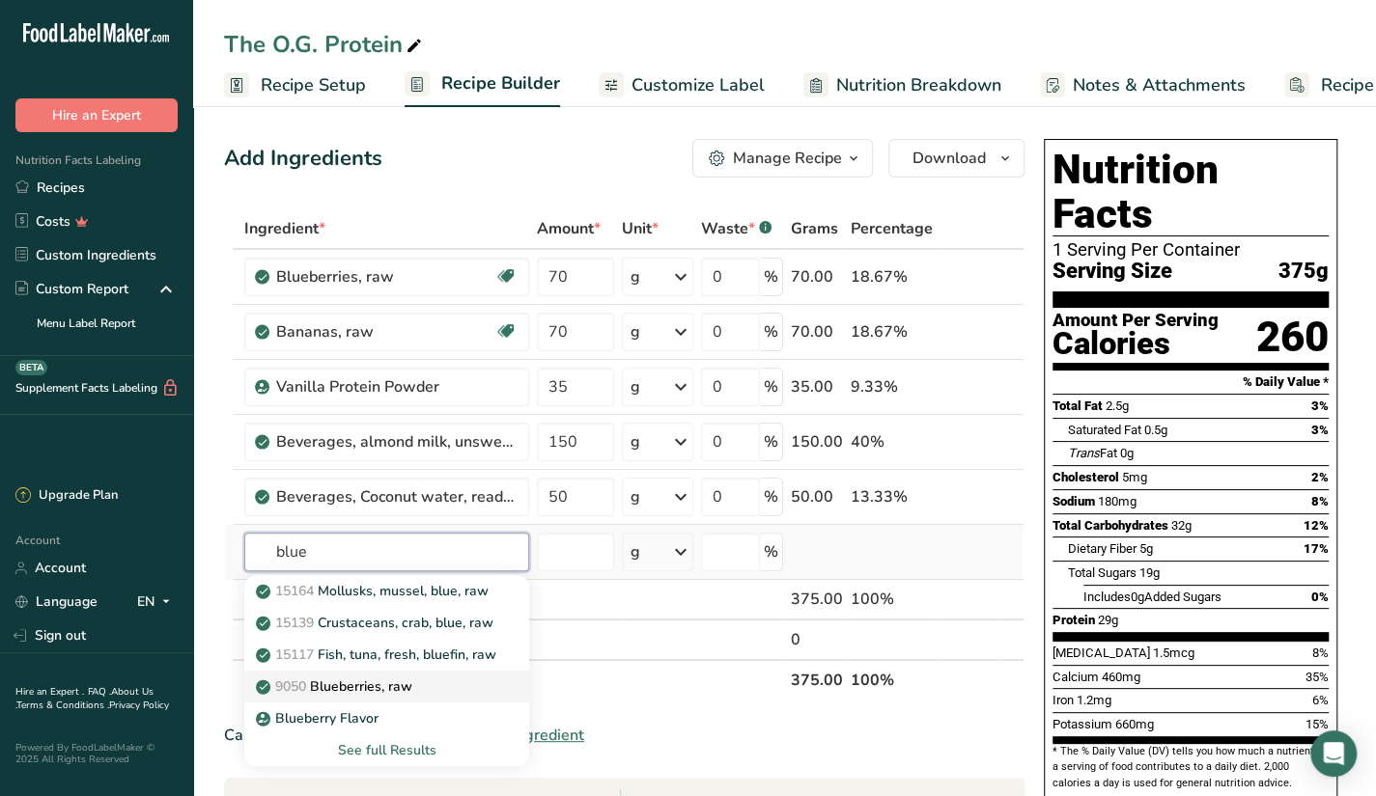
type input "blue"
click at [391, 674] on link "9050 Blueberries, raw" at bounding box center [386, 687] width 285 height 32
type input "Blueberries, raw"
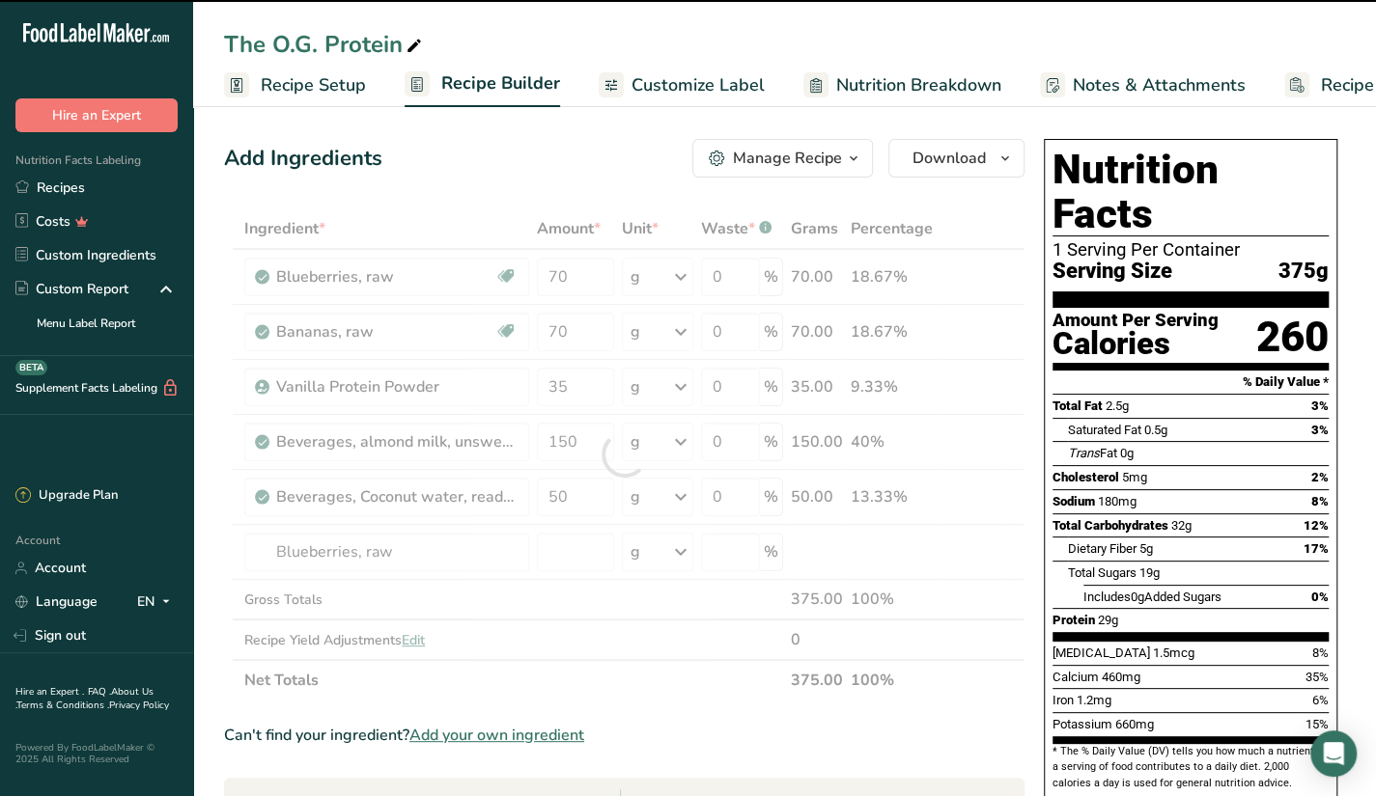
type input "0"
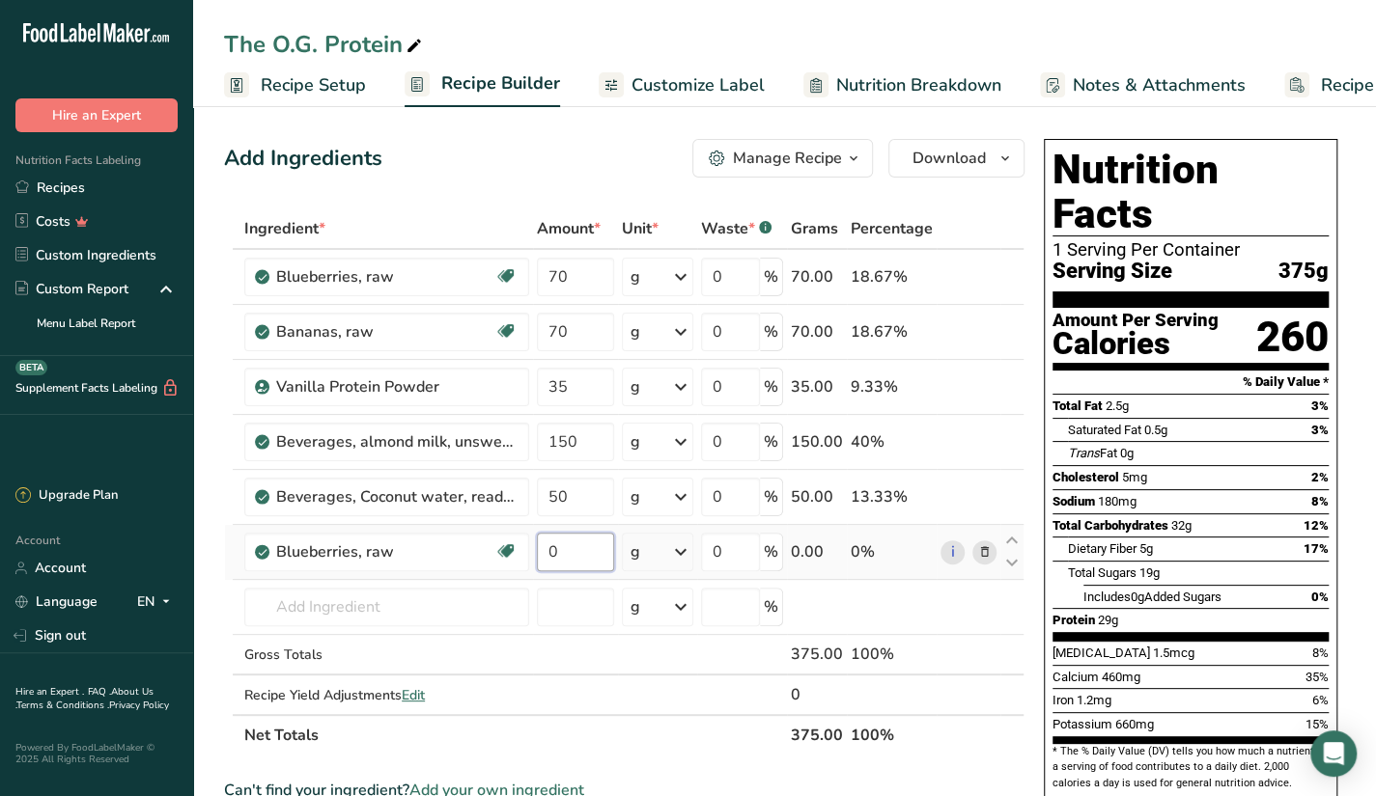
click at [600, 549] on input "0" at bounding box center [575, 552] width 77 height 39
type input "10"
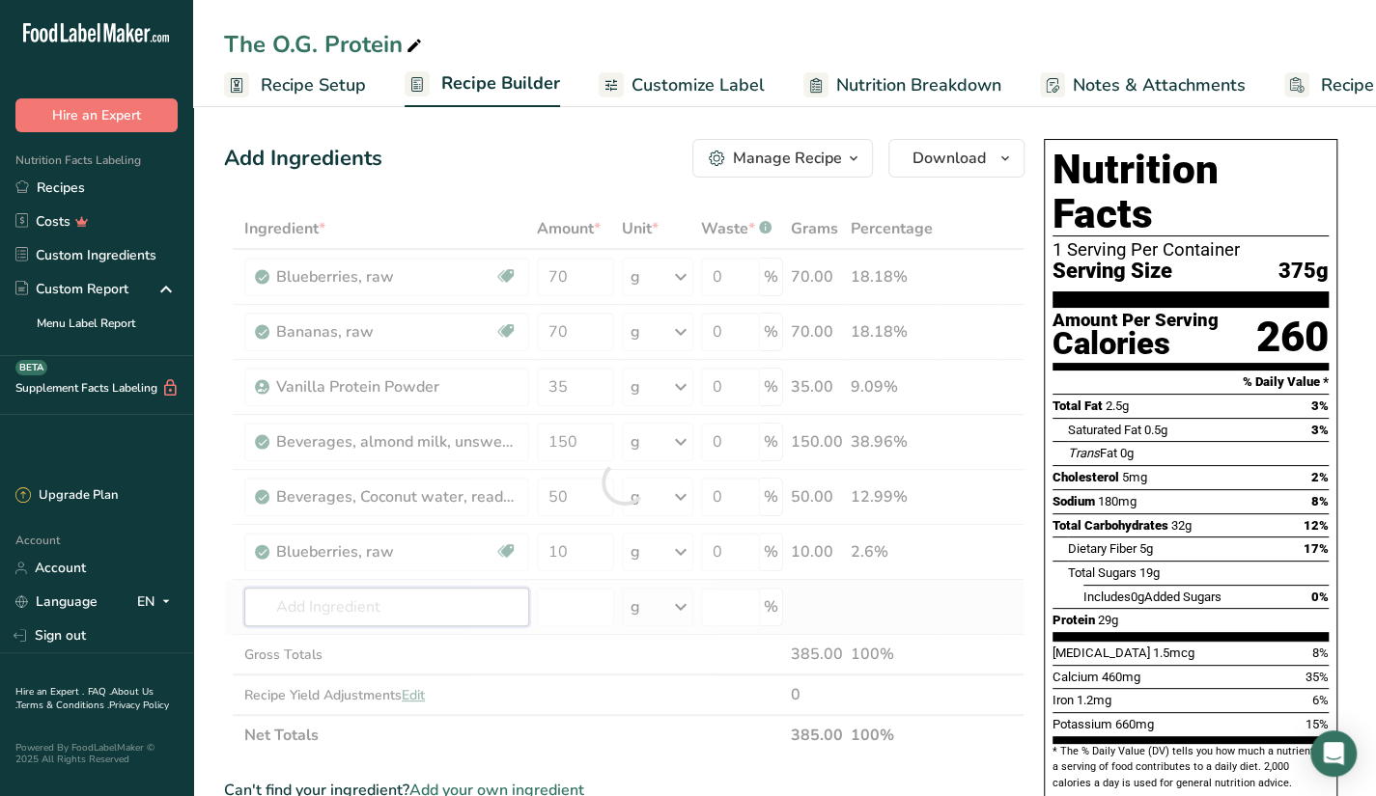
click at [423, 596] on div "Ingredient * Amount * Unit * Waste * .a-a{fill:#347362;}.b-a{fill:#fff;} Grams …" at bounding box center [624, 482] width 800 height 547
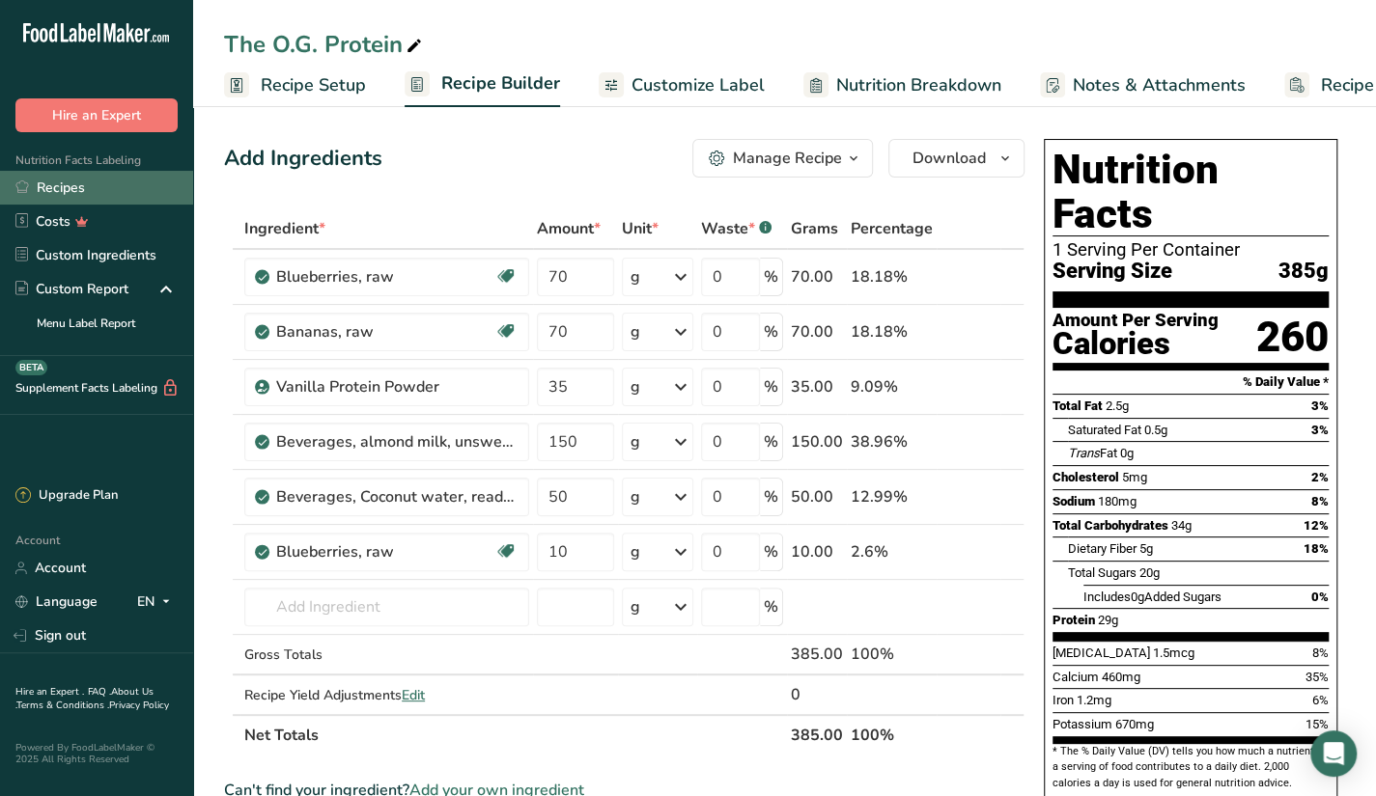
click at [132, 184] on link "Recipes" at bounding box center [96, 188] width 193 height 34
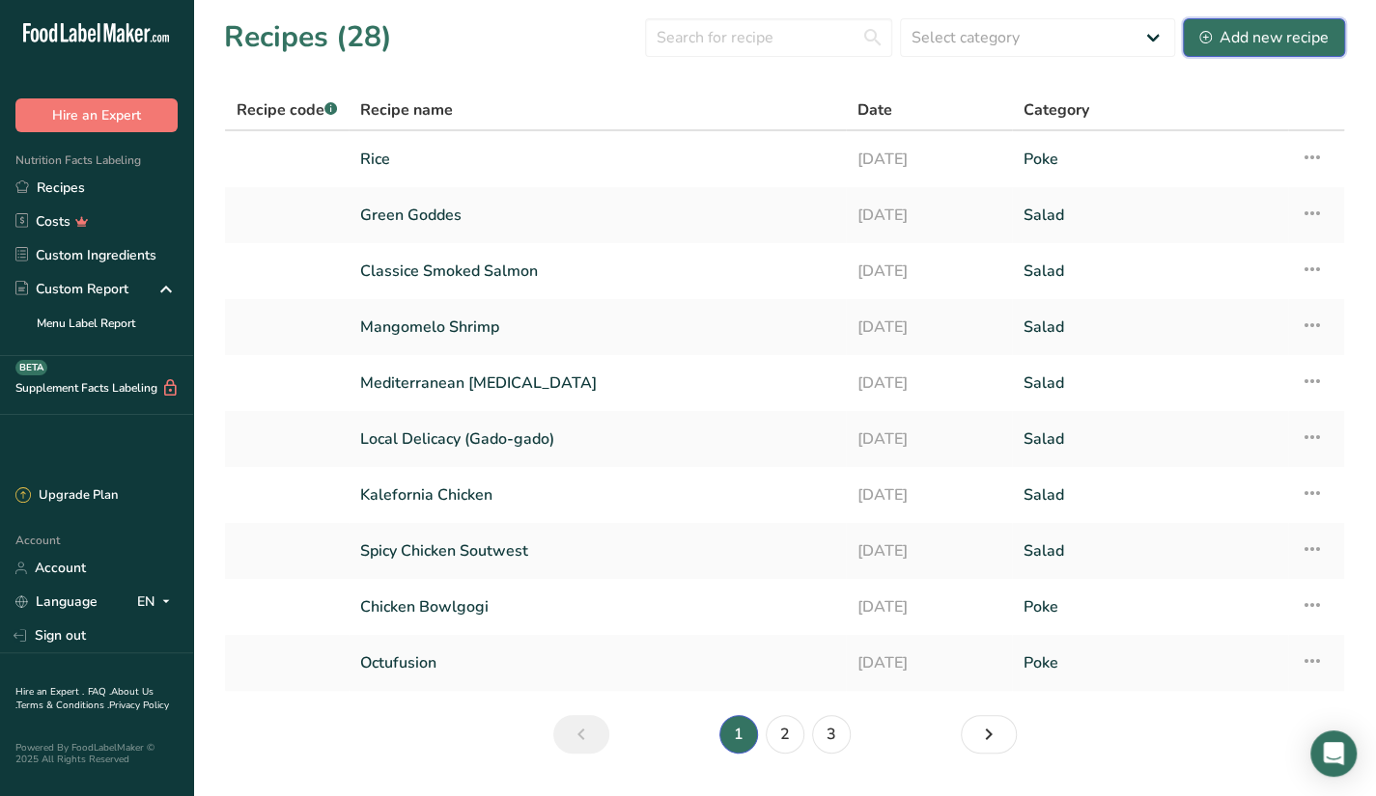
click at [1227, 31] on div "Add new recipe" at bounding box center [1263, 37] width 129 height 23
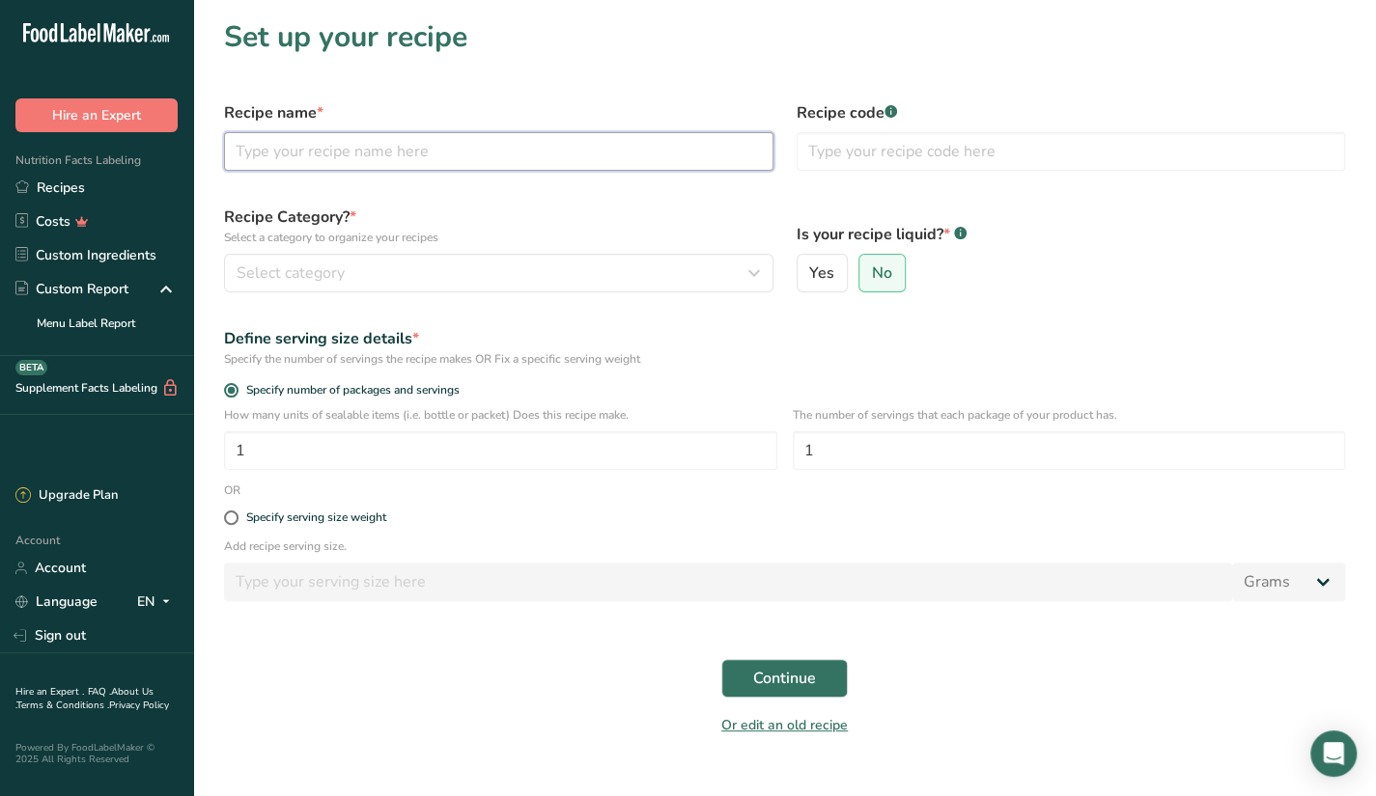
click at [454, 155] on input "text" at bounding box center [498, 151] width 549 height 39
paste input "Watermellon Mojito"
type input "Watermellon Mojito"
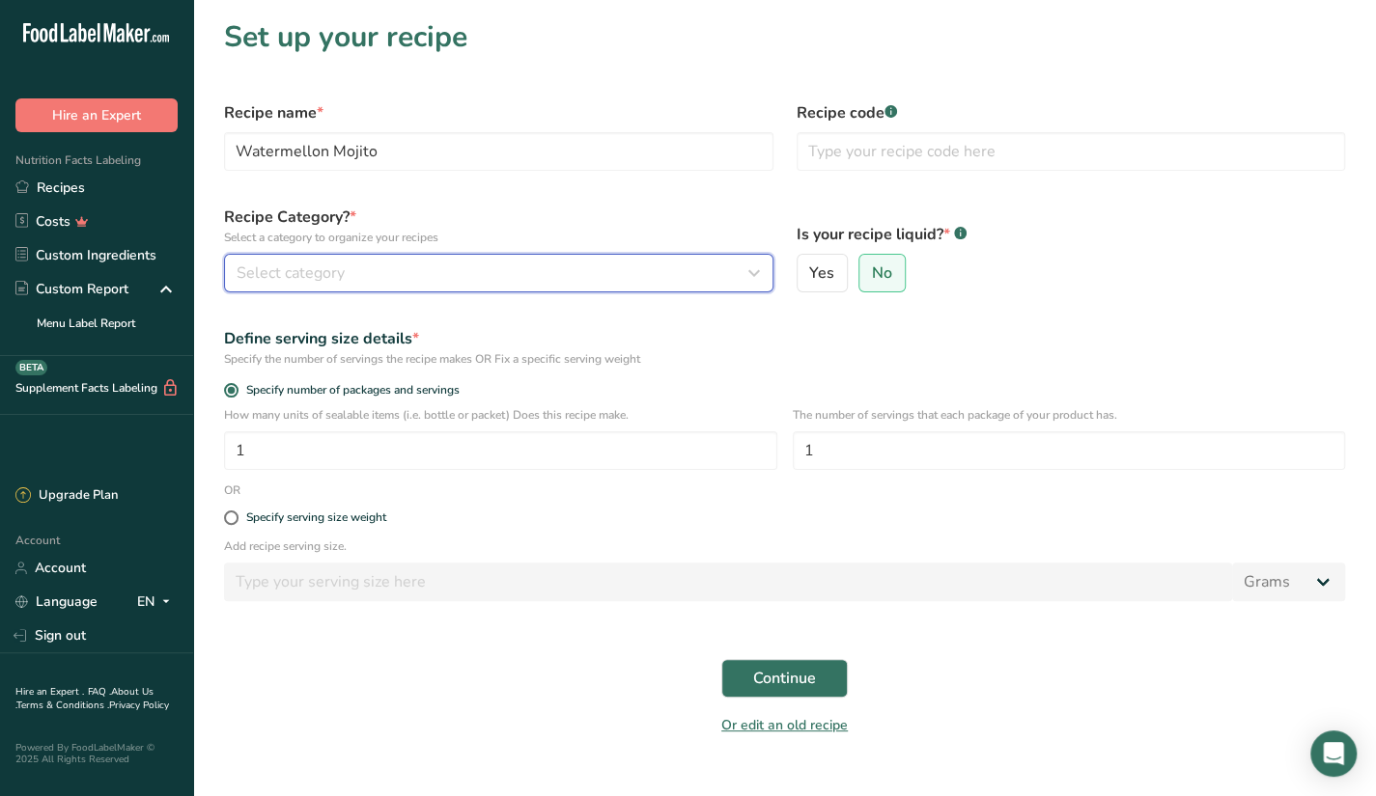
click at [443, 291] on button "Select category" at bounding box center [498, 273] width 549 height 39
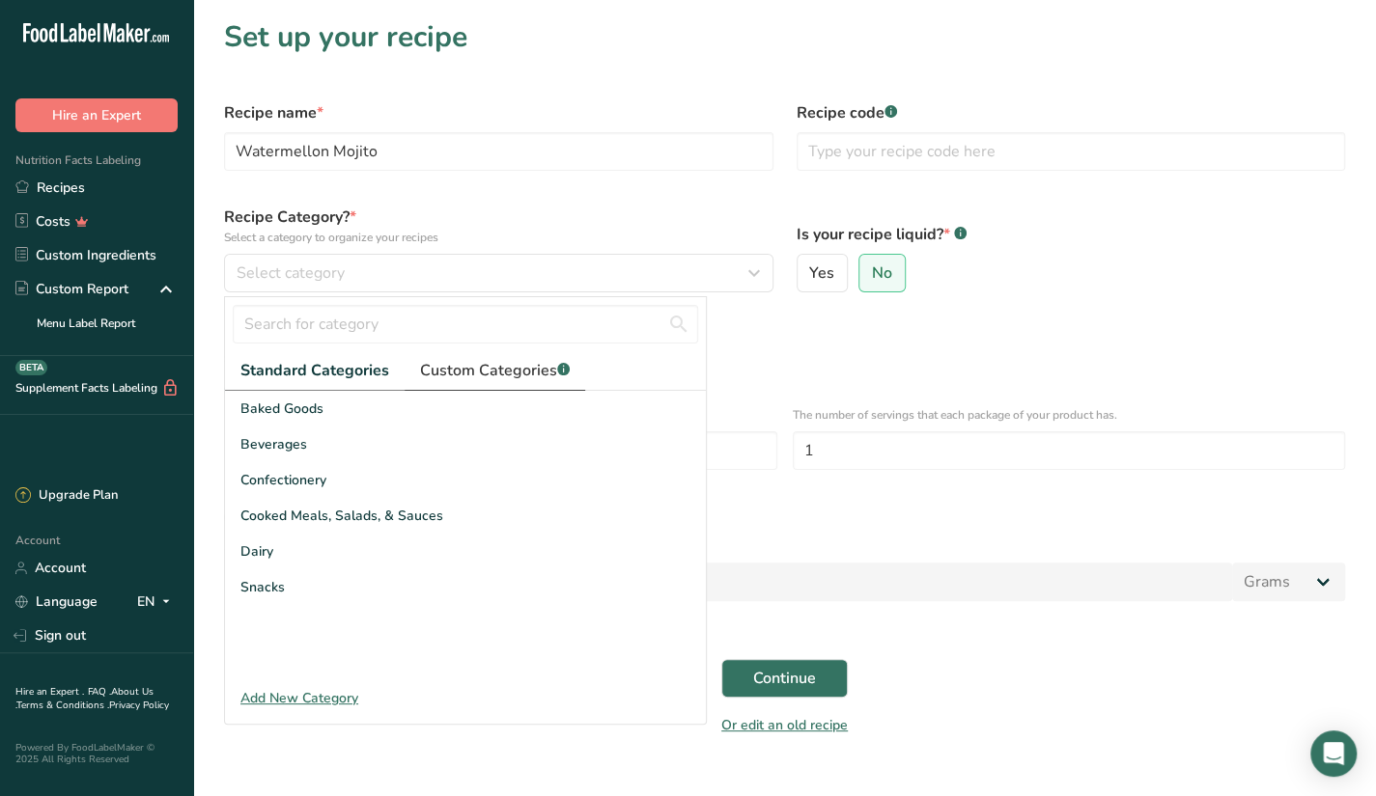
drag, startPoint x: 442, startPoint y: 383, endPoint x: 452, endPoint y: 377, distance: 11.3
click at [452, 377] on link "Custom Categories .a-a{fill:#347362;}.b-a{fill:#fff;}" at bounding box center [495, 371] width 181 height 40
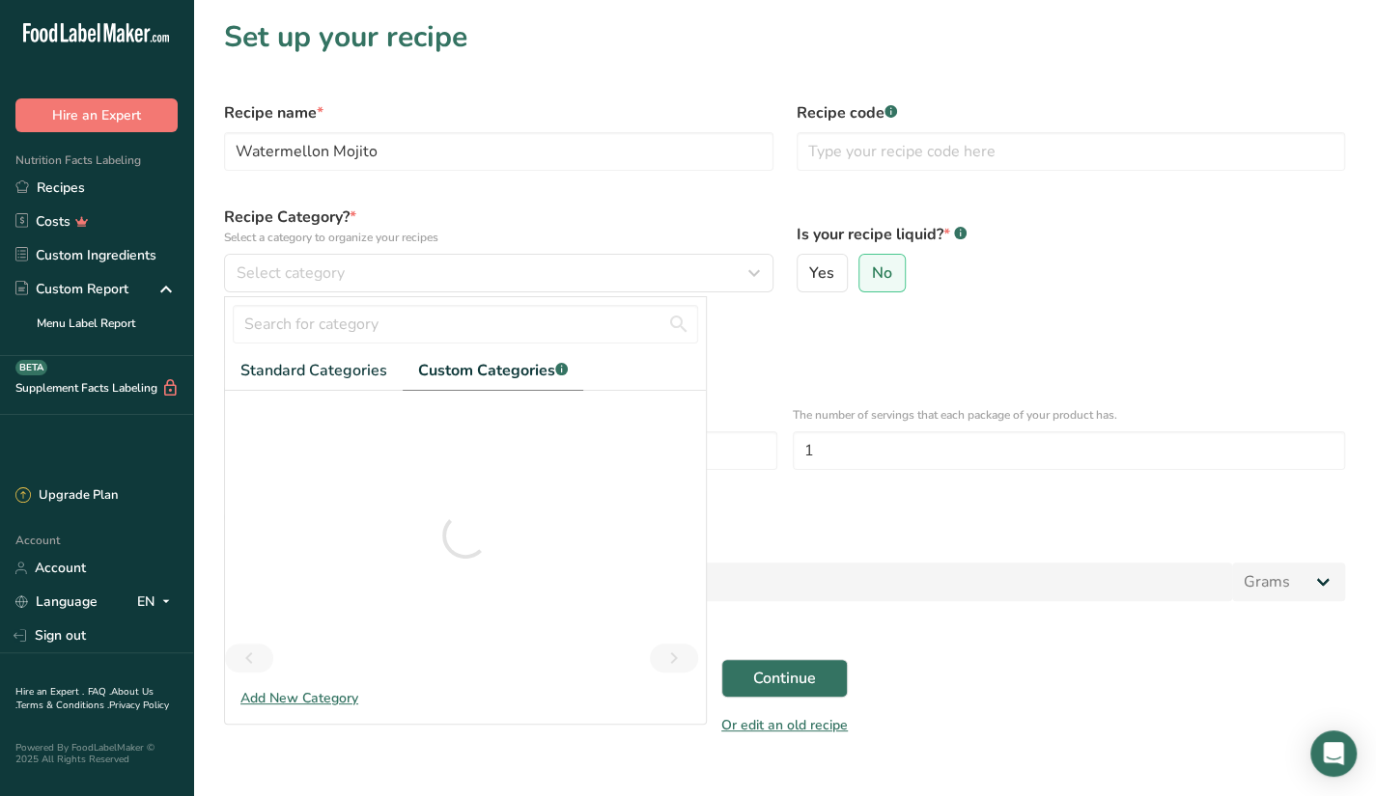
click at [452, 377] on span "Custom Categories .a-a{fill:#347362;}.b-a{fill:#fff;}" at bounding box center [493, 370] width 150 height 23
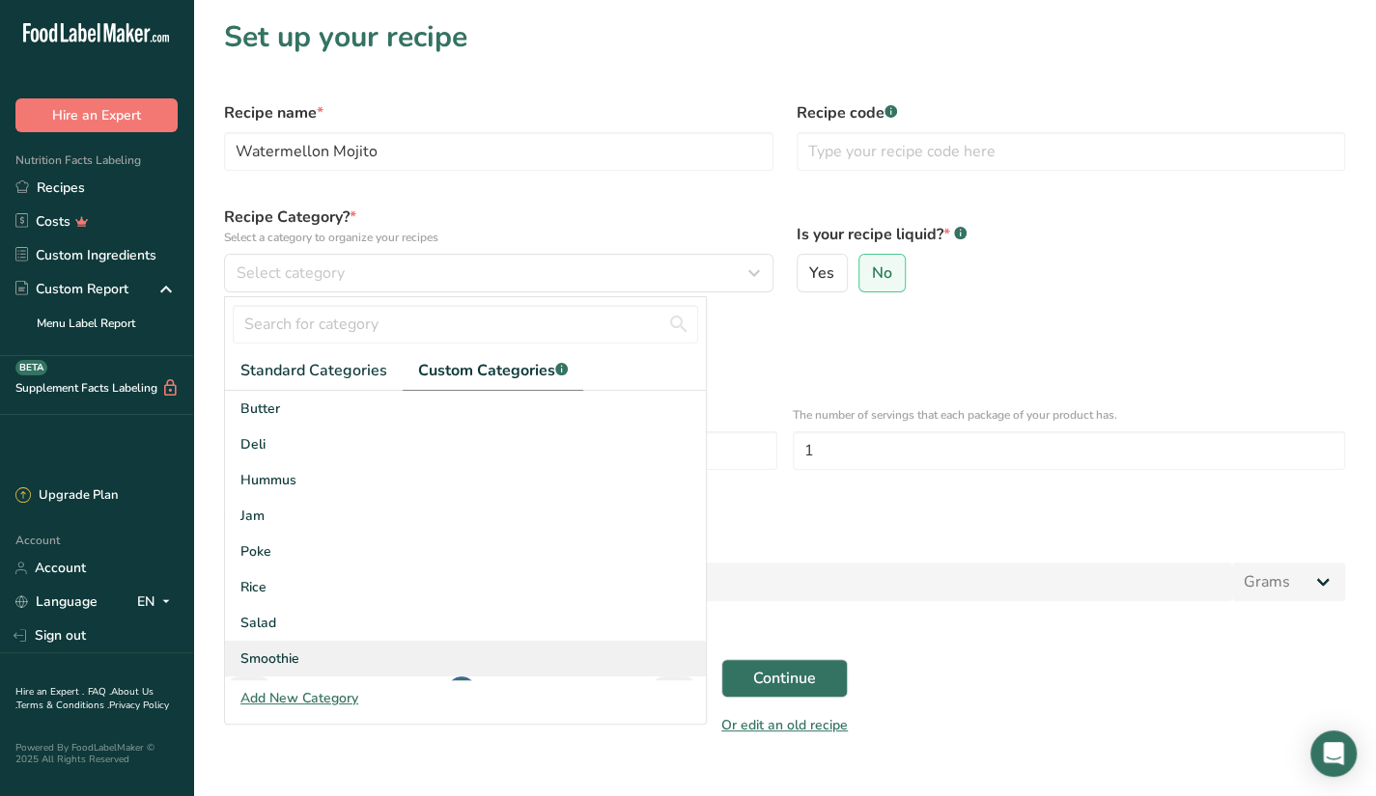
click at [295, 655] on span "Smoothie" at bounding box center [269, 659] width 59 height 20
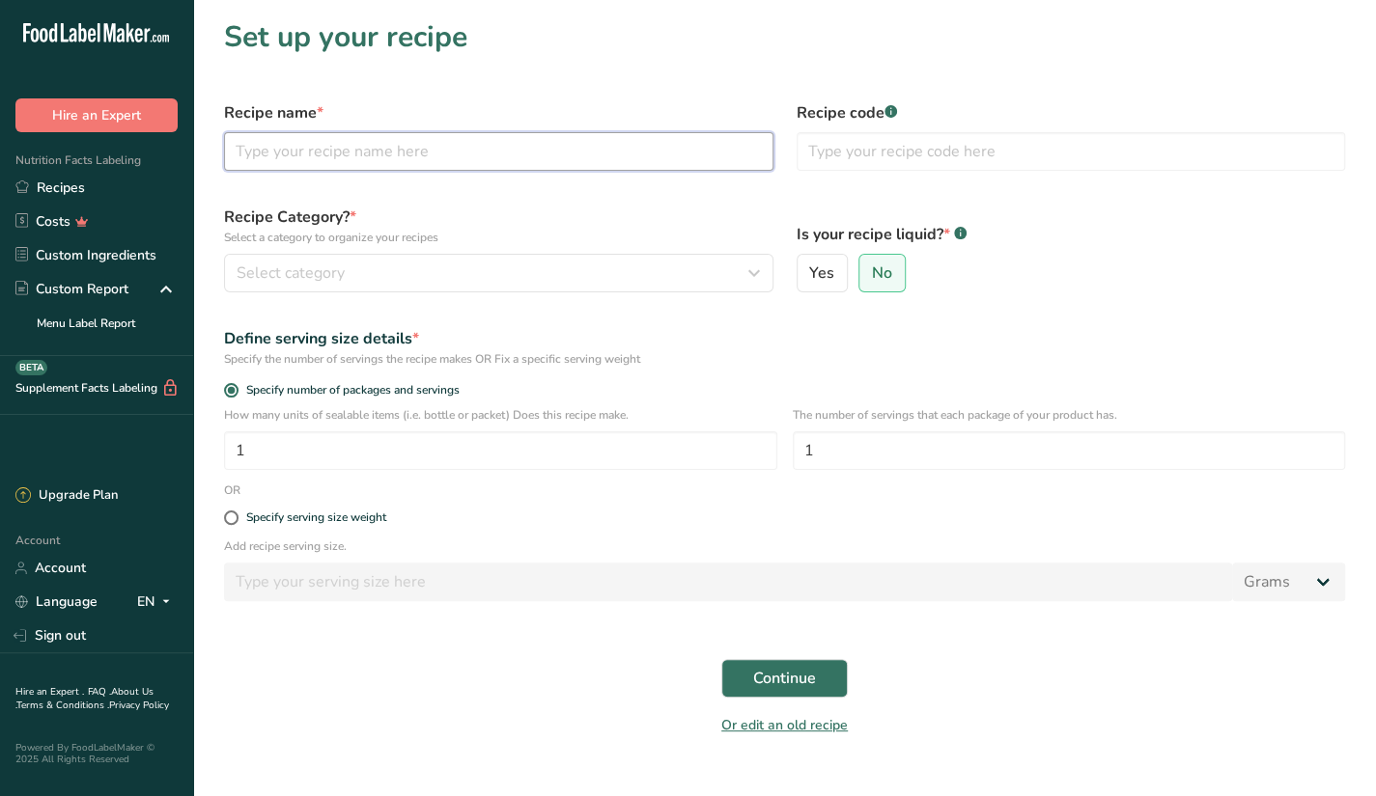
click at [633, 161] on input "text" at bounding box center [498, 151] width 549 height 39
paste input "Watermellon Mojito"
click at [633, 161] on input "Watermellon Mojito" at bounding box center [498, 151] width 549 height 39
type input "Watermellon Mojito"
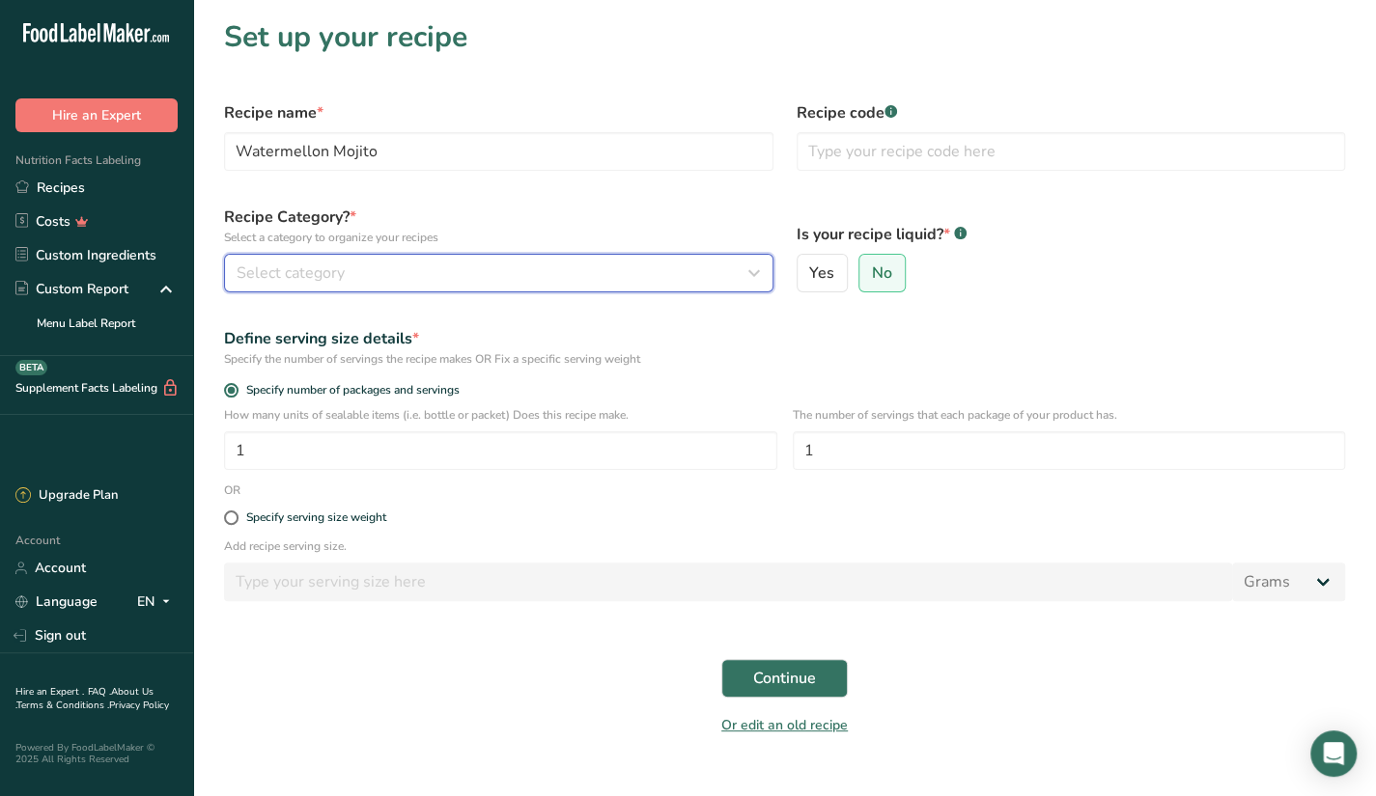
click at [259, 264] on span "Select category" at bounding box center [291, 273] width 108 height 23
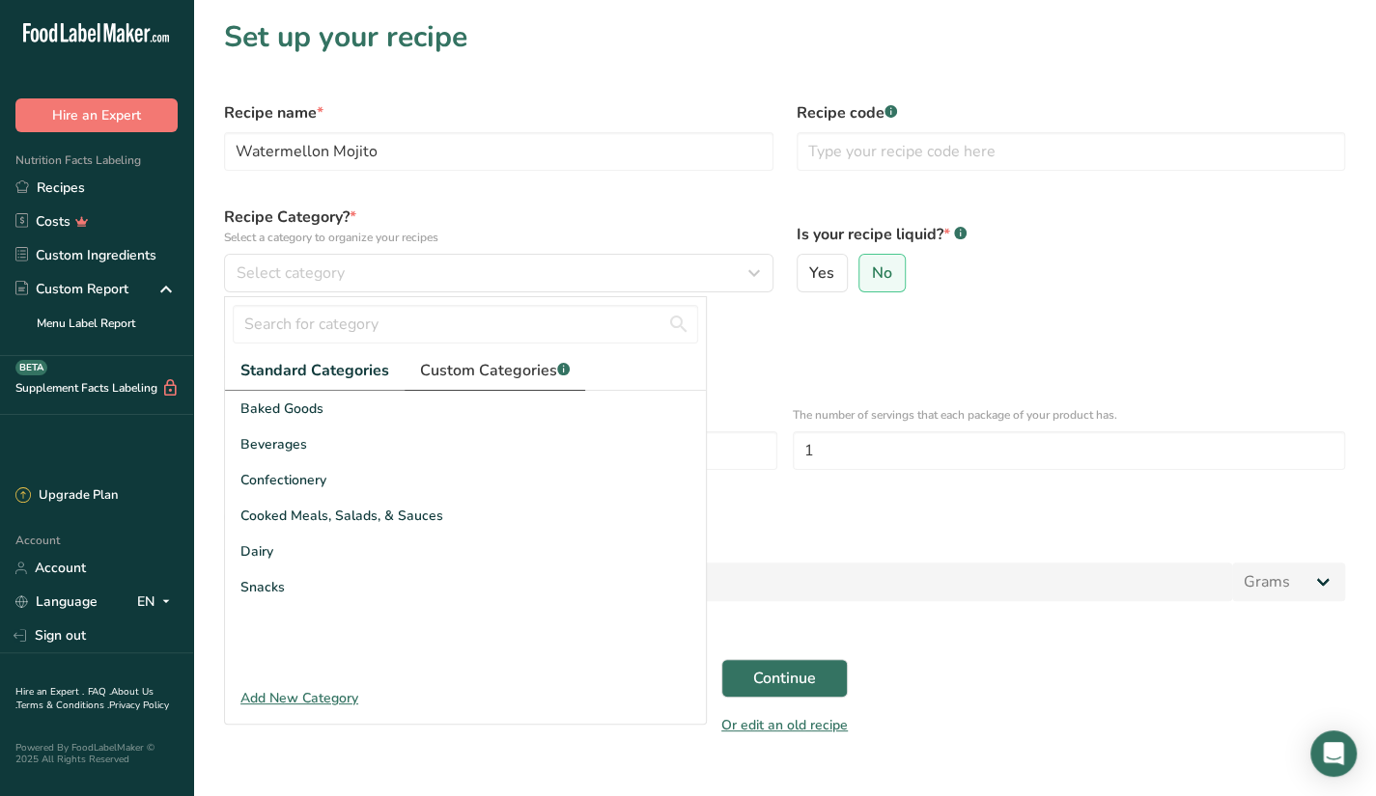
click at [456, 355] on link "Custom Categories .a-a{fill:#347362;}.b-a{fill:#fff;}" at bounding box center [495, 371] width 181 height 40
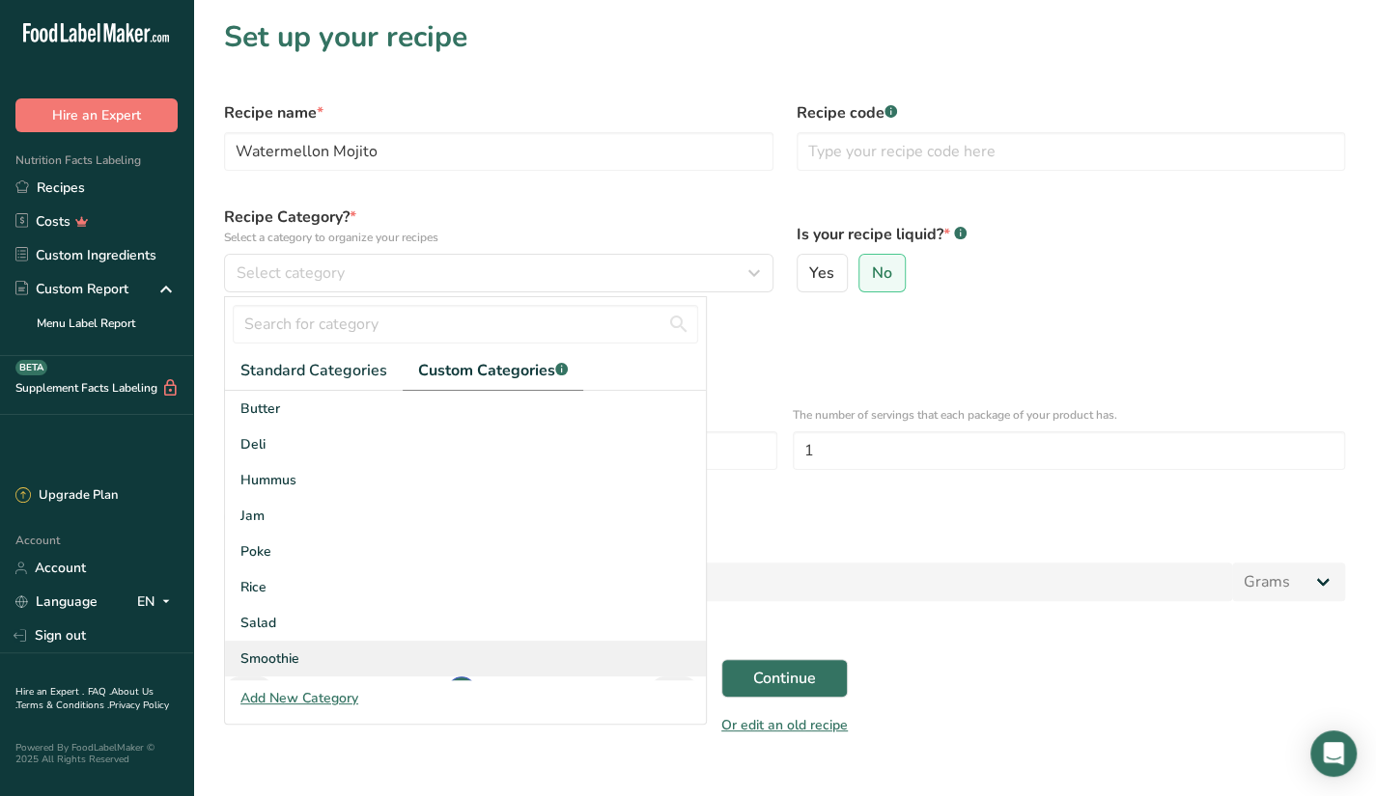
click at [315, 661] on div "Smoothie" at bounding box center [465, 659] width 481 height 36
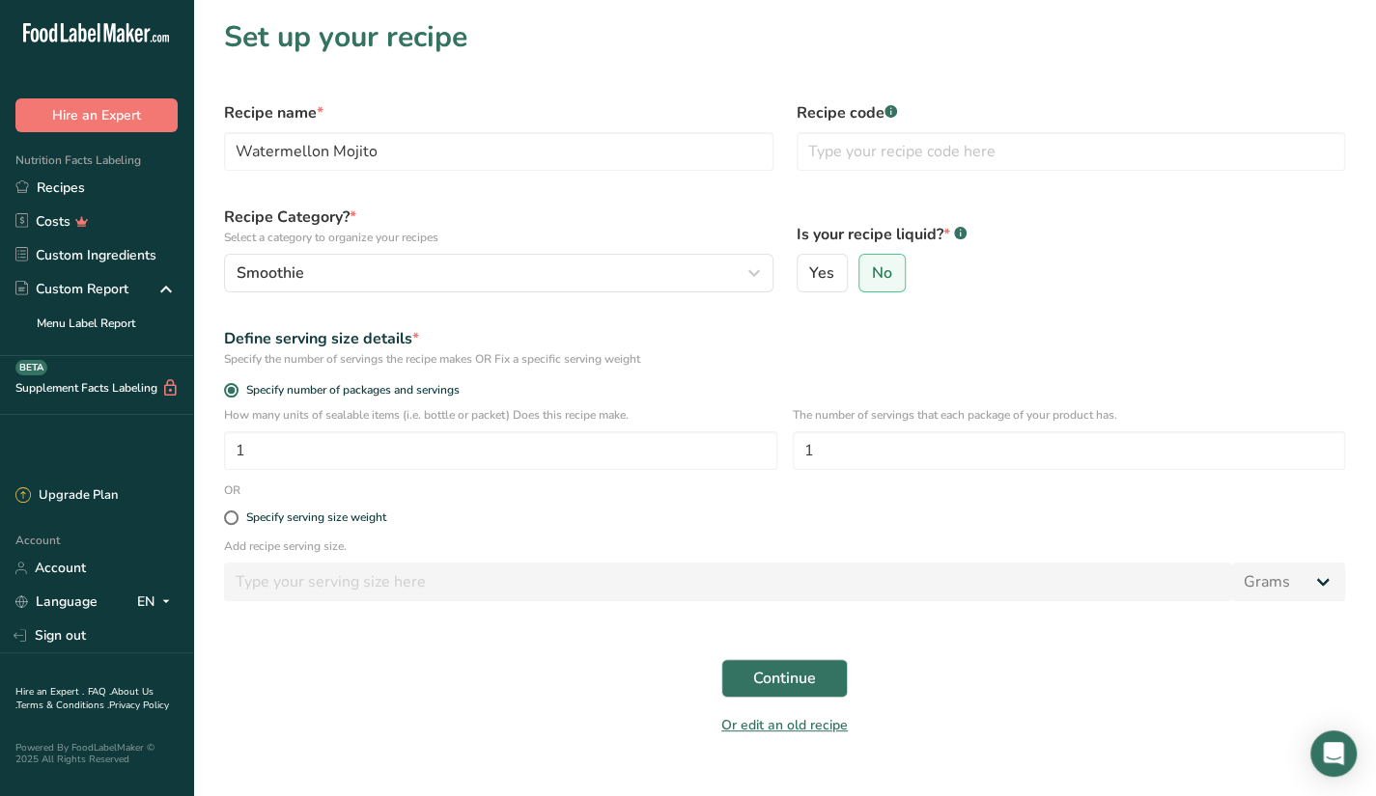
click at [761, 699] on div "Continue" at bounding box center [784, 679] width 1144 height 62
click at [749, 671] on button "Continue" at bounding box center [784, 678] width 126 height 39
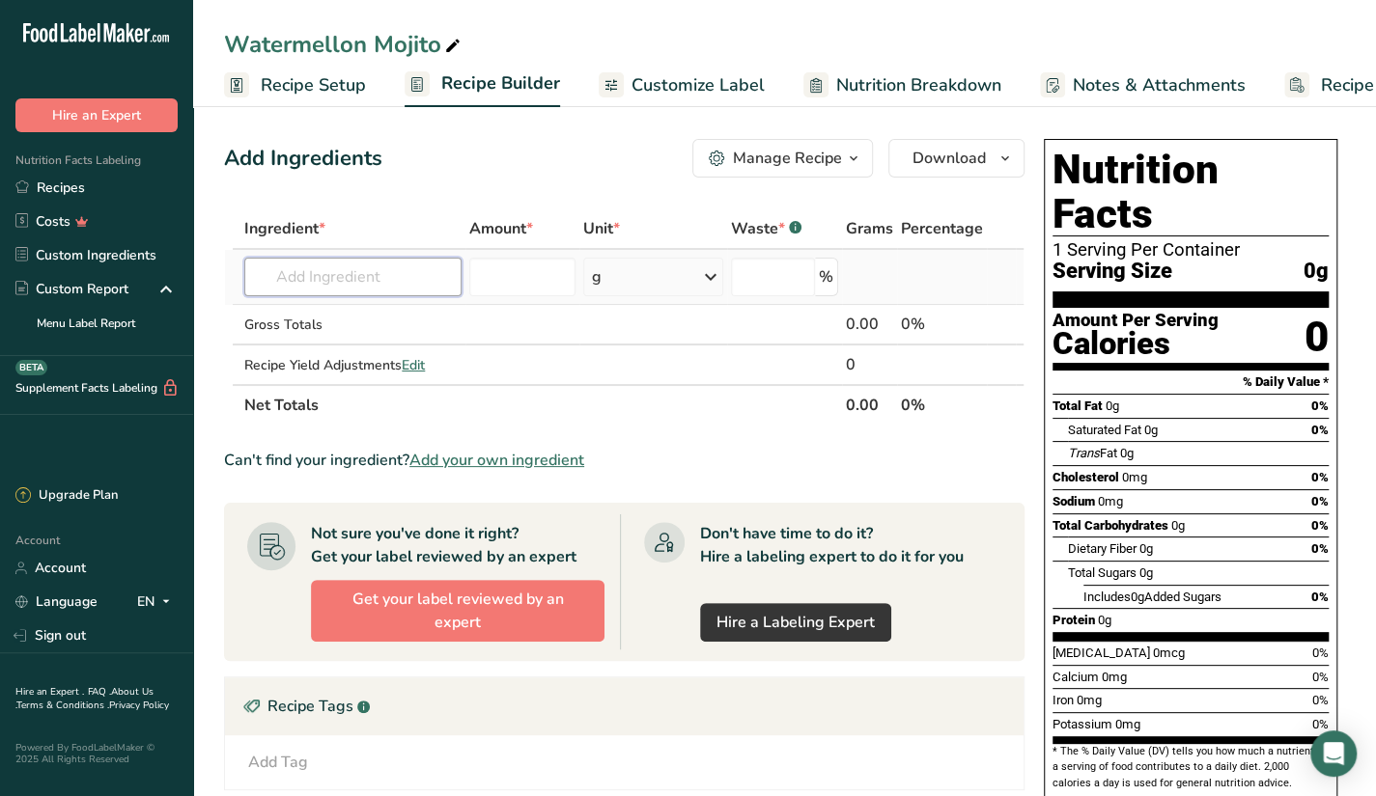
click at [325, 282] on input "text" at bounding box center [352, 277] width 217 height 39
type input "f"
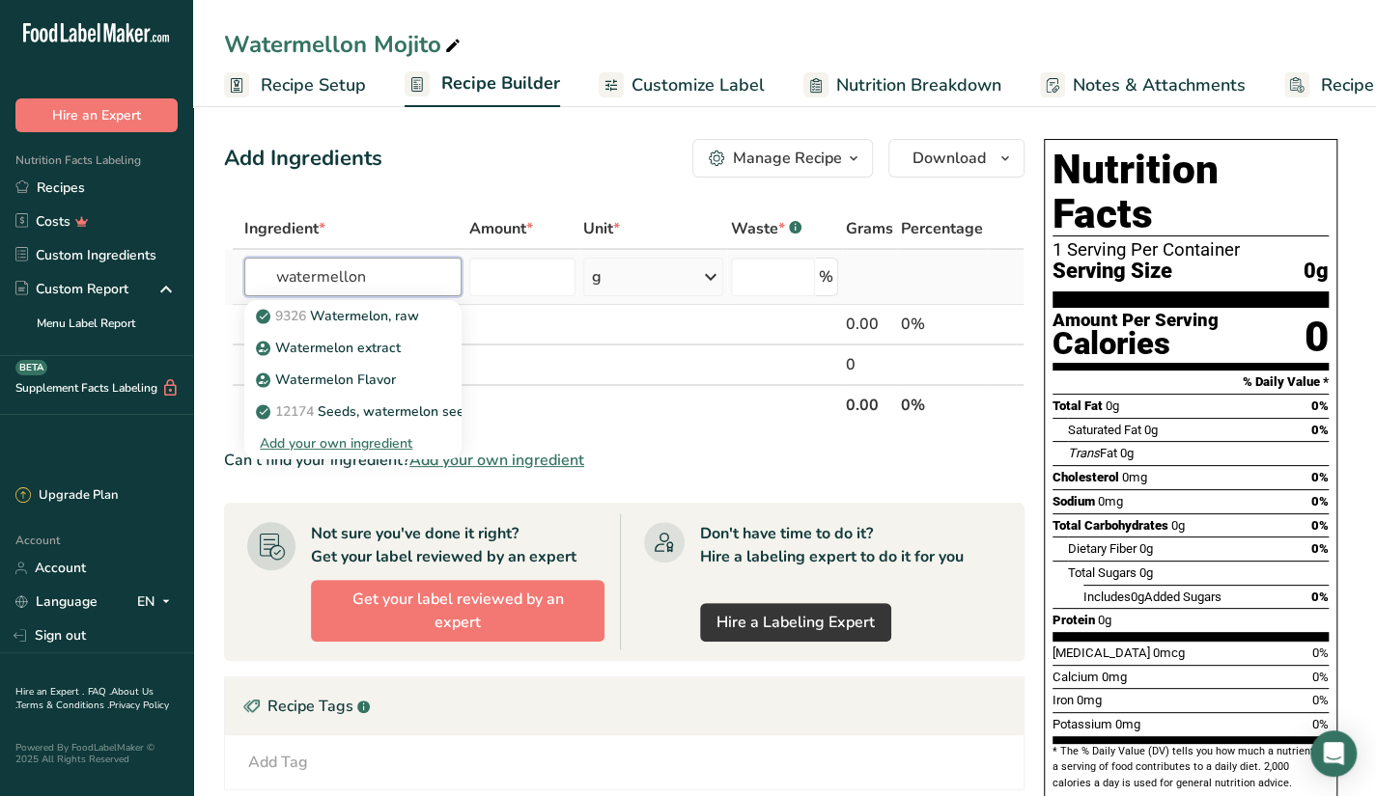
type input "watermellon"
click at [349, 312] on p "9326 Watermelon, raw" at bounding box center [339, 316] width 159 height 20
type input "Watermelon, raw"
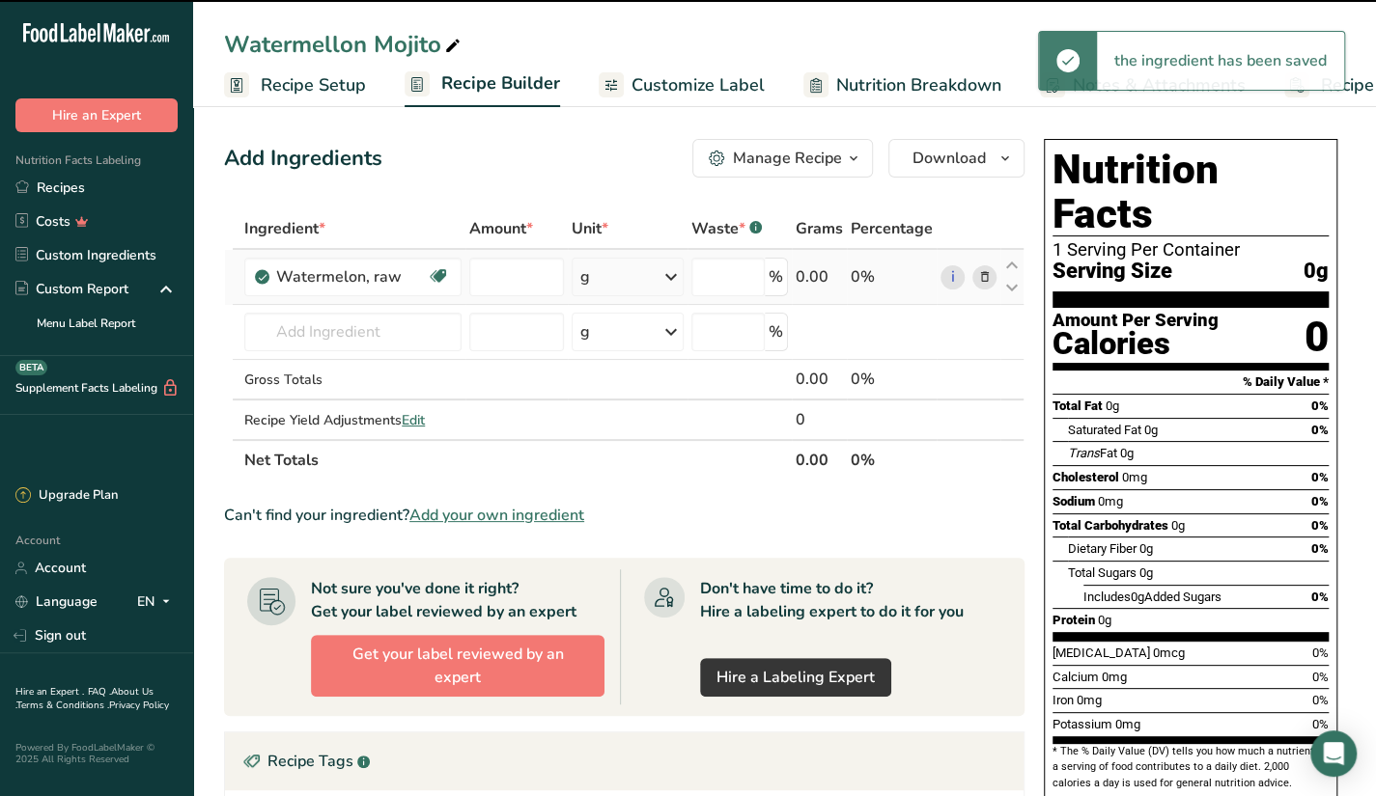
type input "0"
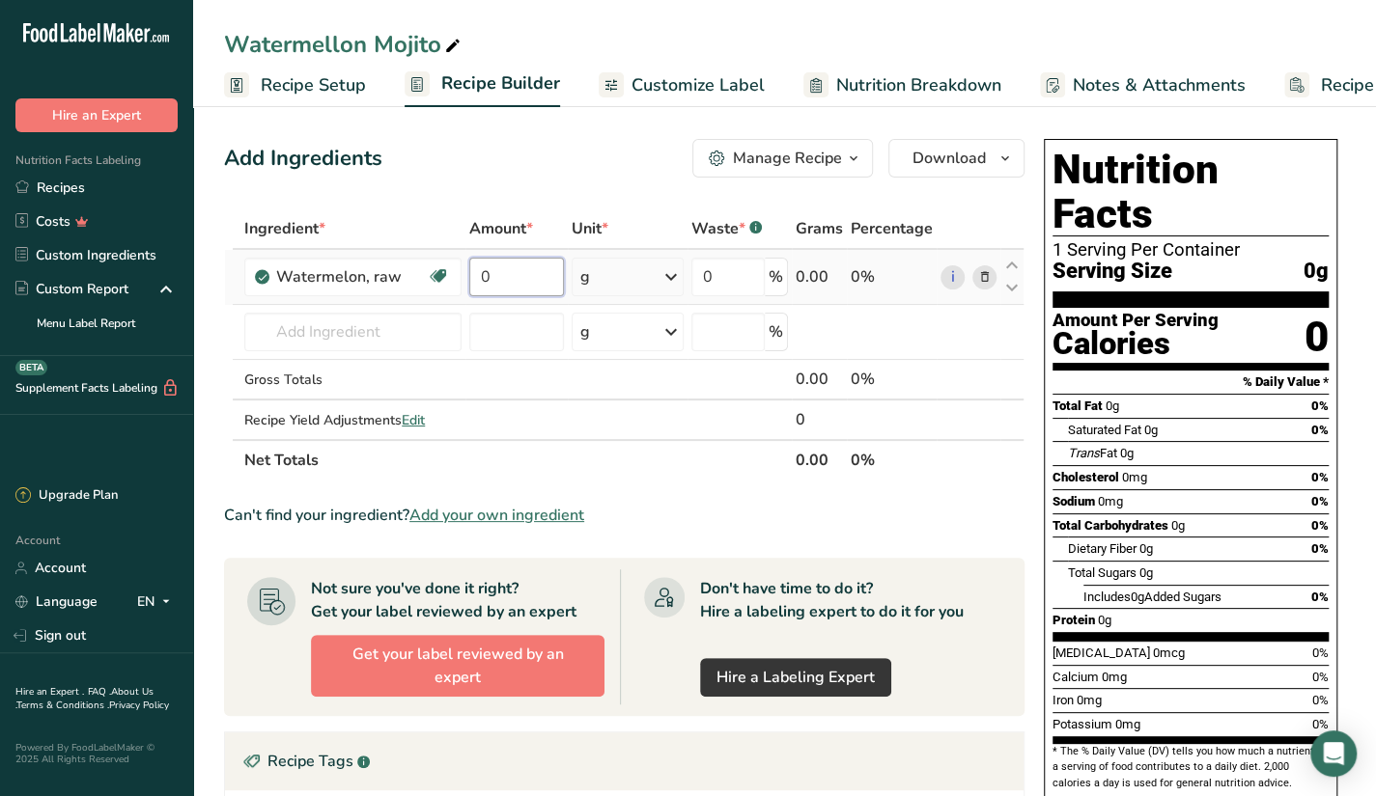
click at [499, 270] on input "0" at bounding box center [516, 277] width 95 height 39
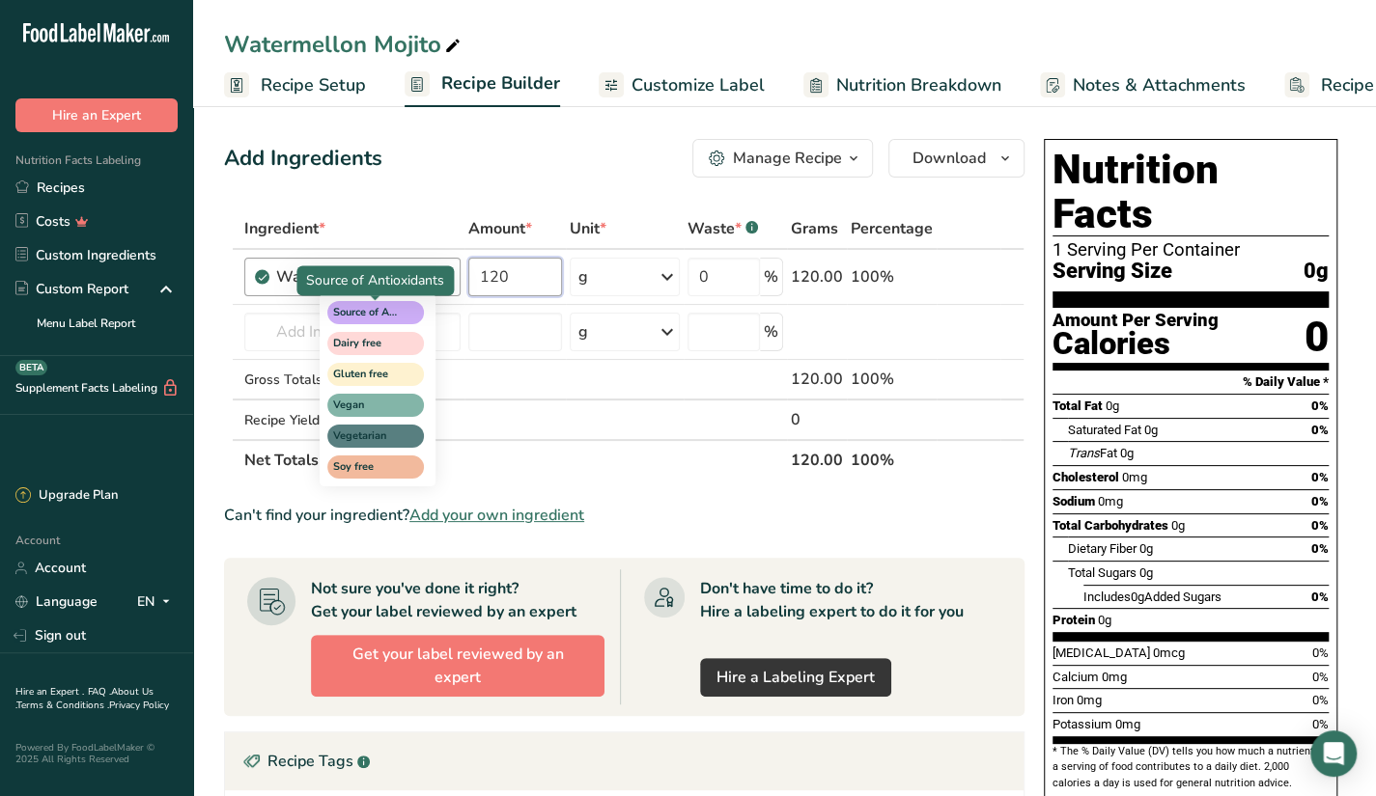
type input "120"
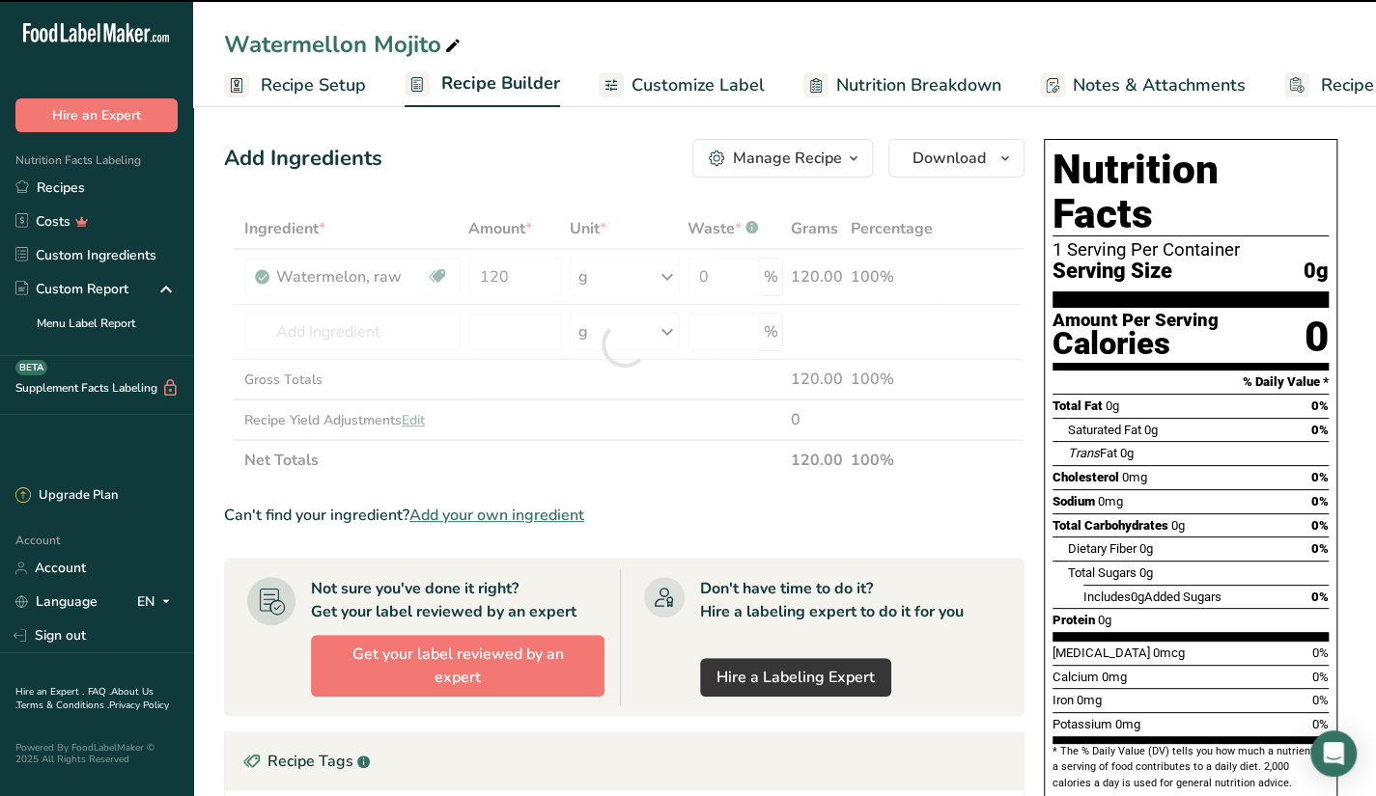
drag, startPoint x: 395, startPoint y: 335, endPoint x: 684, endPoint y: 459, distance: 314.9
click at [684, 459] on div "Ingredient * Amount * Unit * Waste * .a-a{fill:#347362;}.b-a{fill:#fff;} Grams …" at bounding box center [624, 345] width 800 height 272
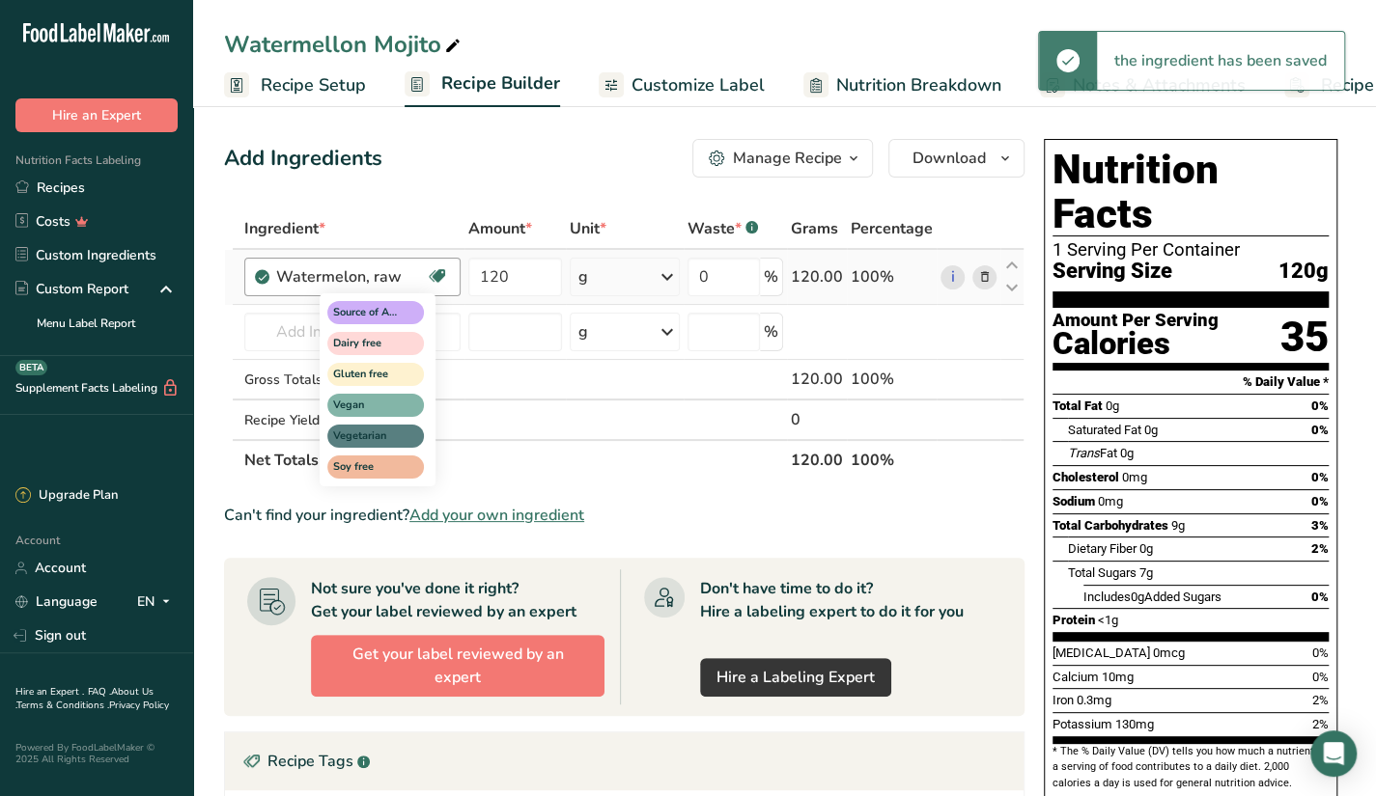
click at [443, 285] on icon at bounding box center [437, 277] width 19 height 30
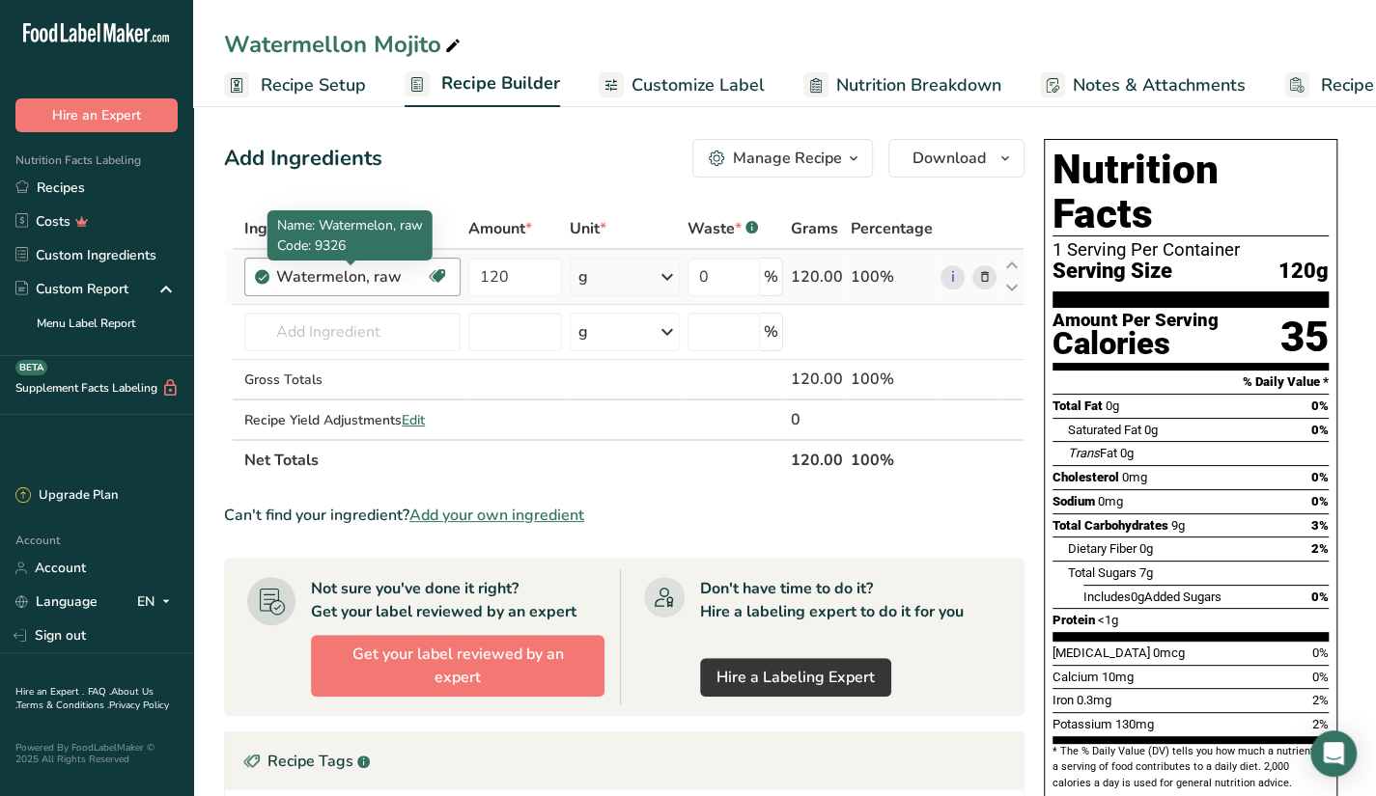
click at [405, 281] on div "Watermelon, raw" at bounding box center [351, 276] width 150 height 23
click at [983, 271] on icon at bounding box center [984, 277] width 14 height 20
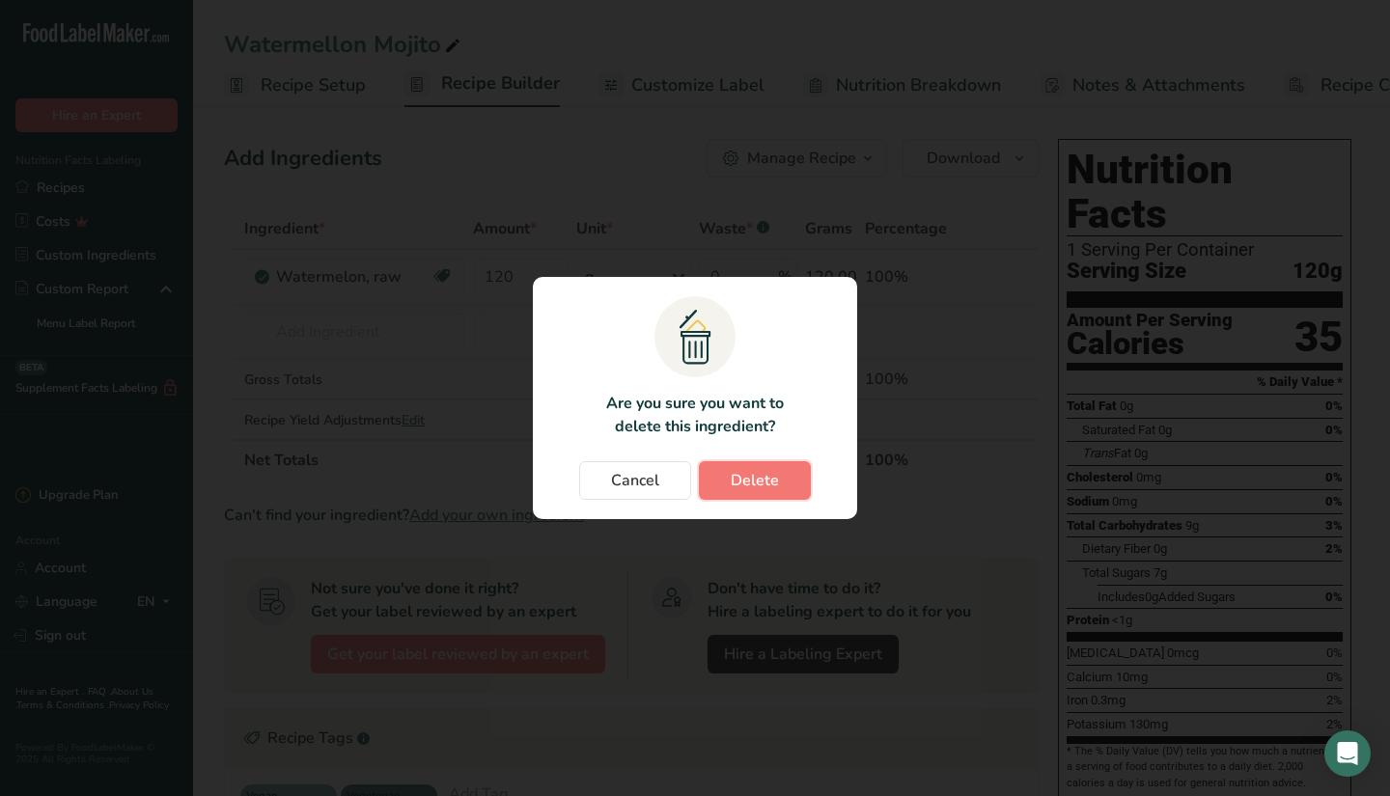
drag, startPoint x: 726, startPoint y: 499, endPoint x: 739, endPoint y: 444, distance: 56.4
click at [739, 444] on section ".a{fill:#f5f3ed;}.b,.e{fill:#0f393a;}.c{fill:none;}.d{fill:#f2c549;}.e{stroke:r…" at bounding box center [695, 398] width 324 height 242
click at [742, 497] on button "Delete" at bounding box center [755, 480] width 112 height 39
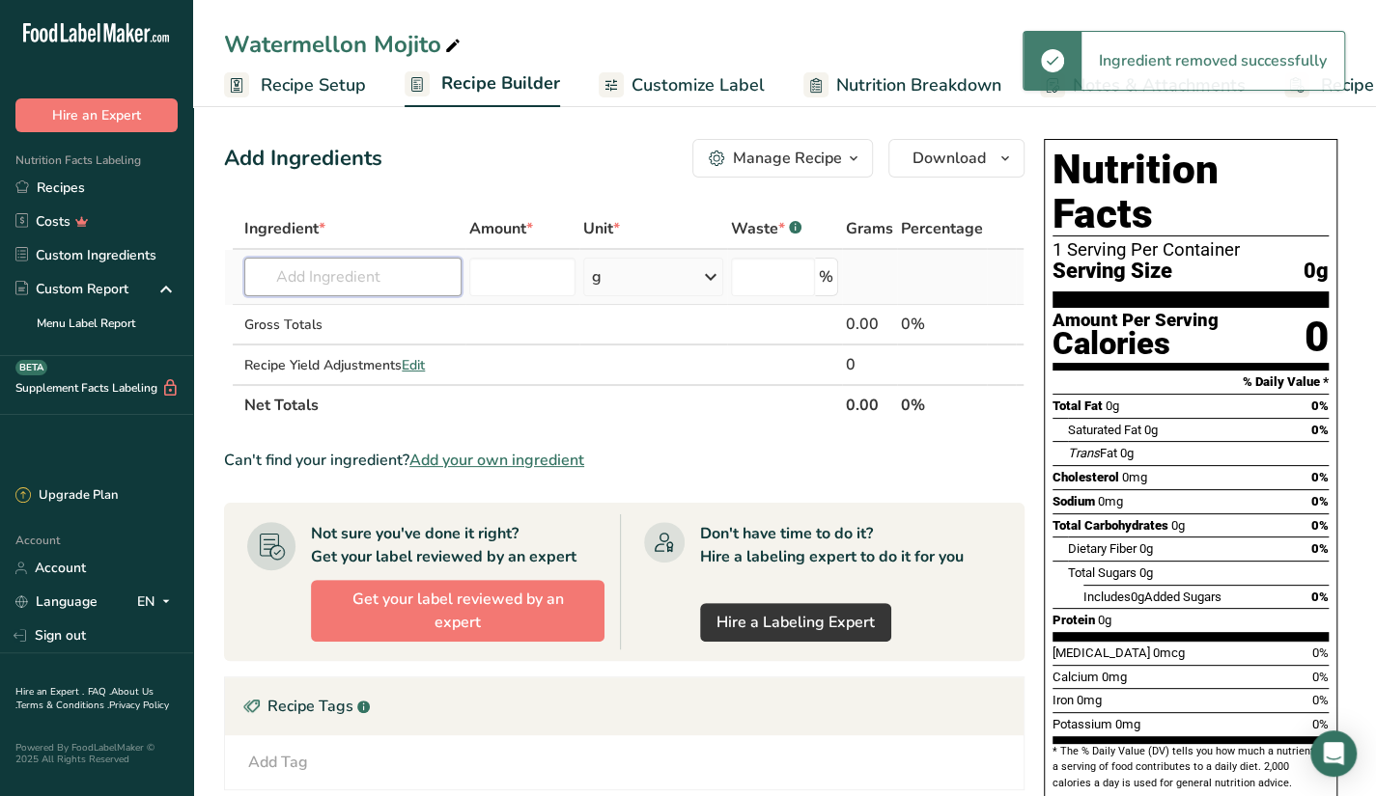
click at [384, 270] on input "text" at bounding box center [352, 277] width 217 height 39
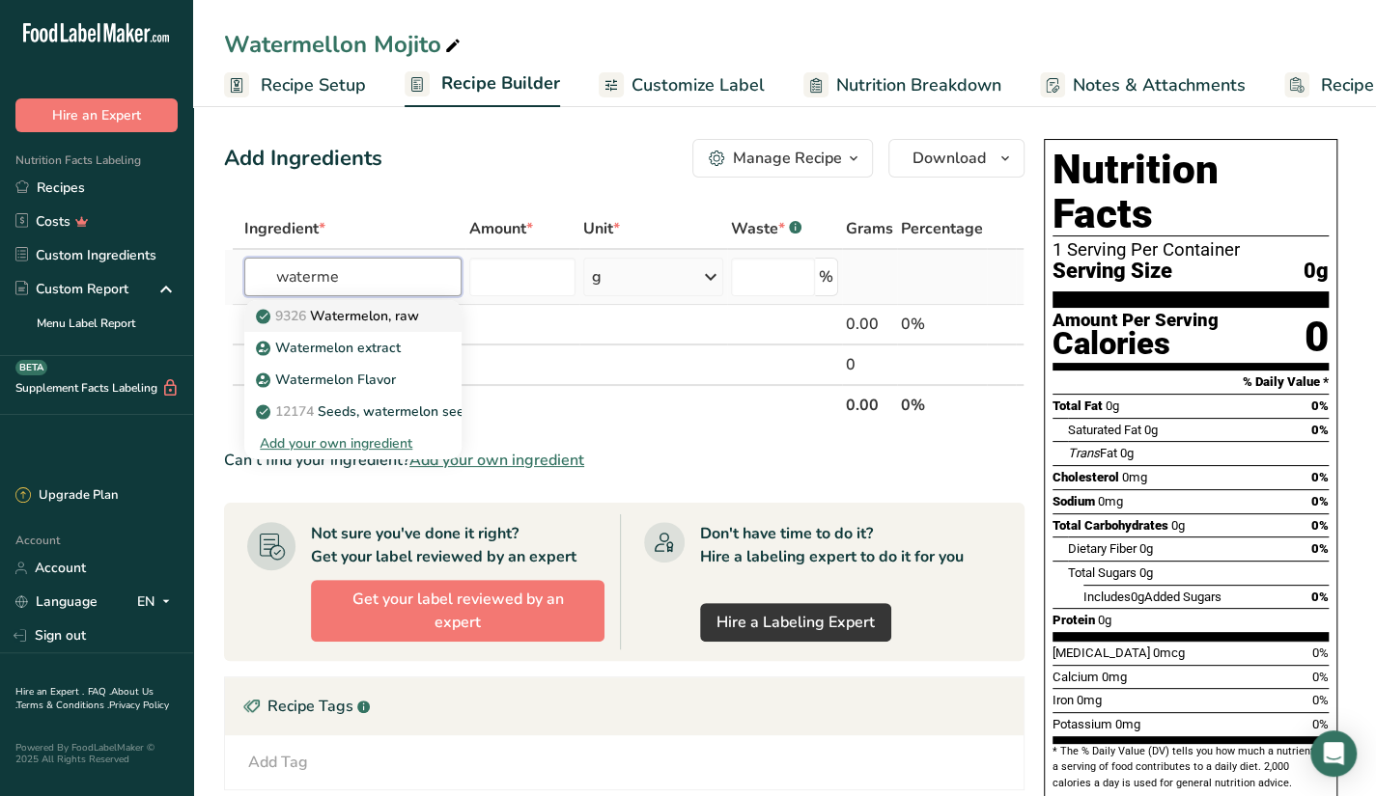
type input "waterme"
click at [377, 314] on p "9326 Watermelon, raw" at bounding box center [339, 316] width 159 height 20
type input "Watermelon, raw"
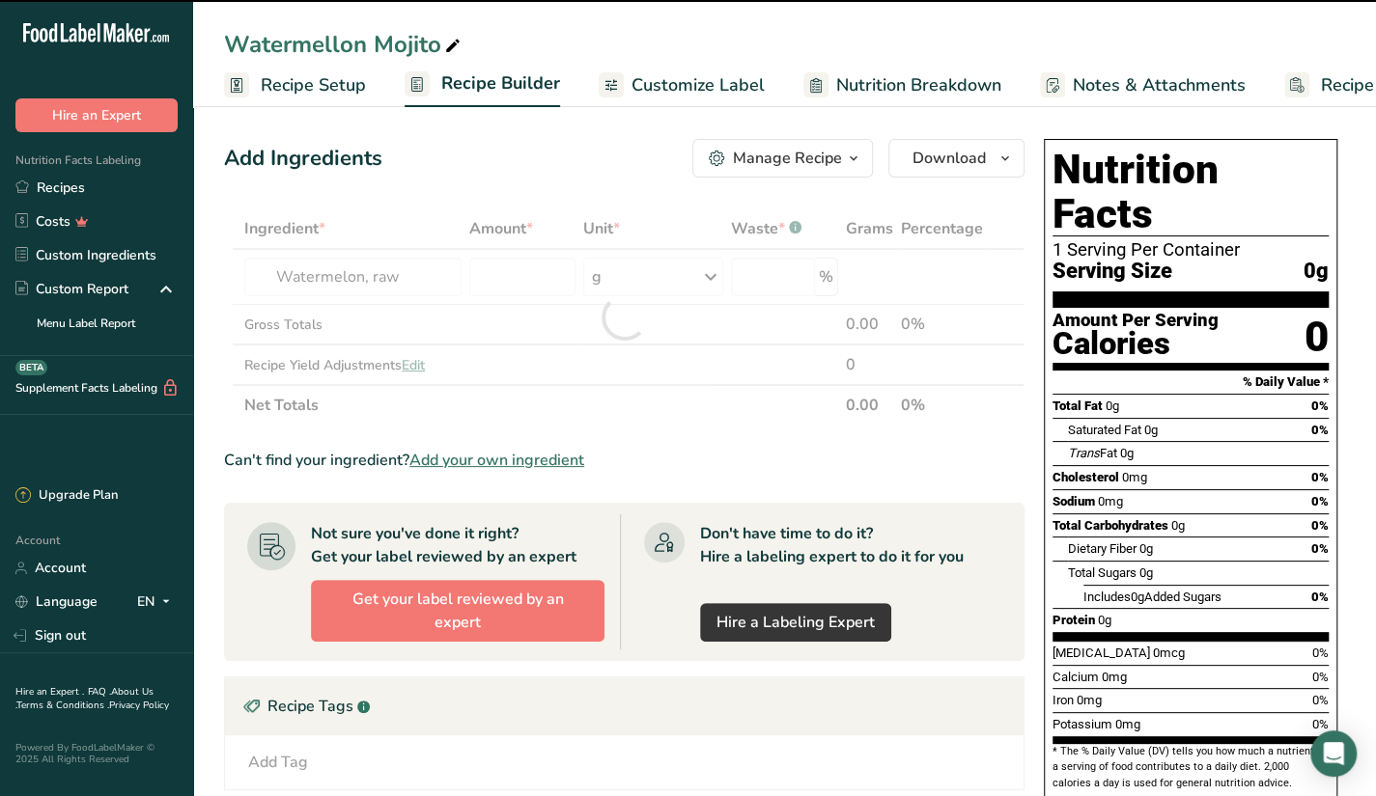
type input "0"
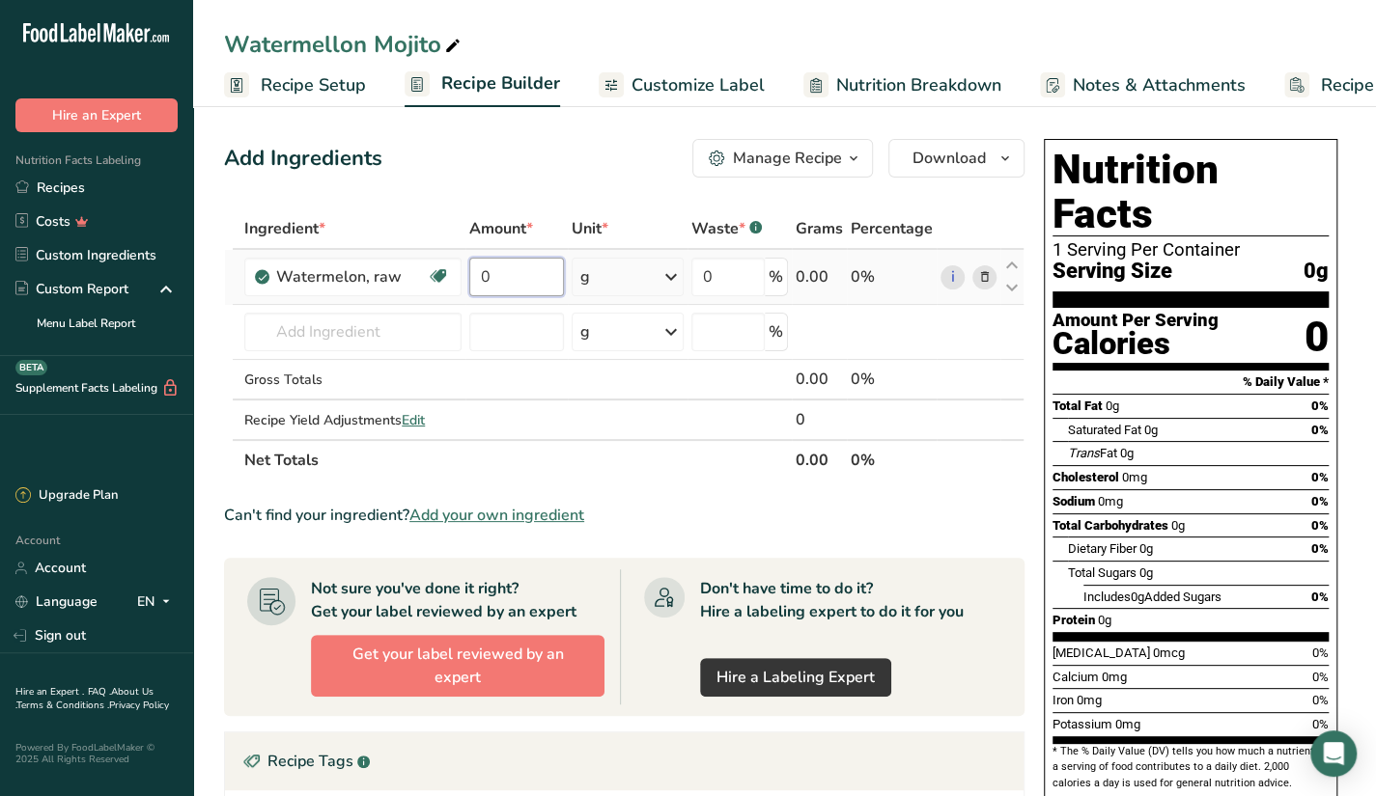
click at [541, 280] on input "0" at bounding box center [516, 277] width 95 height 39
type input "120"
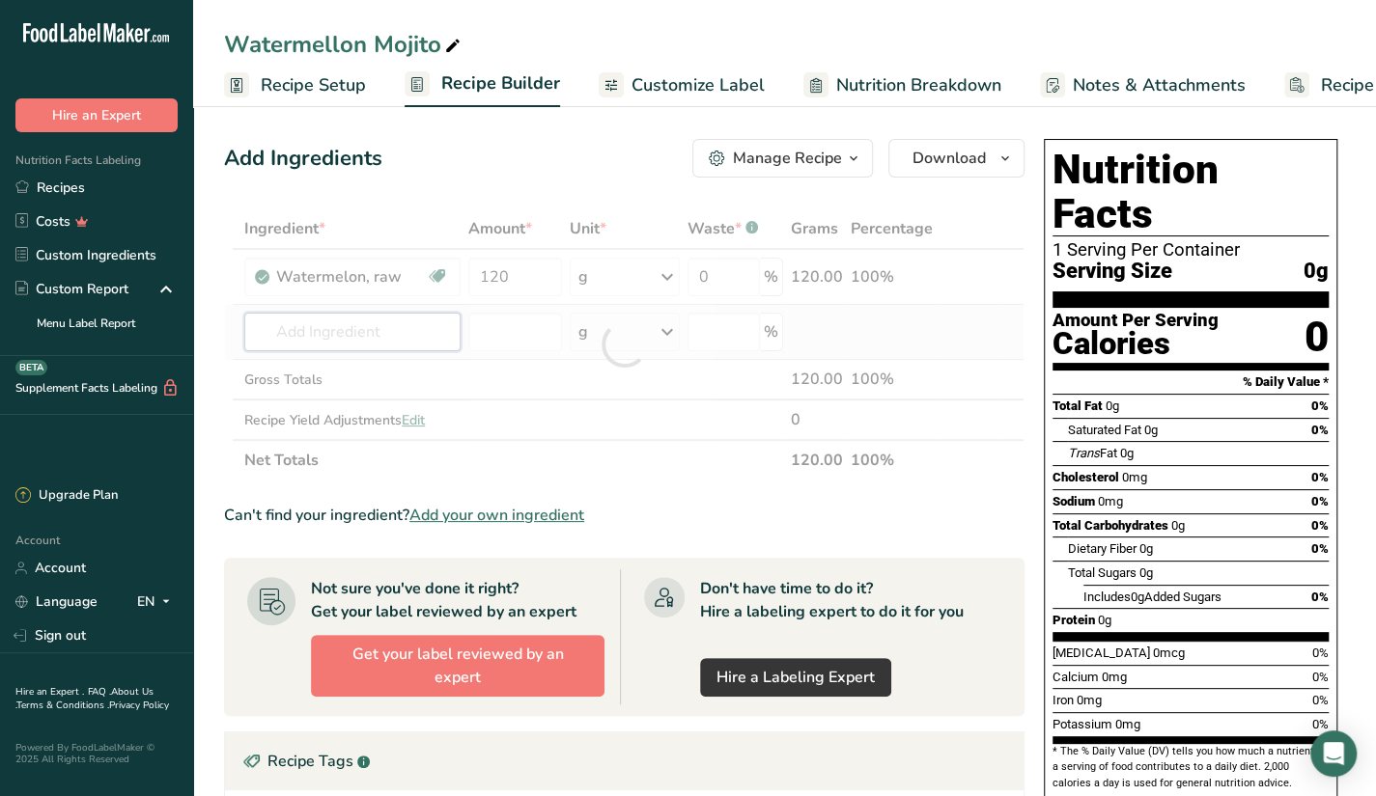
click at [386, 331] on div "Ingredient * Amount * Unit * Waste * .a-a{fill:#347362;}.b-a{fill:#fff;} Grams …" at bounding box center [624, 345] width 800 height 272
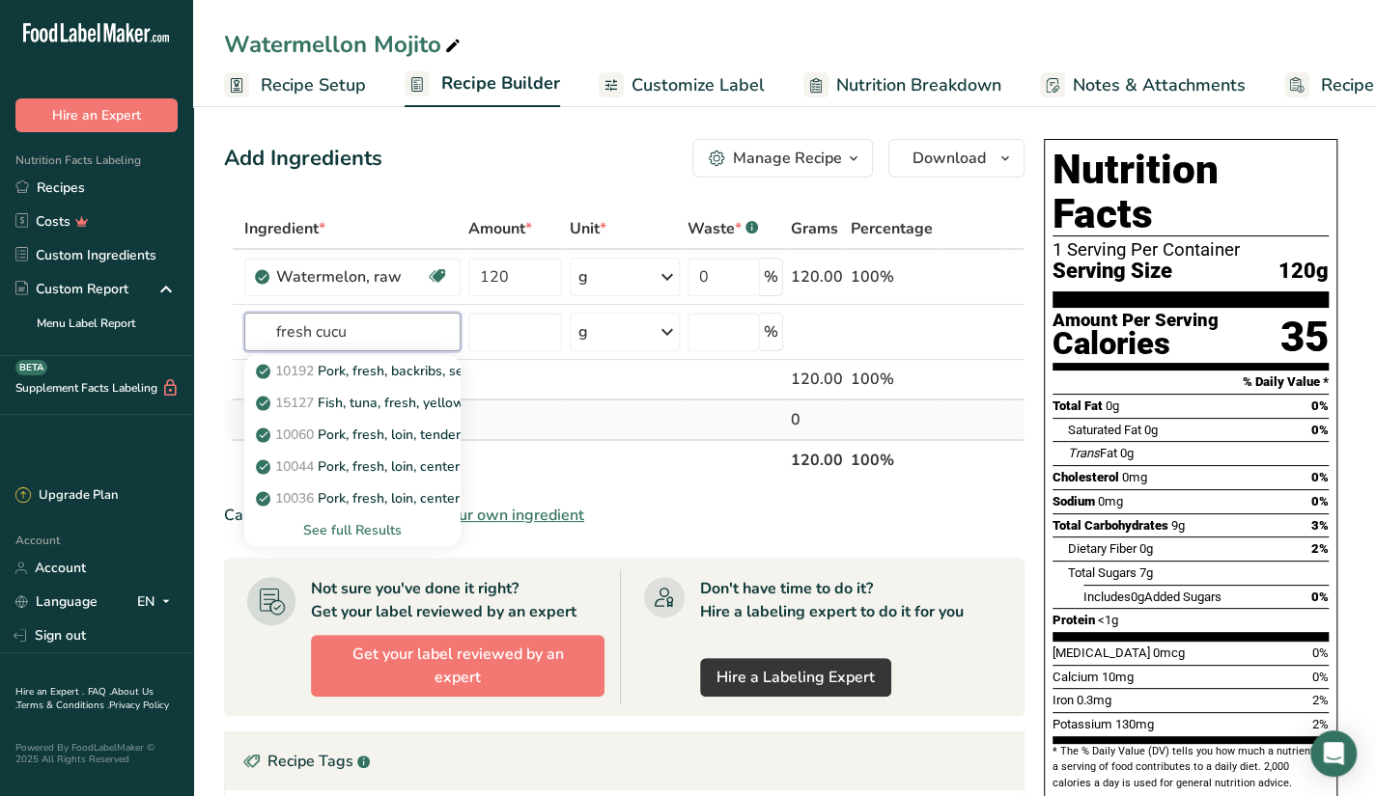
type input "fresh cucum"
type input "cucumber"
click at [371, 529] on div "See full Results" at bounding box center [352, 530] width 185 height 20
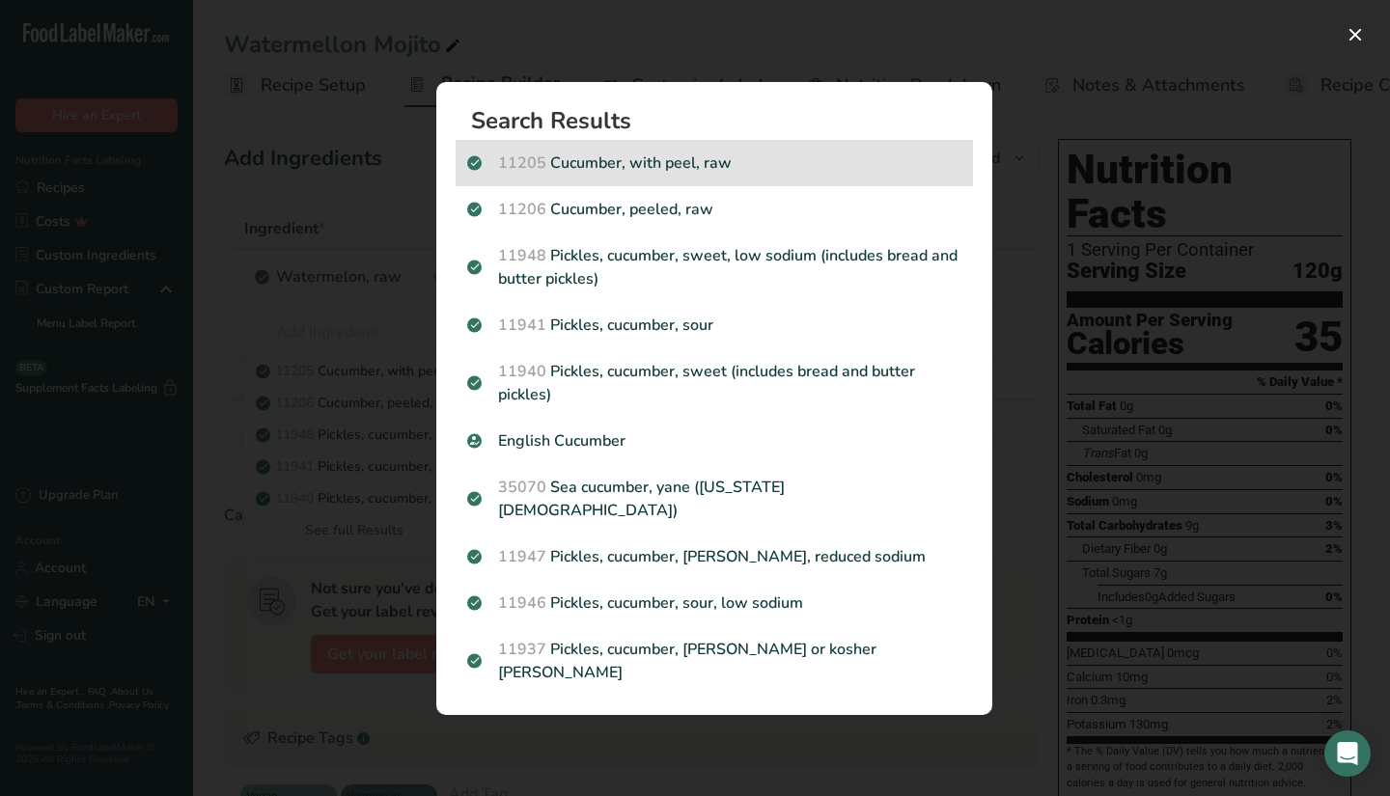
click at [730, 186] on div "11205 Cucumber, with peel, raw" at bounding box center [714, 163] width 517 height 46
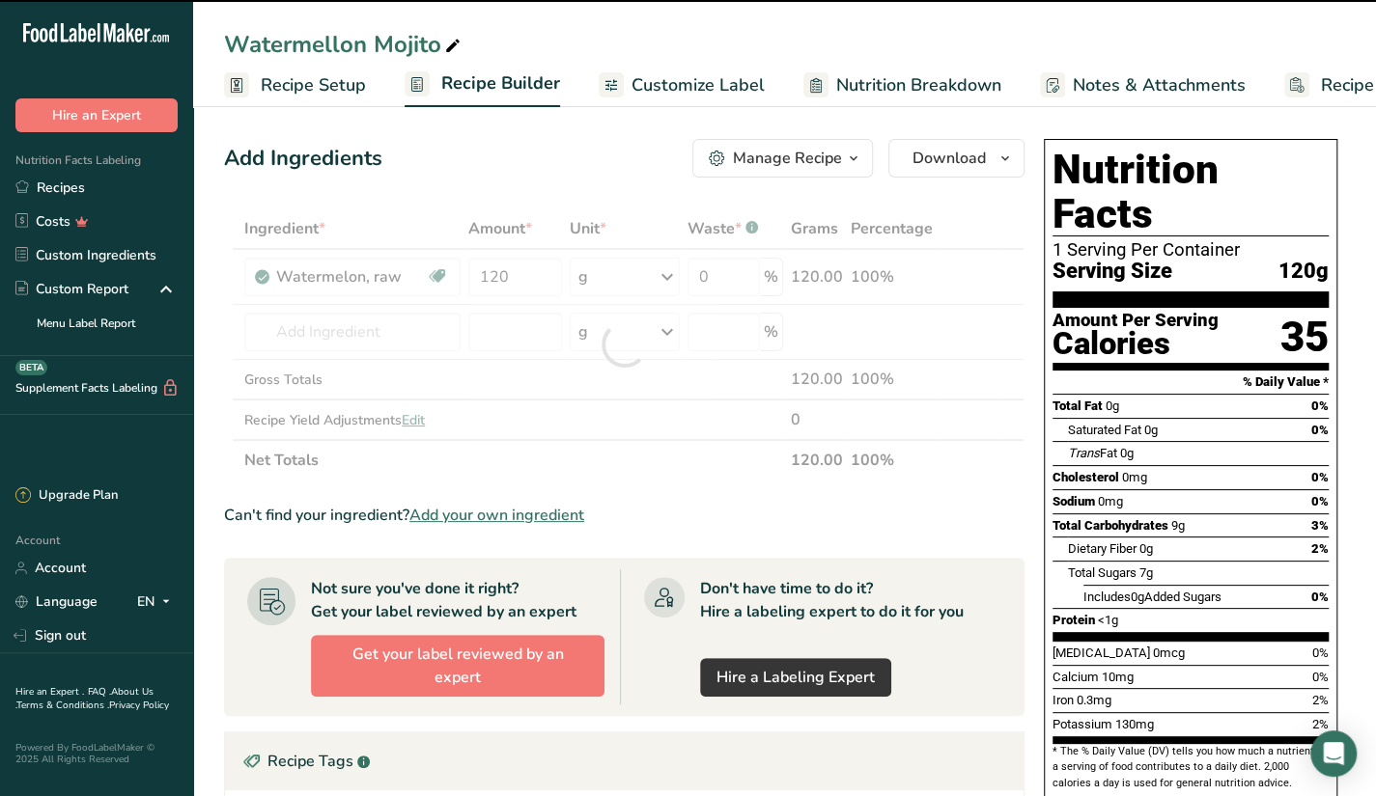
type input "0"
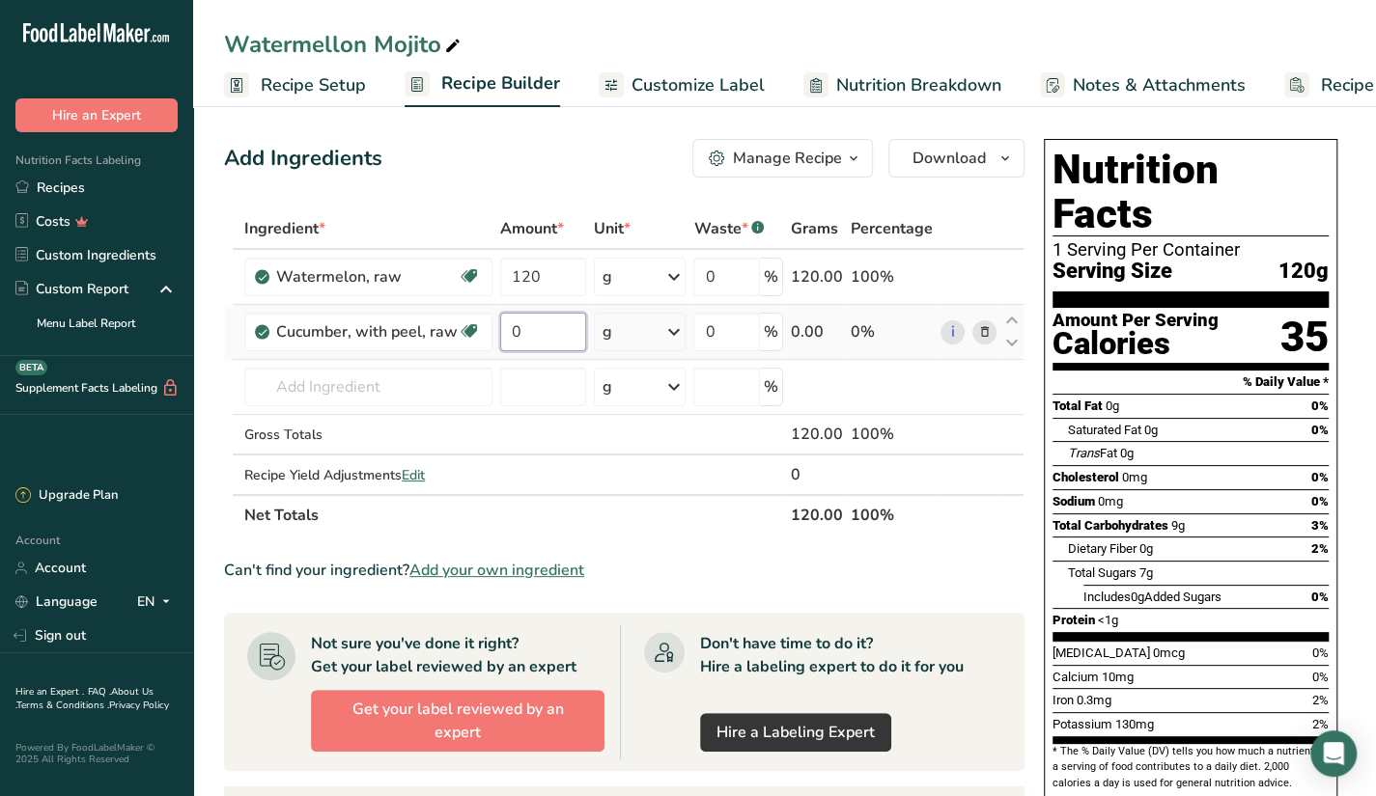
click at [524, 335] on input "0" at bounding box center [543, 332] width 86 height 39
type input "40"
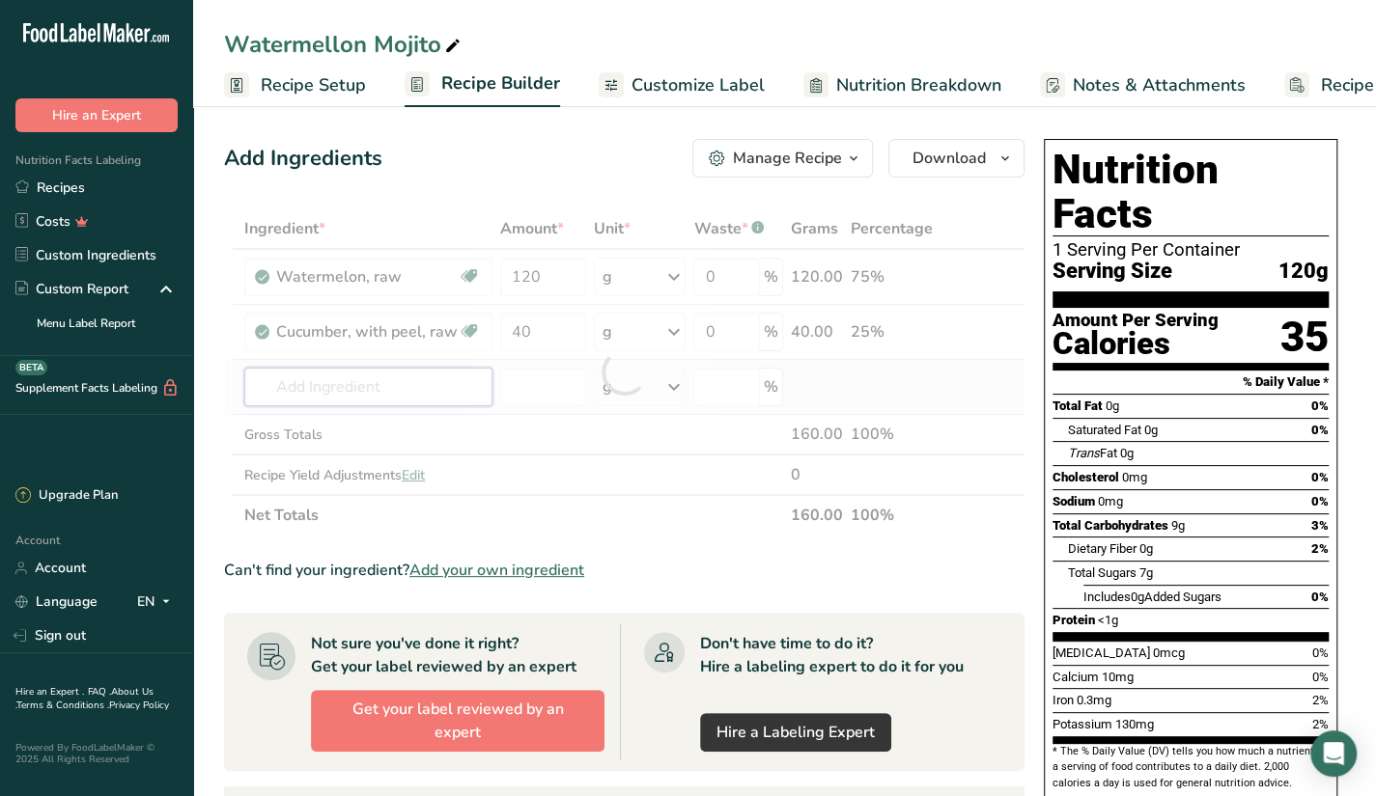
click at [413, 393] on div "Ingredient * Amount * Unit * Waste * .a-a{fill:#347362;}.b-a{fill:#fff;} Grams …" at bounding box center [624, 372] width 800 height 327
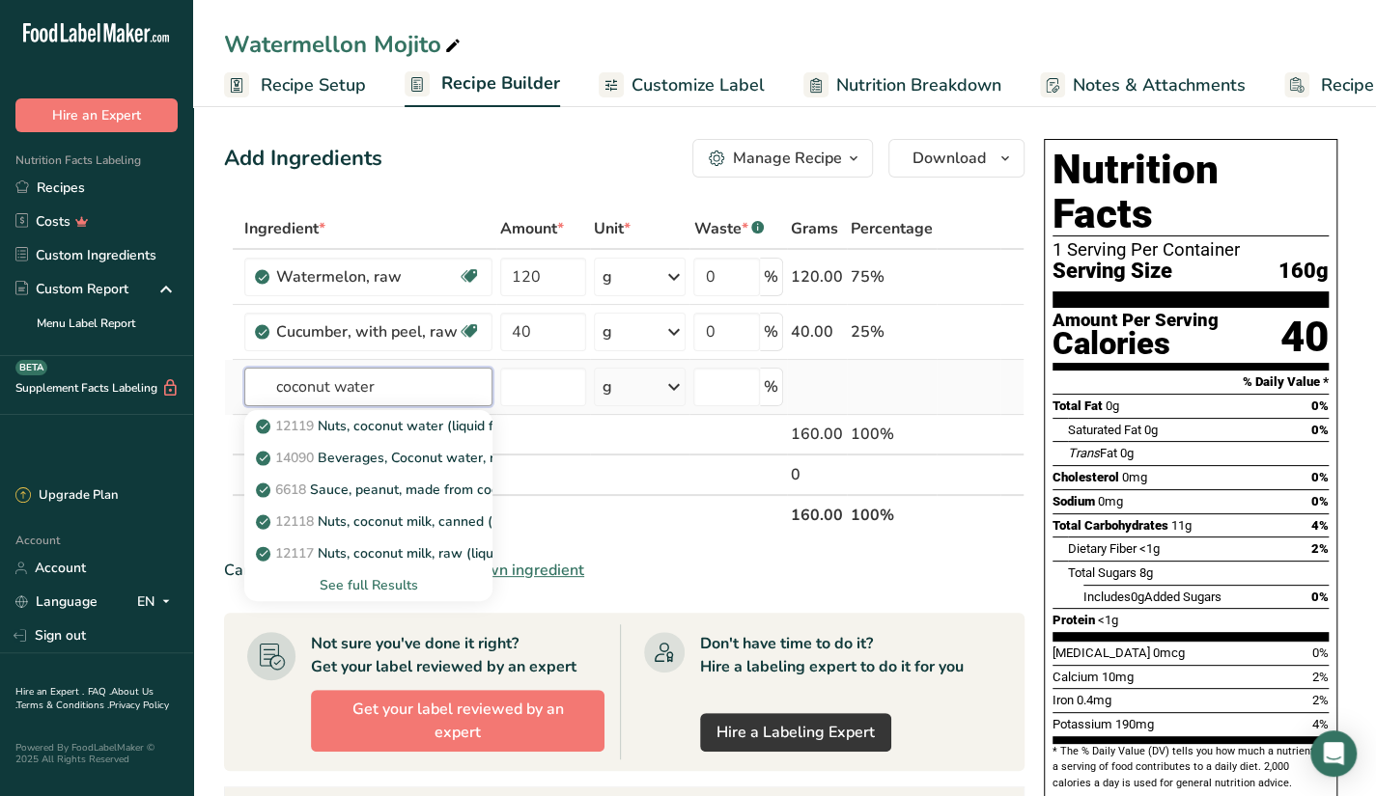
type input "coconut water"
click at [392, 581] on div "See full Results" at bounding box center [368, 585] width 217 height 20
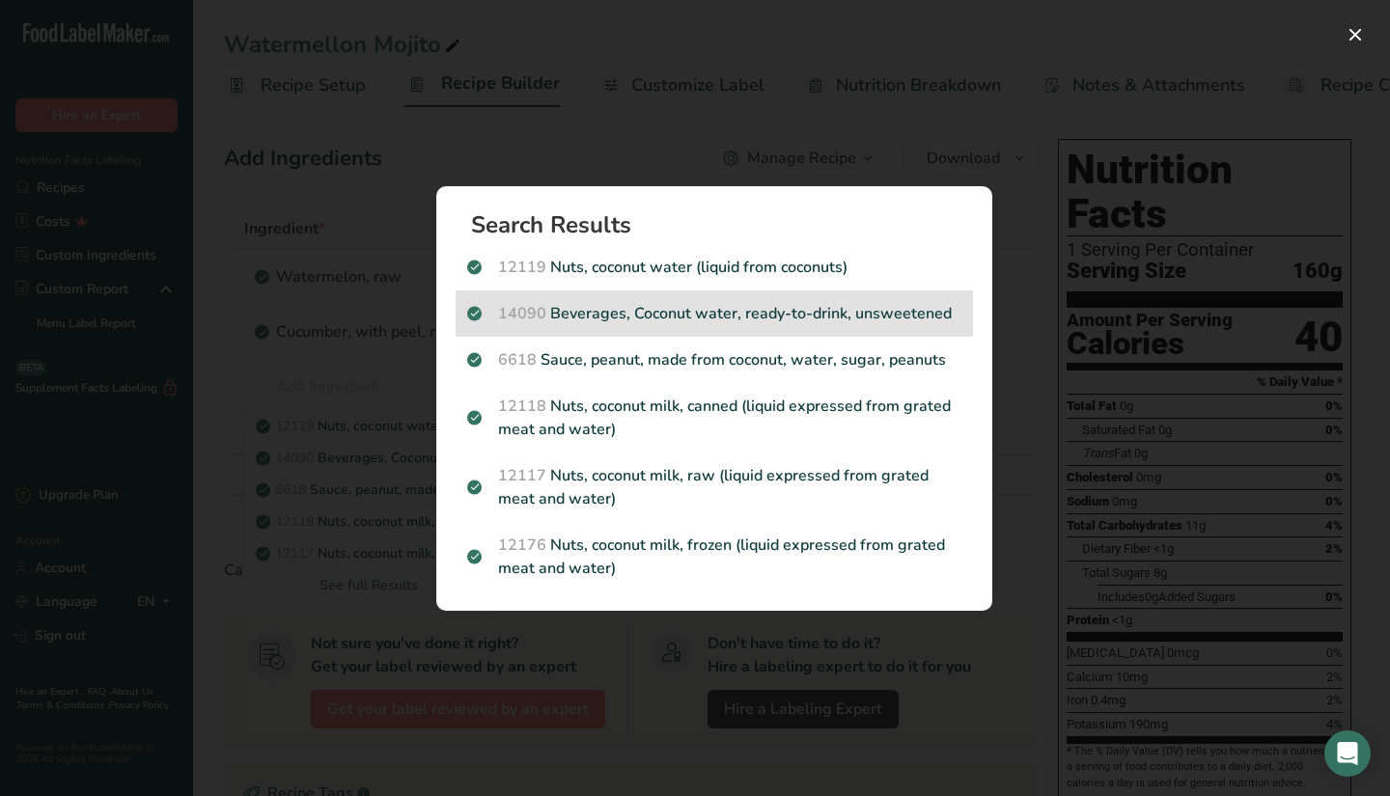
click at [646, 300] on div "14090 Beverages, Coconut water, ready-to-drink, unsweetened" at bounding box center [714, 314] width 517 height 46
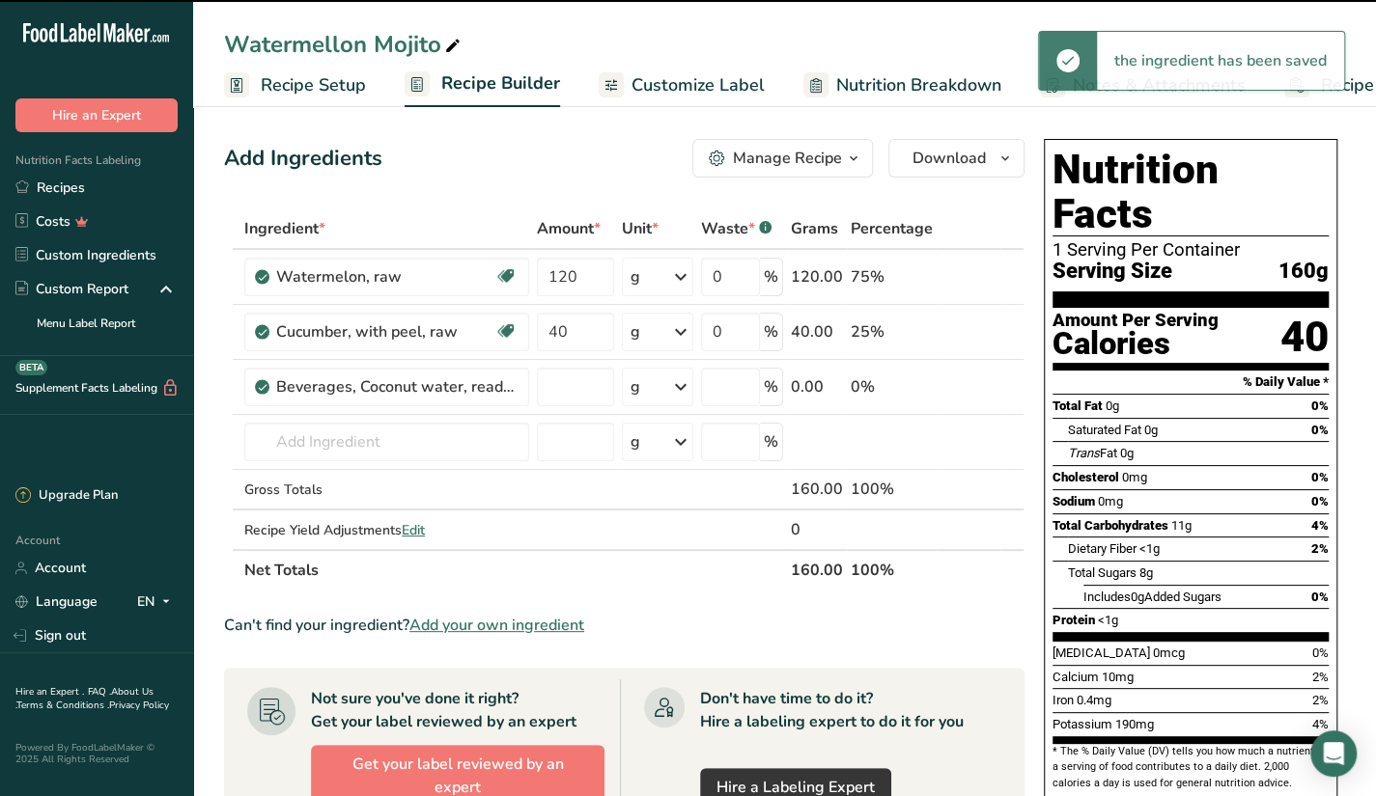
type input "0"
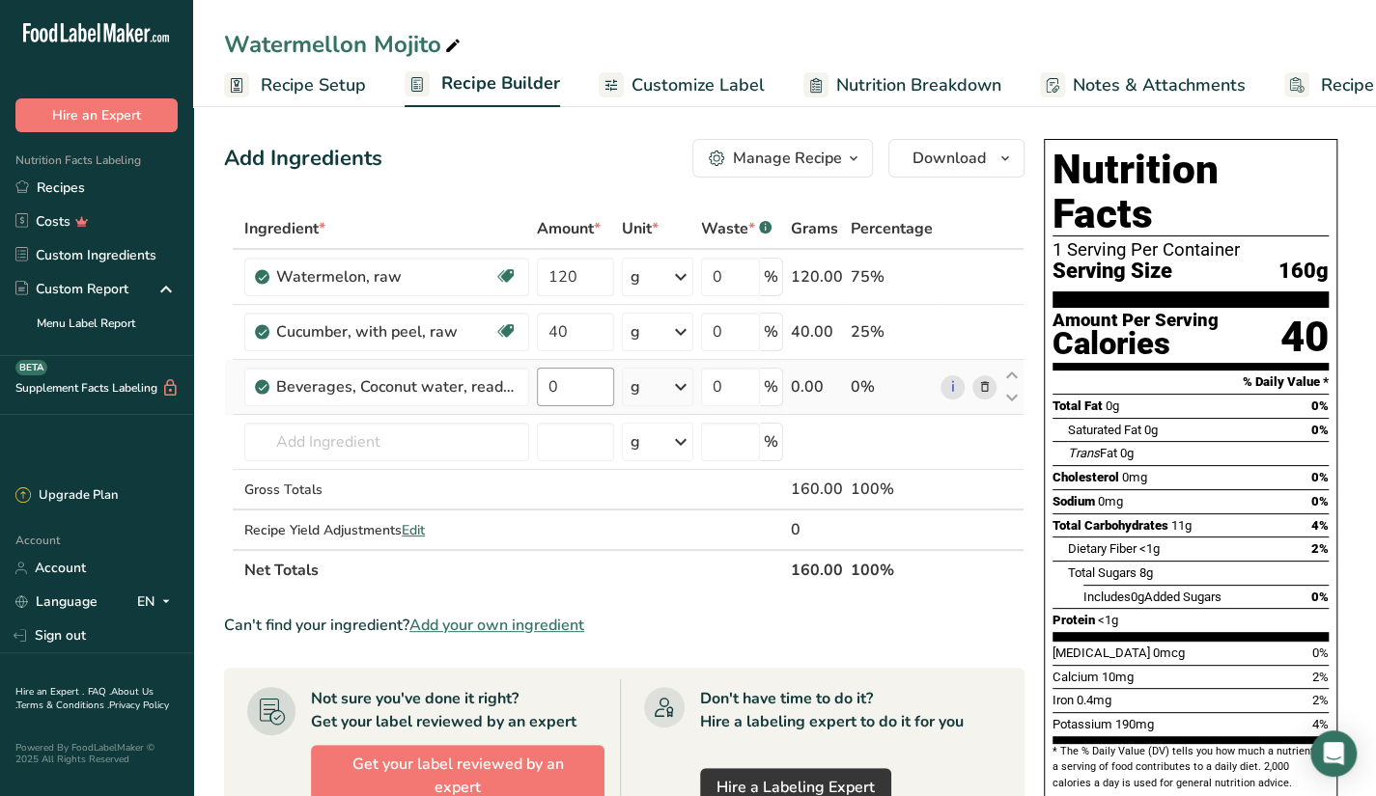
click at [575, 366] on td "0" at bounding box center [575, 387] width 85 height 55
click at [572, 381] on input "number" at bounding box center [575, 387] width 77 height 39
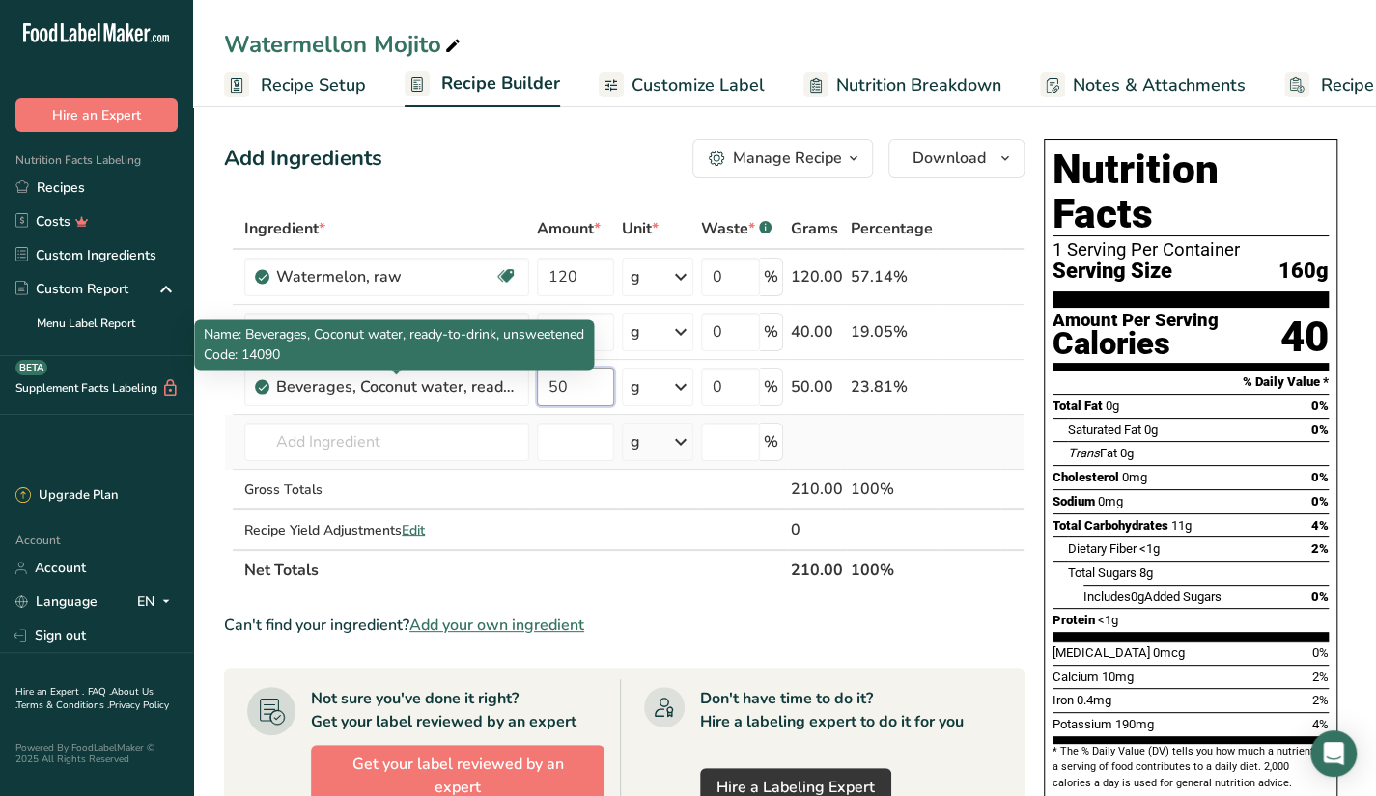
type input "50"
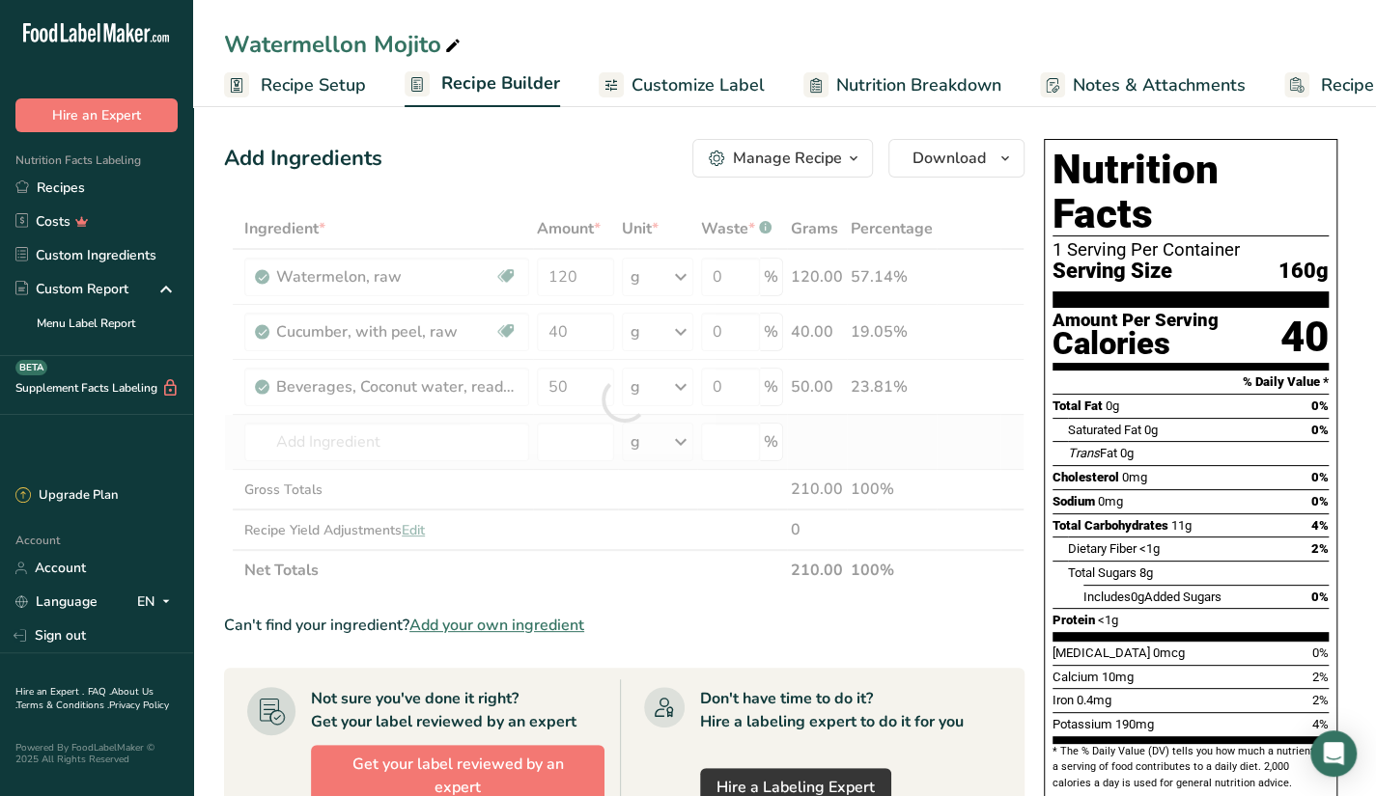
click at [444, 419] on div "Ingredient * Amount * Unit * Waste * .a-a{fill:#347362;}.b-a{fill:#fff;} Grams …" at bounding box center [624, 400] width 800 height 382
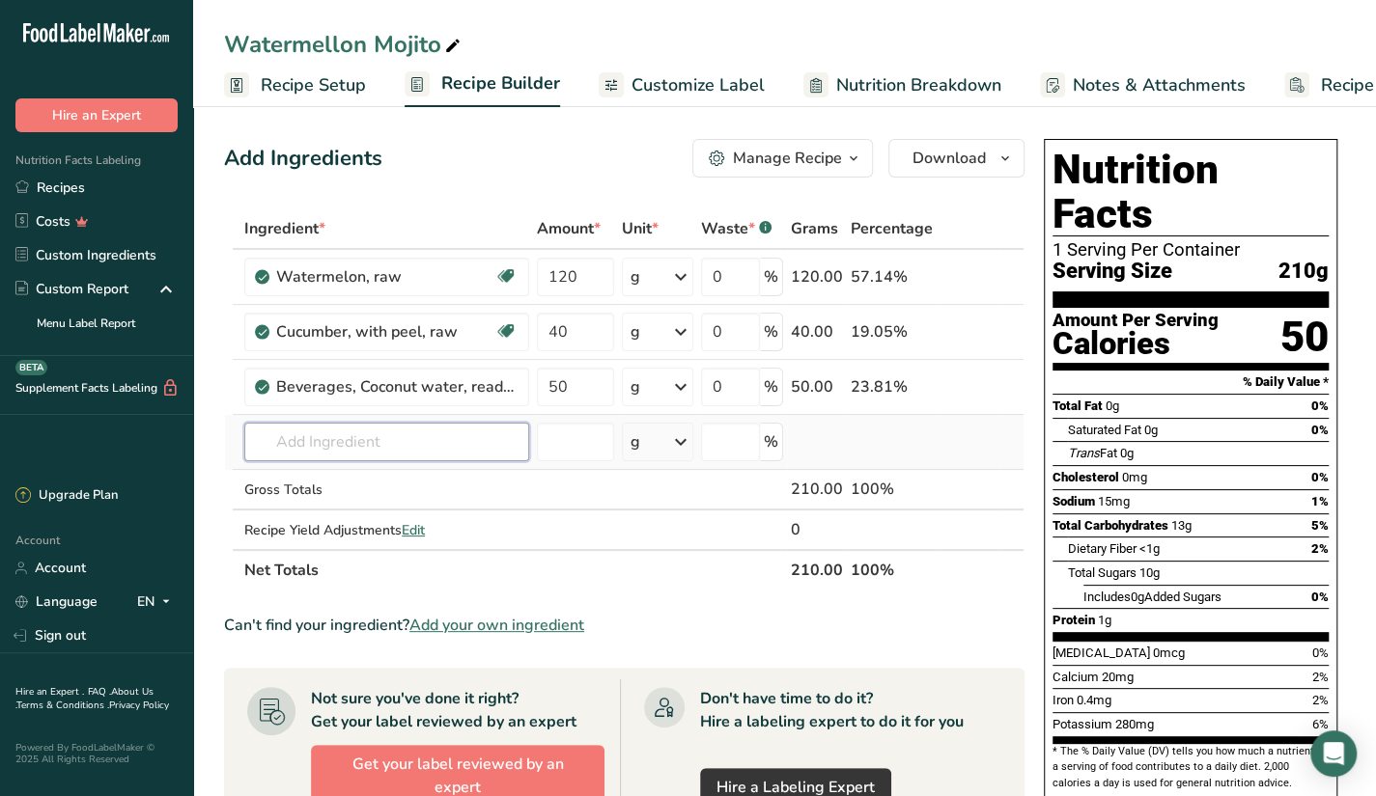
click at [460, 448] on input "text" at bounding box center [386, 442] width 285 height 39
type input "mint leaves"
click at [355, 484] on div "Mint Leaves" at bounding box center [371, 481] width 223 height 20
type input "Mint Leaves"
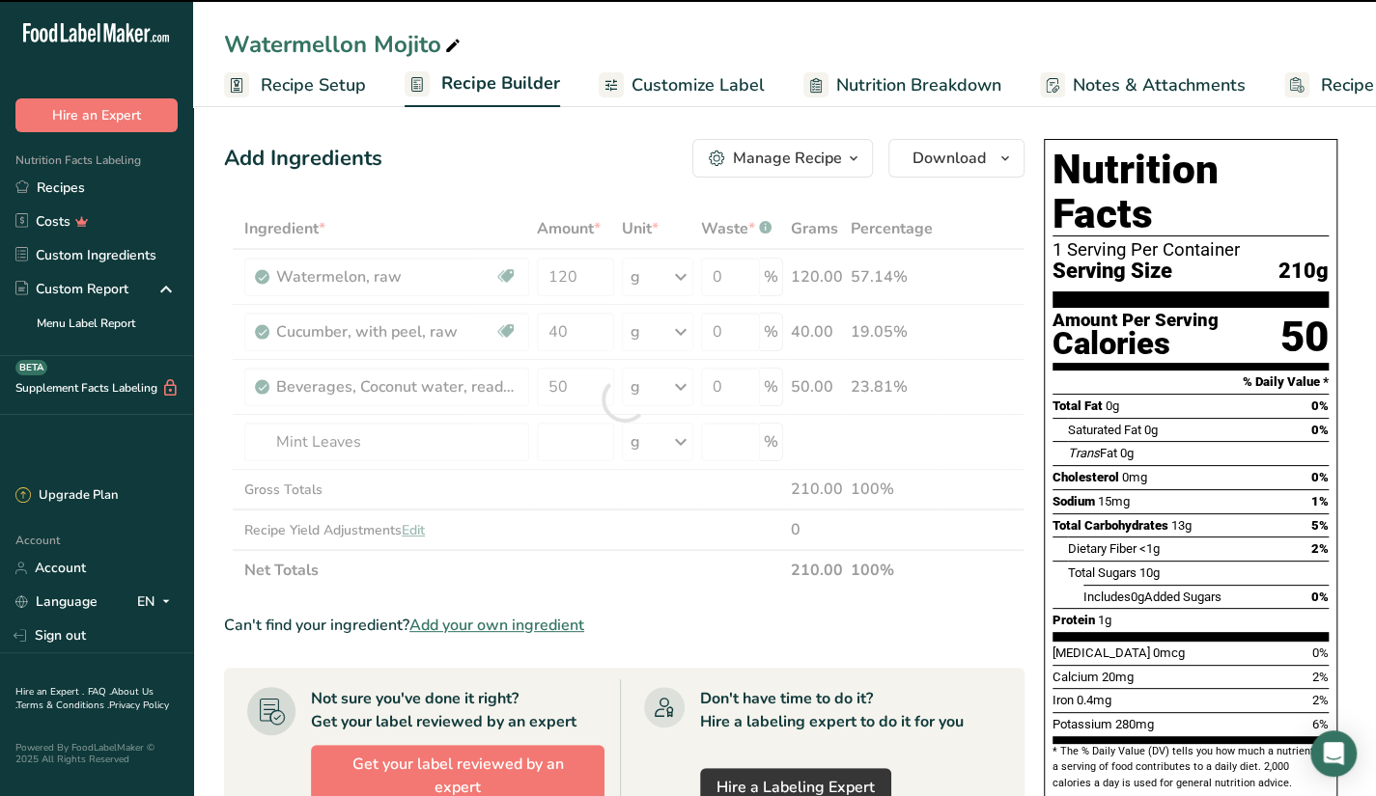
type input "0"
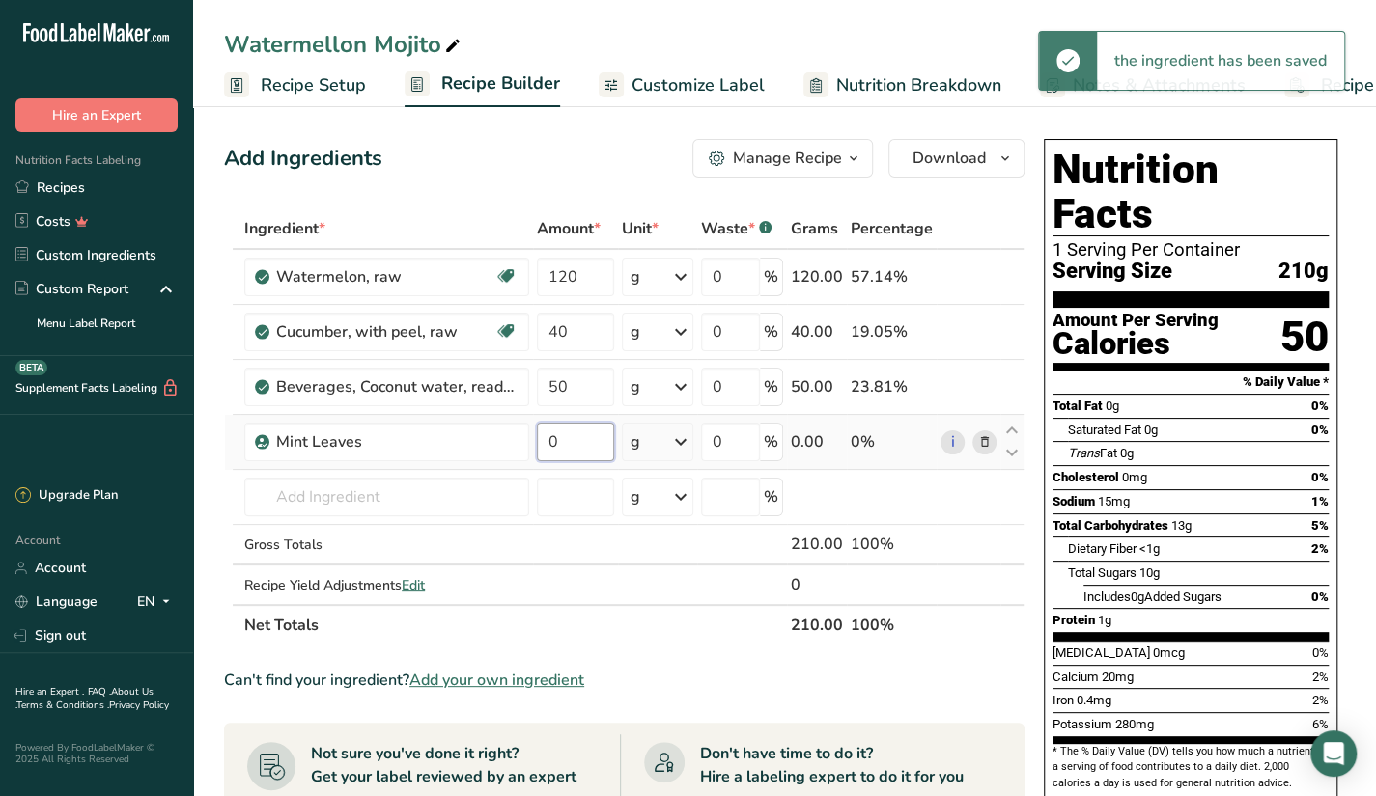
click at [593, 433] on input "0" at bounding box center [575, 442] width 77 height 39
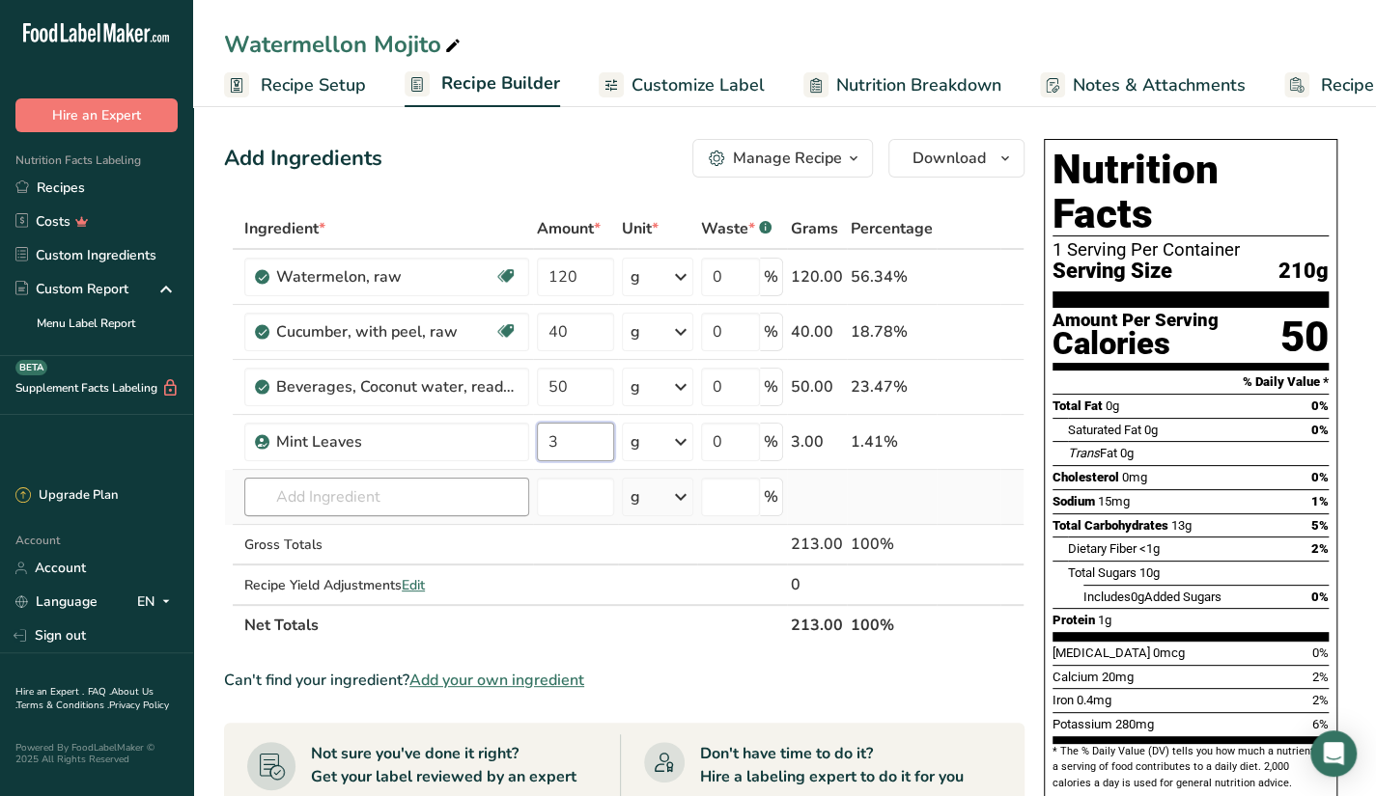
type input "3"
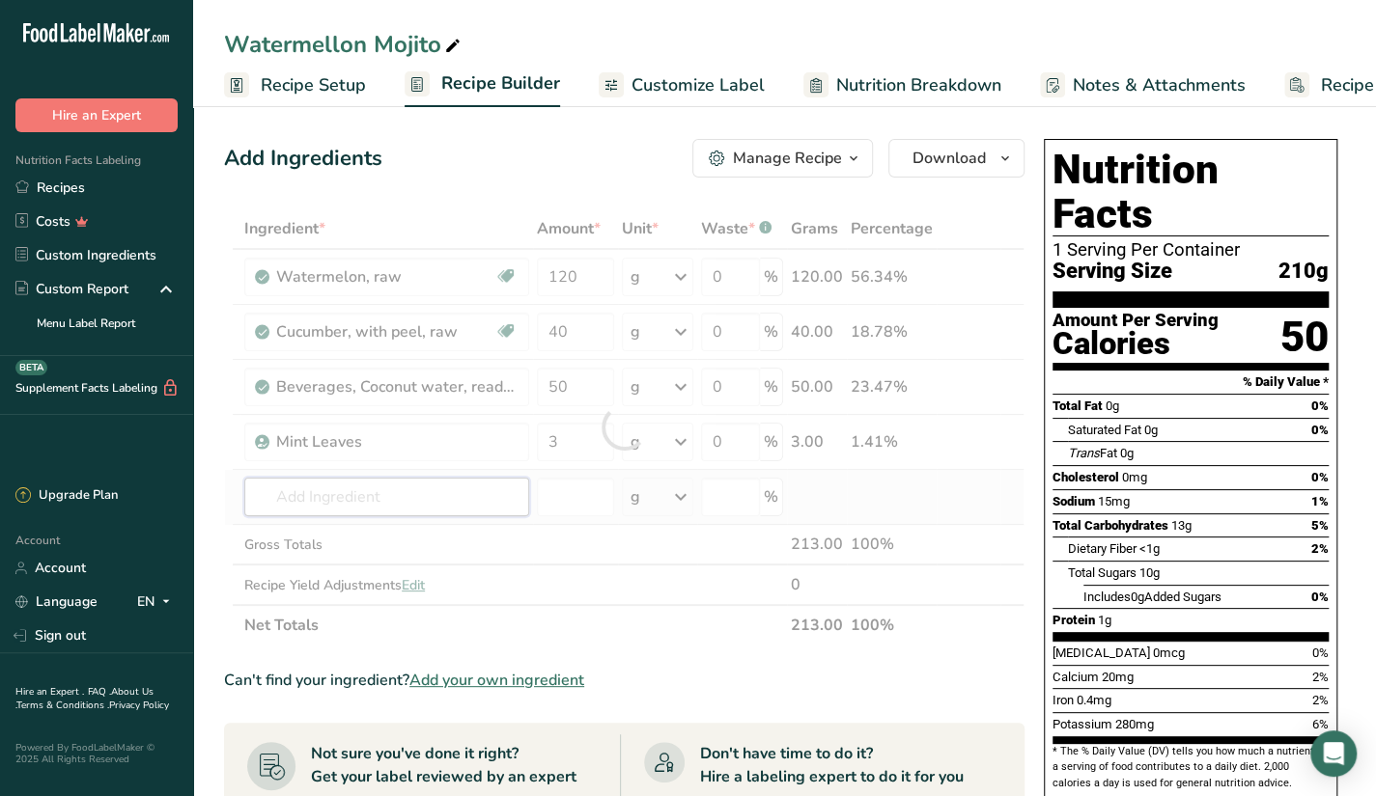
click at [499, 480] on div "Ingredient * Amount * Unit * Waste * .a-a{fill:#347362;}.b-a{fill:#fff;} Grams …" at bounding box center [624, 427] width 800 height 437
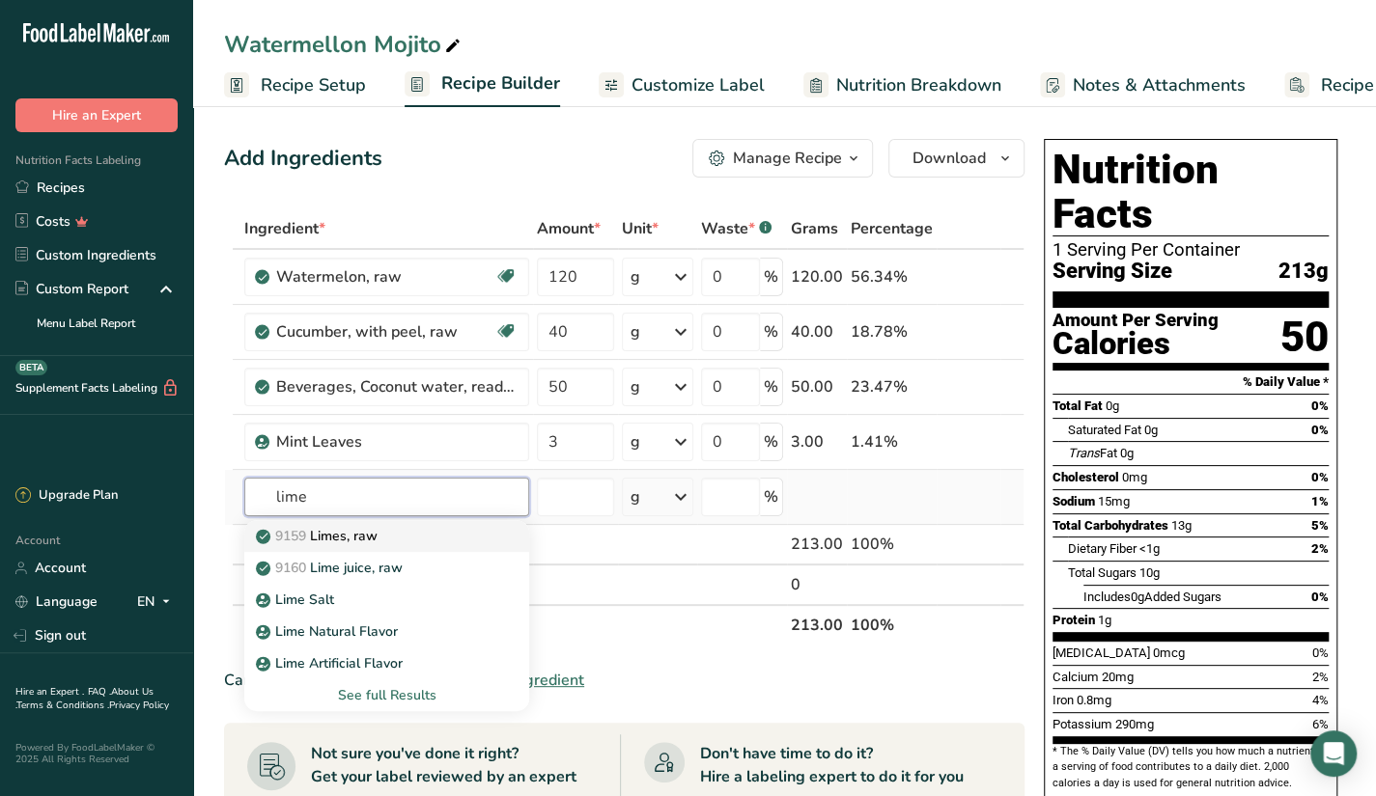
type input "lime"
click at [382, 528] on div "9159 Limes, raw" at bounding box center [371, 536] width 223 height 20
type input "Limes, raw"
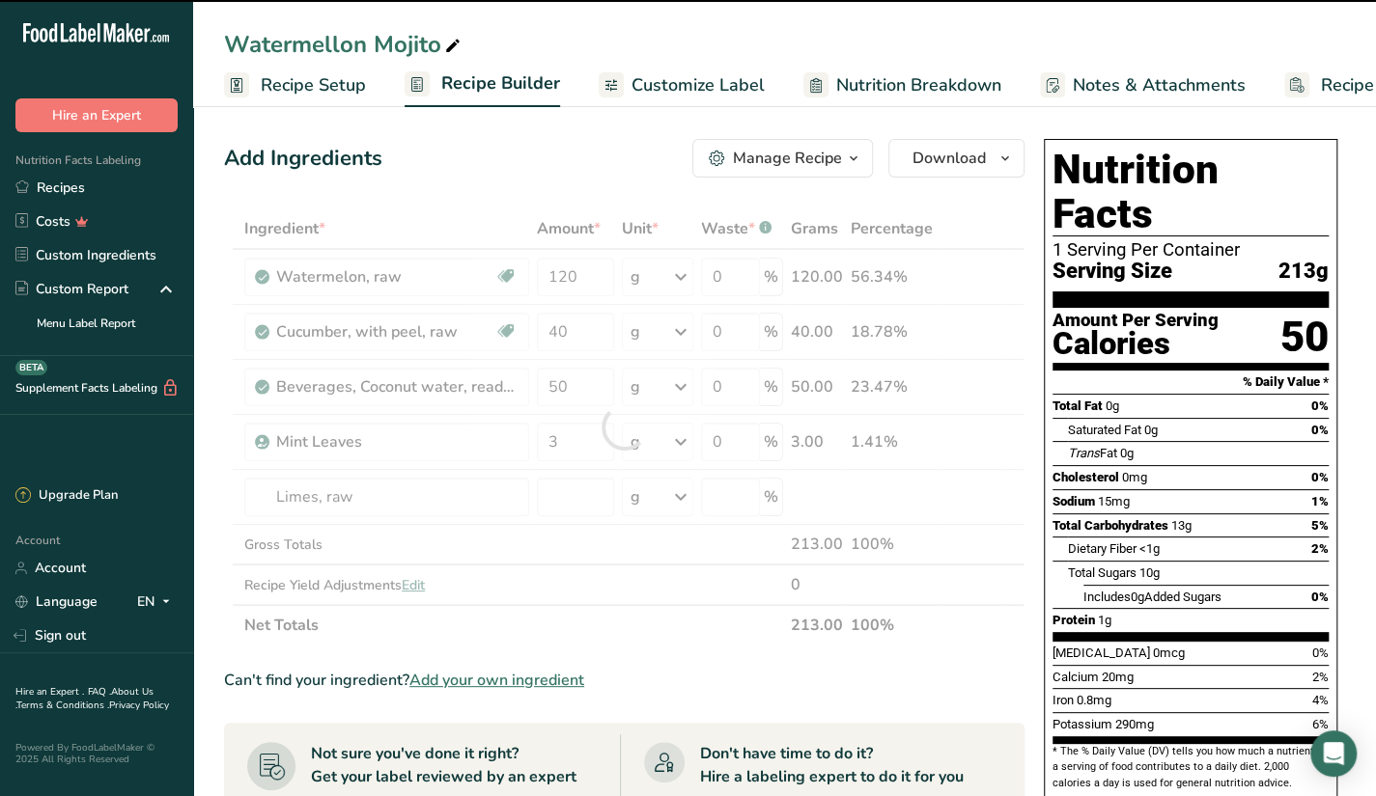
type input "0"
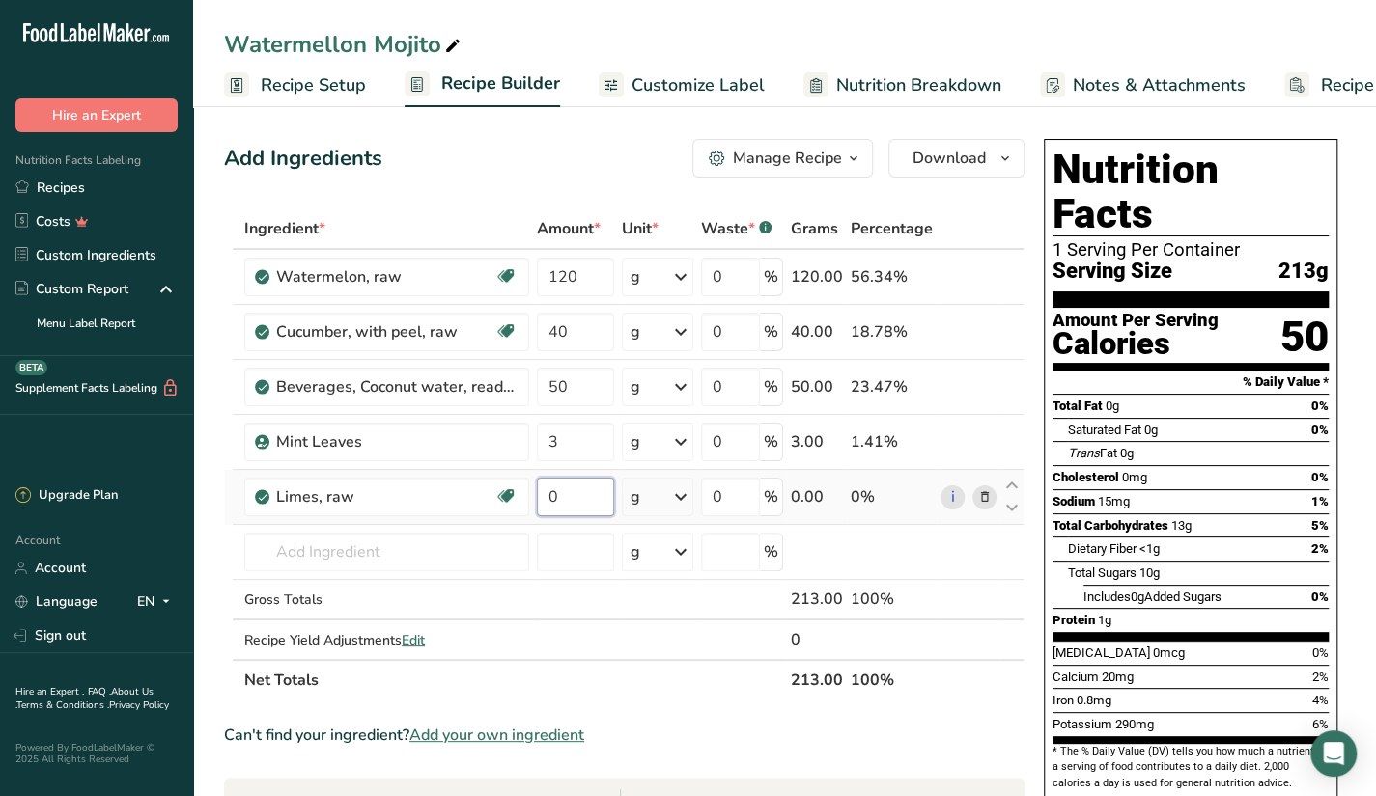
click at [560, 491] on input "0" at bounding box center [575, 497] width 77 height 39
type input "8"
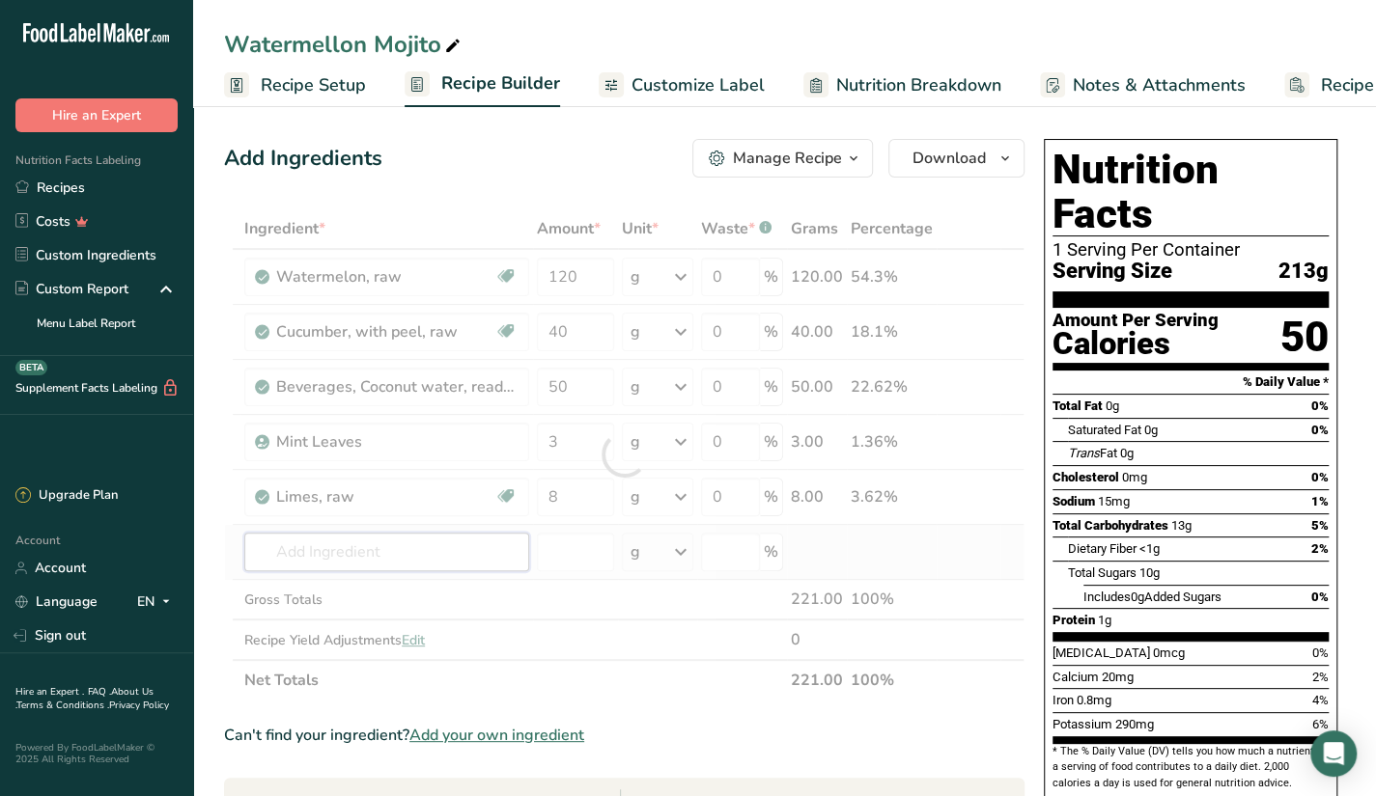
click at [425, 569] on div "Ingredient * Amount * Unit * Waste * .a-a{fill:#347362;}.b-a{fill:#fff;} Grams …" at bounding box center [624, 455] width 800 height 492
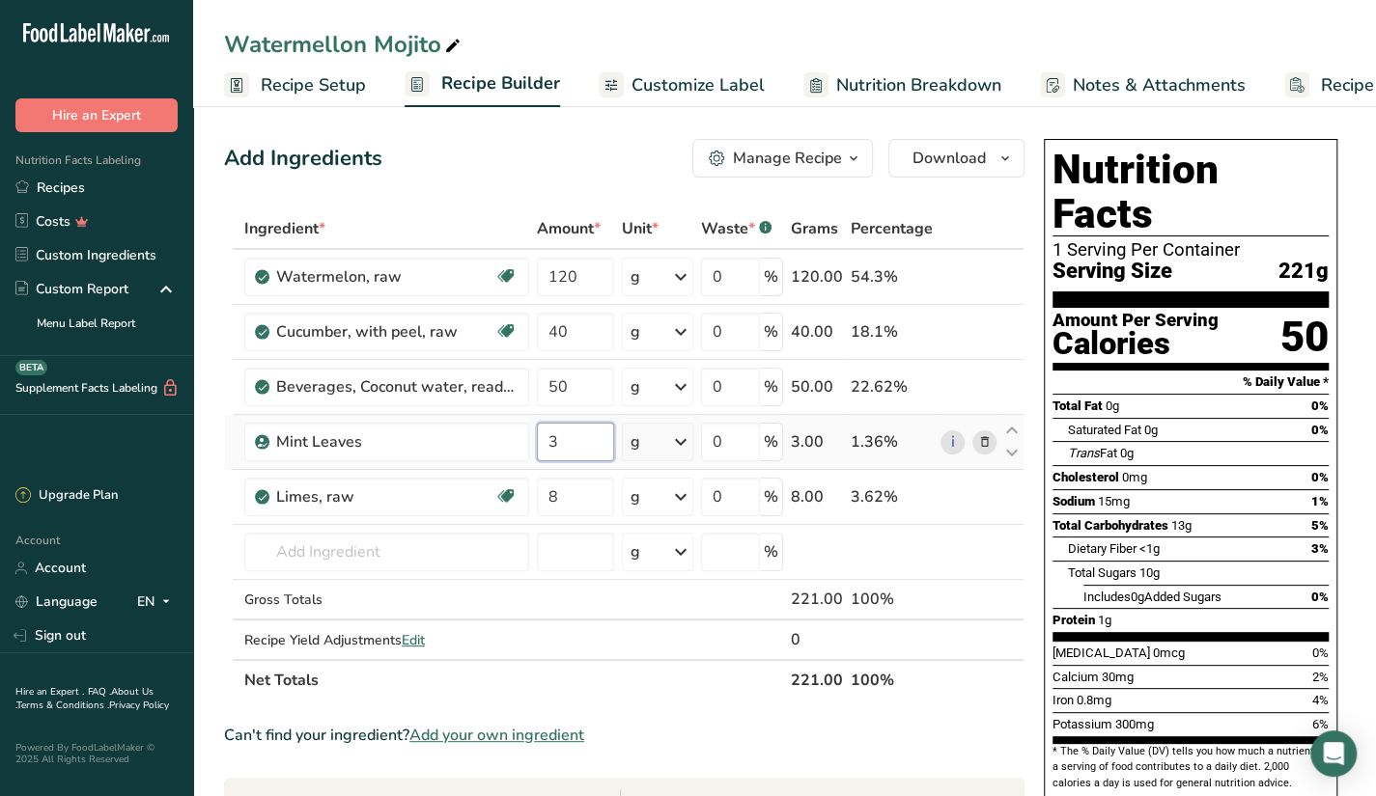
click at [557, 455] on input "3" at bounding box center [575, 442] width 77 height 39
type input "6"
click at [452, 539] on div "Ingredient * Amount * Unit * Waste * .a-a{fill:#347362;}.b-a{fill:#fff;} Grams …" at bounding box center [624, 455] width 800 height 492
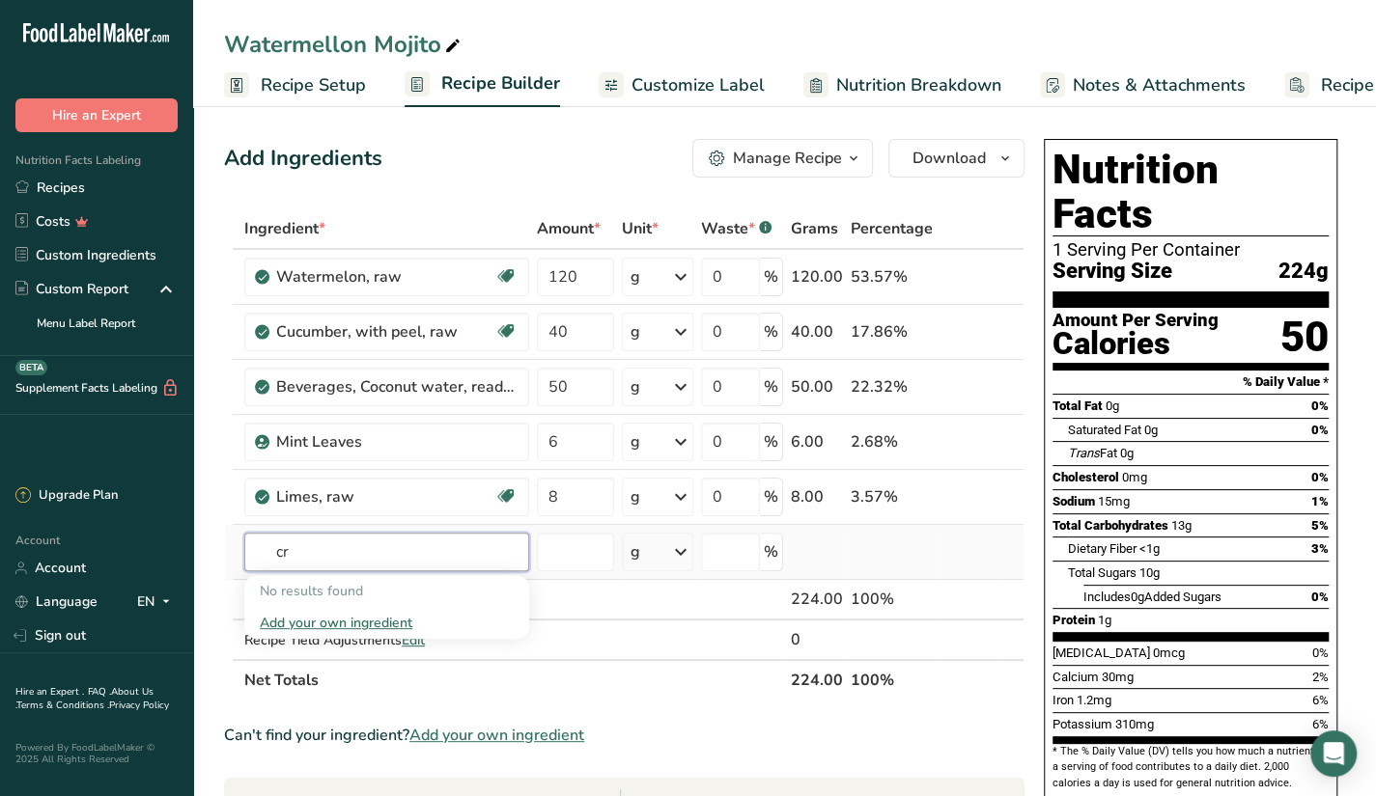
type input "c"
type input "dried orange"
click at [680, 47] on div "Watermellon Mojito" at bounding box center [784, 44] width 1183 height 35
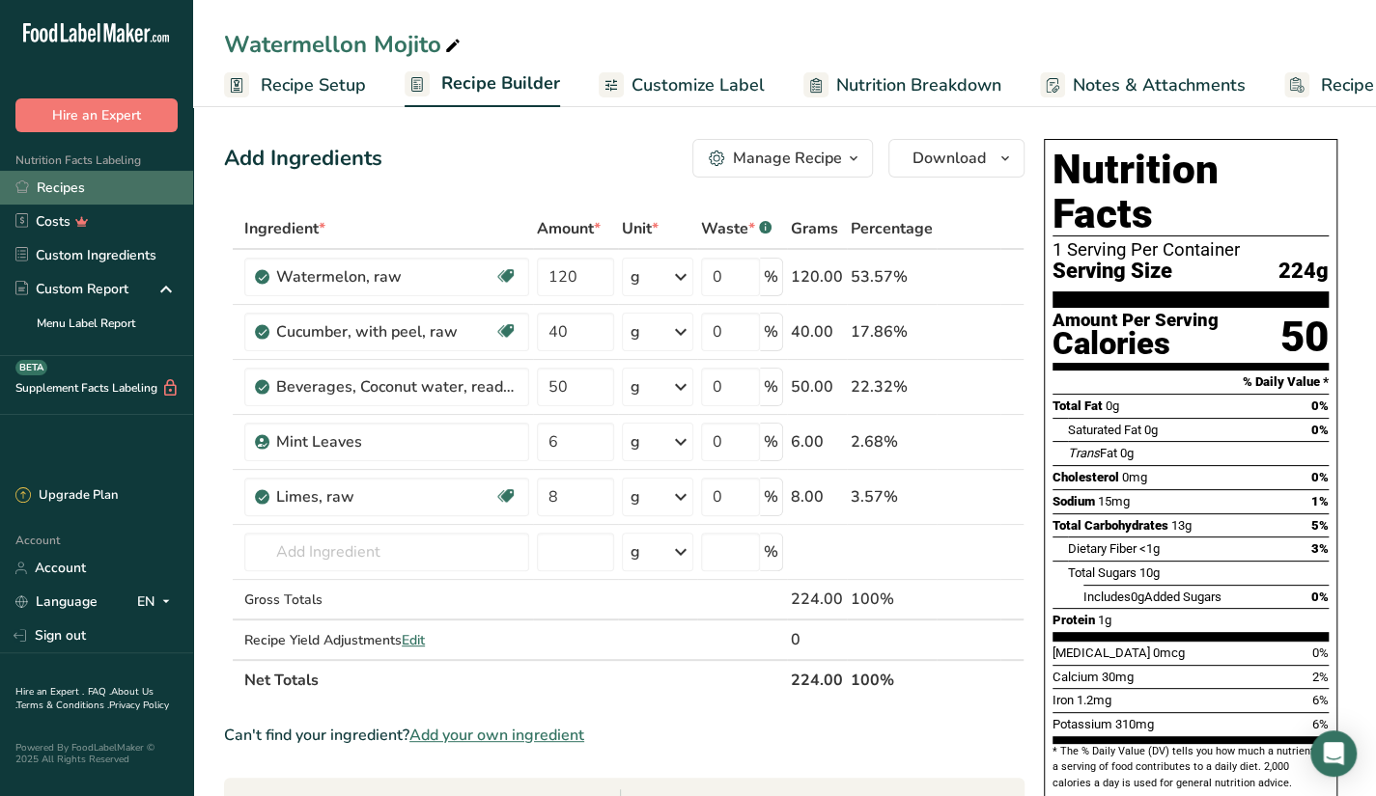
click at [92, 189] on link "Recipes" at bounding box center [96, 188] width 193 height 34
